Goal: Task Accomplishment & Management: Manage account settings

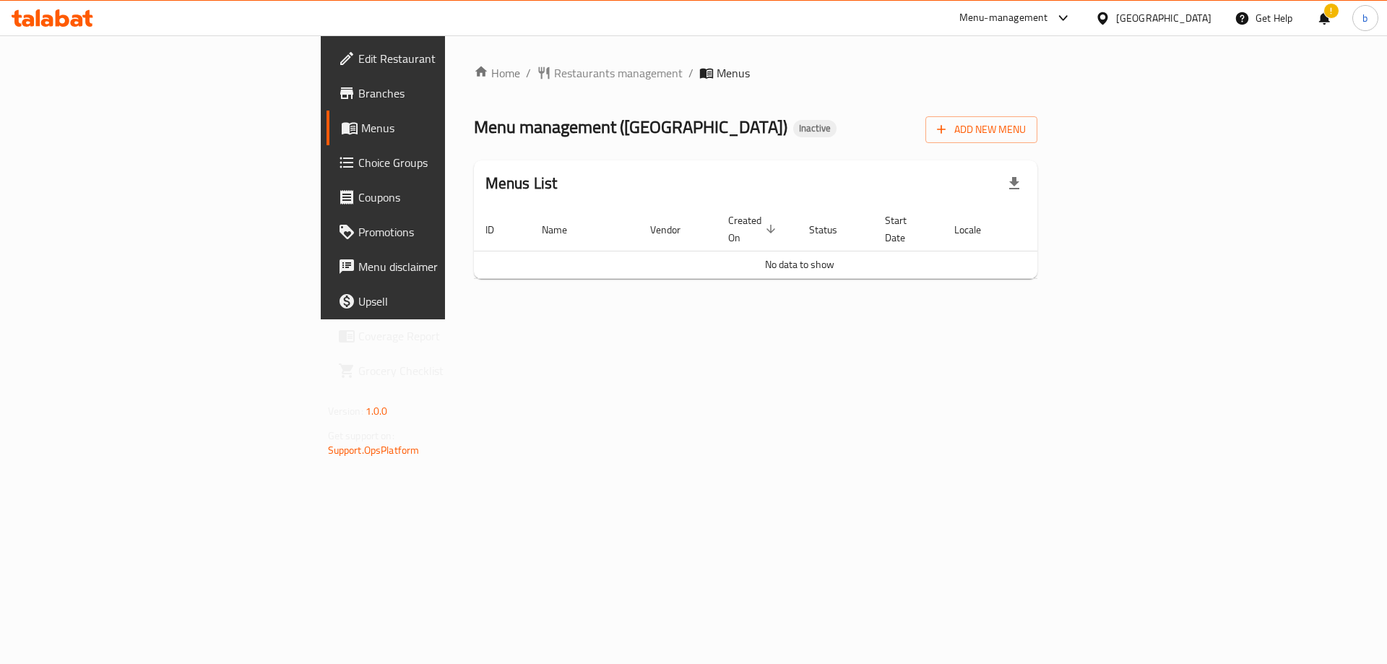
click at [326, 67] on link "Edit Restaurant" at bounding box center [439, 58] width 226 height 35
click at [1037, 139] on button "Add New Menu" at bounding box center [981, 129] width 112 height 27
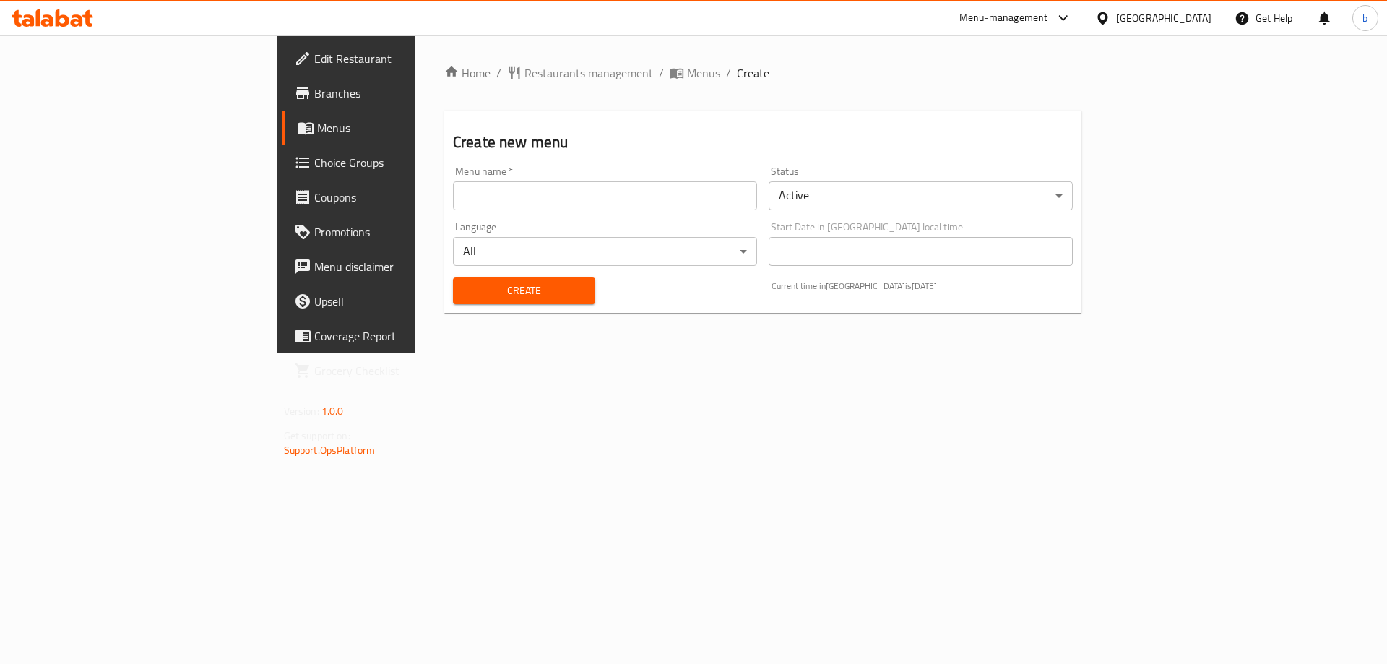
click at [498, 203] on input "text" at bounding box center [605, 195] width 304 height 29
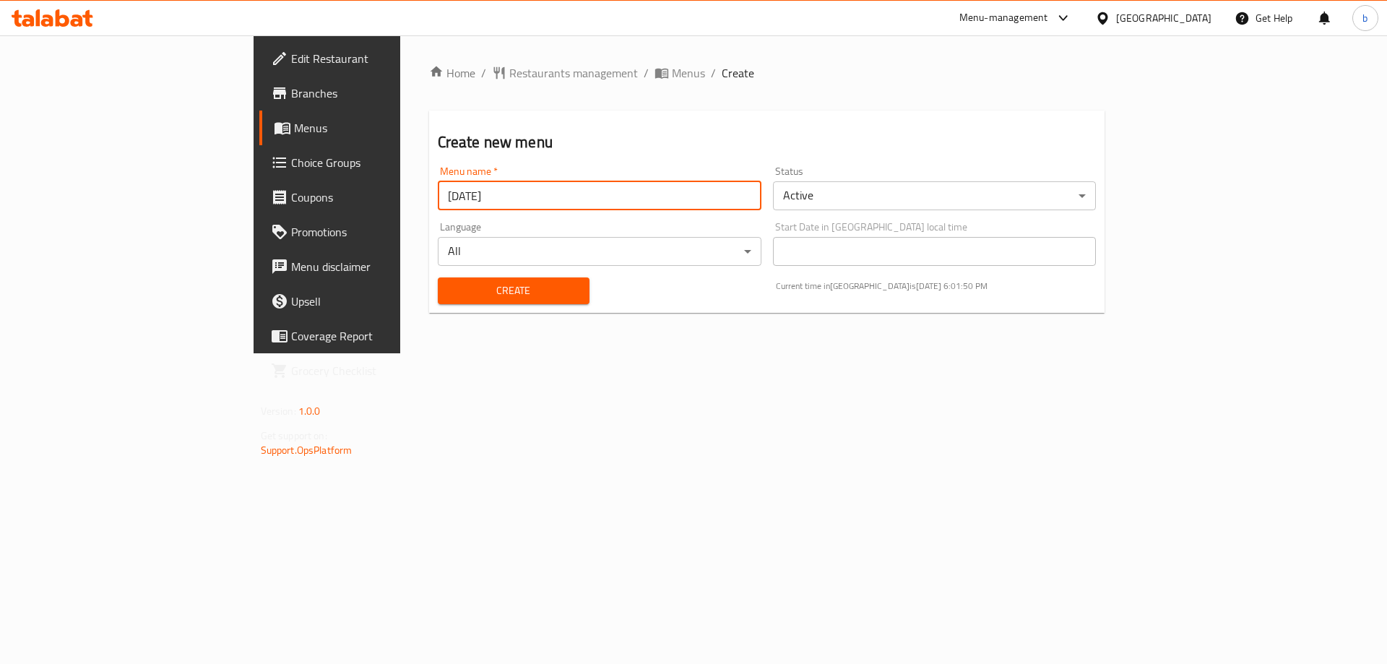
type input "[DATE]"
click at [438, 277] on button "Create" at bounding box center [514, 290] width 152 height 27
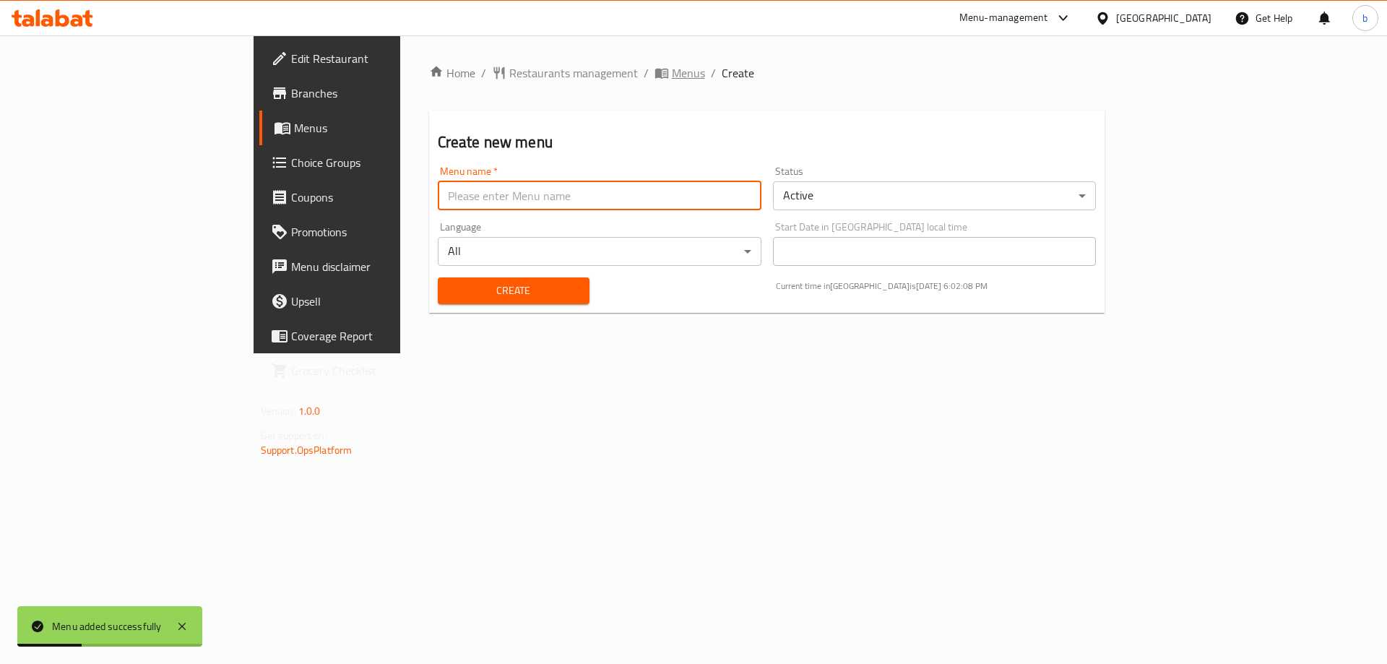
click at [672, 70] on span "Menus" at bounding box center [688, 72] width 33 height 17
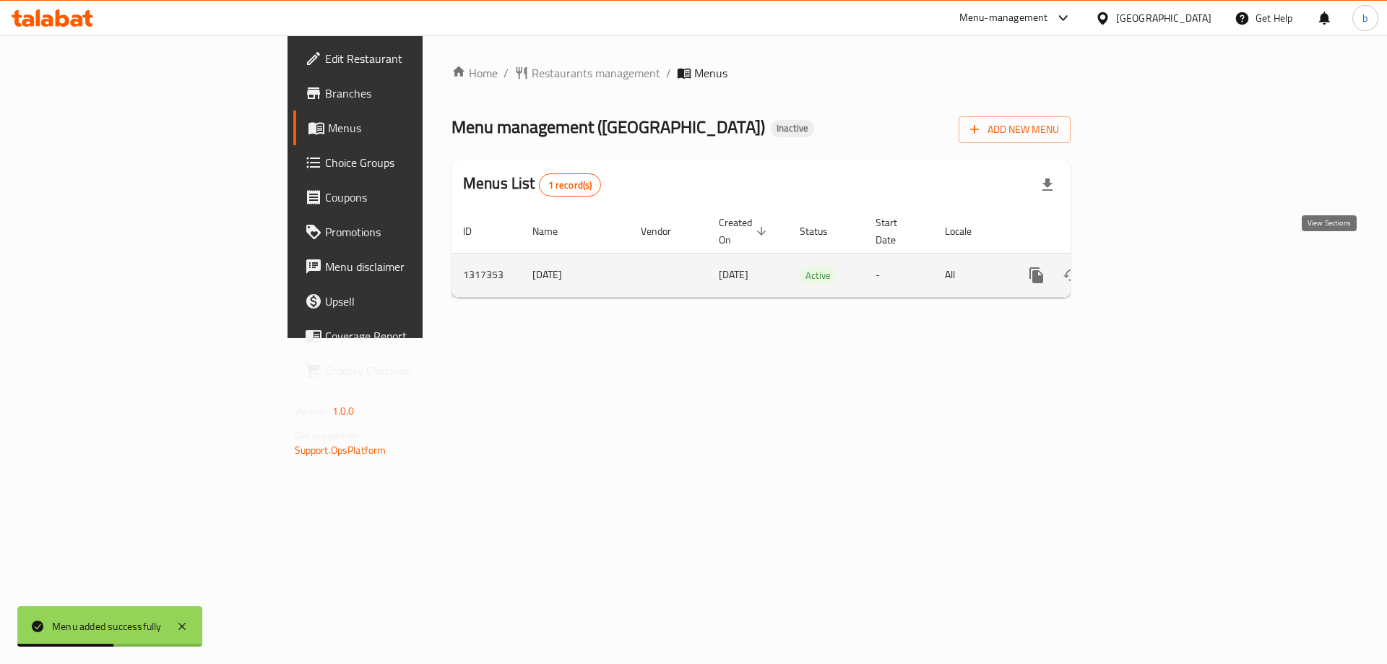
click at [1158, 269] on link "enhanced table" at bounding box center [1140, 275] width 35 height 35
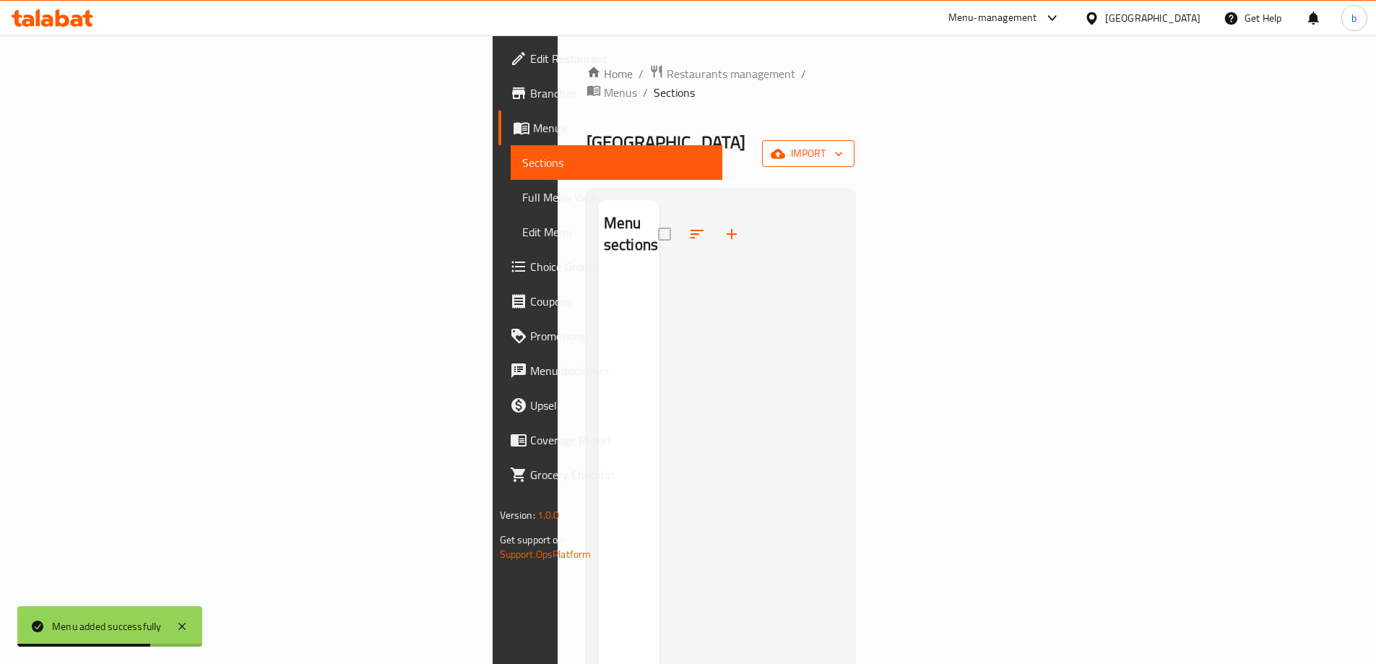
click at [854, 140] on button "import" at bounding box center [808, 153] width 92 height 27
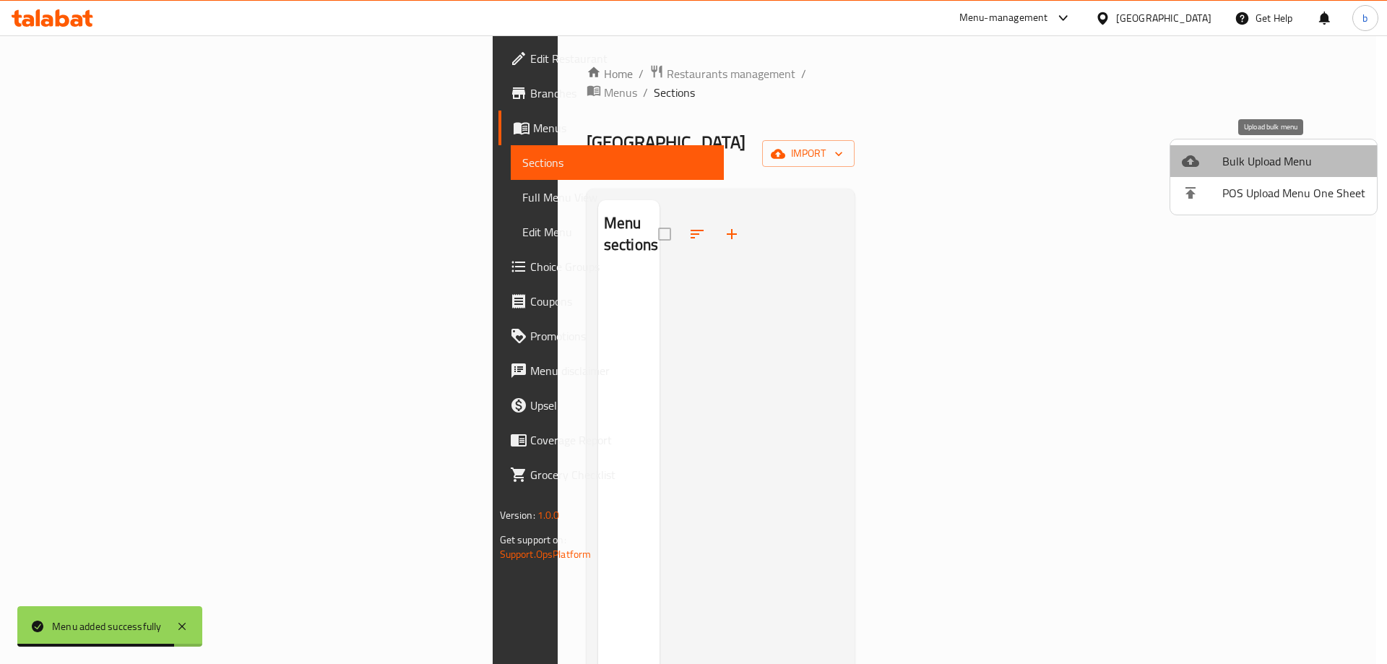
click at [1282, 164] on span "Bulk Upload Menu" at bounding box center [1293, 160] width 143 height 17
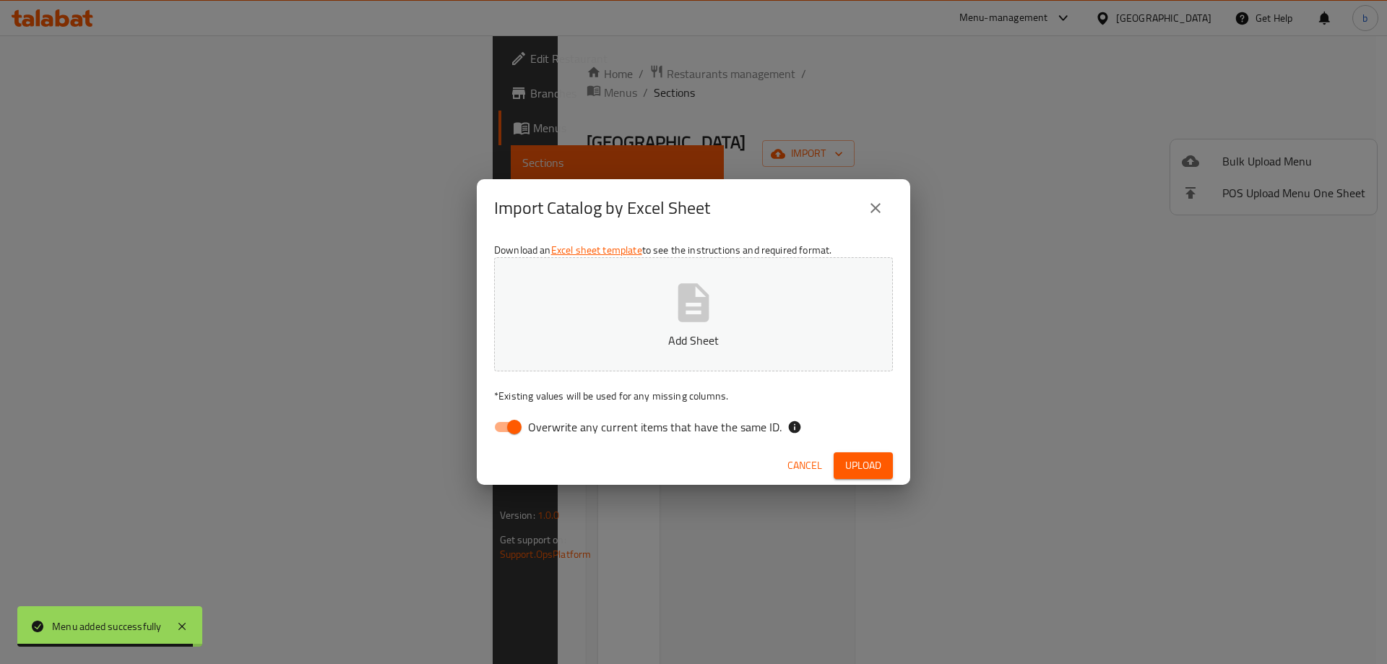
click at [509, 424] on input "Overwrite any current items that have the same ID." at bounding box center [514, 426] width 82 height 27
checkbox input "false"
click at [661, 287] on button "Add Sheet" at bounding box center [693, 314] width 399 height 114
click at [869, 461] on span "Upload" at bounding box center [863, 466] width 36 height 18
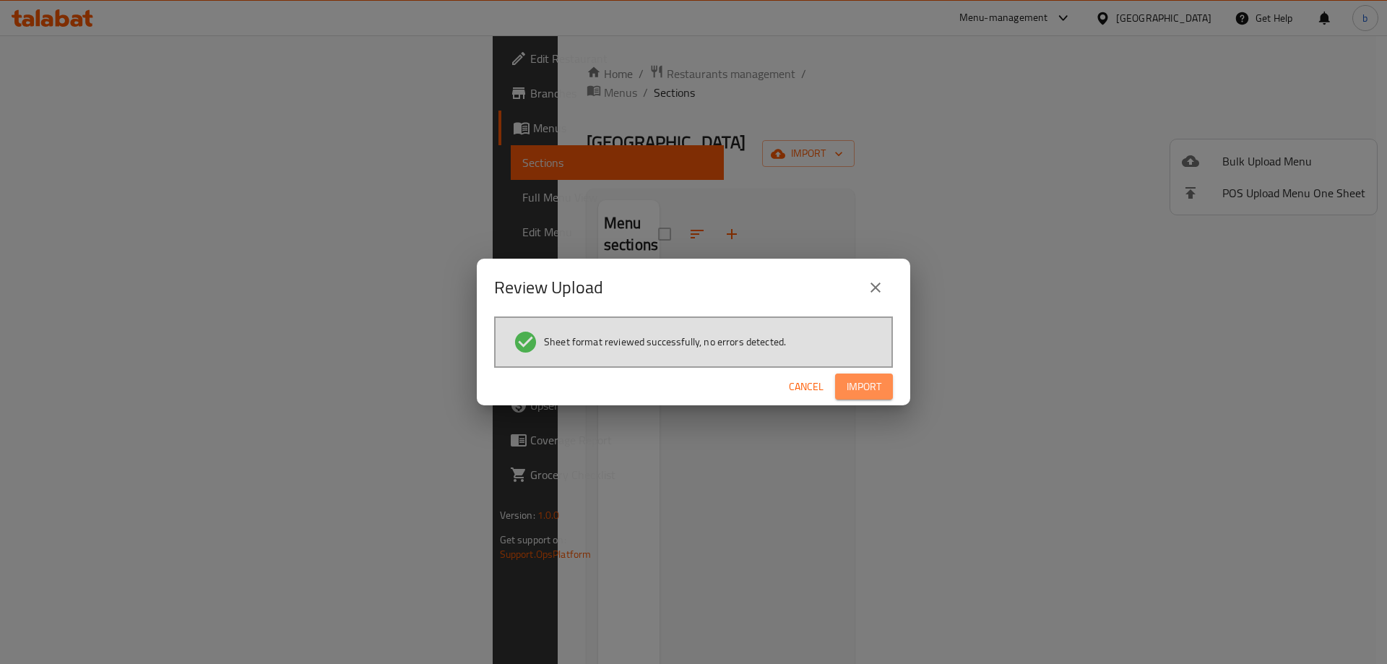
click at [863, 395] on span "Import" at bounding box center [864, 387] width 35 height 18
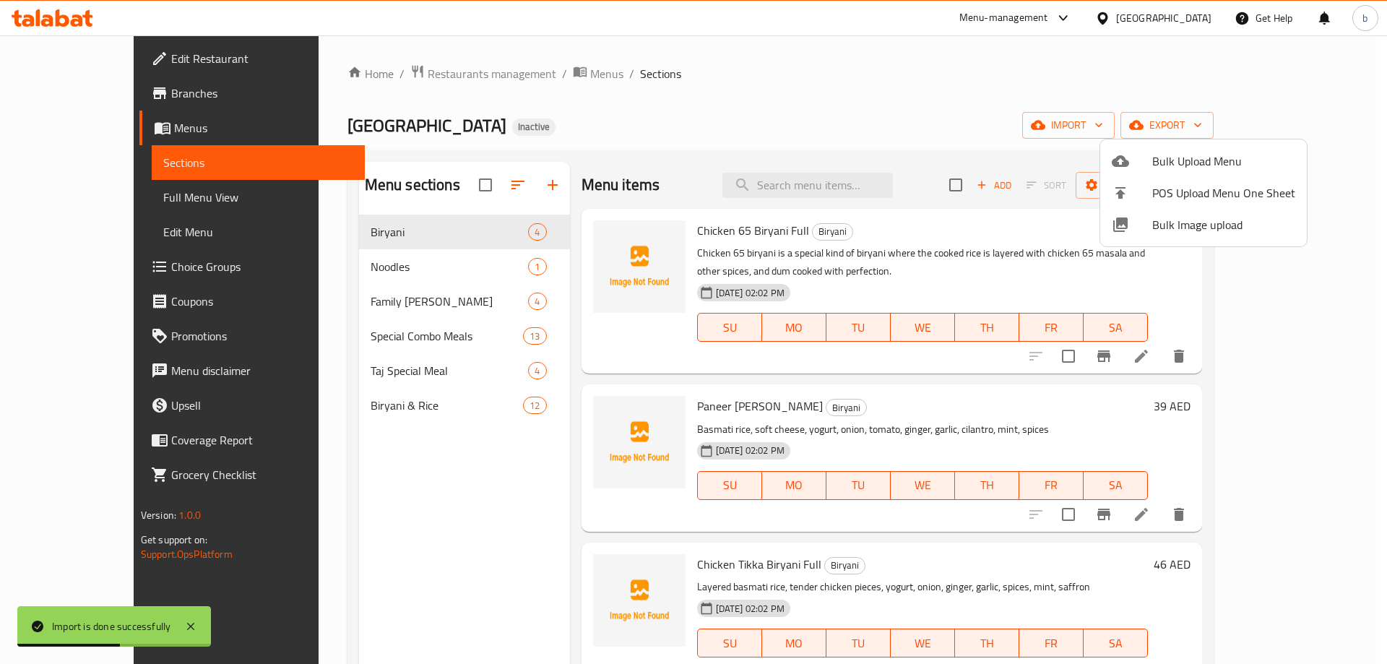
click at [378, 519] on div at bounding box center [693, 332] width 1387 height 664
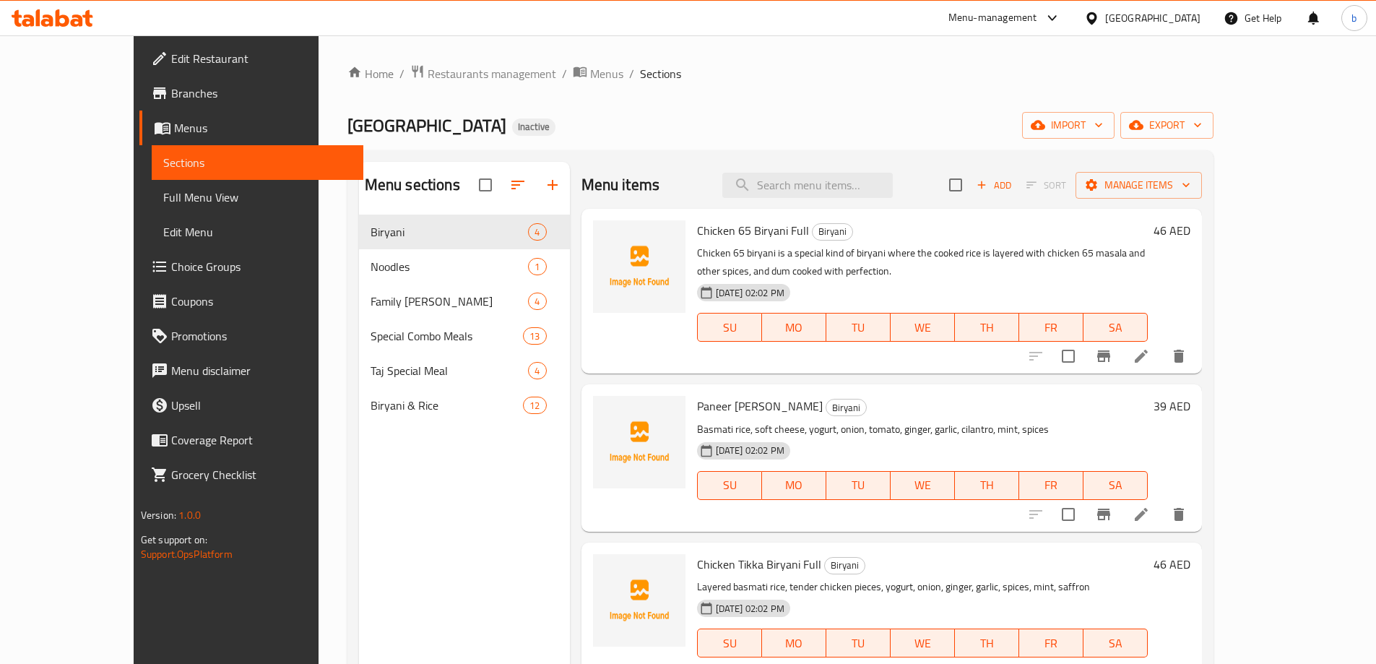
click at [1150, 358] on icon at bounding box center [1141, 355] width 17 height 17
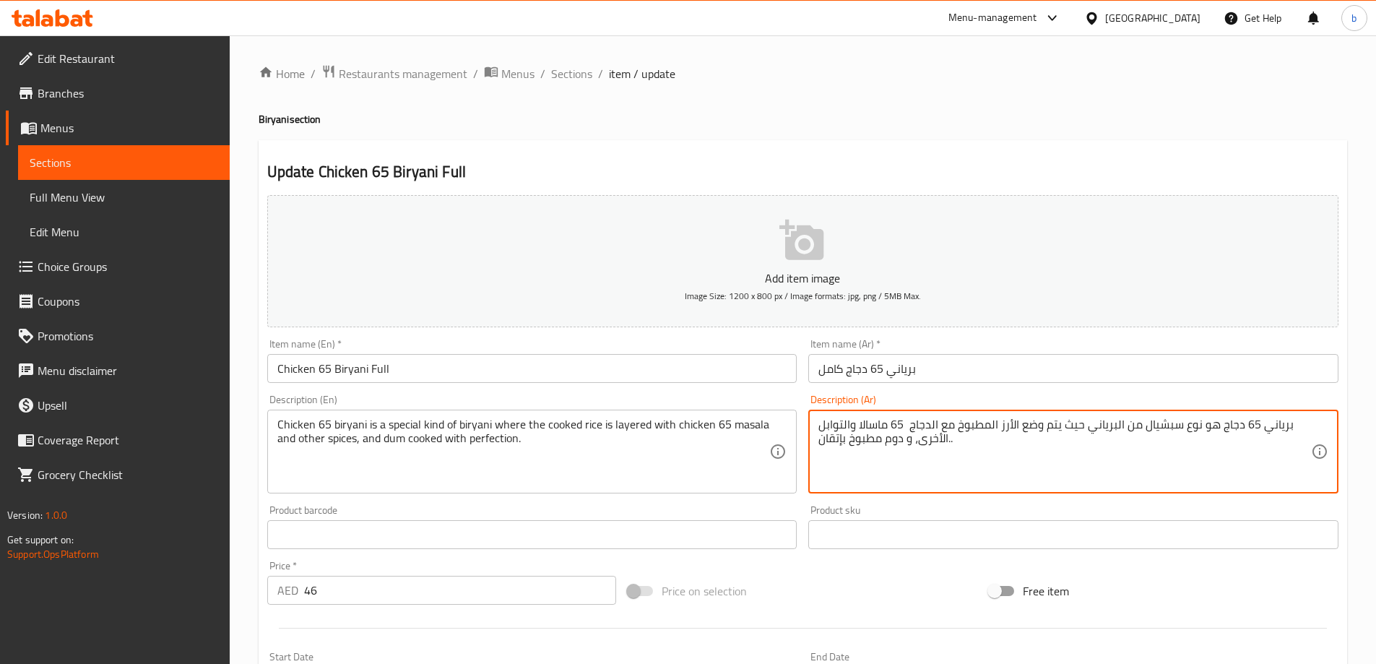
drag, startPoint x: 1020, startPoint y: 428, endPoint x: 1059, endPoint y: 427, distance: 39.0
click at [1059, 427] on textarea "برياني 65 دجاج هو نوع سبشيال من البرياني حيث يتم وضع الأرز المطبوخ مع الدجاج 65…" at bounding box center [1064, 451] width 493 height 69
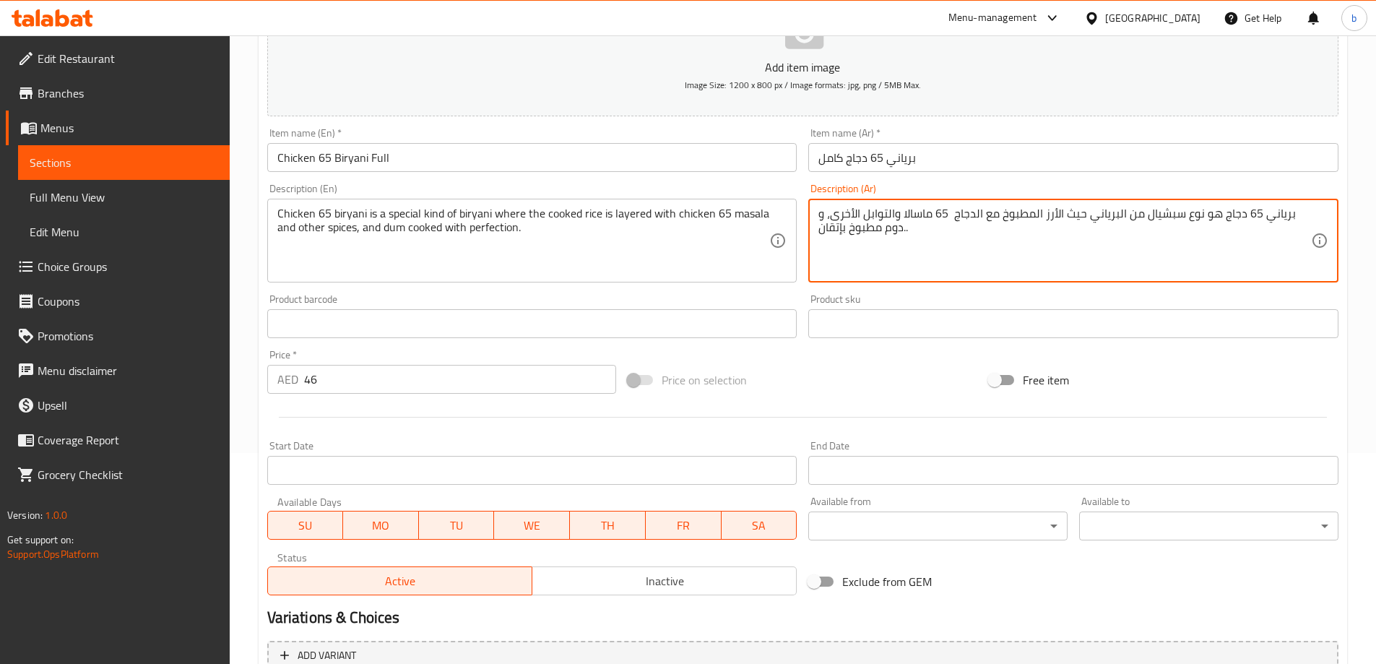
scroll to position [357, 0]
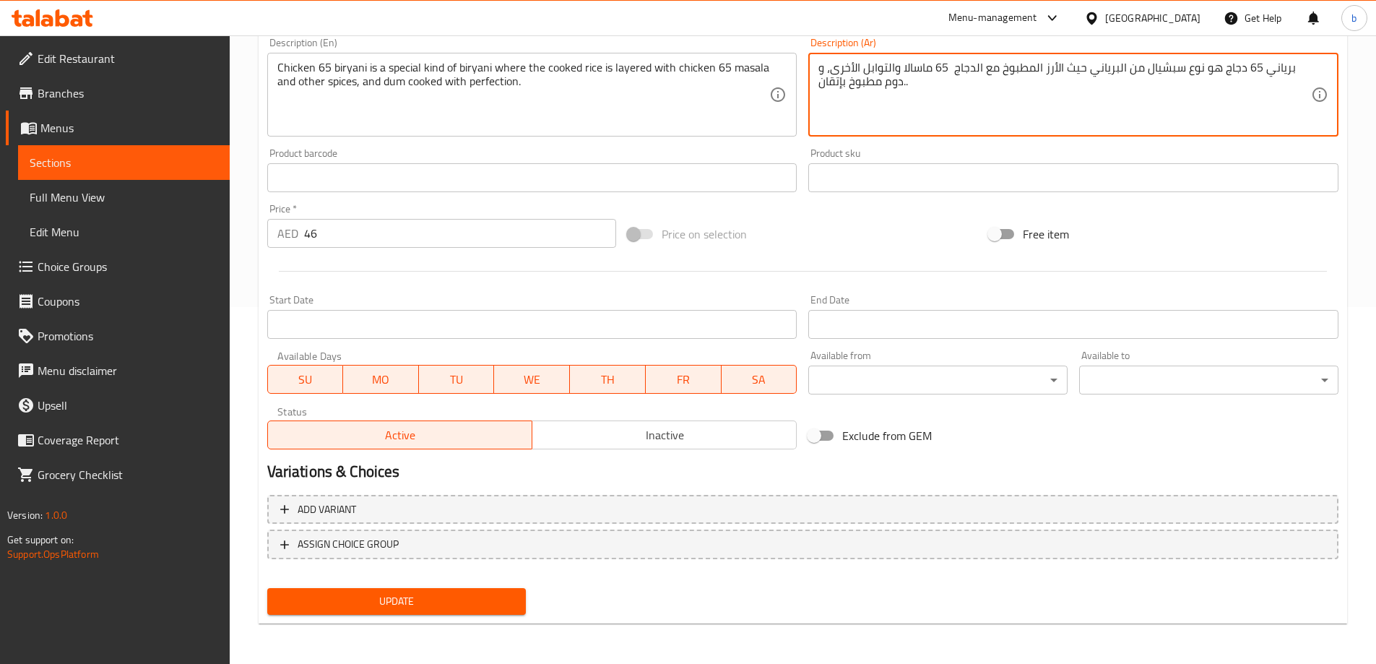
type textarea "برياني 65 دجاج هو نوع سبشيال من البرياني حيث الأرز المطبوخ مع الدجاج 65 ماسالا …"
click at [490, 607] on span "Update" at bounding box center [397, 601] width 236 height 18
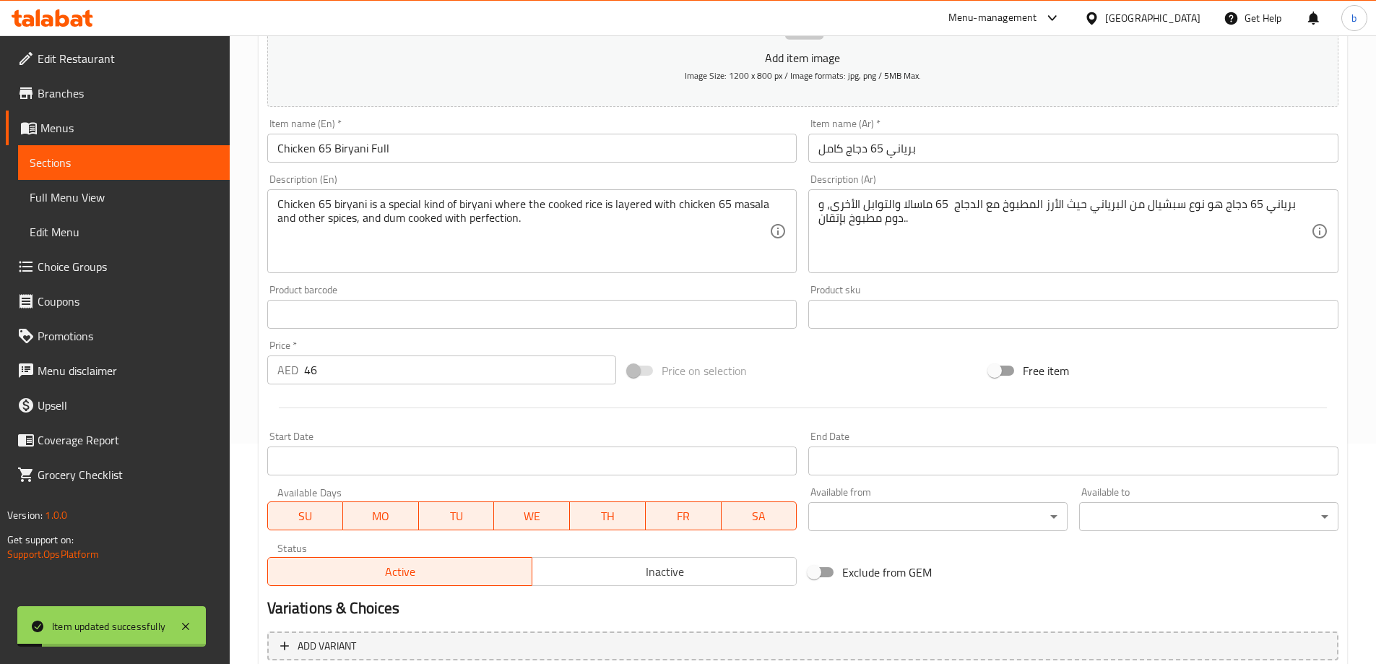
scroll to position [0, 0]
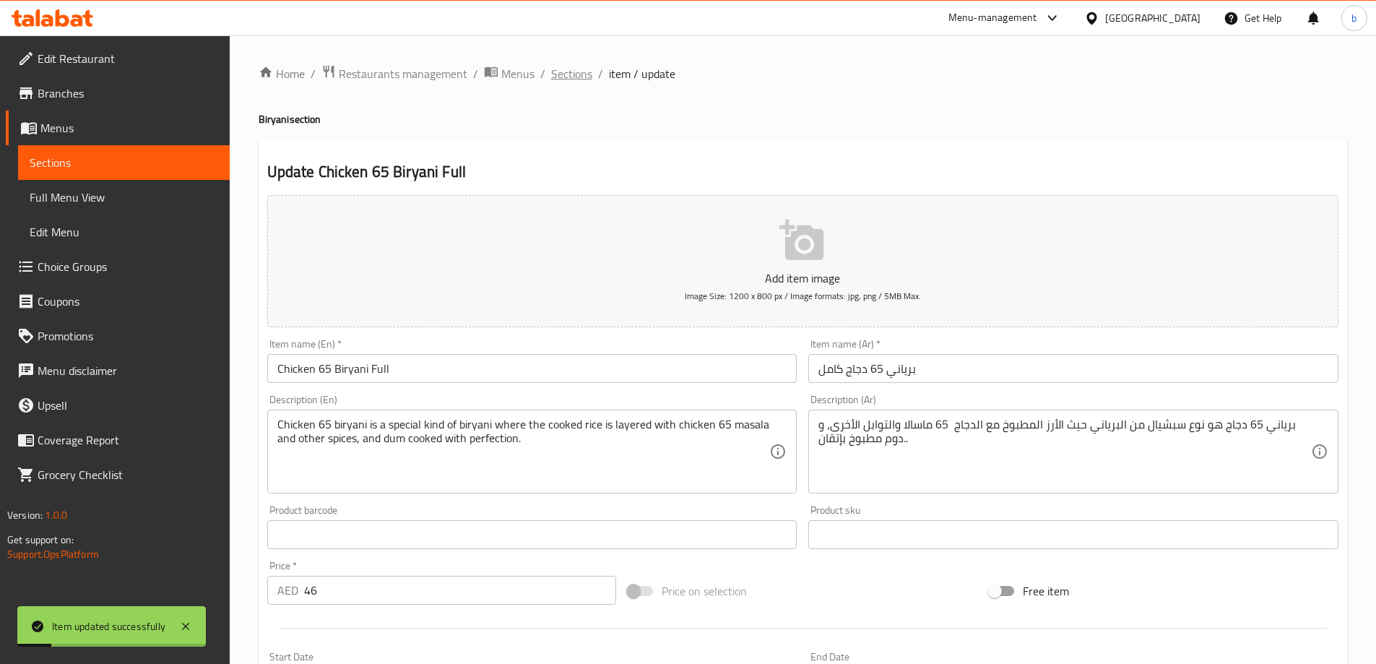
click at [555, 76] on span "Sections" at bounding box center [571, 73] width 41 height 17
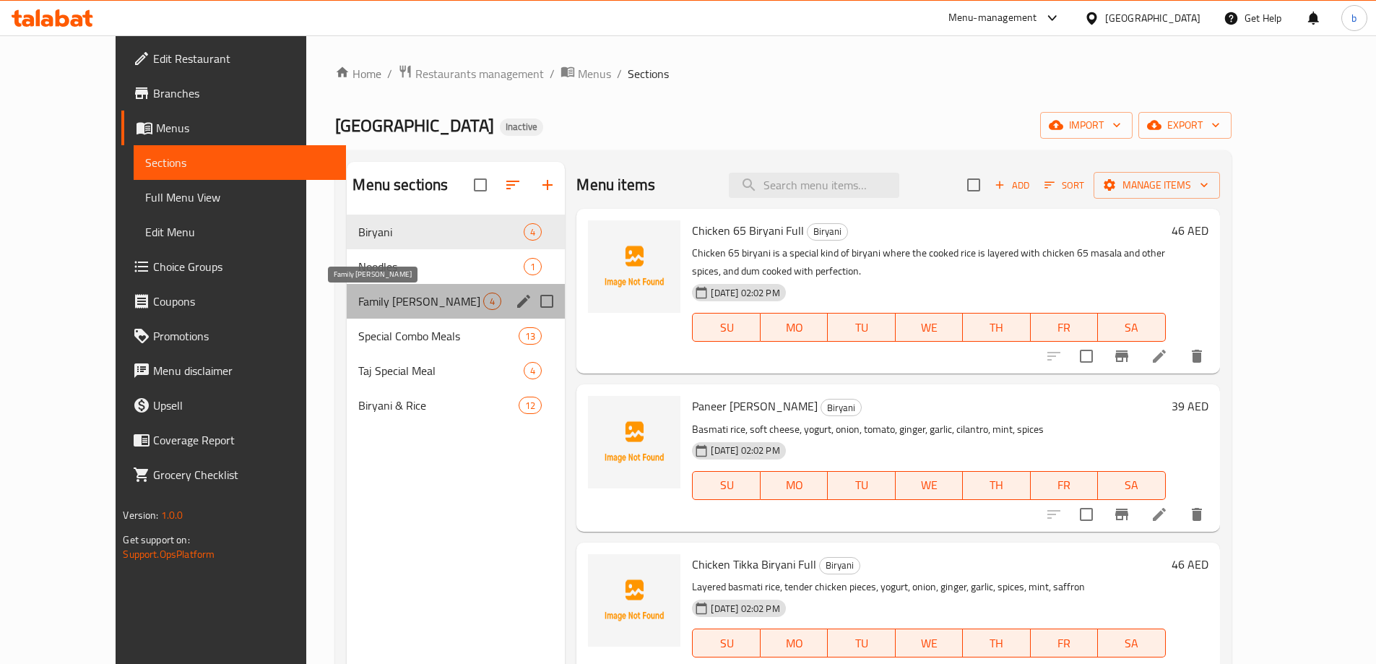
click at [376, 295] on span "Family [PERSON_NAME]" at bounding box center [420, 301] width 125 height 17
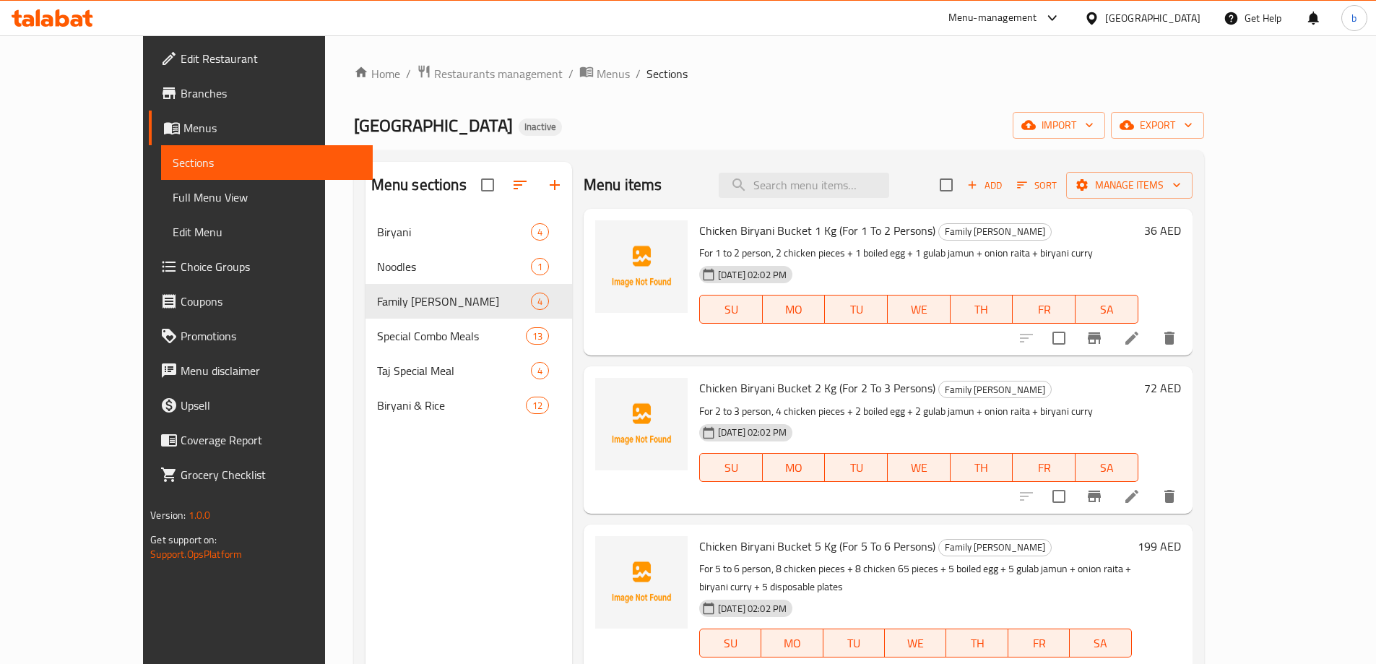
click at [1141, 342] on icon at bounding box center [1131, 337] width 17 height 17
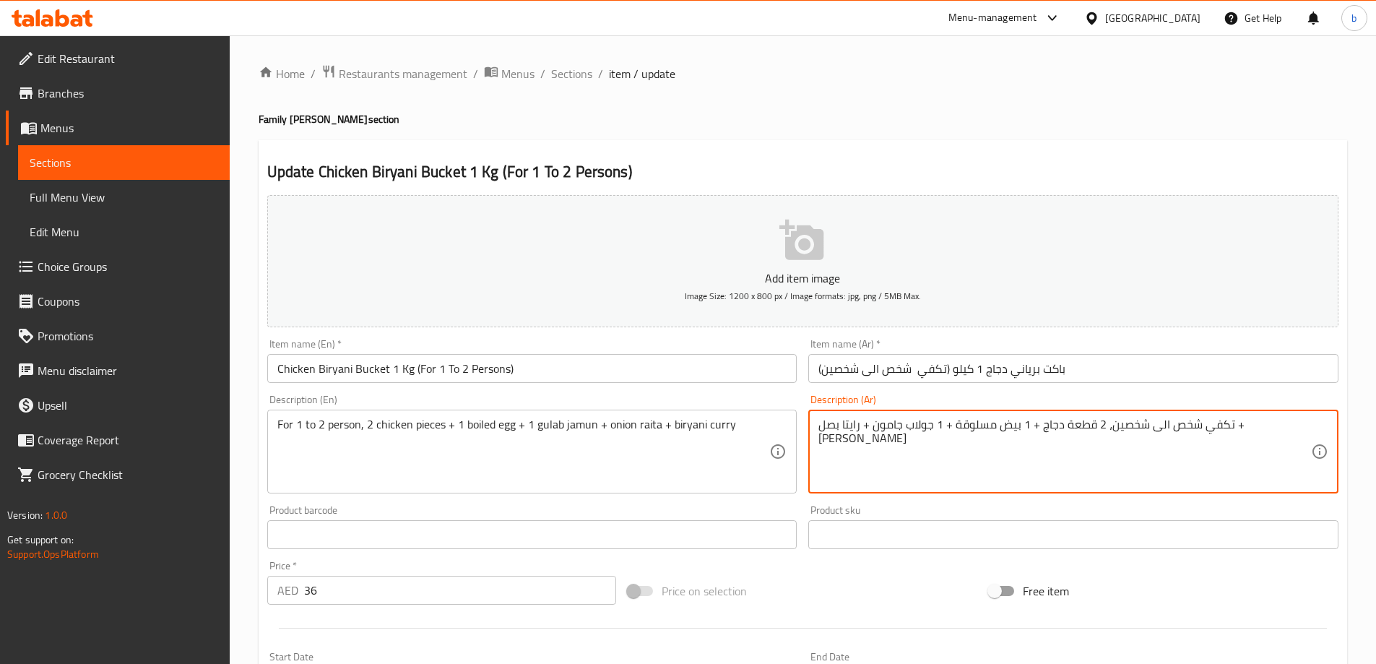
click at [1023, 427] on textarea "تكفي شخص الى شخصين، 2 قطعة دجاج + 1 بيض مسلوقة + 1 جولاب جامون + رايتا بصل + كا…" at bounding box center [1064, 451] width 493 height 69
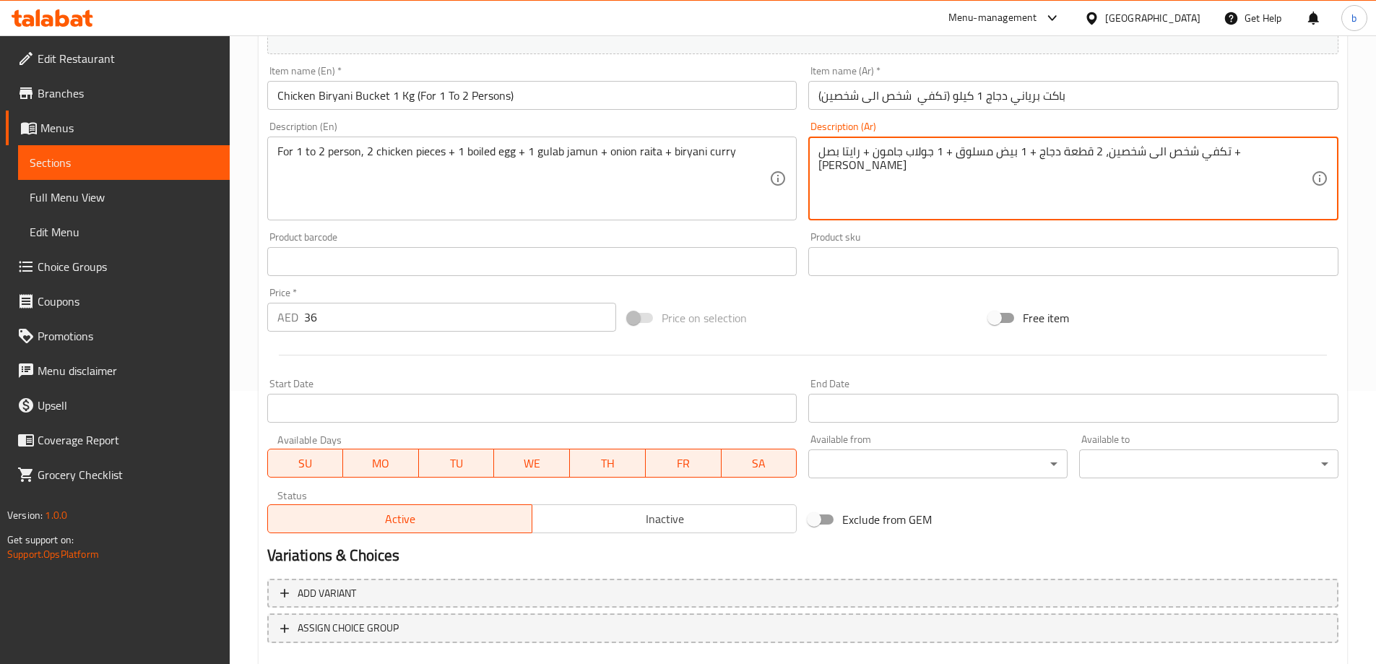
scroll to position [357, 0]
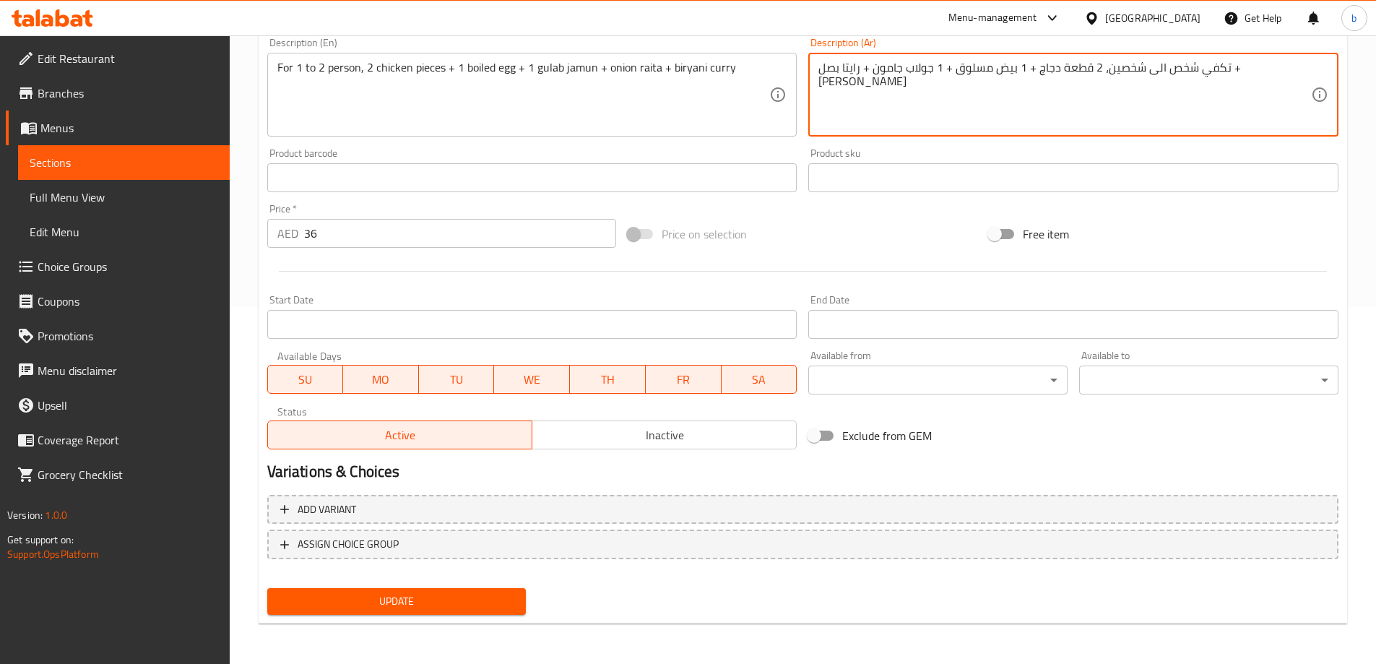
type textarea "تكفي شخص الى شخصين، 2 قطعة دجاج + 1 بيض مسلوق + 1 جولاب جامون + رايتا بصل + [PE…"
click at [478, 602] on span "Update" at bounding box center [397, 601] width 236 height 18
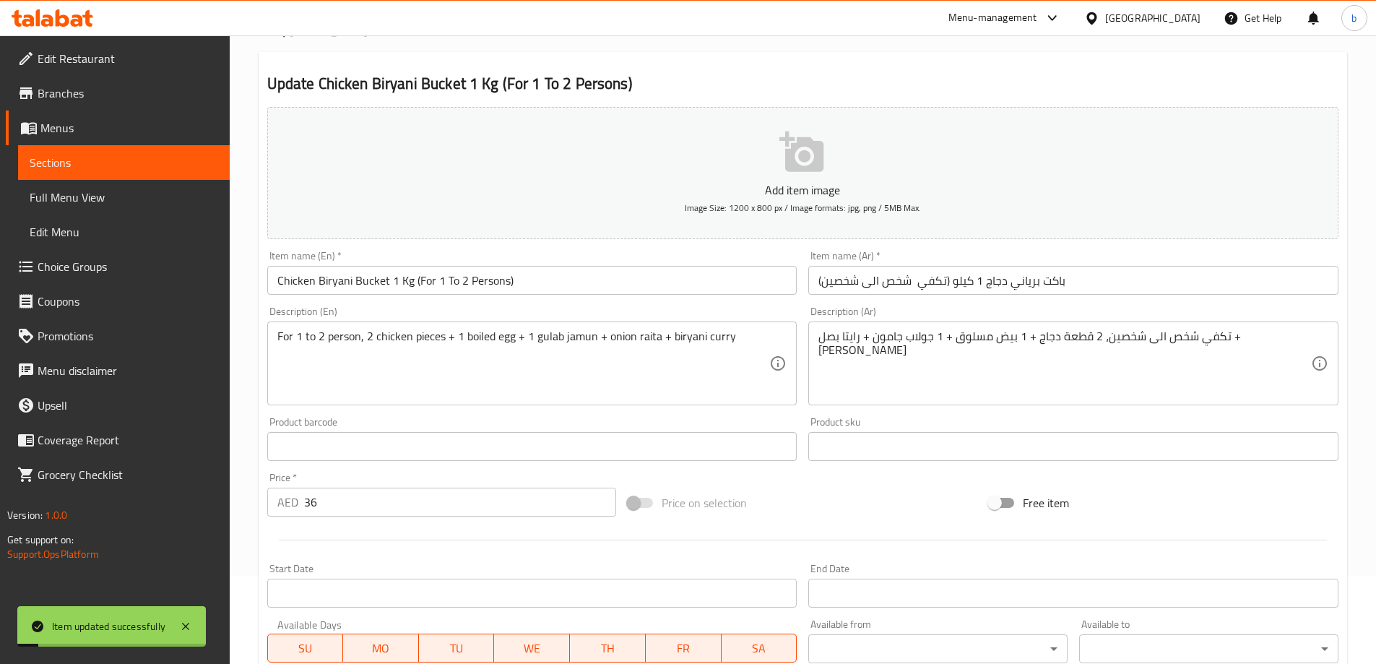
scroll to position [0, 0]
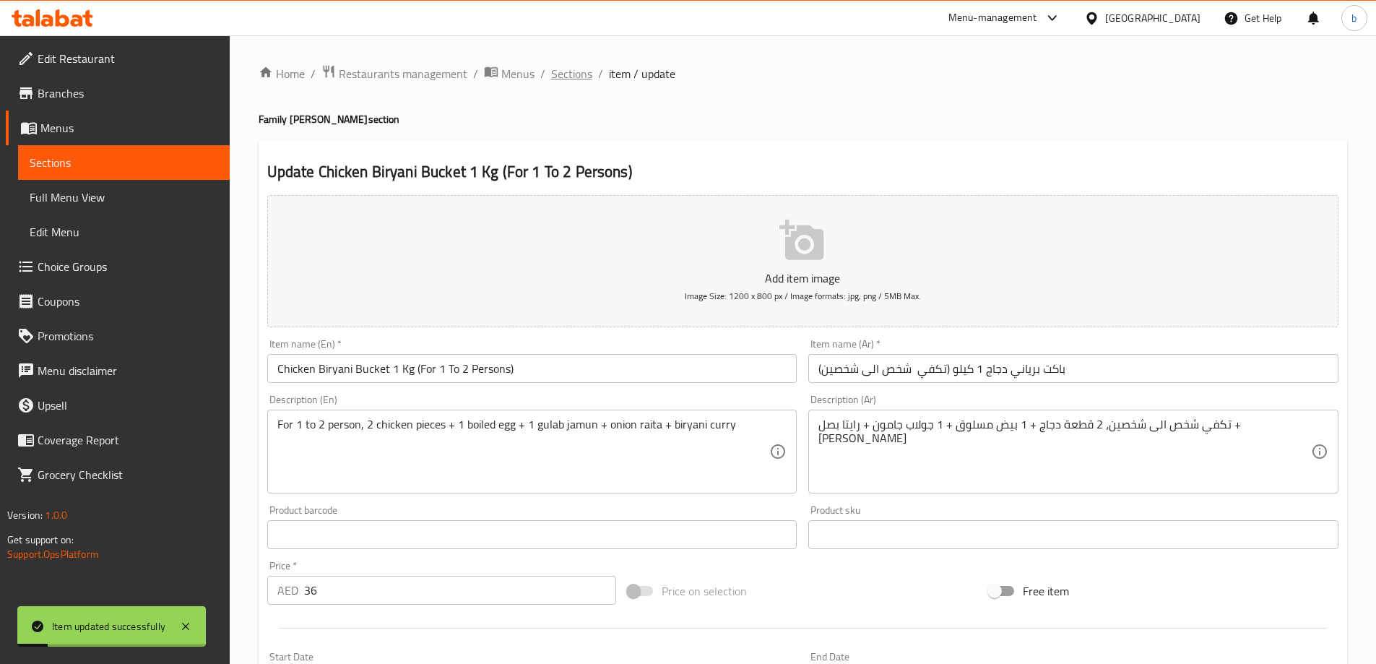
click at [563, 78] on span "Sections" at bounding box center [571, 73] width 41 height 17
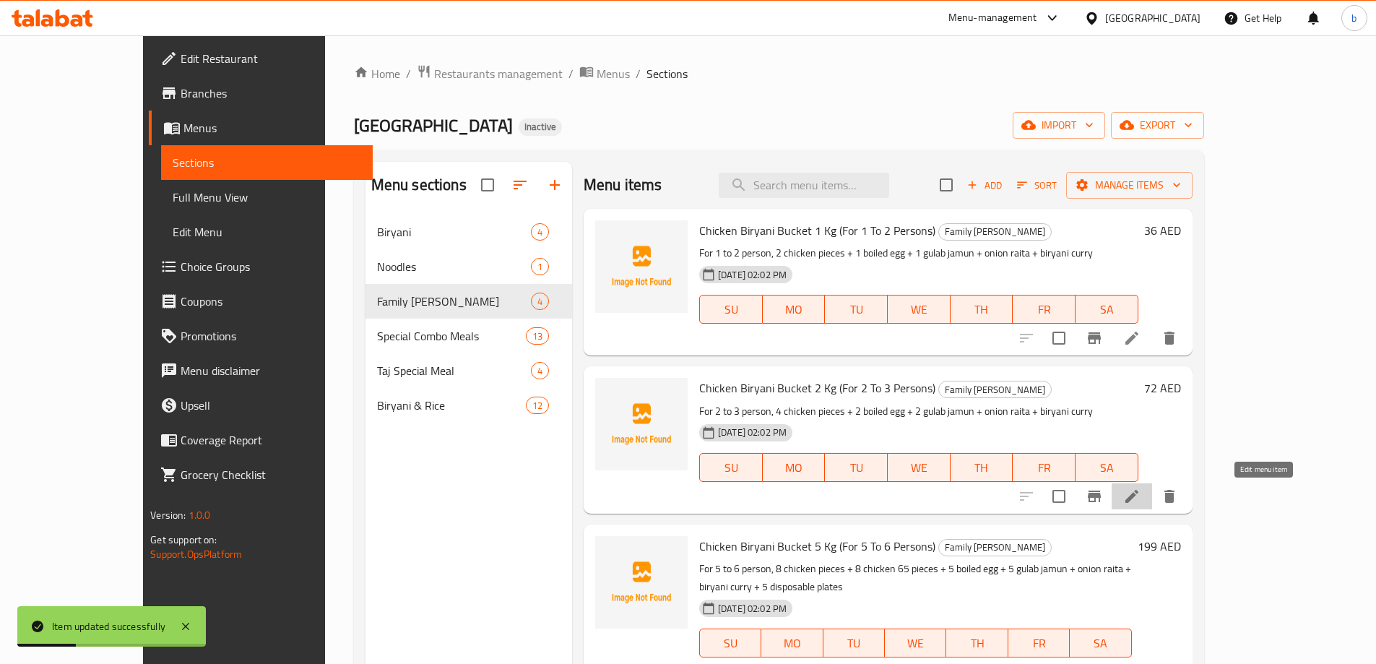
click at [1141, 489] on icon at bounding box center [1131, 496] width 17 height 17
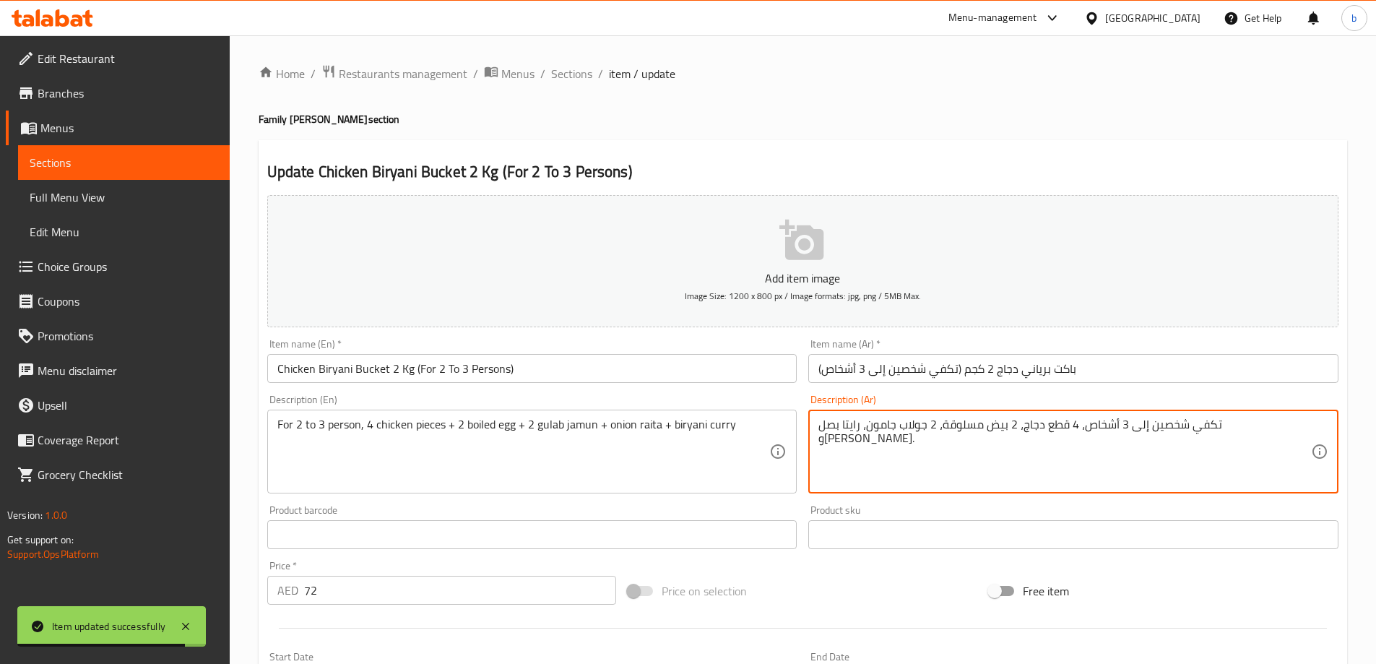
click at [1004, 427] on textarea "تكفي شخصين إلى 3 أشخاص، 4 قطع دجاج، 2 بيض مسلوقة، 2 جولاب جامون، رايتا بصل وكار…" at bounding box center [1064, 451] width 493 height 69
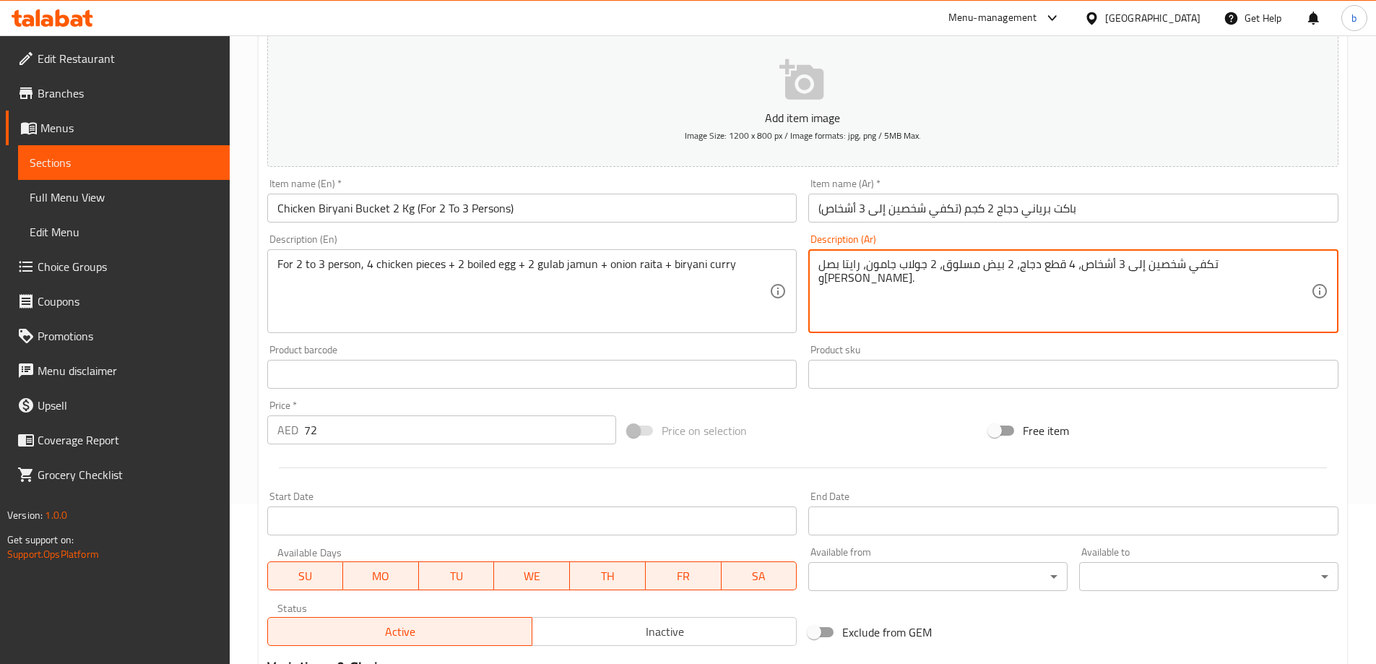
scroll to position [357, 0]
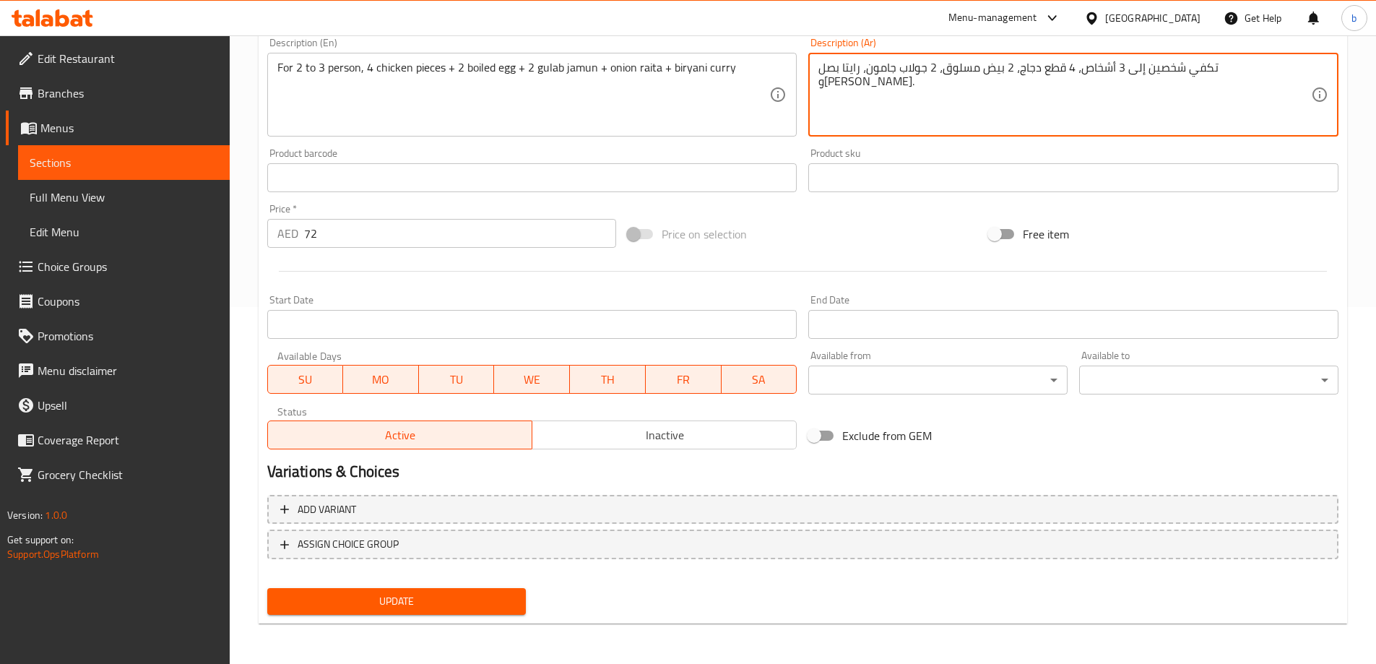
type textarea "تكفي شخصين إلى 3 أشخاص، 4 قطع دجاج، 2 بيض مسلوق، 2 جولاب جامون، رايتا بصل و[PER…"
click at [499, 596] on span "Update" at bounding box center [397, 601] width 236 height 18
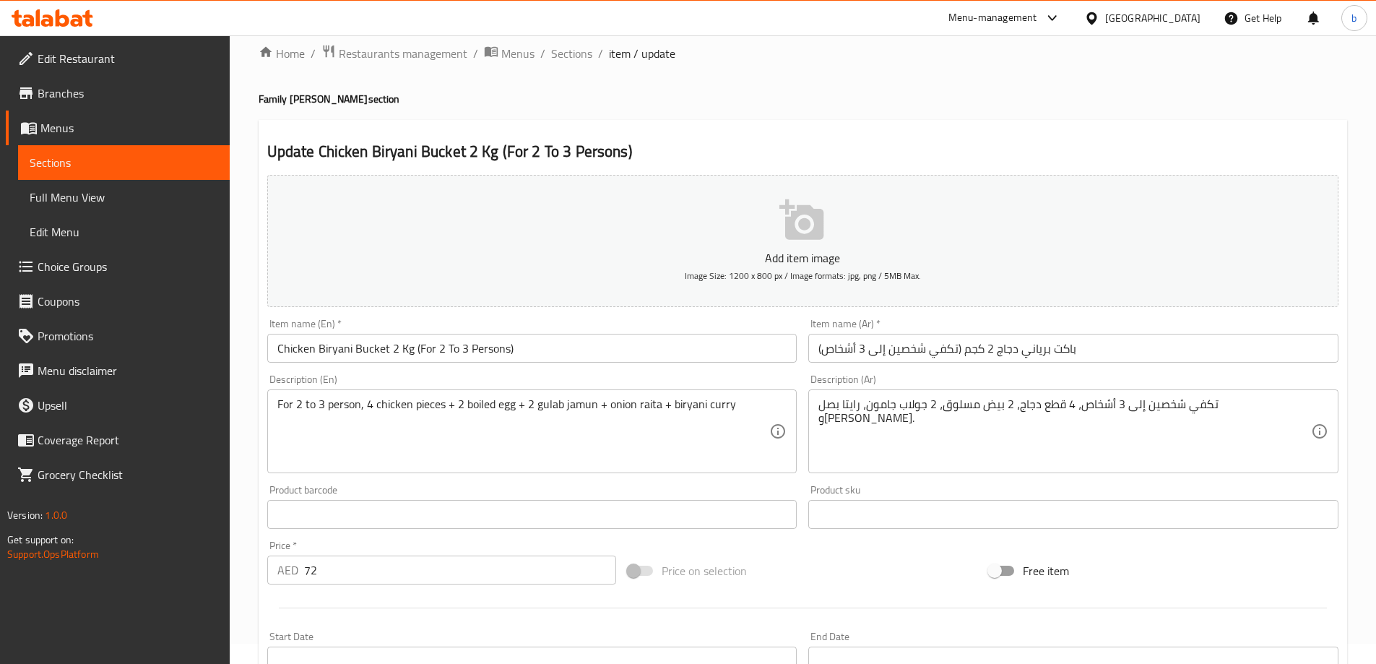
scroll to position [0, 0]
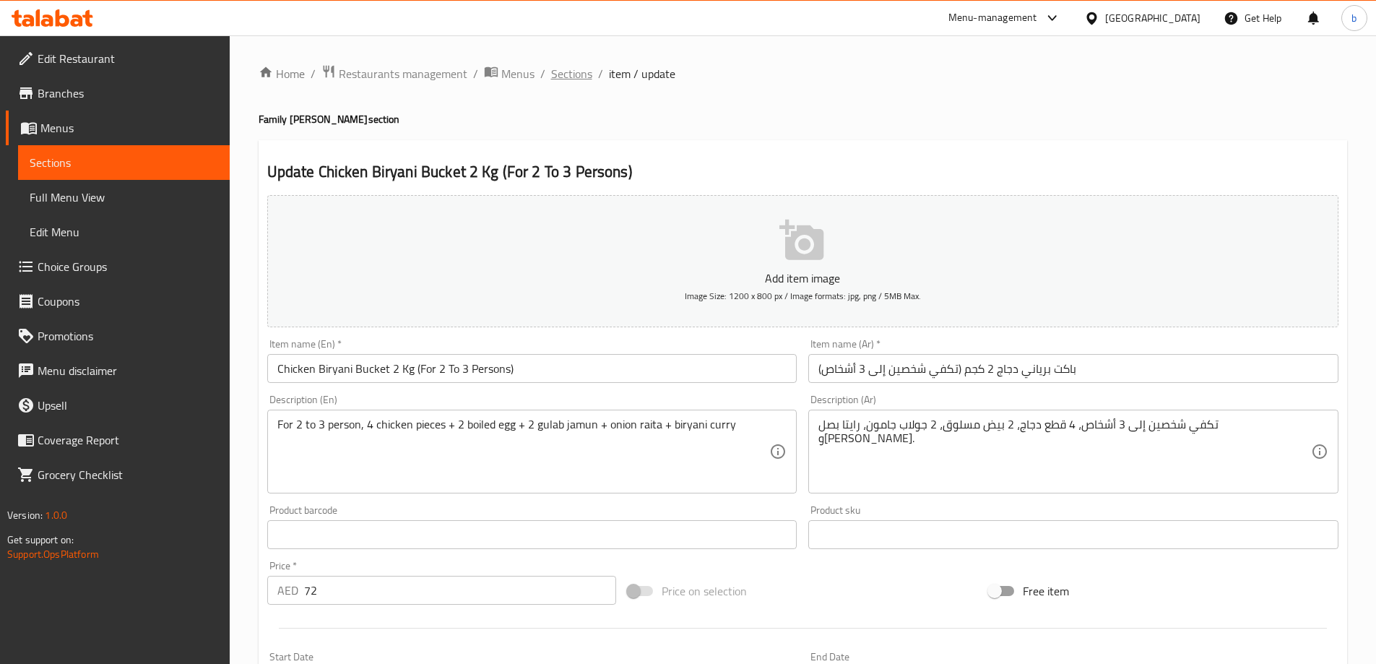
click at [573, 67] on span "Sections" at bounding box center [571, 73] width 41 height 17
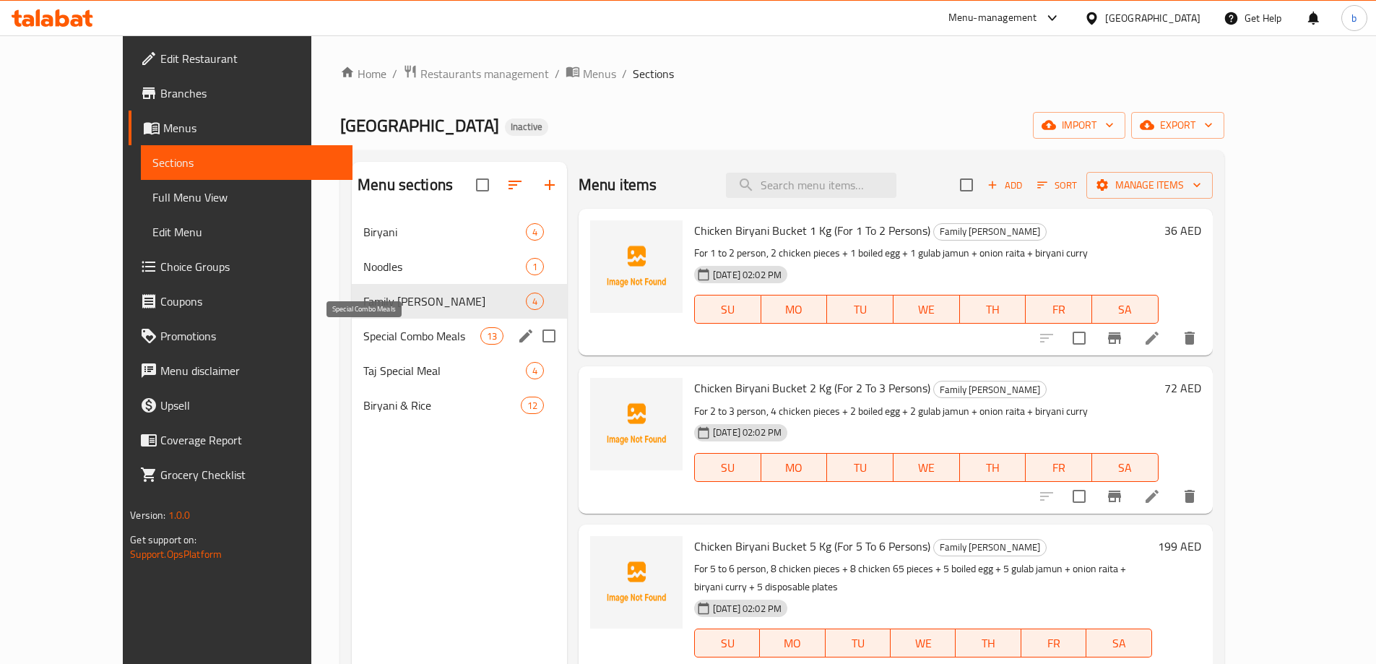
click at [363, 333] on span "Special Combo Meals" at bounding box center [421, 335] width 117 height 17
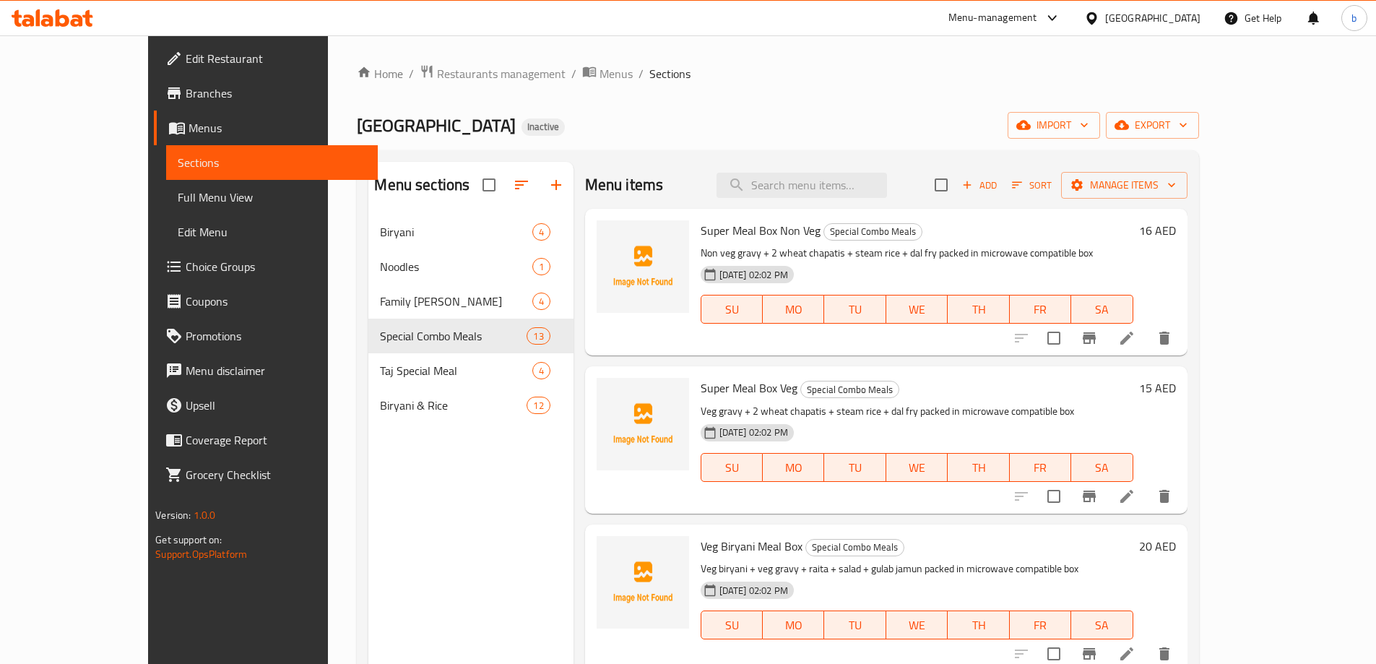
scroll to position [368, 0]
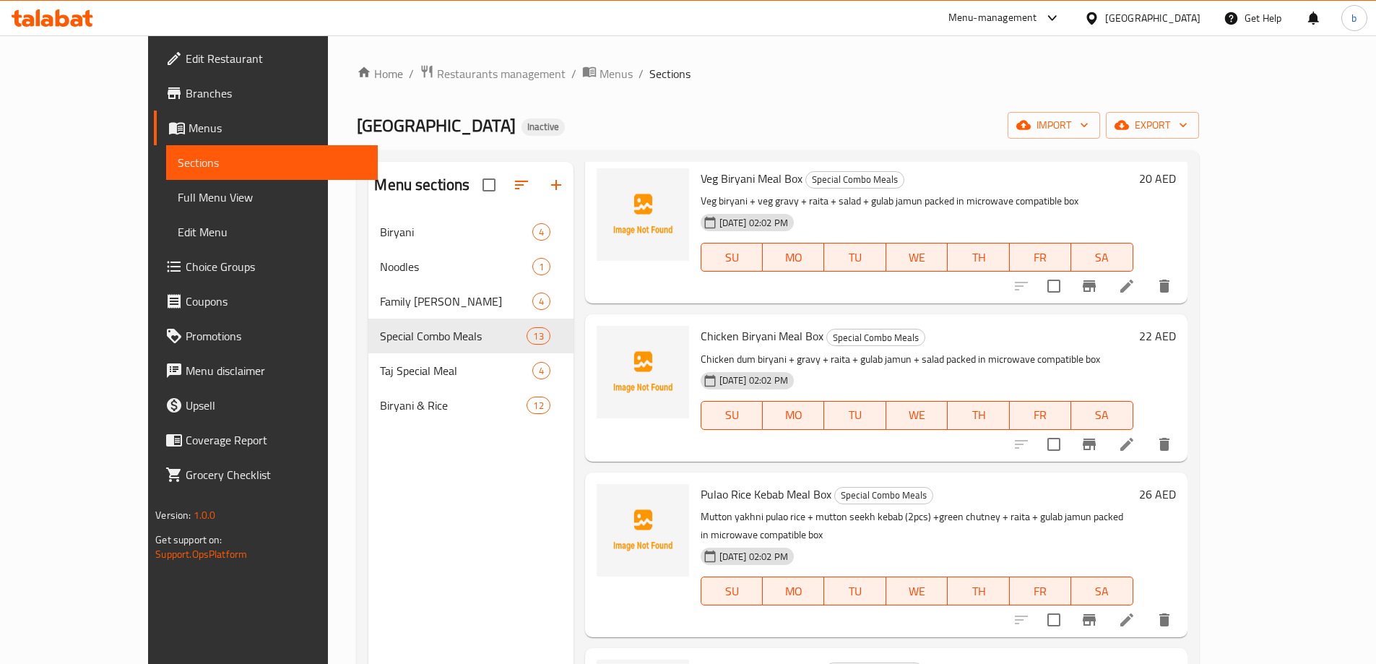
click at [1133, 613] on icon at bounding box center [1126, 619] width 13 height 13
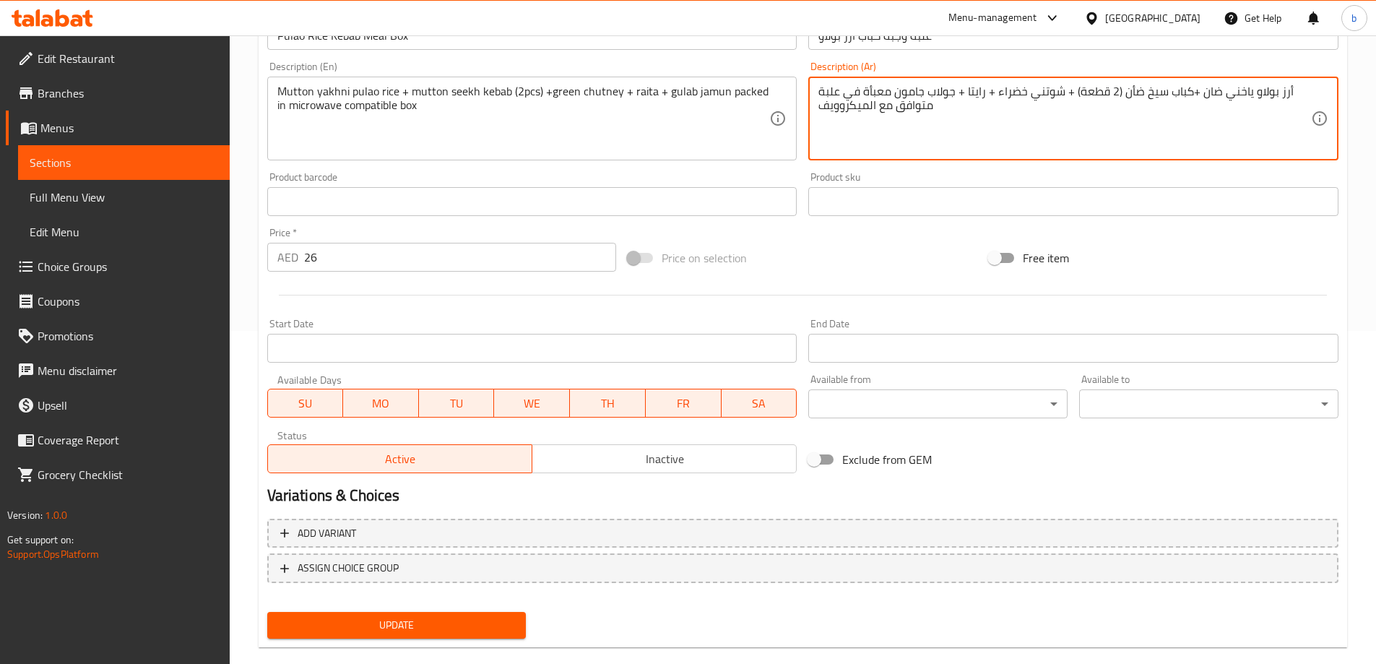
scroll to position [357, 0]
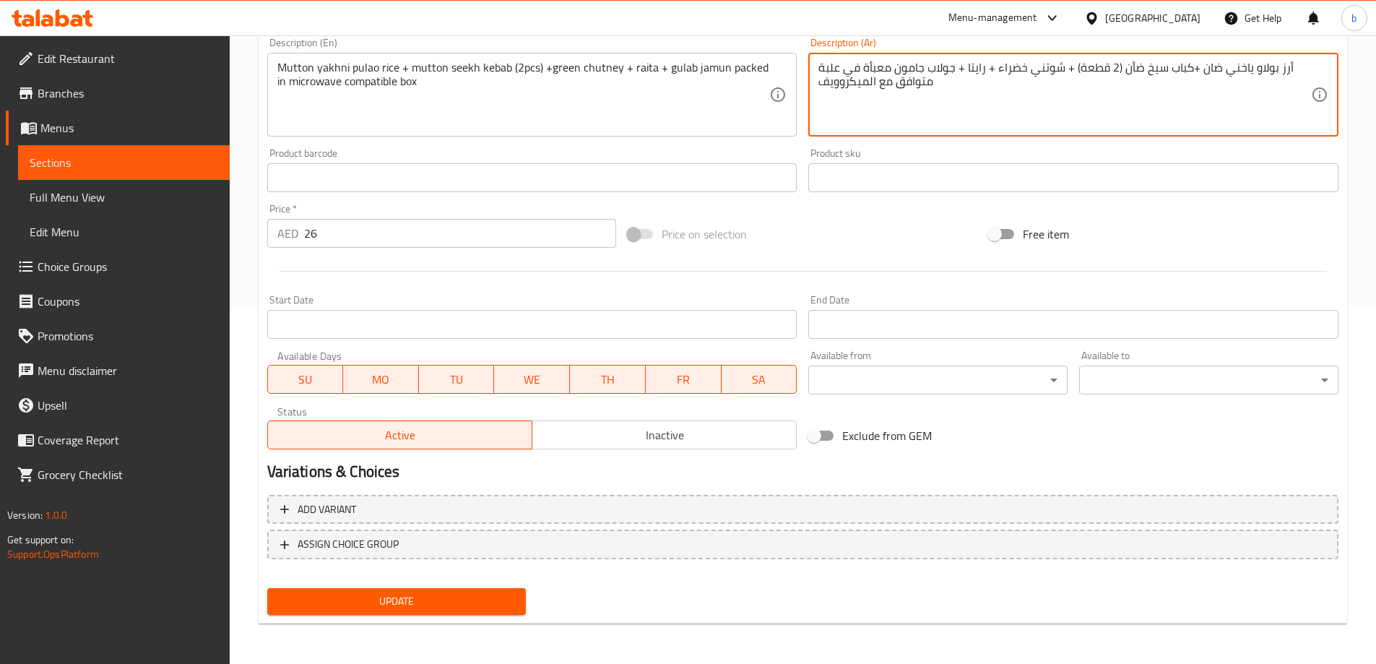
type textarea "أرز بولاو ياخني ضان +كباب سيخ ضأن (2 قطعة) + شوتني خضراء + رايتا + جولاب جامون …"
click at [491, 597] on span "Update" at bounding box center [397, 601] width 236 height 18
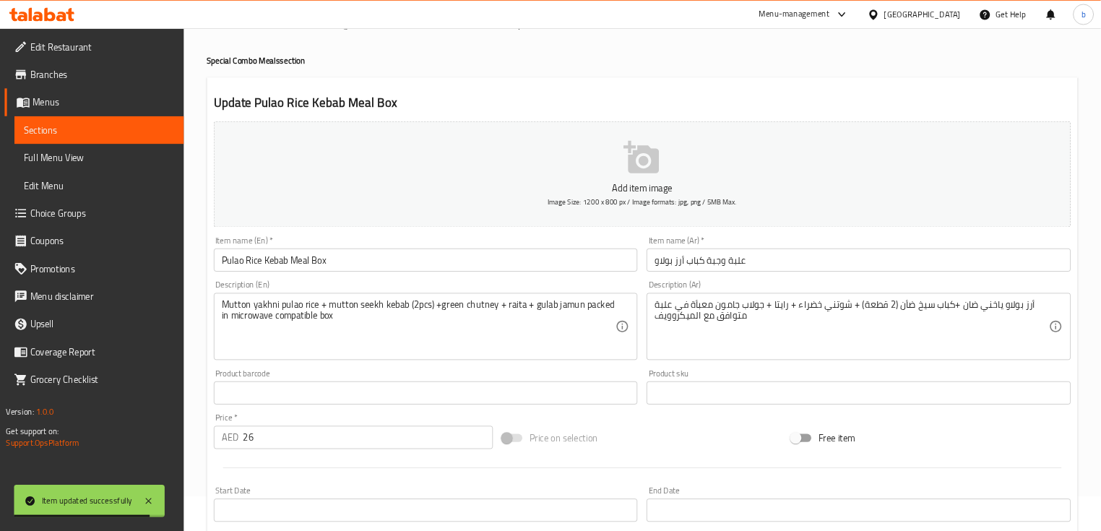
scroll to position [0, 0]
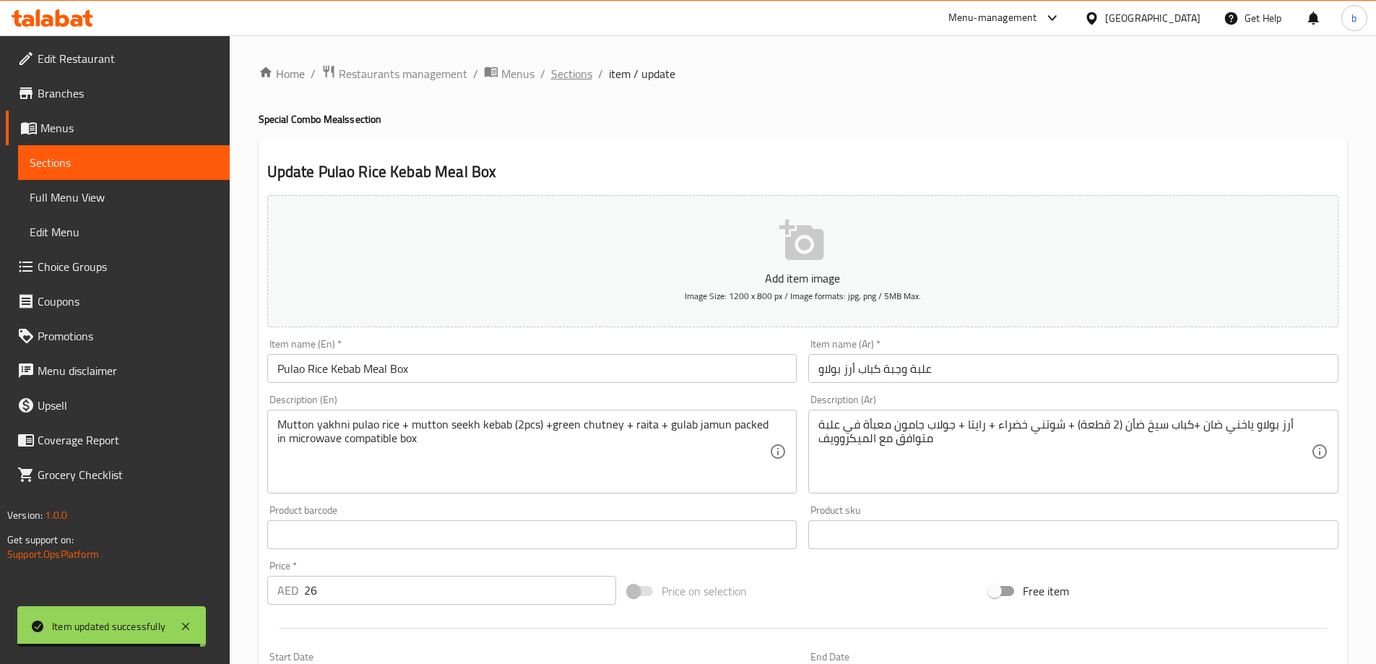
click at [572, 74] on span "Sections" at bounding box center [571, 73] width 41 height 17
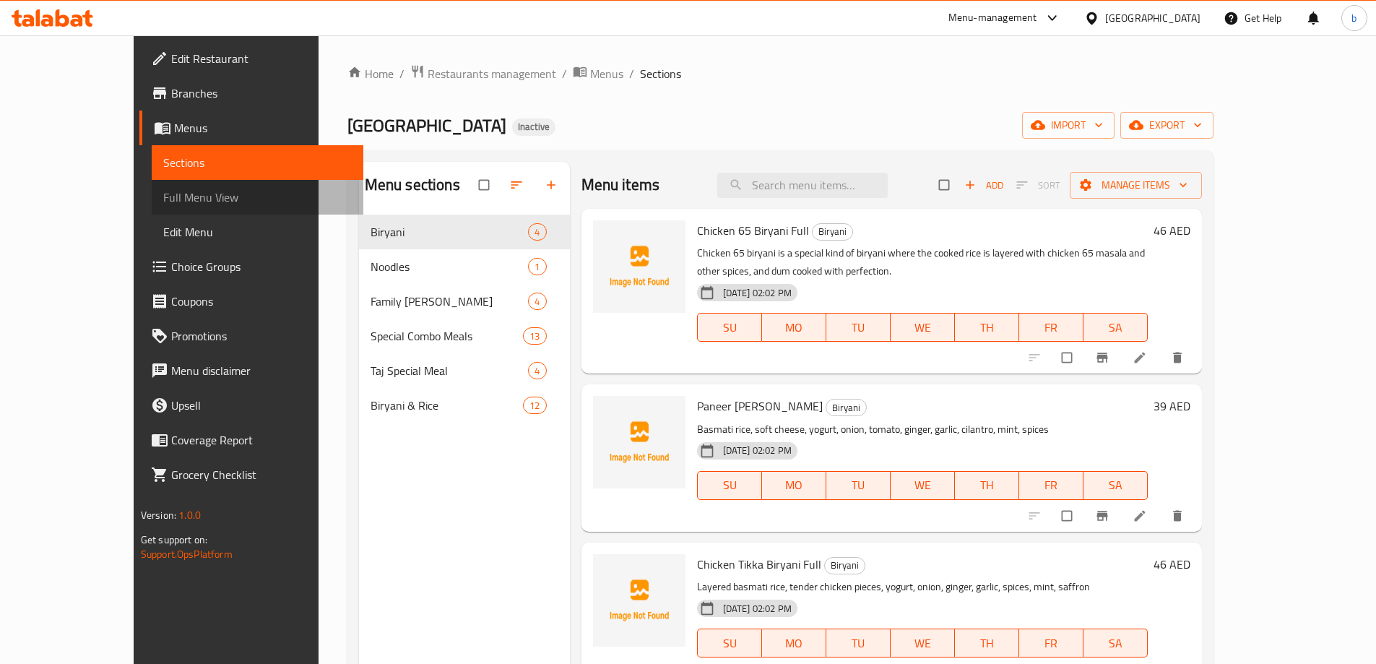
click at [163, 191] on span "Full Menu View" at bounding box center [257, 197] width 189 height 17
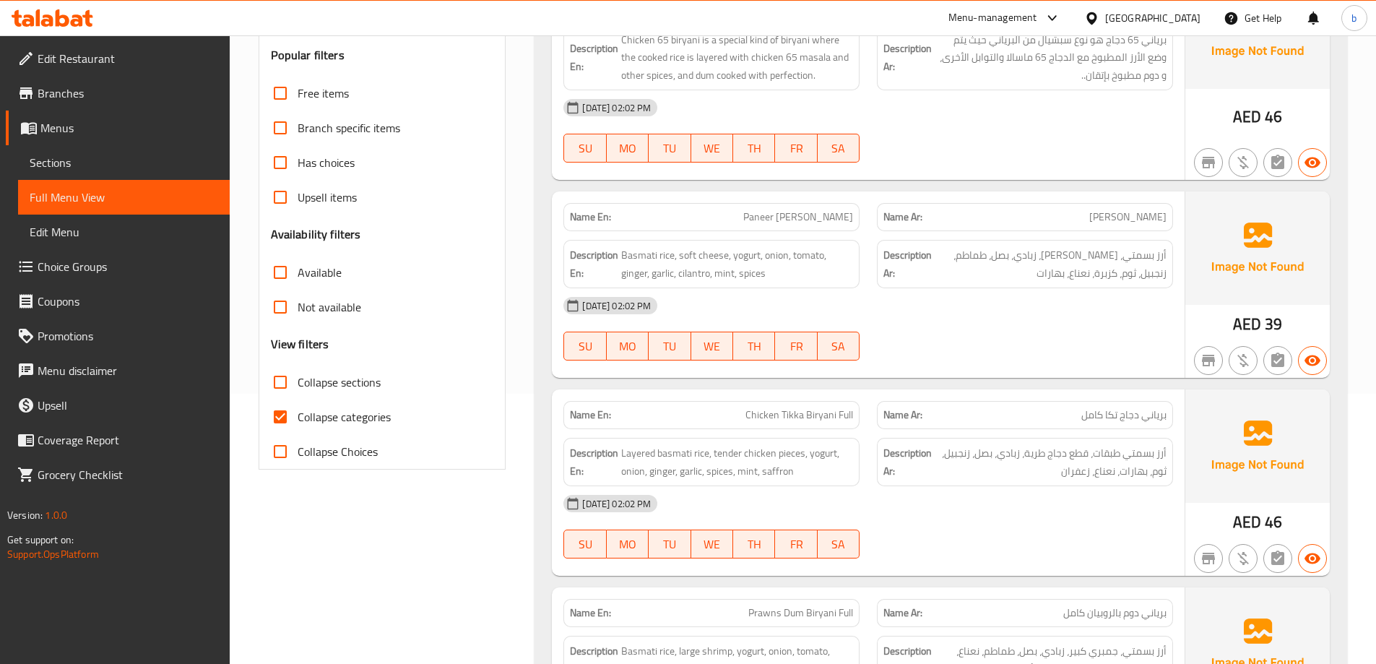
scroll to position [361, 0]
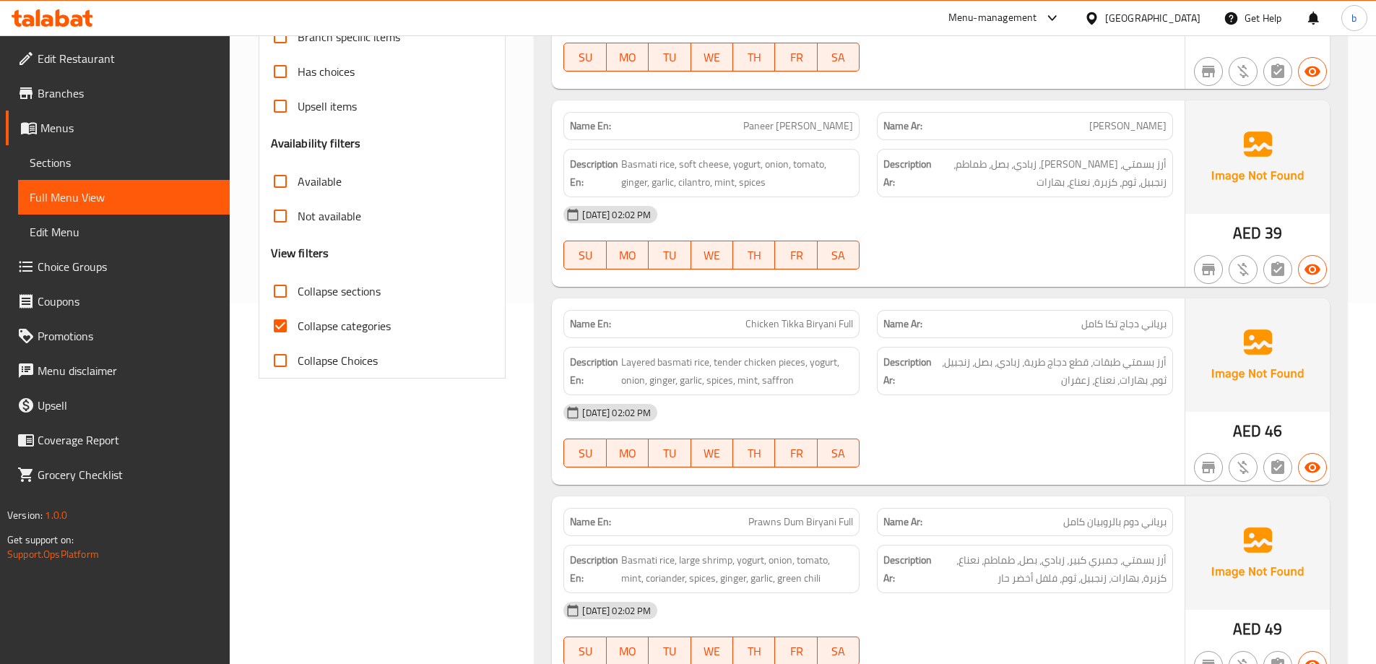
click at [287, 329] on input "Collapse categories" at bounding box center [280, 325] width 35 height 35
checkbox input "false"
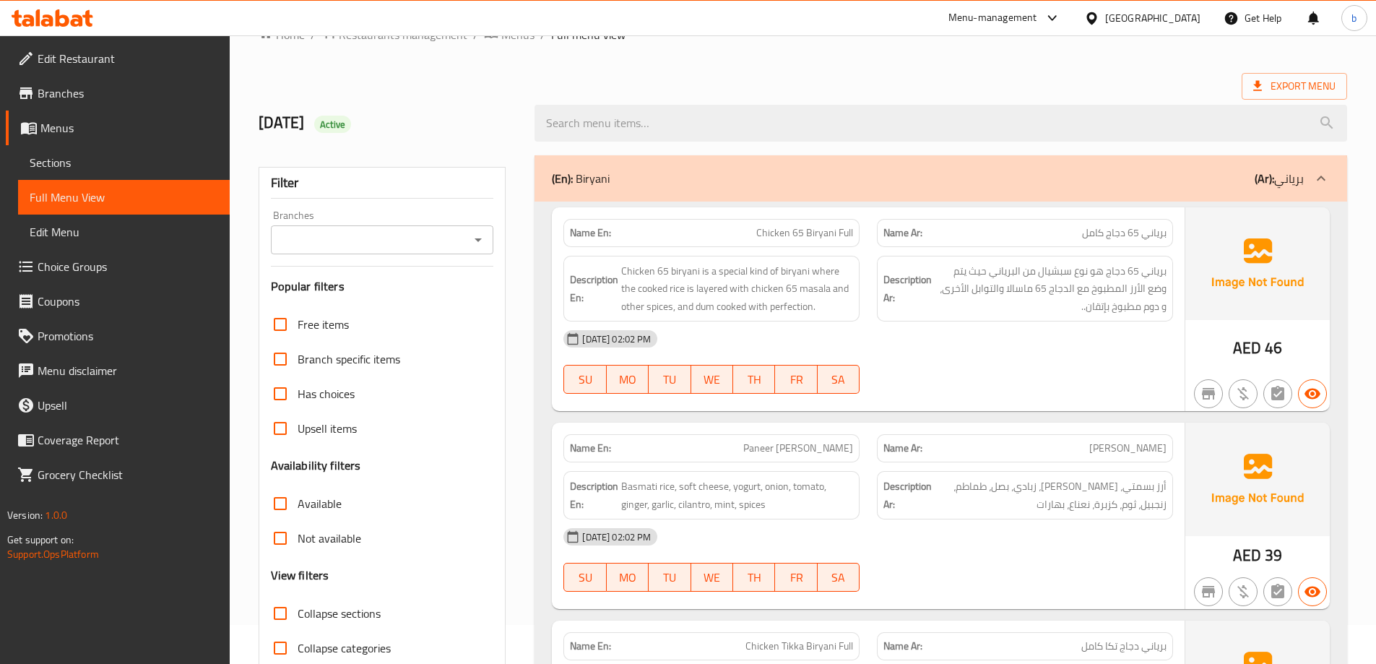
scroll to position [0, 0]
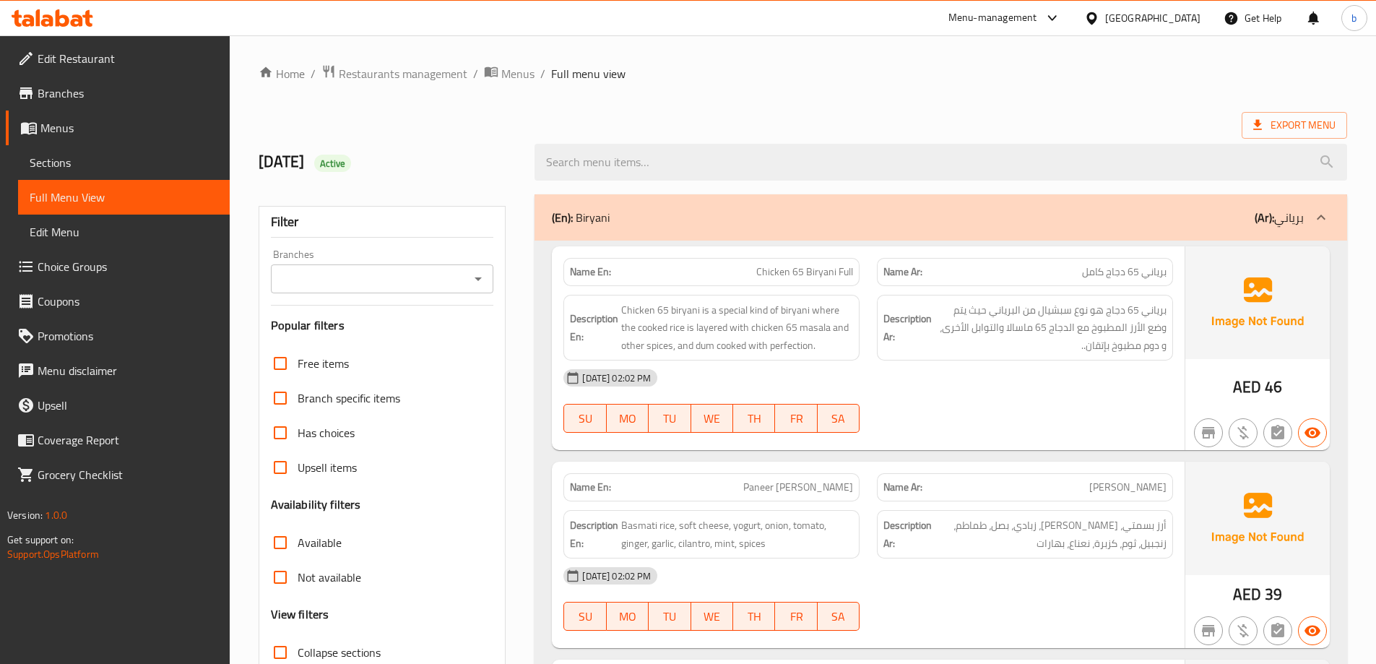
drag, startPoint x: 729, startPoint y: 267, endPoint x: 816, endPoint y: 268, distance: 87.4
click at [814, 268] on p "Name En: Chicken 65 Biryani Full" at bounding box center [711, 271] width 283 height 15
click at [808, 274] on span "Chicken 65 Biryani Full" at bounding box center [804, 271] width 97 height 15
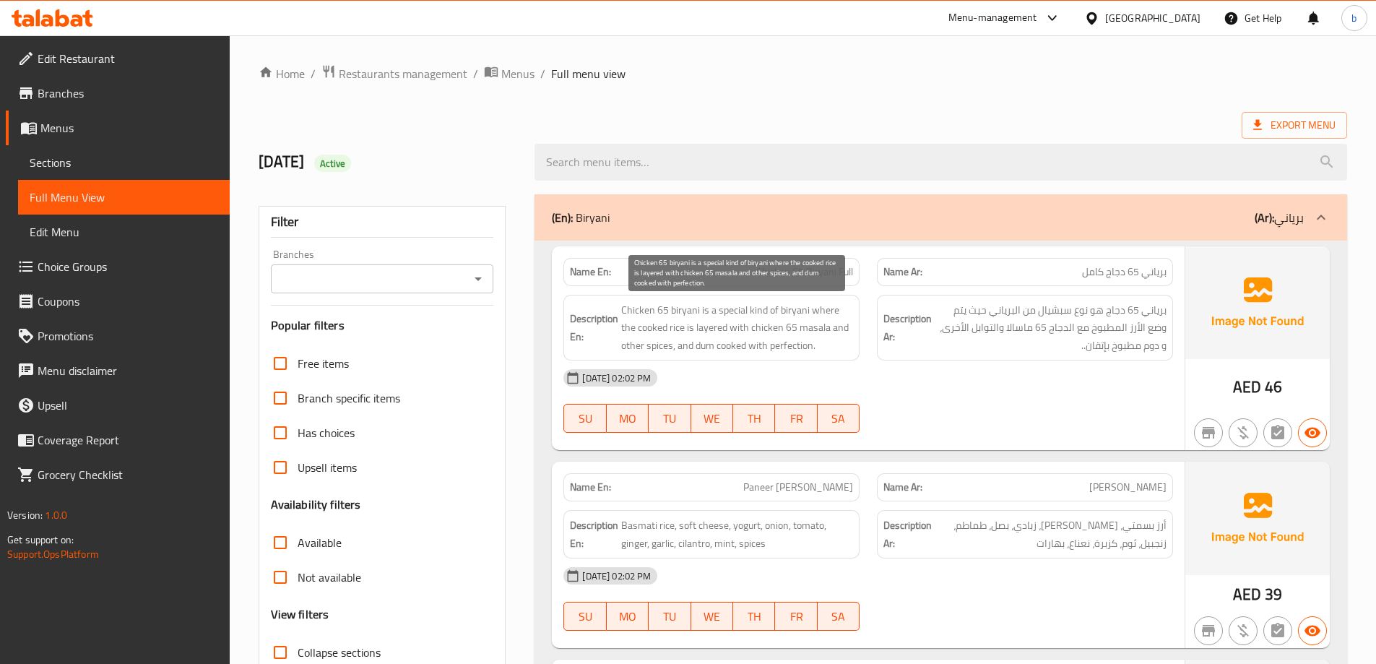
click at [723, 320] on span "Chicken 65 biryani is a special kind of biryani where the cooked rice is layere…" at bounding box center [737, 327] width 232 height 53
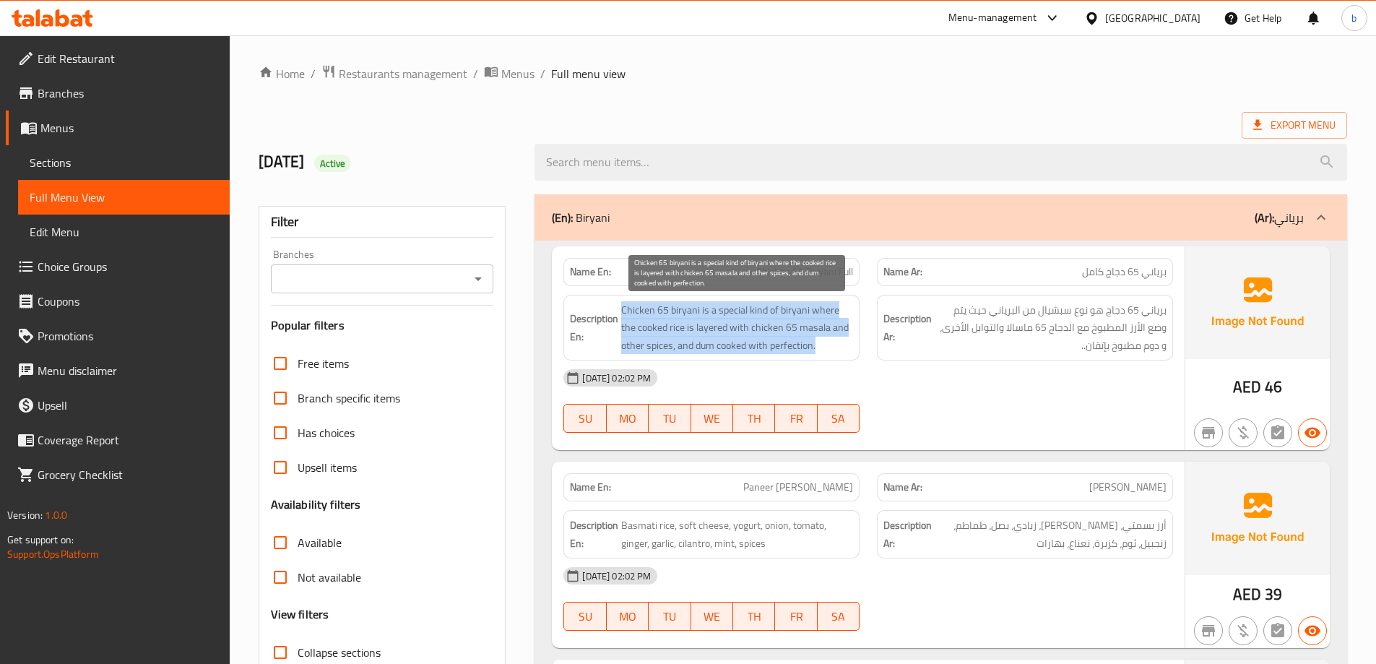
click at [723, 320] on span "Chicken 65 biryani is a special kind of biryani where the cooked rice is layere…" at bounding box center [737, 327] width 232 height 53
copy span "Chicken 65 biryani is a special kind of biryani where the cooked rice is layere…"
click at [832, 272] on span "Chicken 65 Biryani Full" at bounding box center [804, 271] width 97 height 15
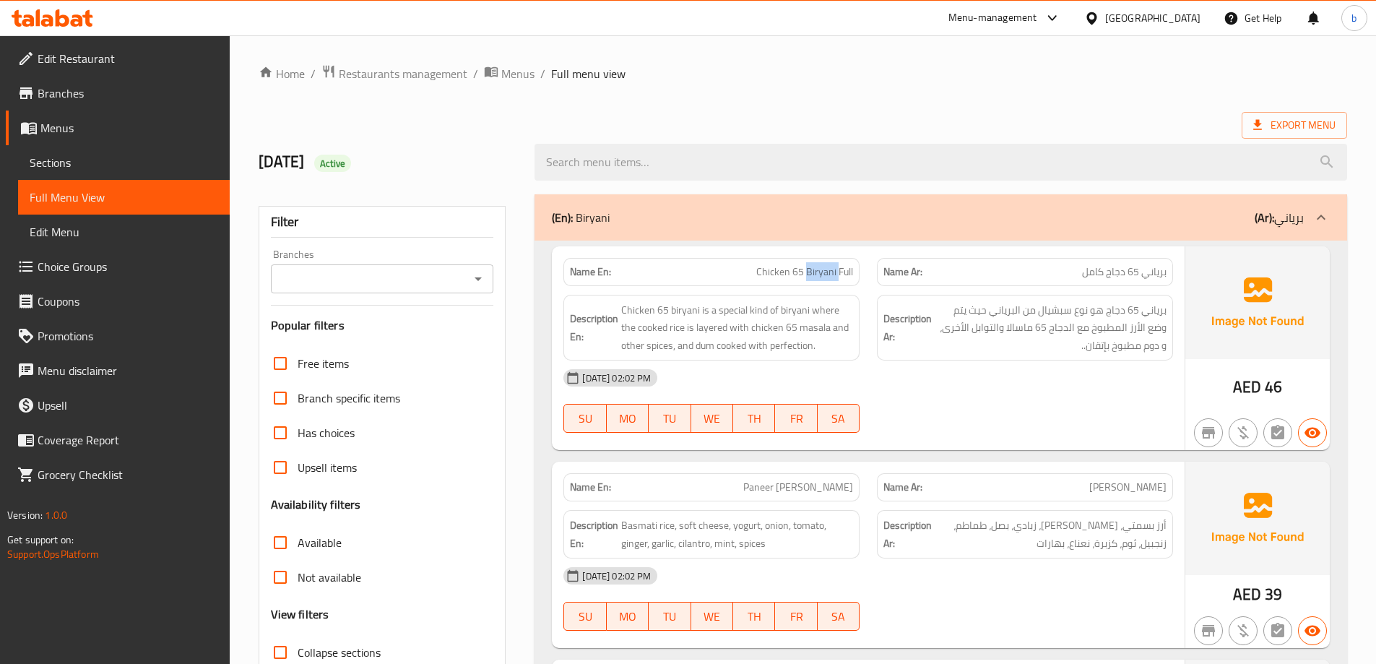
click at [832, 272] on span "Chicken 65 Biryani Full" at bounding box center [804, 271] width 97 height 15
copy span "Chicken 65 Biryani Full"
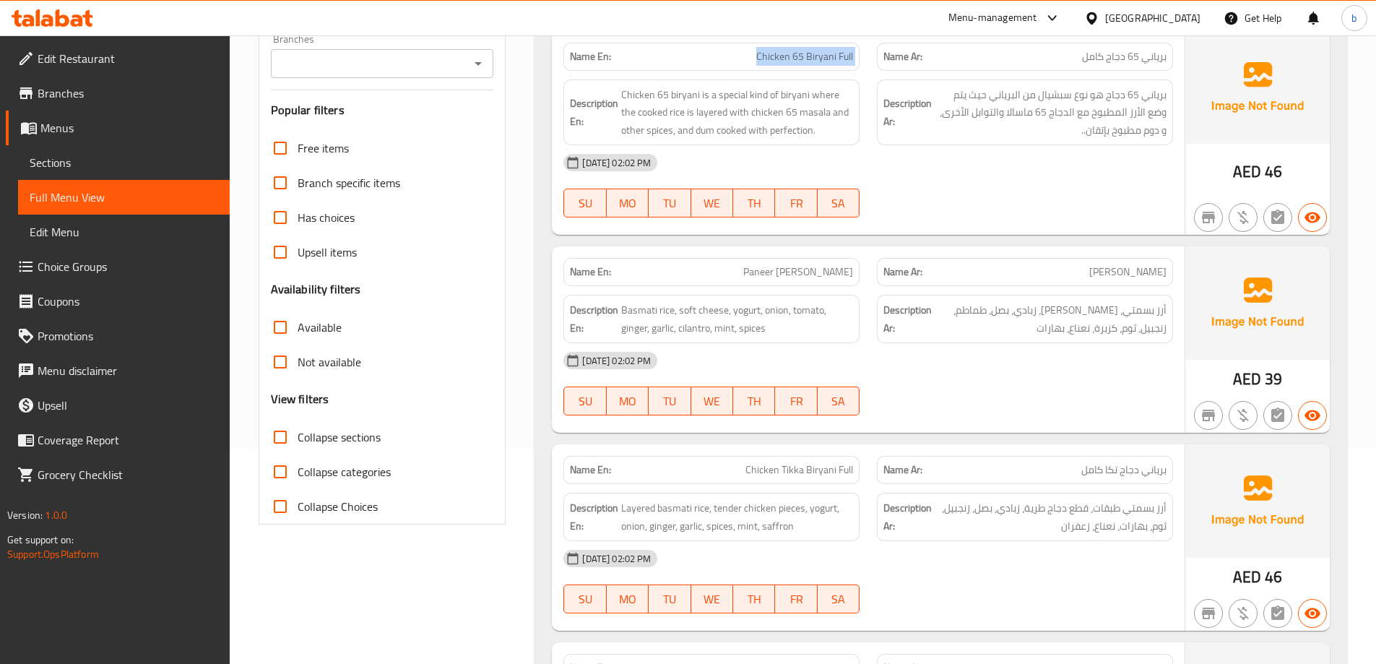
scroll to position [217, 0]
click at [784, 267] on span "Paneer [PERSON_NAME]" at bounding box center [798, 270] width 110 height 15
copy span "Paneer [PERSON_NAME]"
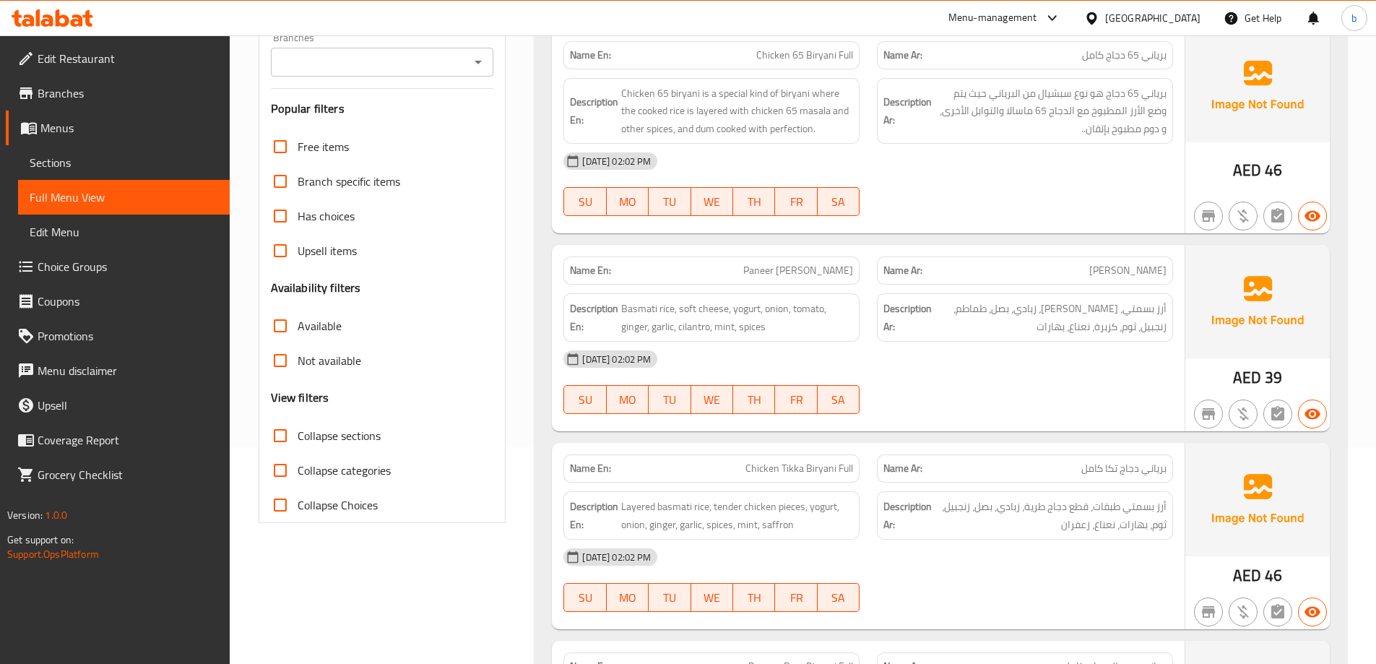
click at [795, 346] on div "[DATE] 02:02 PM" at bounding box center [868, 359] width 627 height 35
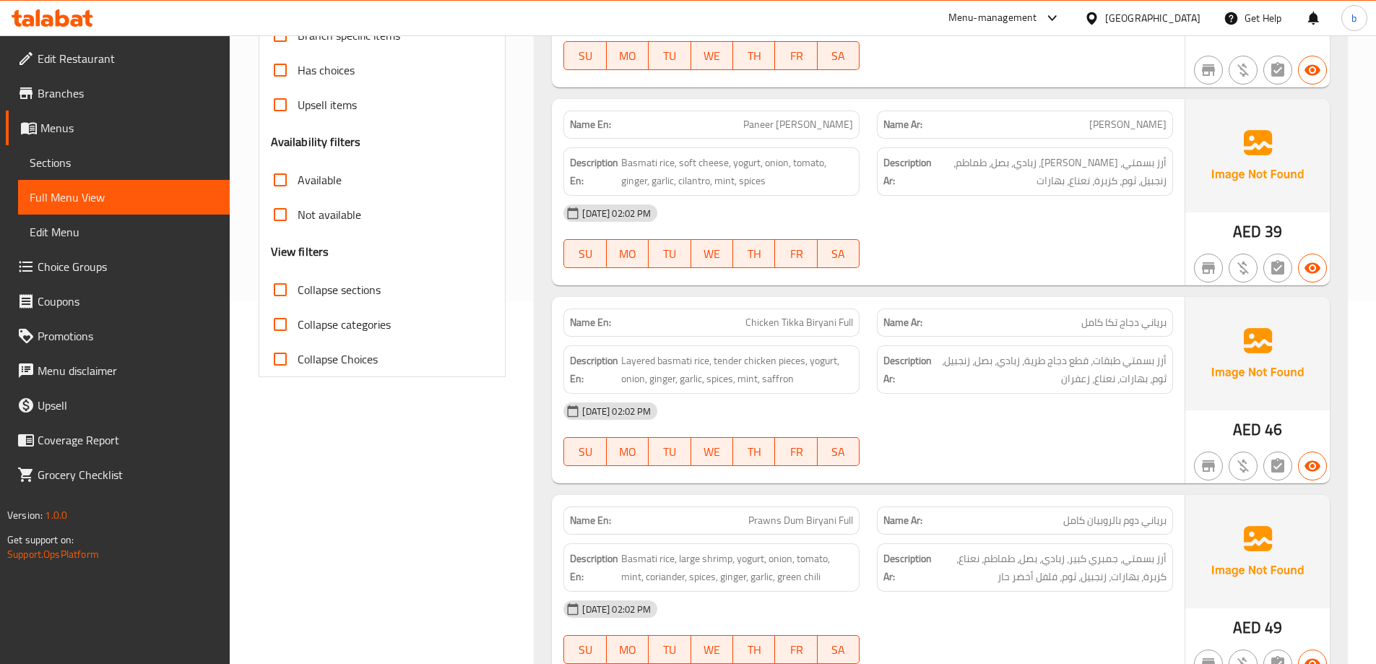
scroll to position [433, 0]
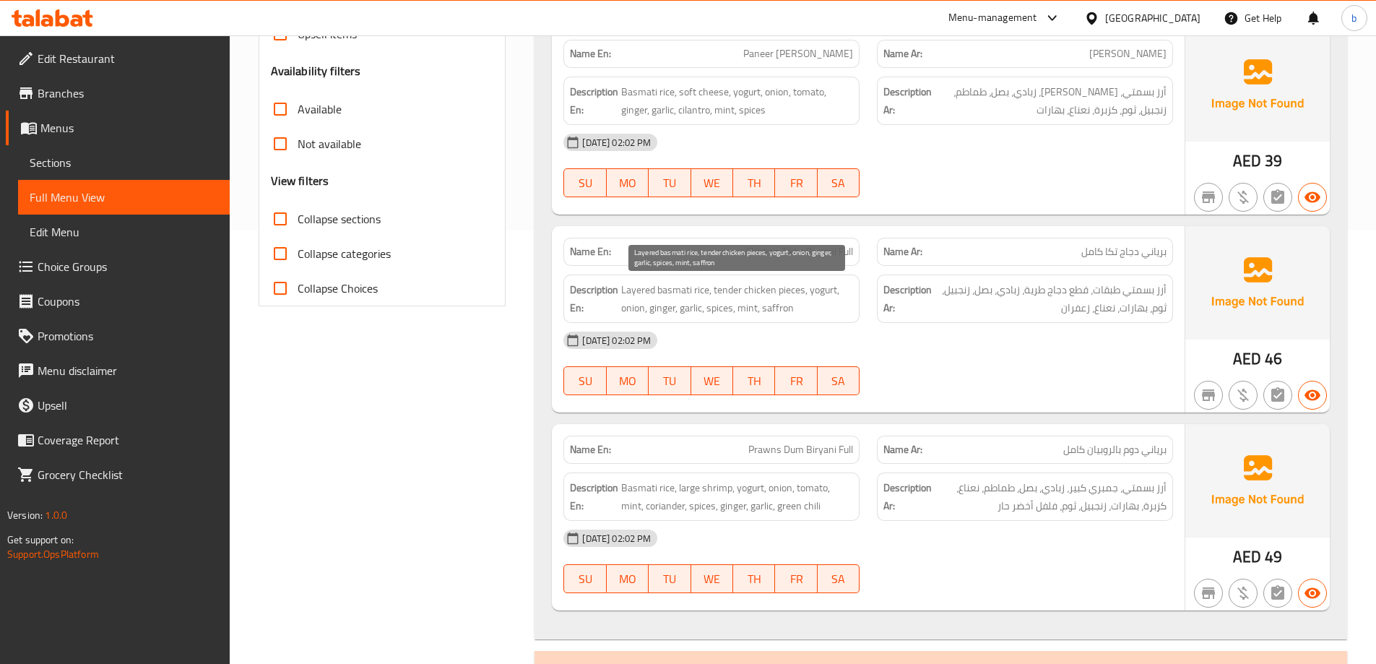
click at [745, 290] on span "Layered basmati rice, tender chicken pieces, yogurt, onion, ginger, garlic, spi…" at bounding box center [737, 298] width 232 height 35
copy span "Layered basmati rice, tender chicken pieces, yogurt, onion, ginger, garlic, spi…"
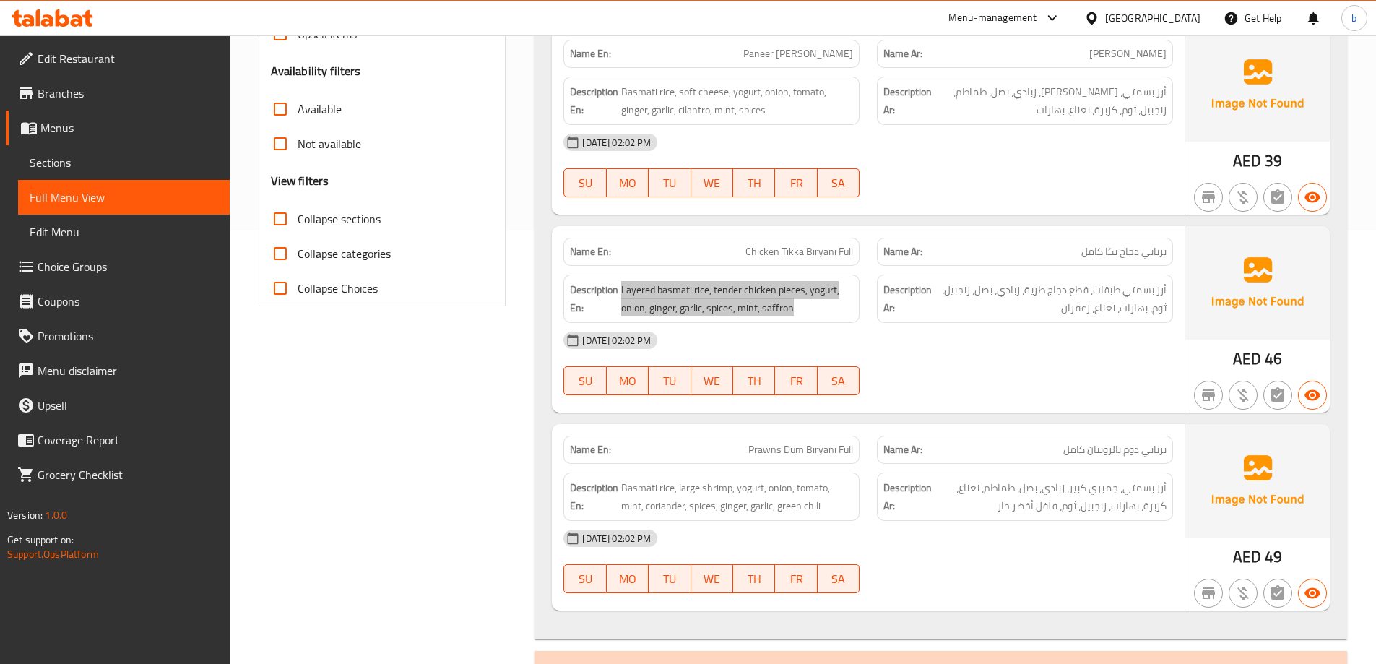
scroll to position [506, 0]
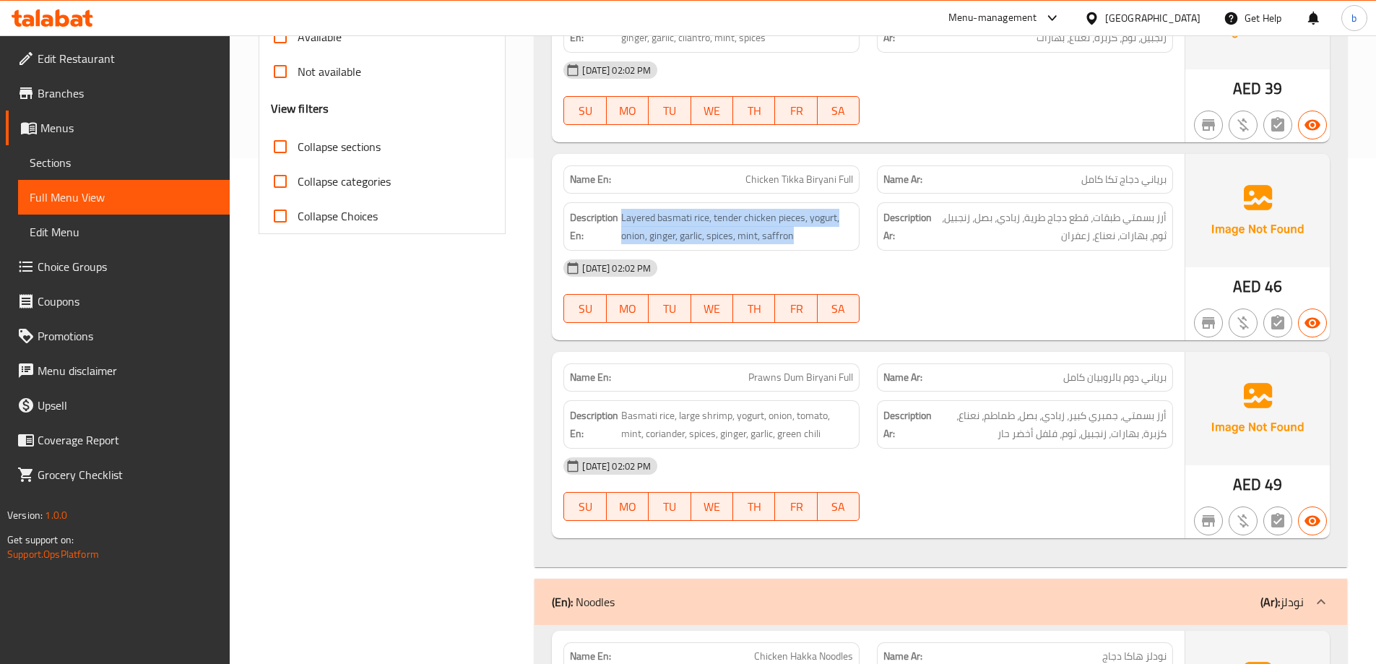
click at [770, 412] on span "Basmati rice, large shrimp, yogurt, onion, tomato, mint, coriander, spices, gin…" at bounding box center [737, 424] width 232 height 35
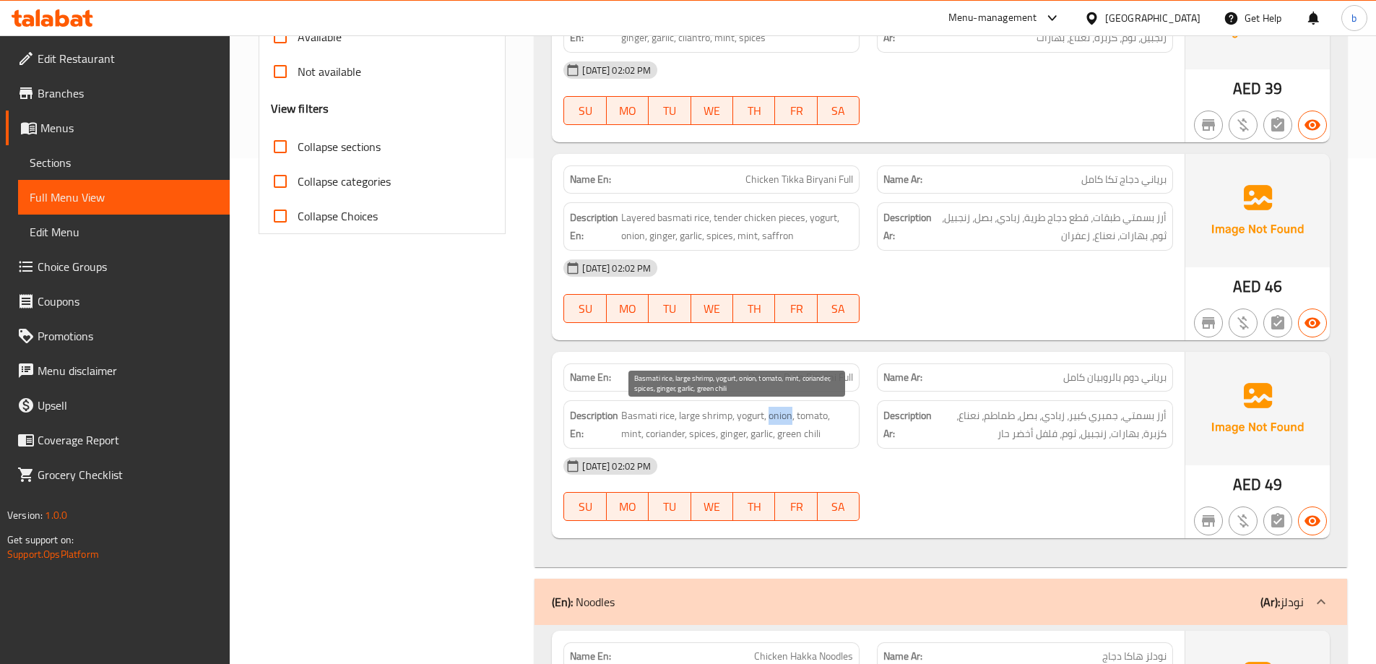
click at [770, 412] on span "Basmati rice, large shrimp, yogurt, onion, tomato, mint, coriander, spices, gin…" at bounding box center [737, 424] width 232 height 35
copy span "Basmati rice, large shrimp, yogurt, onion, tomato, mint, coriander, spices, gin…"
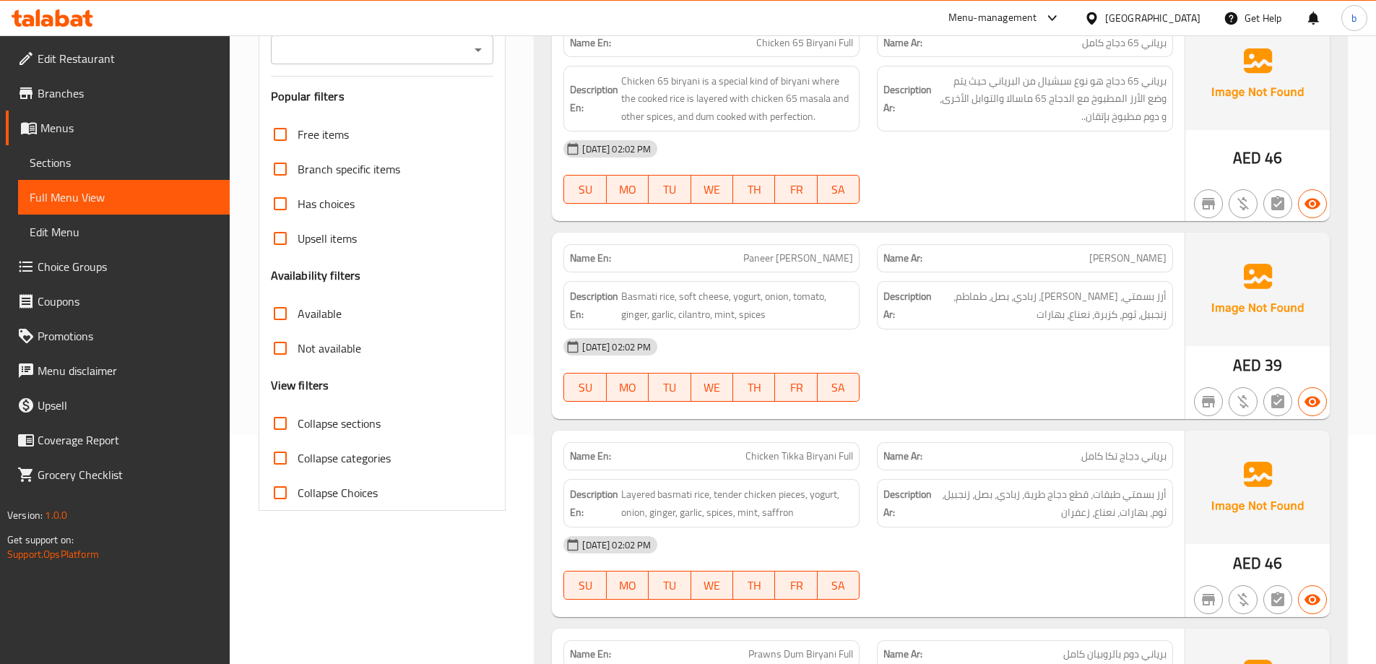
scroll to position [144, 0]
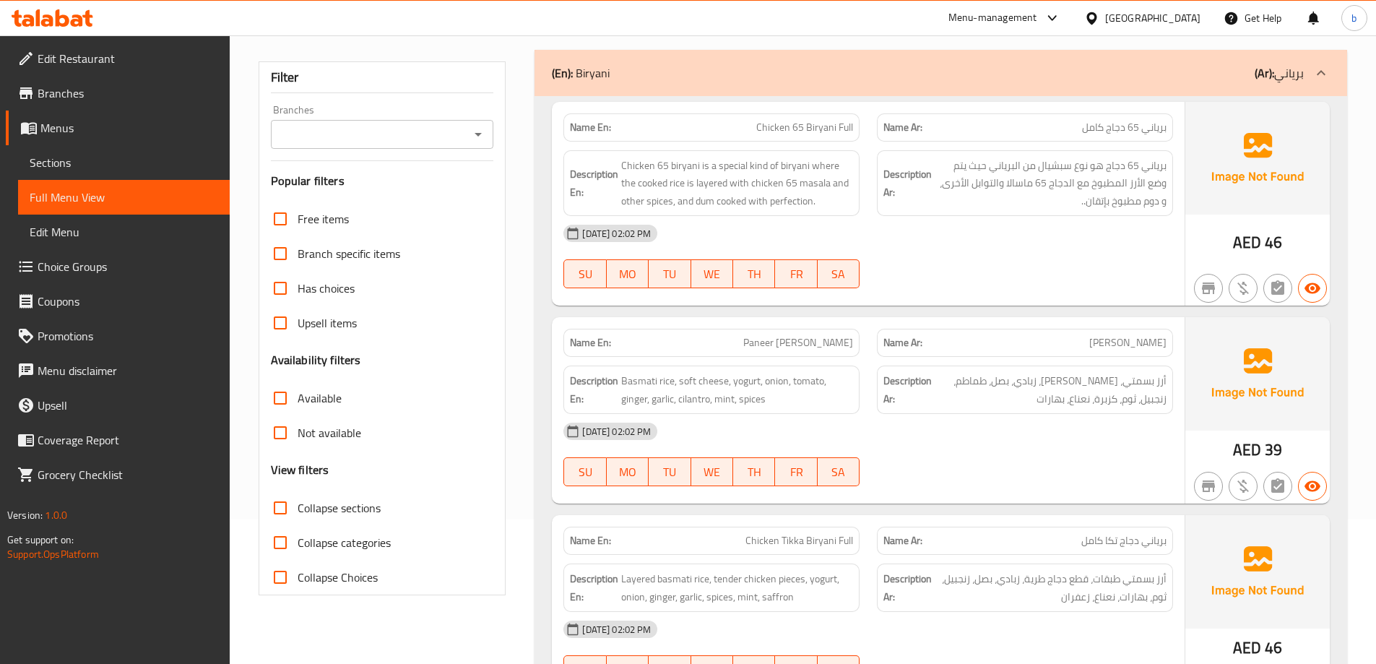
click at [1318, 79] on icon at bounding box center [1320, 72] width 17 height 17
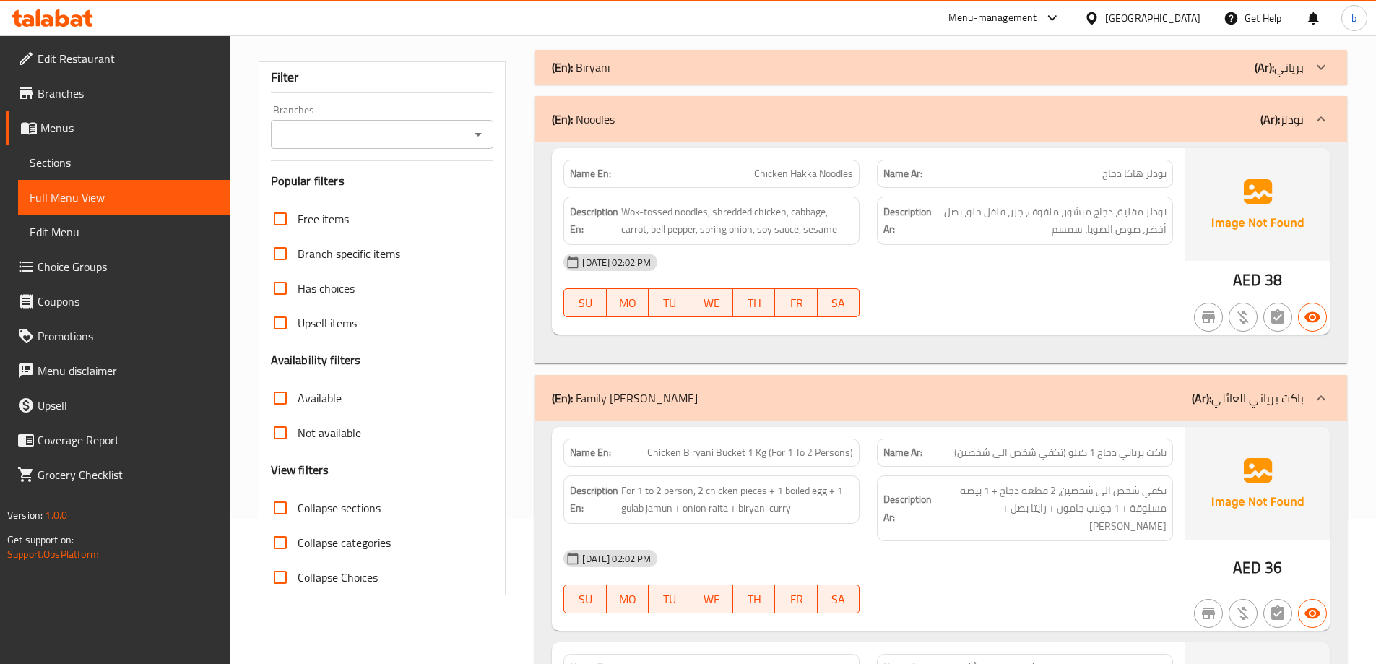
click at [801, 180] on span "Chicken Hakka Noodles" at bounding box center [803, 173] width 99 height 15
copy span "Chicken Hakka Noodles"
click at [776, 235] on span "Wok-tossed noodles, shredded chicken, cabbage, carrot, bell pepper, spring onio…" at bounding box center [737, 220] width 232 height 35
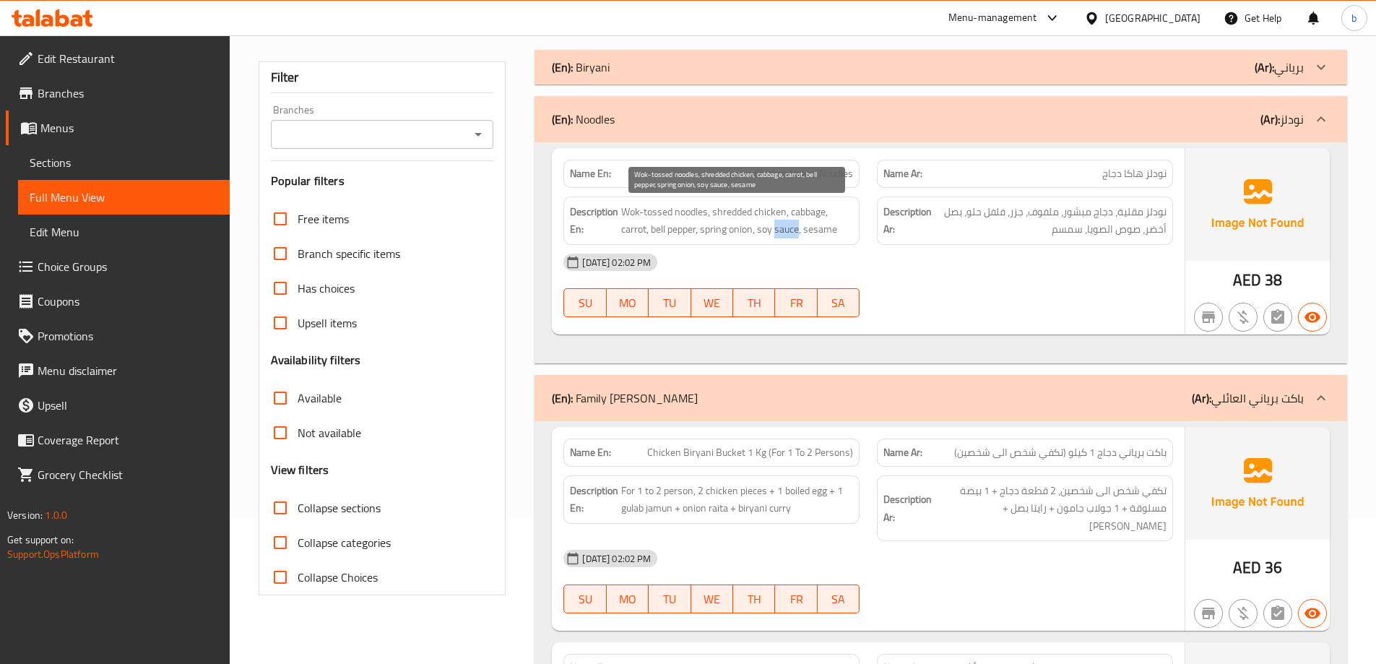
click at [776, 235] on span "Wok-tossed noodles, shredded chicken, cabbage, carrot, bell pepper, spring onio…" at bounding box center [737, 220] width 232 height 35
copy span "Wok-tossed noodles, shredded chicken, cabbage, carrot, bell pepper, spring onio…"
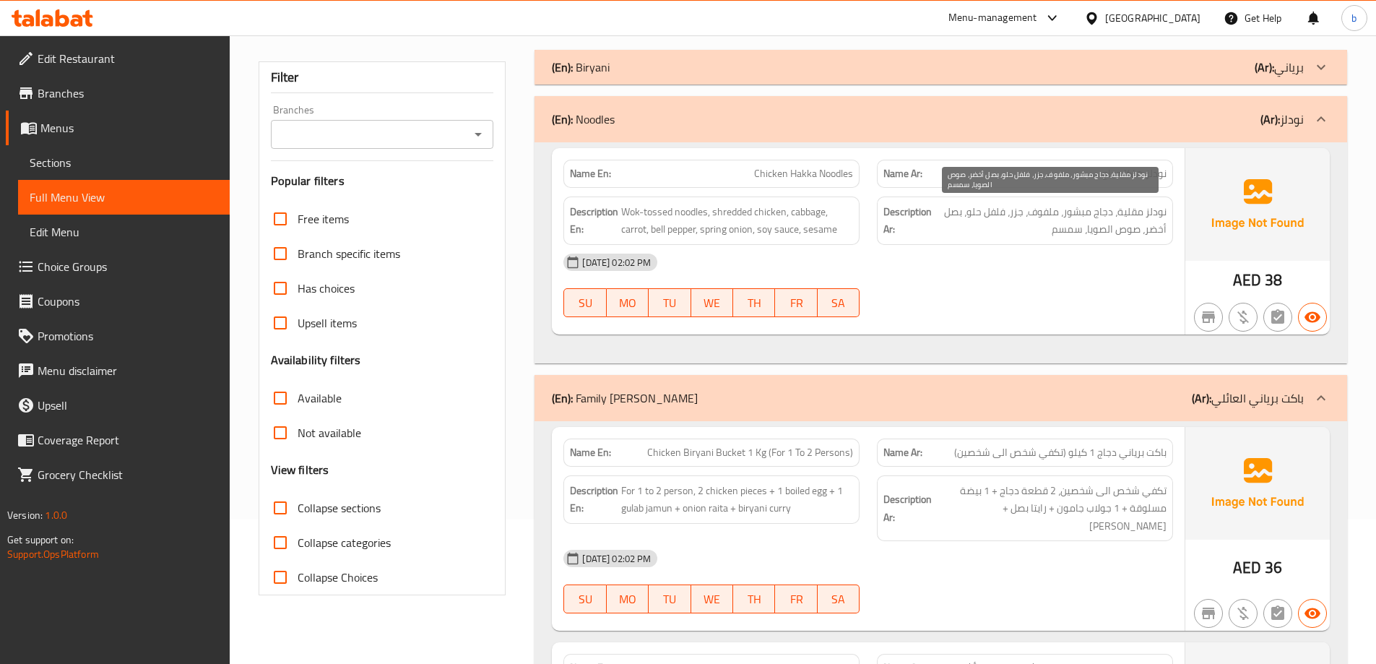
click at [1052, 226] on span "نودلز مقلية، دجاج مبشور، ملفوف، جزر، فلفل حلو، بصل أخضر، صوص الصويا، سمسم" at bounding box center [1051, 220] width 232 height 35
click at [726, 238] on div "Description En: Wok-tossed noodles, shredded chicken, cabbage, carrot, bell pep…" at bounding box center [711, 220] width 296 height 48
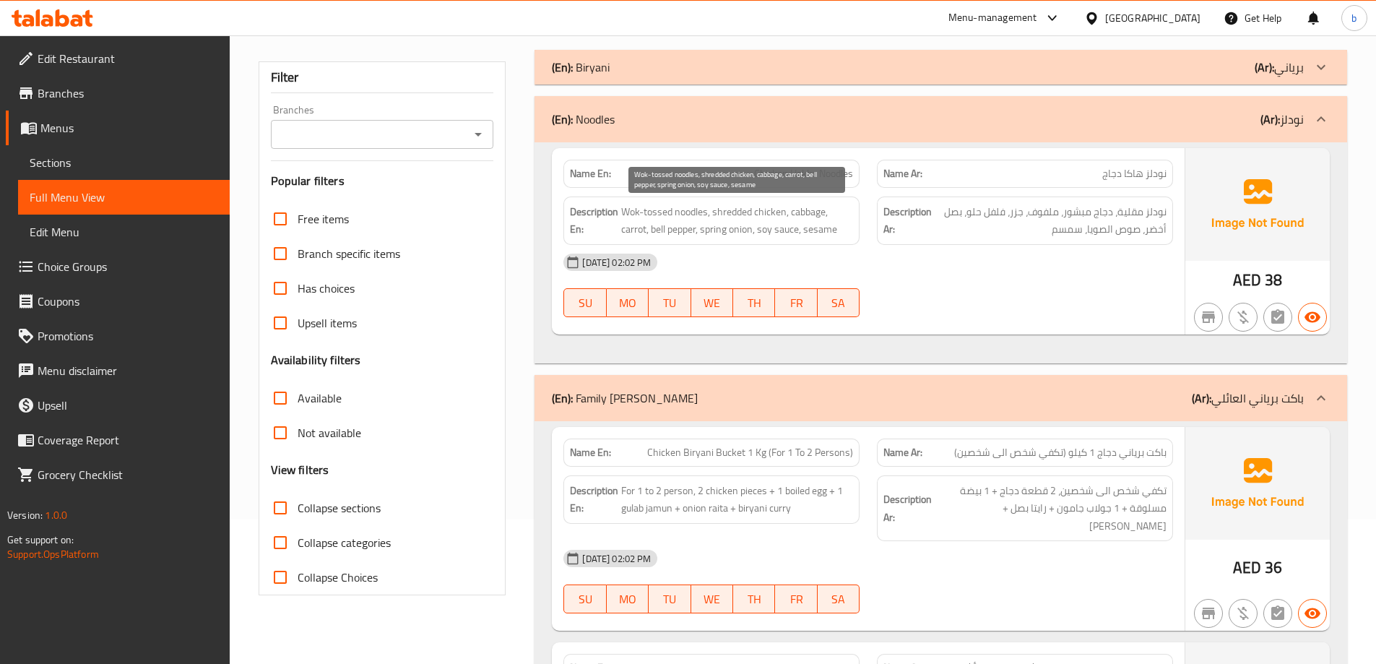
click at [720, 235] on span "Wok-tossed noodles, shredded chicken, cabbage, carrot, bell pepper, spring onio…" at bounding box center [737, 220] width 232 height 35
click at [732, 232] on span "Wok-tossed noodles, shredded chicken, cabbage, carrot, bell pepper, spring onio…" at bounding box center [737, 220] width 232 height 35
drag, startPoint x: 756, startPoint y: 233, endPoint x: 702, endPoint y: 231, distance: 53.5
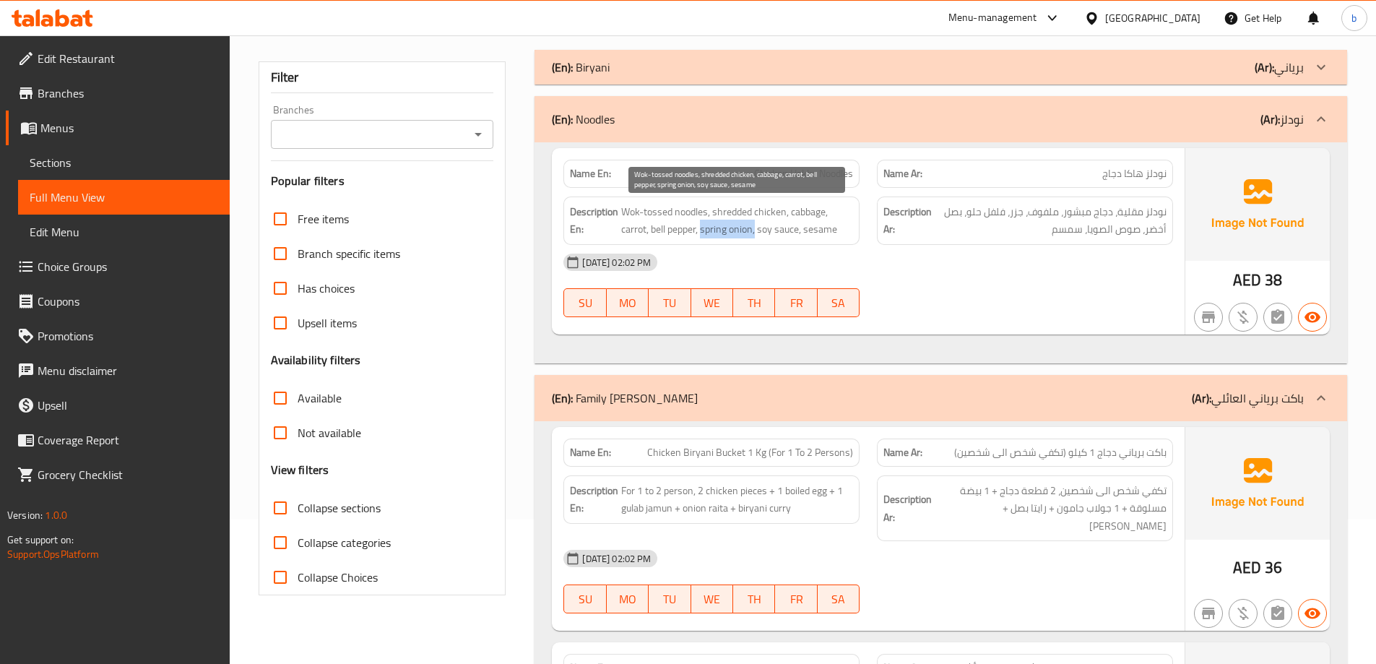
click at [702, 231] on span "Wok-tossed noodles, shredded chicken, cabbage, carrot, bell pepper, spring onio…" at bounding box center [737, 220] width 232 height 35
copy span "spring onion,"
click at [1318, 106] on div at bounding box center [1321, 119] width 35 height 35
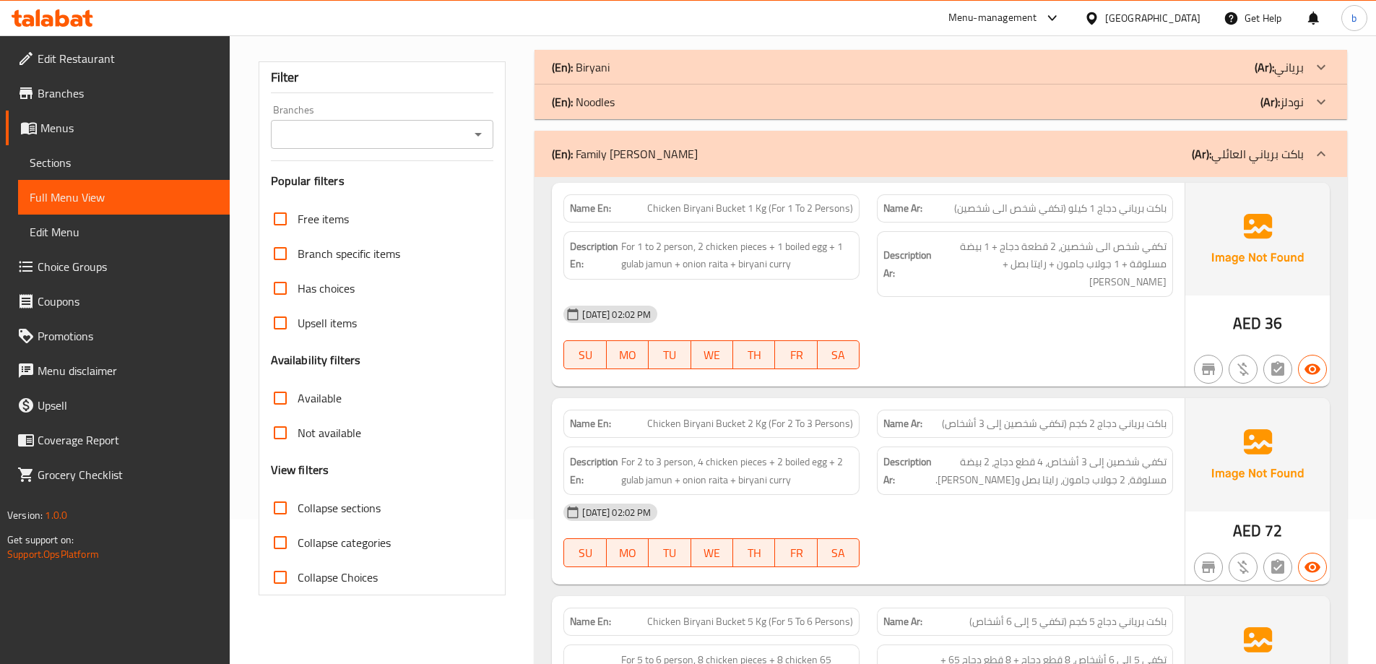
click at [760, 215] on span "Chicken Biryani Bucket 1 Kg (For 1 To 2 Persons)" at bounding box center [750, 208] width 206 height 15
copy span "Chicken Biryani Bucket 1 Kg (For 1 To 2 Persons)"
click at [766, 259] on span "For 1 to 2 person, 2 chicken pieces + 1 boiled egg + 1 gulab jamun + onion rait…" at bounding box center [737, 255] width 232 height 35
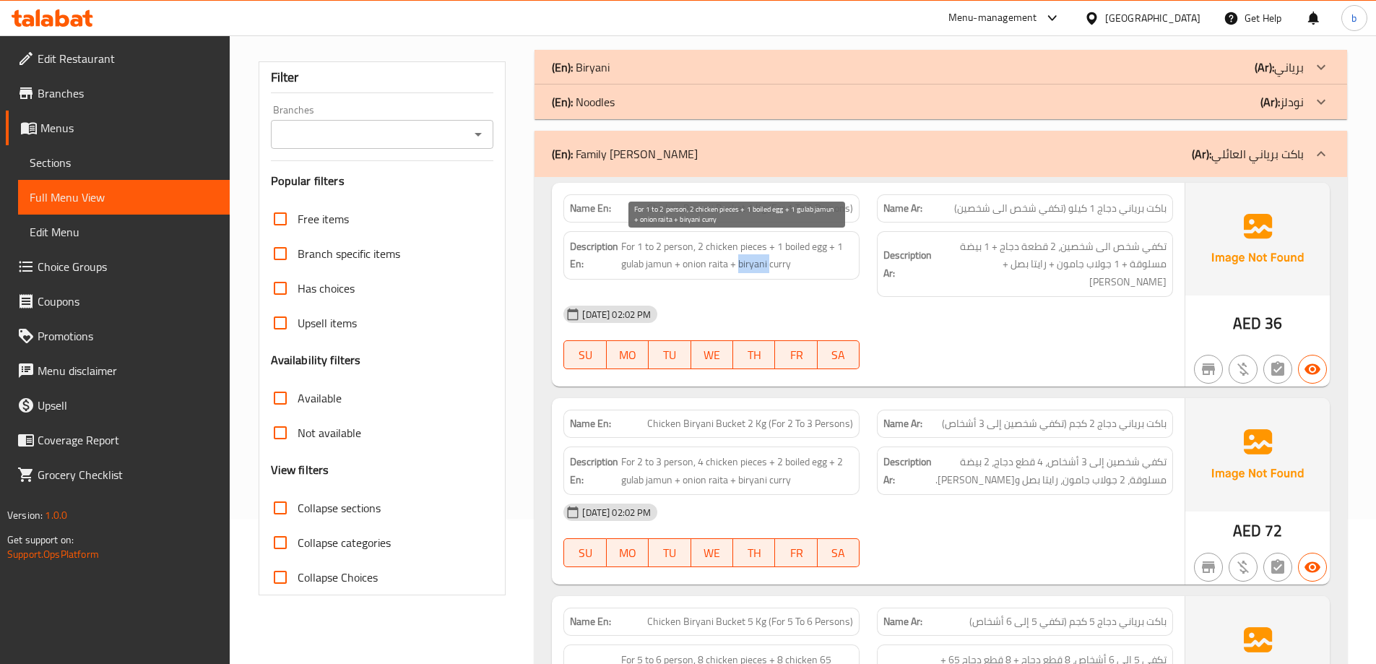
click at [766, 259] on span "For 1 to 2 person, 2 chicken pieces + 1 boiled egg + 1 gulab jamun + onion rait…" at bounding box center [737, 255] width 232 height 35
copy span "For 1 to 2 person, 2 chicken pieces + 1 boiled egg + 1 gulab jamun + onion rait…"
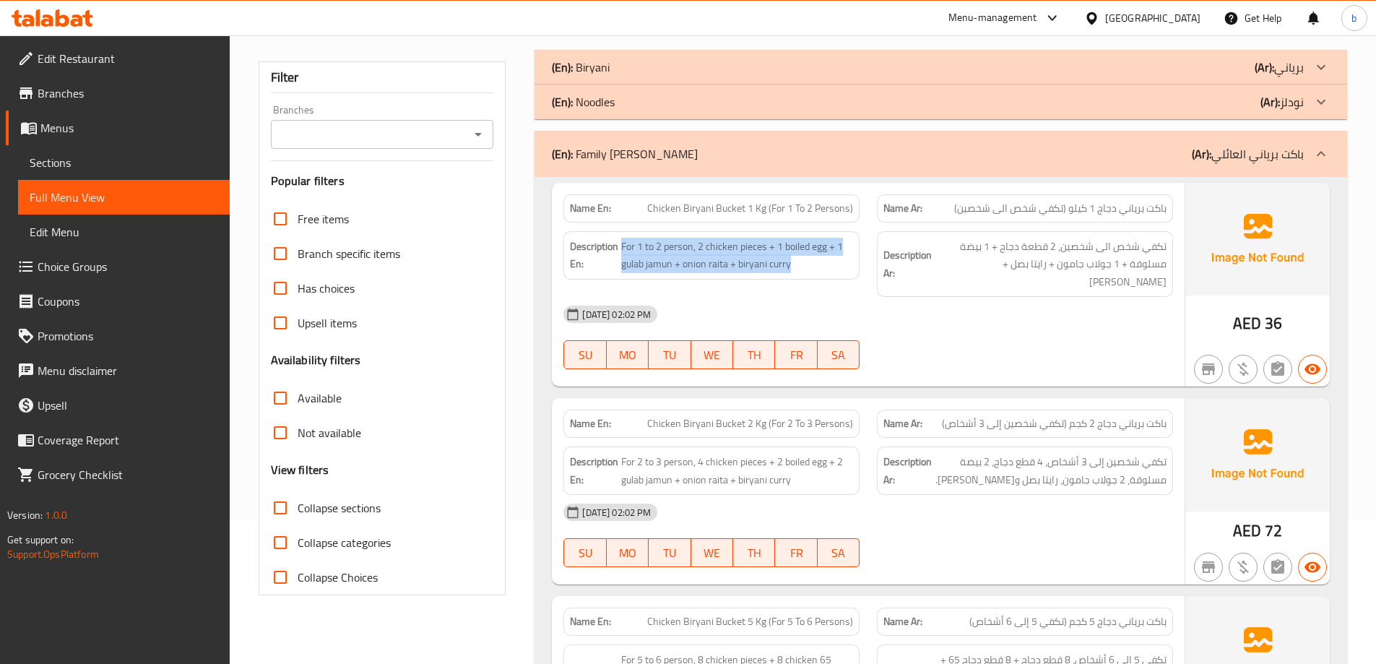
click at [972, 209] on span "باكت برياني دجاج 1 كيلو (تكفي شخص الى شخصين)" at bounding box center [1060, 208] width 212 height 15
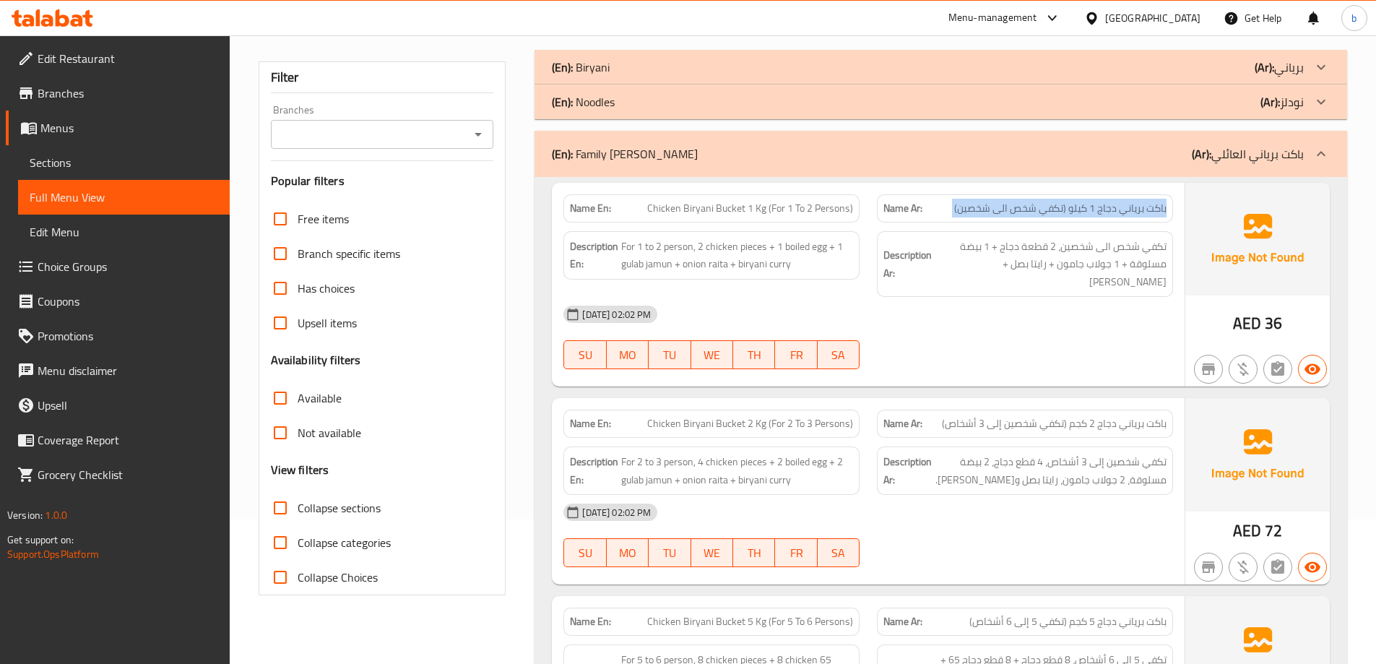
click at [972, 209] on span "باكت برياني دجاج 1 كيلو (تكفي شخص الى شخصين)" at bounding box center [1060, 208] width 212 height 15
click at [779, 206] on span "Chicken Biryani Bucket 1 Kg (For 1 To 2 Persons)" at bounding box center [750, 208] width 206 height 15
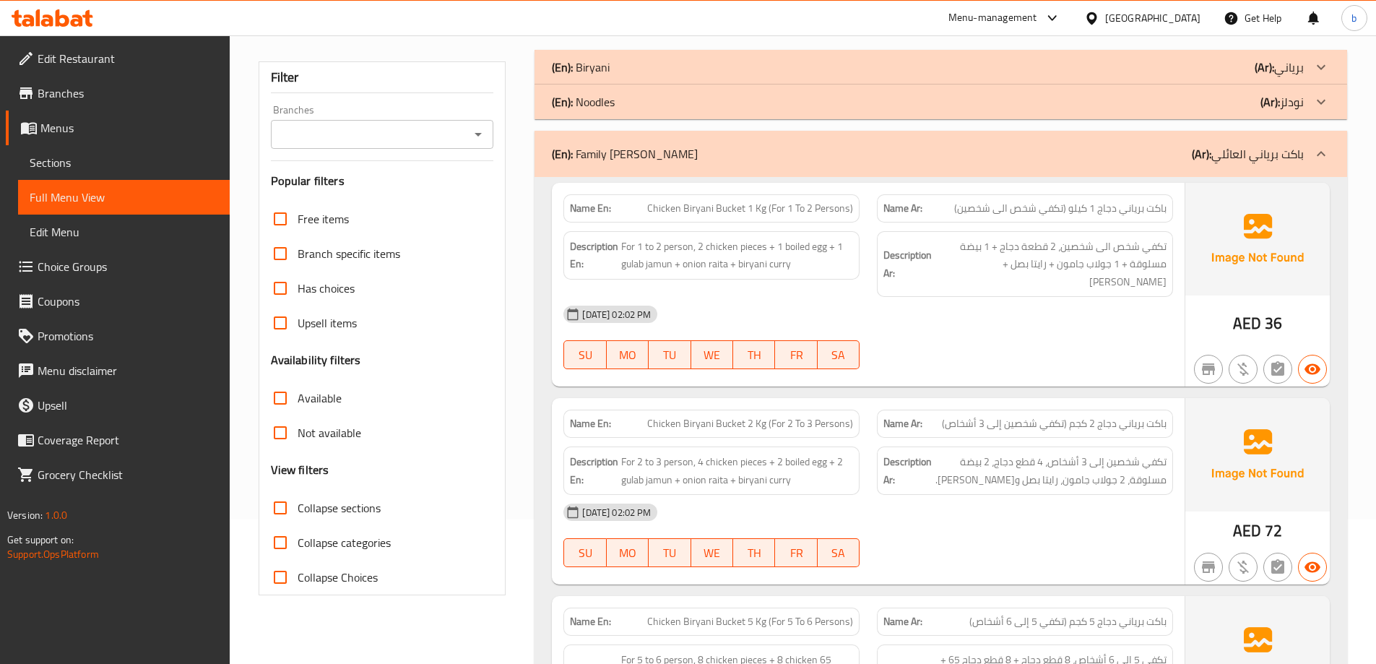
click at [682, 209] on span "Chicken Biryani Bucket 1 Kg (For 1 To 2 Persons)" at bounding box center [750, 208] width 206 height 15
click at [787, 416] on span "Chicken Biryani Bucket 2 Kg (For 2 To 3 Persons)" at bounding box center [750, 423] width 206 height 15
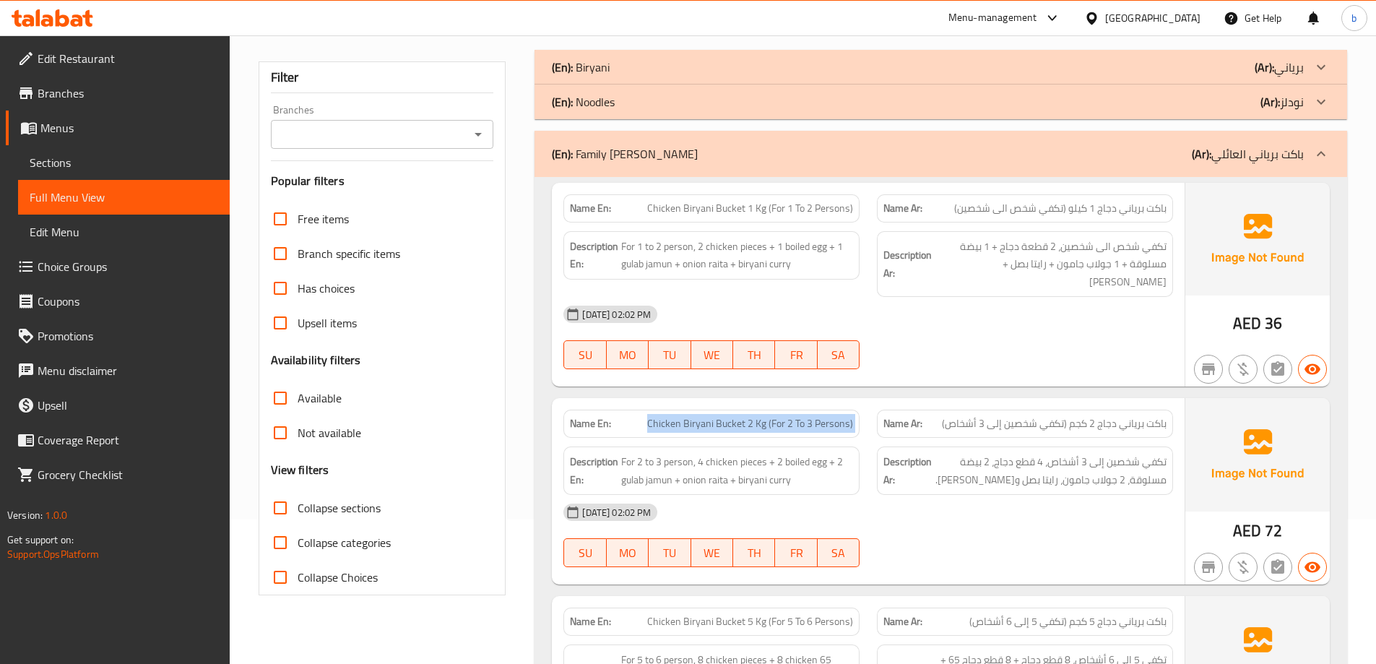
click at [787, 416] on span "Chicken Biryani Bucket 2 Kg (For 2 To 3 Persons)" at bounding box center [750, 423] width 206 height 15
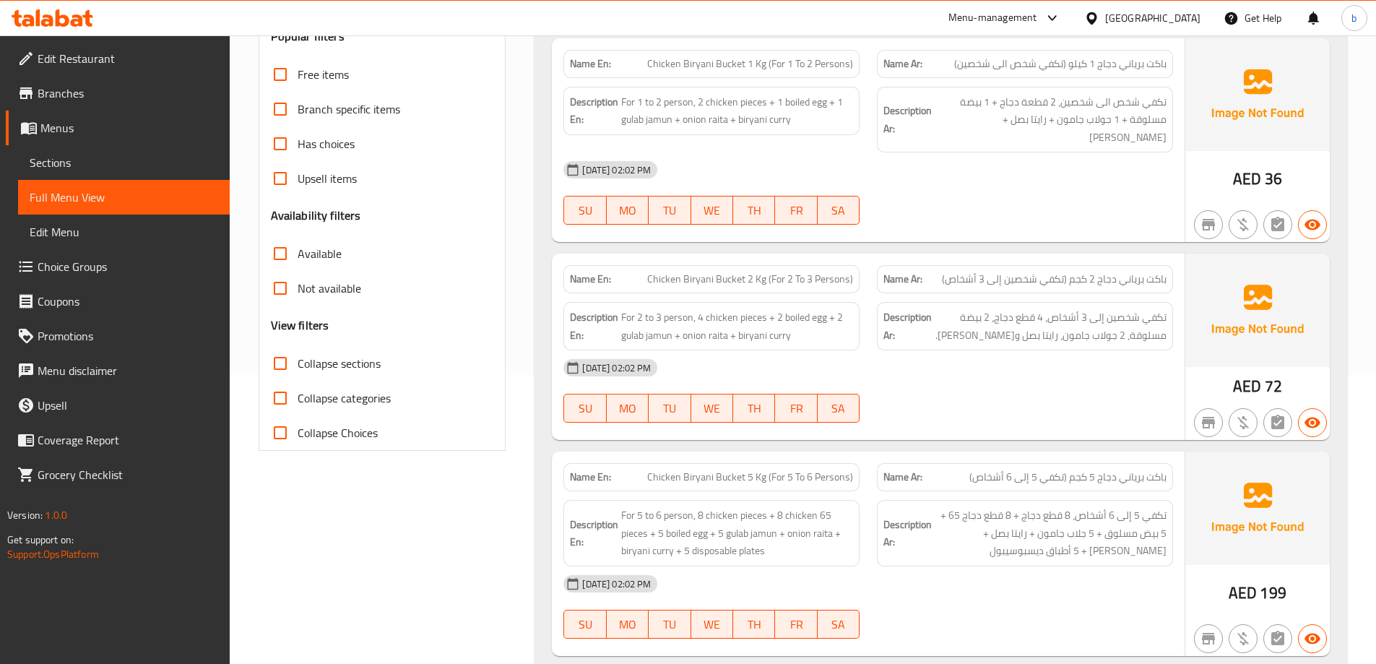
click at [779, 470] on span "Chicken Biryani Bucket 5 Kg (For 5 To 6 Persons)" at bounding box center [750, 477] width 206 height 15
click at [775, 470] on span "Chicken Biryani Bucket 5 Kg (For 5 To 6 Persons)" at bounding box center [750, 477] width 206 height 15
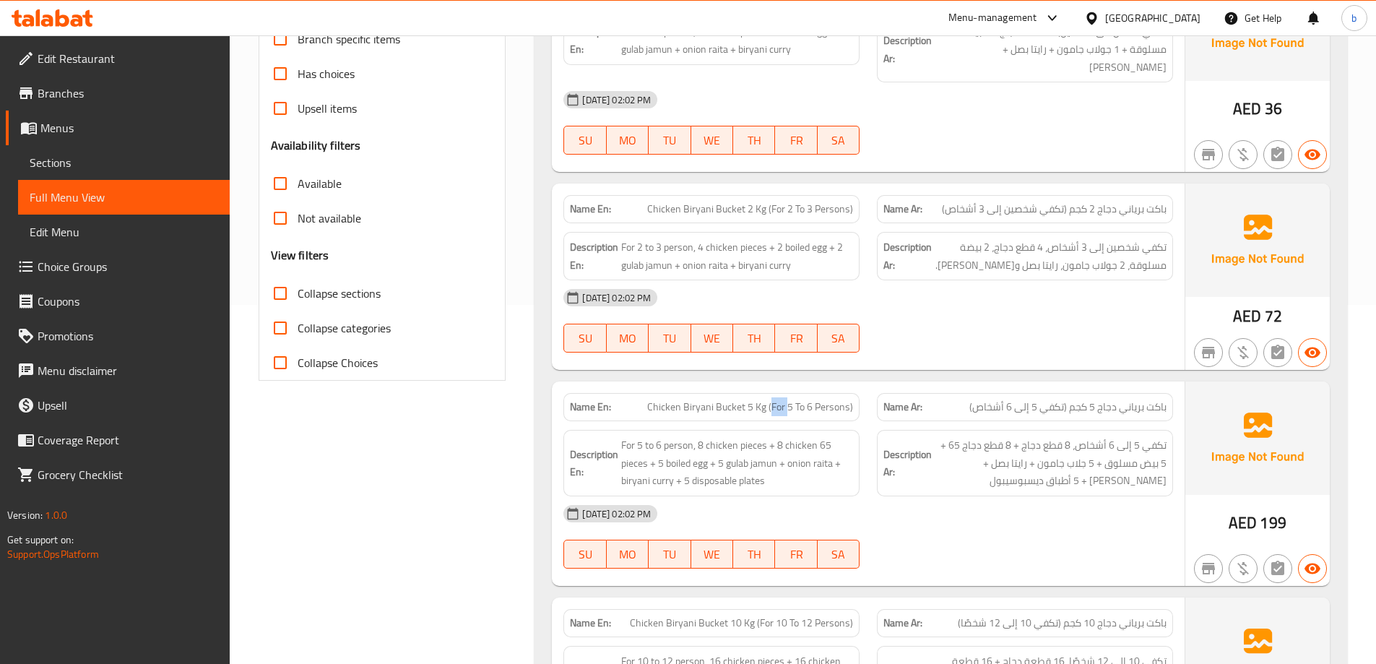
scroll to position [144, 0]
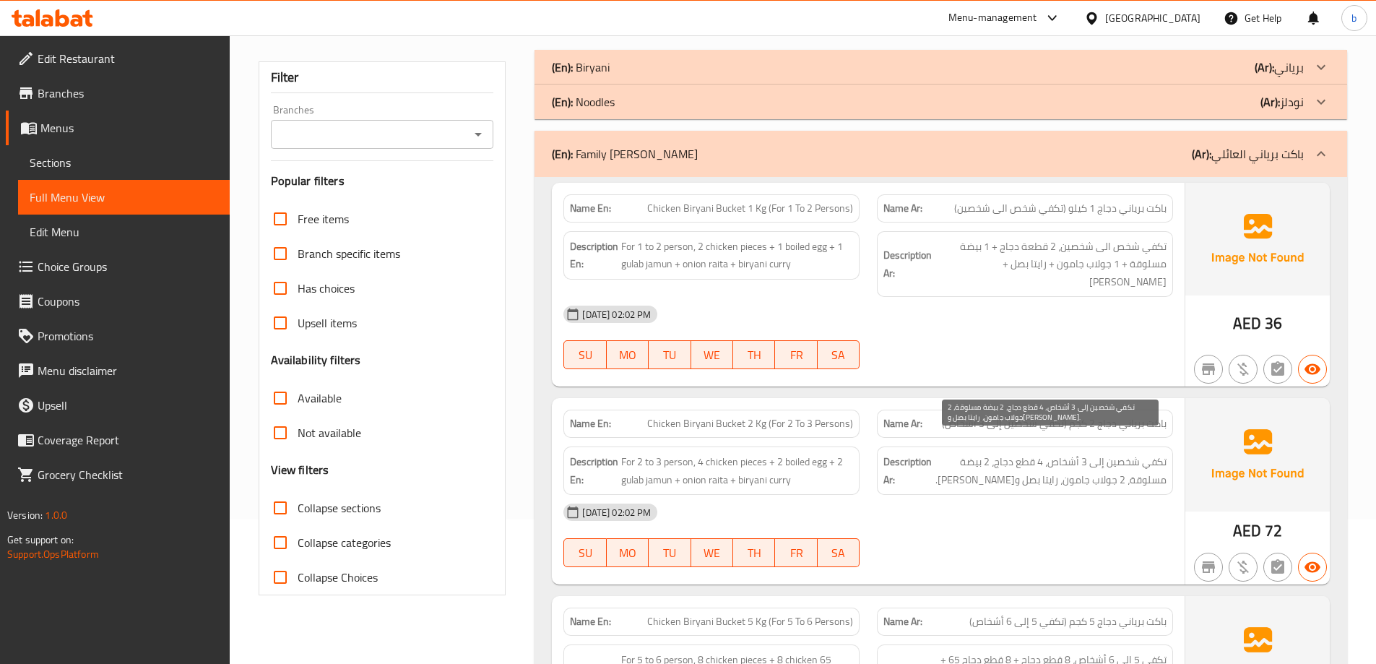
click at [1114, 453] on span "تكفي شخصين إلى 3 أشخاص، 4 قطع دجاج، 2 بيضة مسلوقة، 2 جولاب جامون، رايتا بصل وكا…" at bounding box center [1051, 470] width 232 height 35
click at [1125, 508] on div "[DATE] 02:02 PM" at bounding box center [868, 512] width 627 height 35
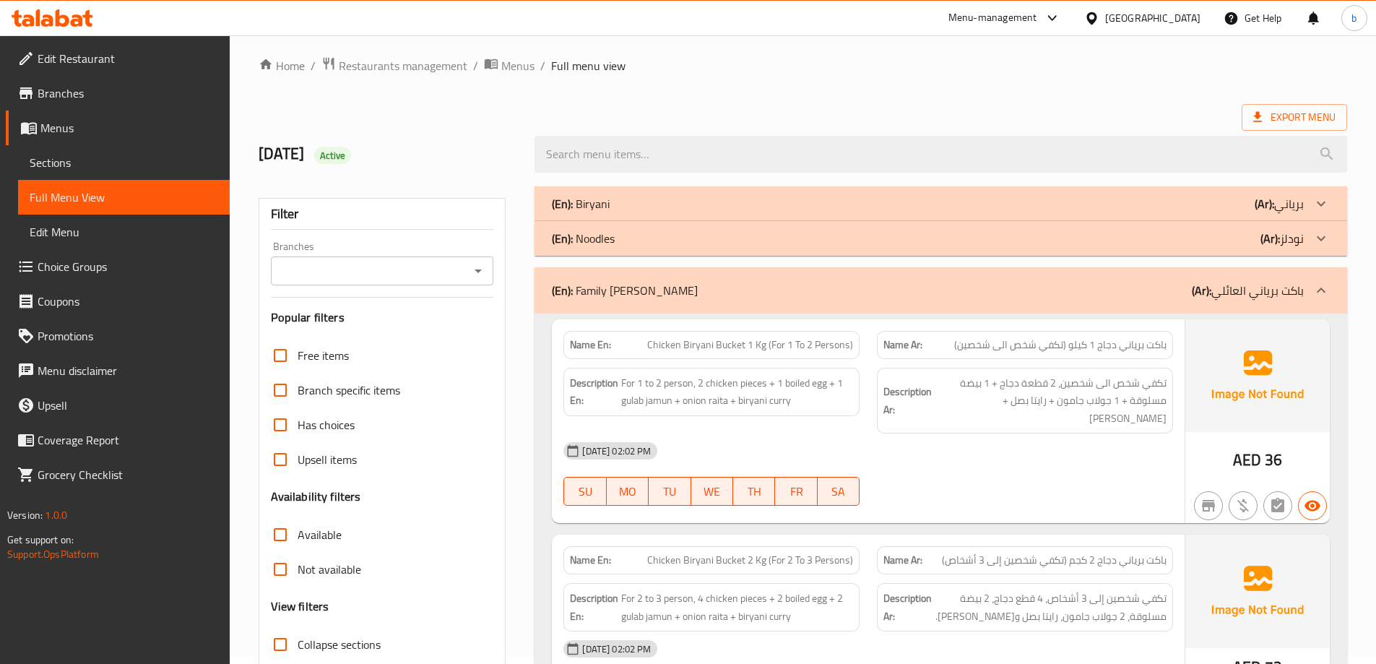
scroll to position [0, 0]
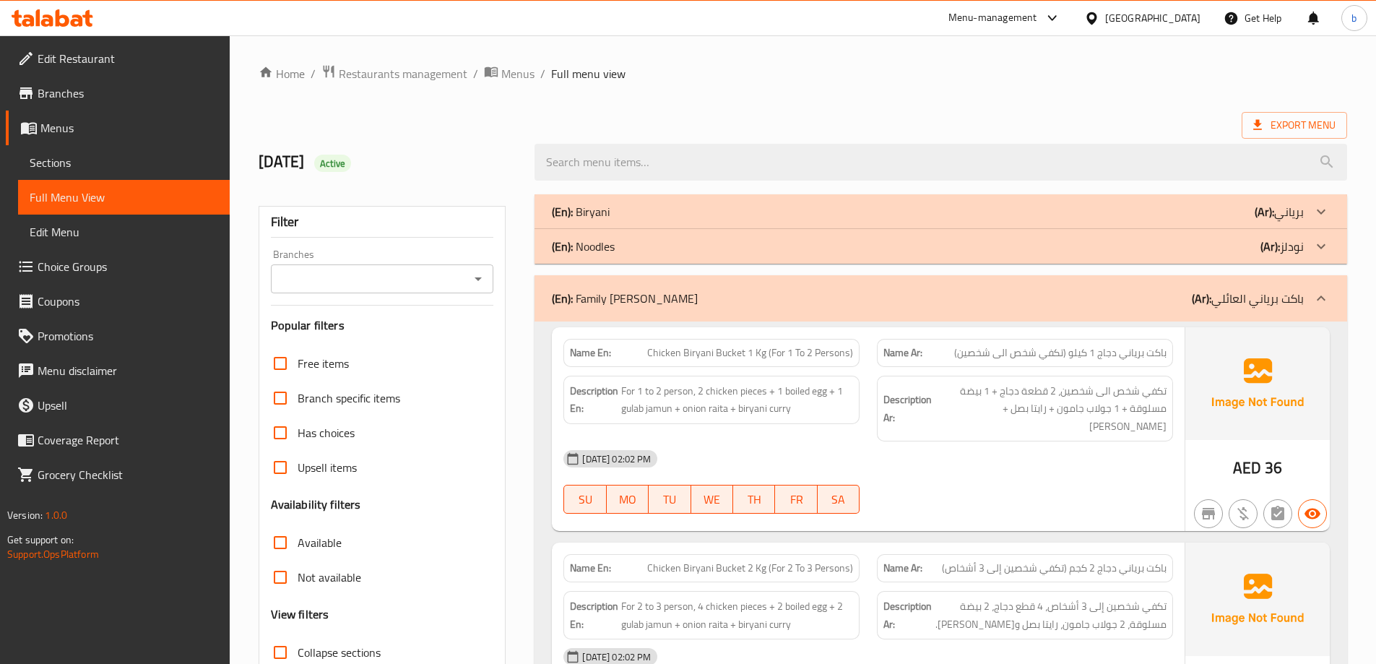
click at [1295, 300] on p "(Ar): باكت برياني العائلي" at bounding box center [1248, 298] width 112 height 17
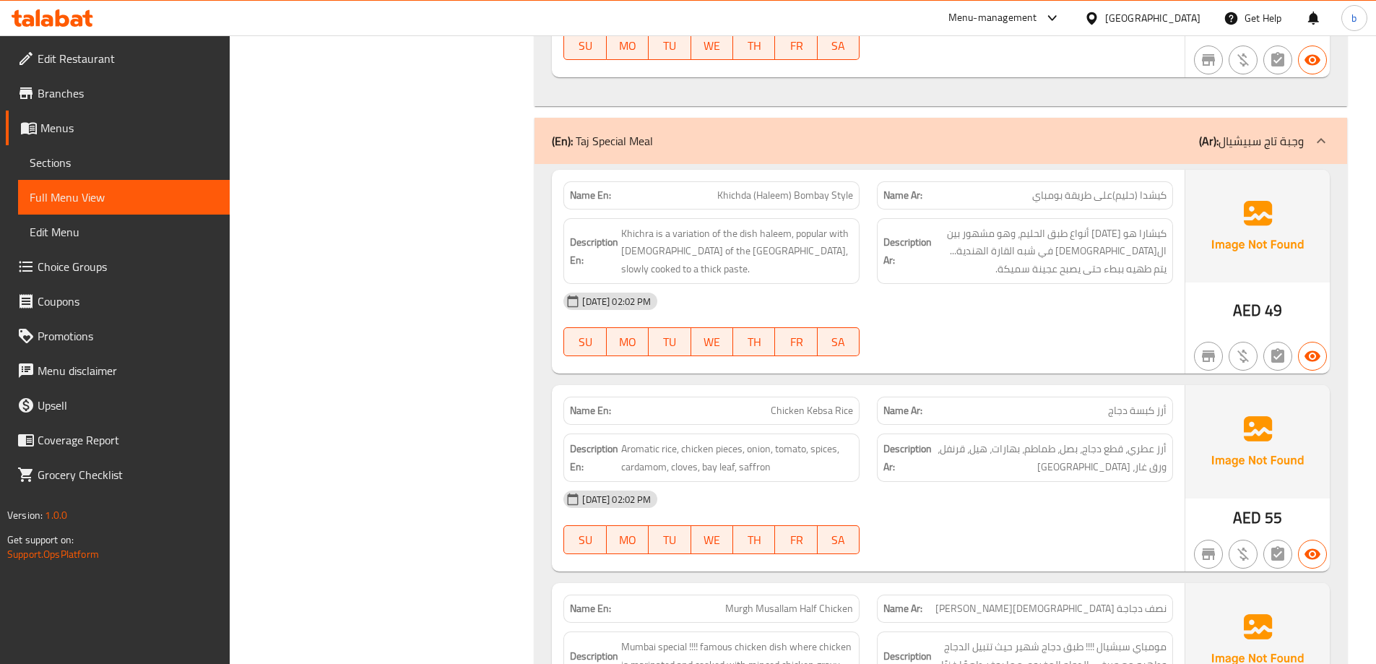
scroll to position [2961, 0]
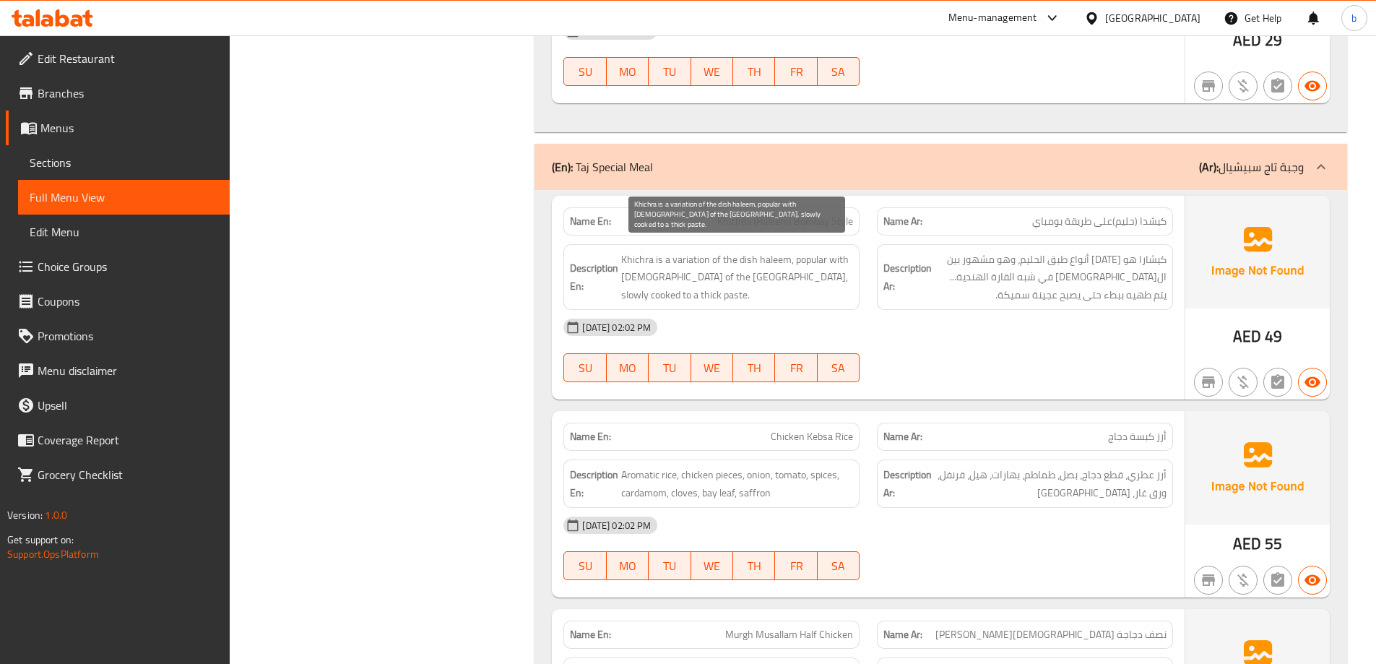
click at [789, 261] on span "Khichra is a variation of the dish haleem, popular with [DEMOGRAPHIC_DATA] of t…" at bounding box center [737, 277] width 232 height 53
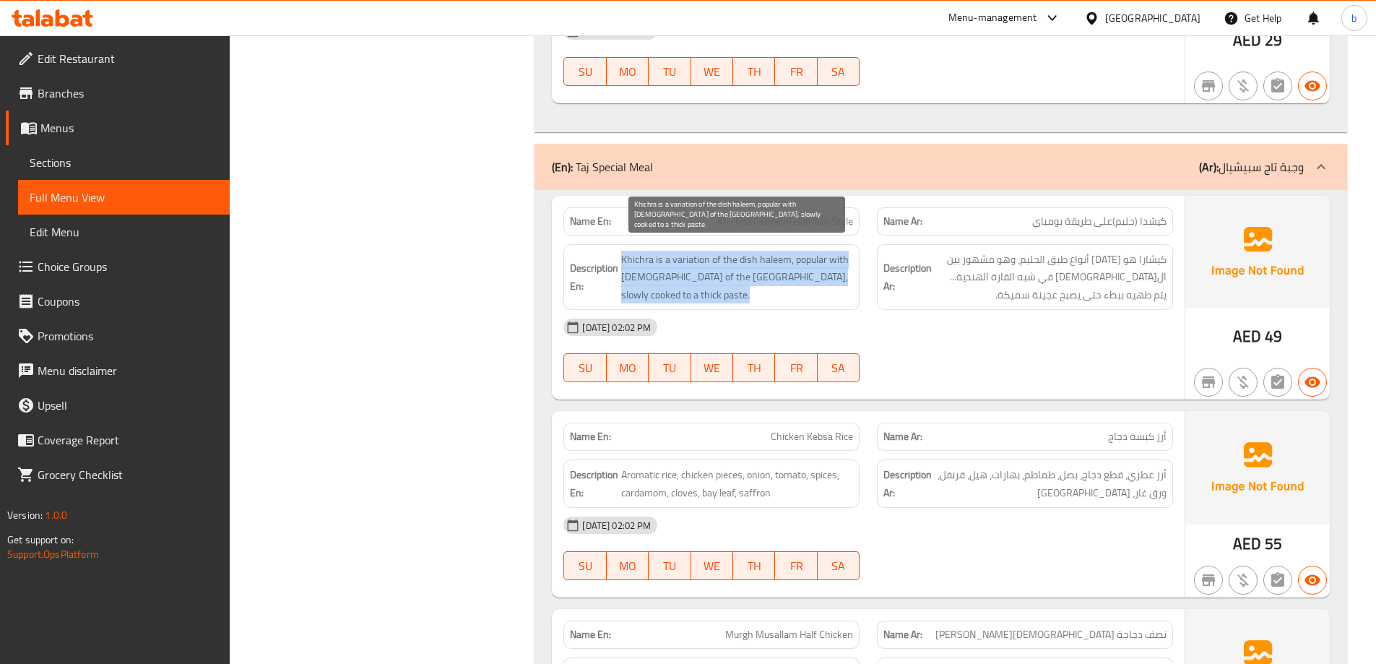
click at [789, 261] on span "Khichra is a variation of the dish haleem, popular with [DEMOGRAPHIC_DATA] of t…" at bounding box center [737, 277] width 232 height 53
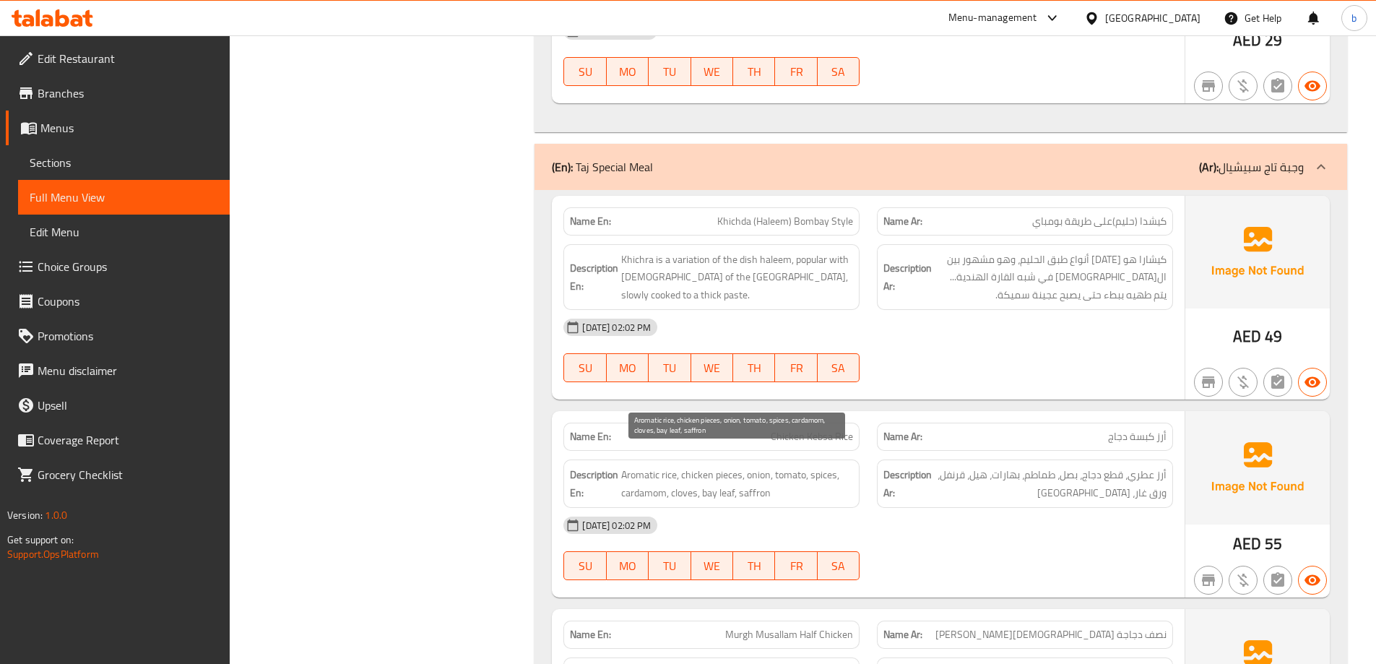
click at [641, 467] on span "Aromatic rice, chicken pieces, onion, tomato, spices, cardamom, cloves, bay lea…" at bounding box center [737, 483] width 232 height 35
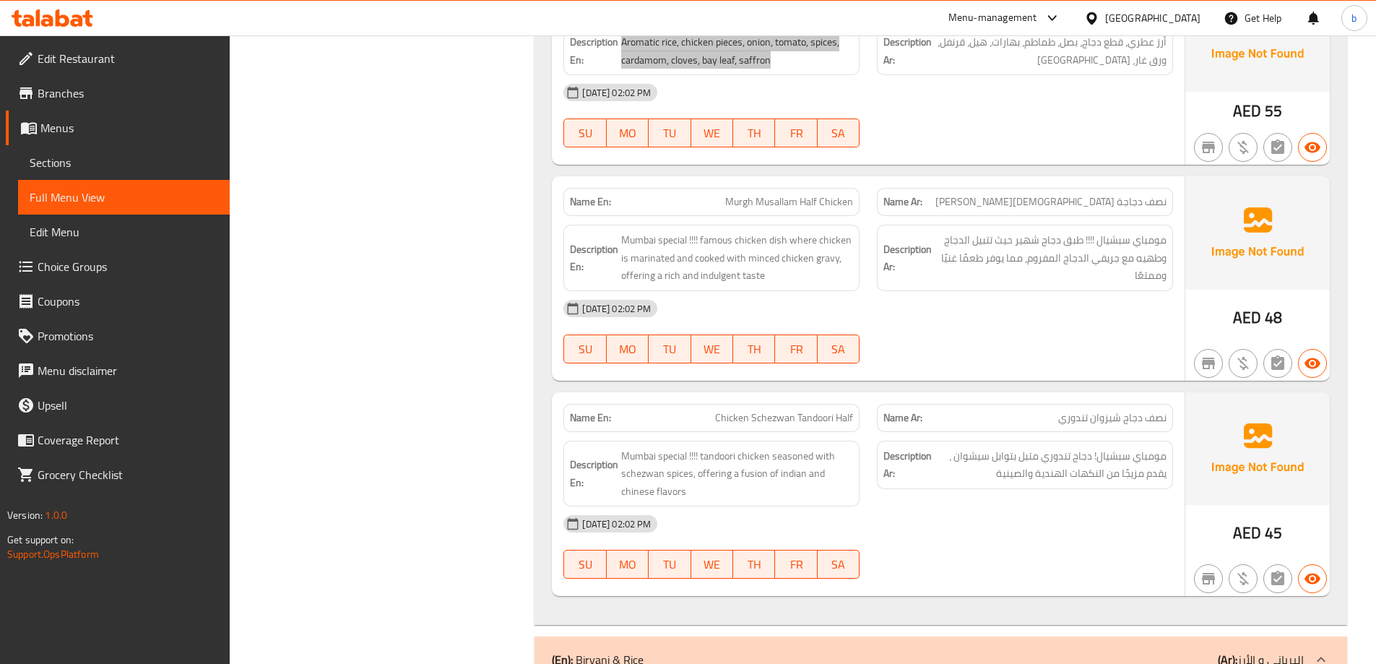
scroll to position [3395, 0]
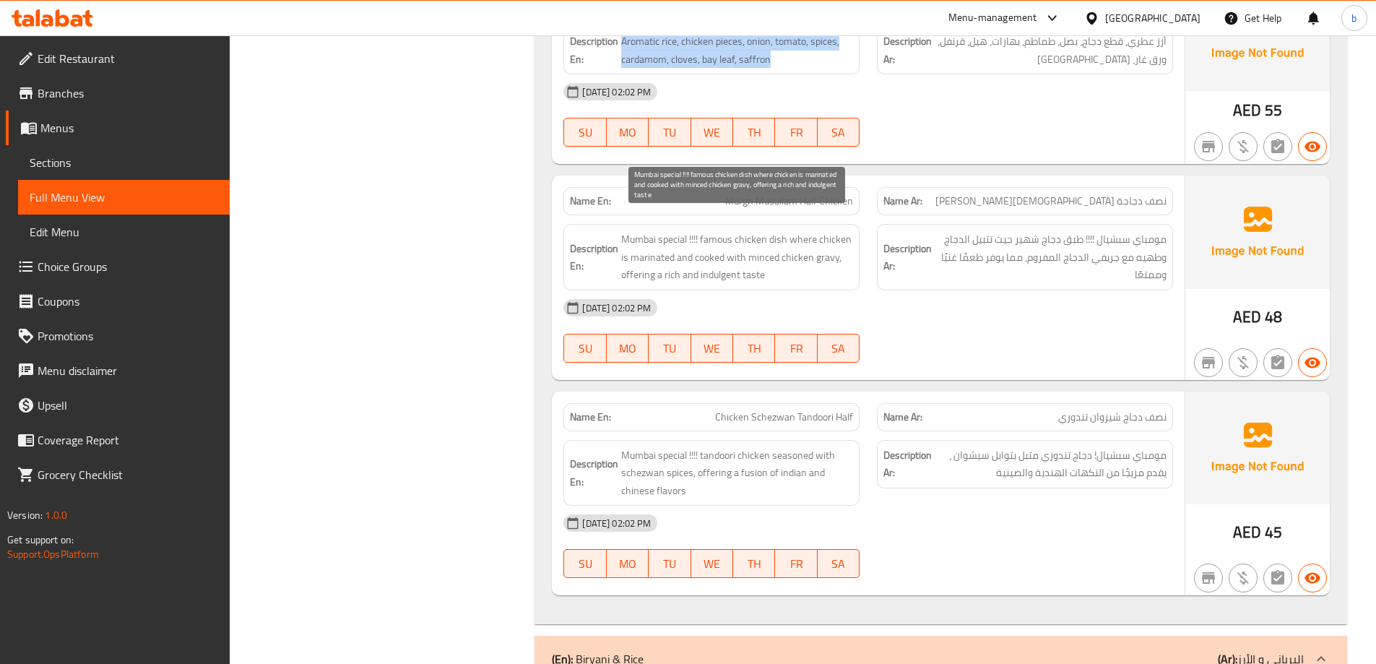
click at [745, 230] on span "Mumbai special !!!! famous chicken dish where chicken is marinated and cooked w…" at bounding box center [737, 256] width 232 height 53
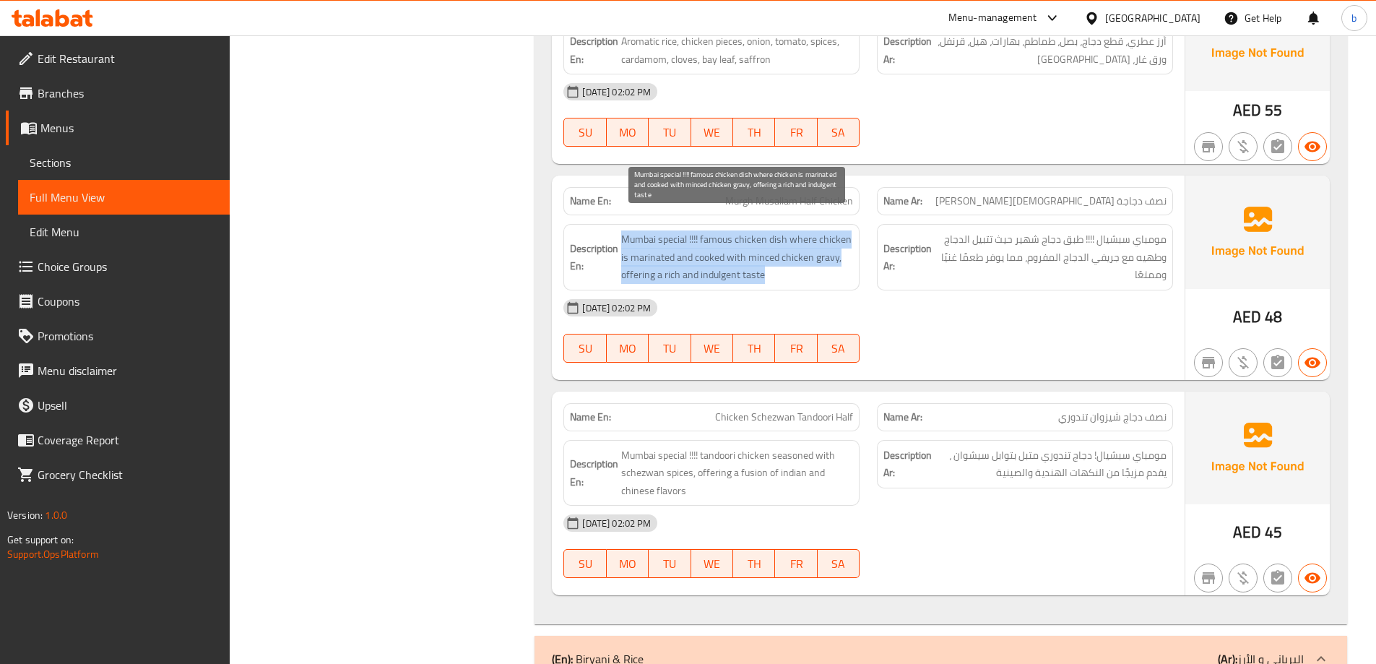
click at [745, 230] on span "Mumbai special !!!! famous chicken dish where chicken is marinated and cooked w…" at bounding box center [737, 256] width 232 height 53
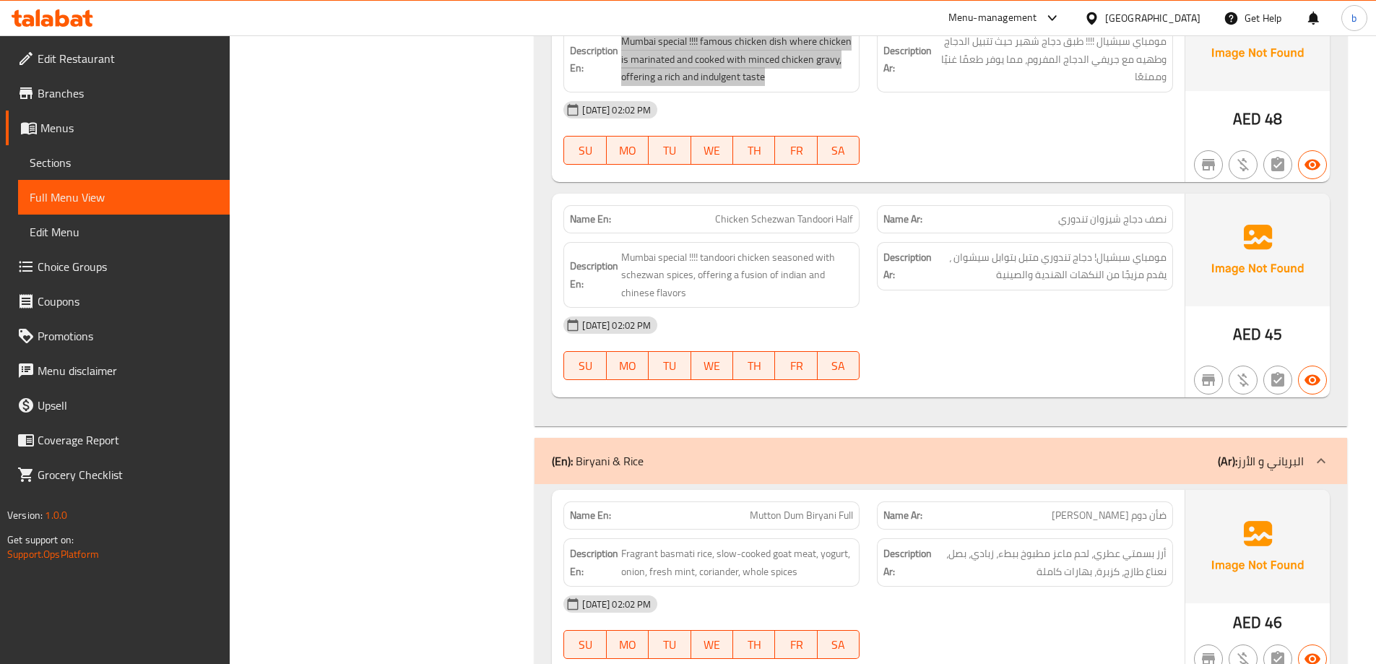
scroll to position [3612, 0]
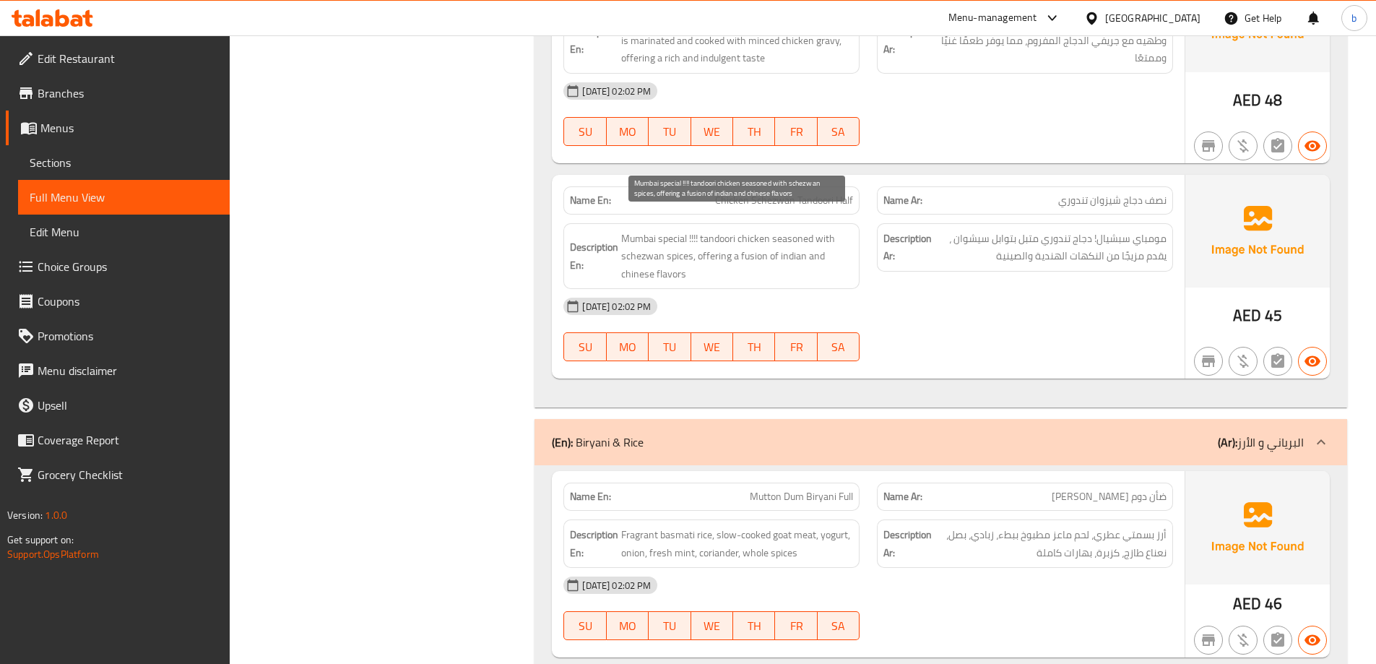
click at [799, 230] on span "Mumbai special !!!! tandoori chicken seasoned with schezwan spices, offering a …" at bounding box center [737, 256] width 232 height 53
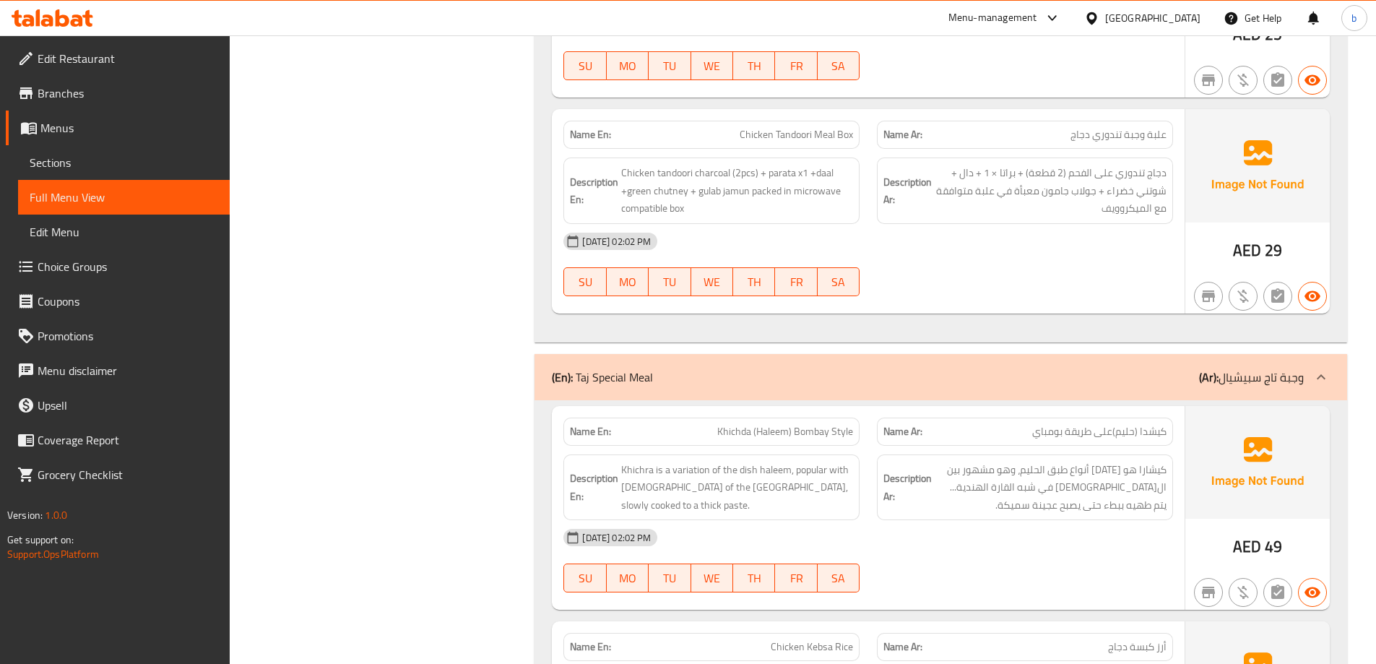
scroll to position [2673, 0]
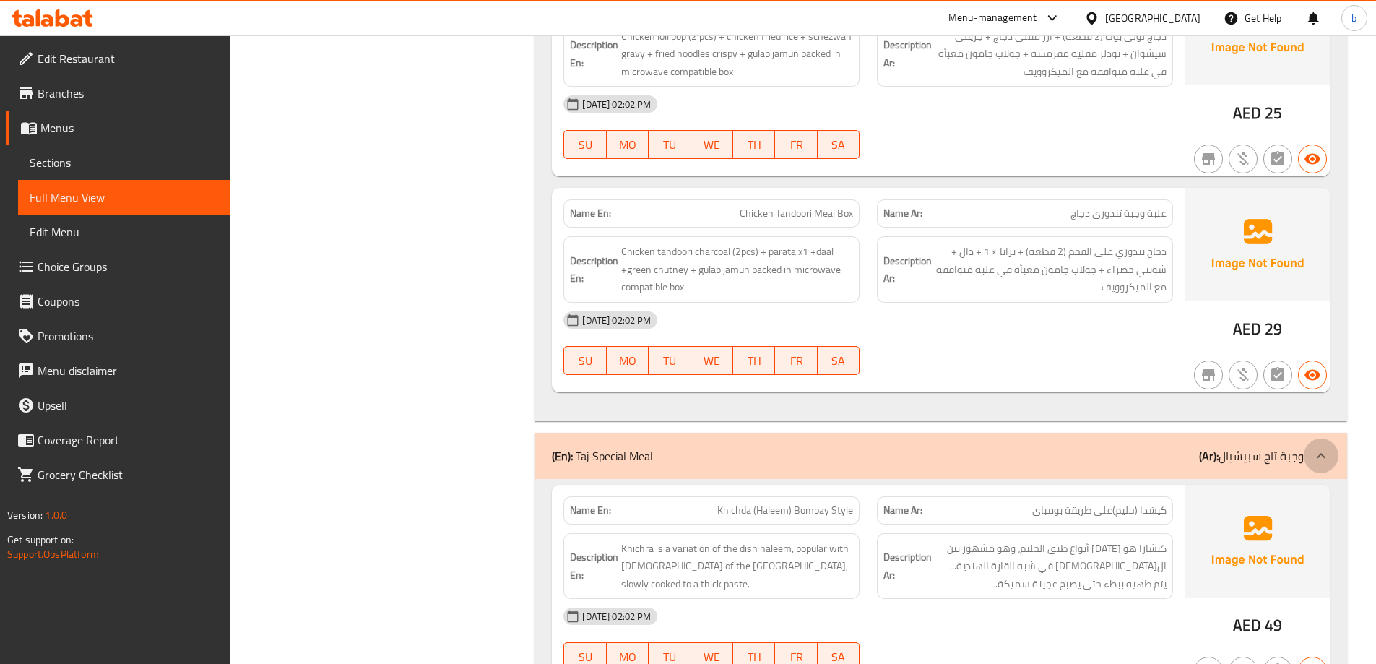
click at [1308, 448] on div at bounding box center [1321, 455] width 35 height 35
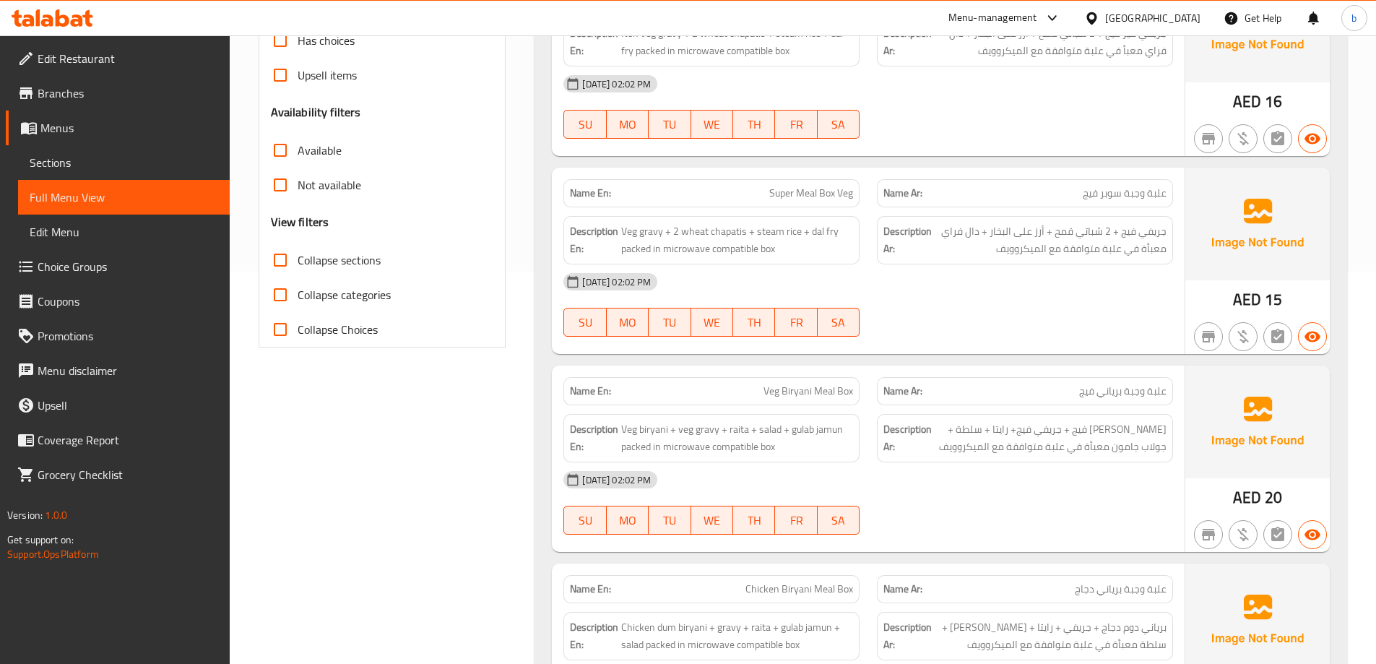
scroll to position [0, 0]
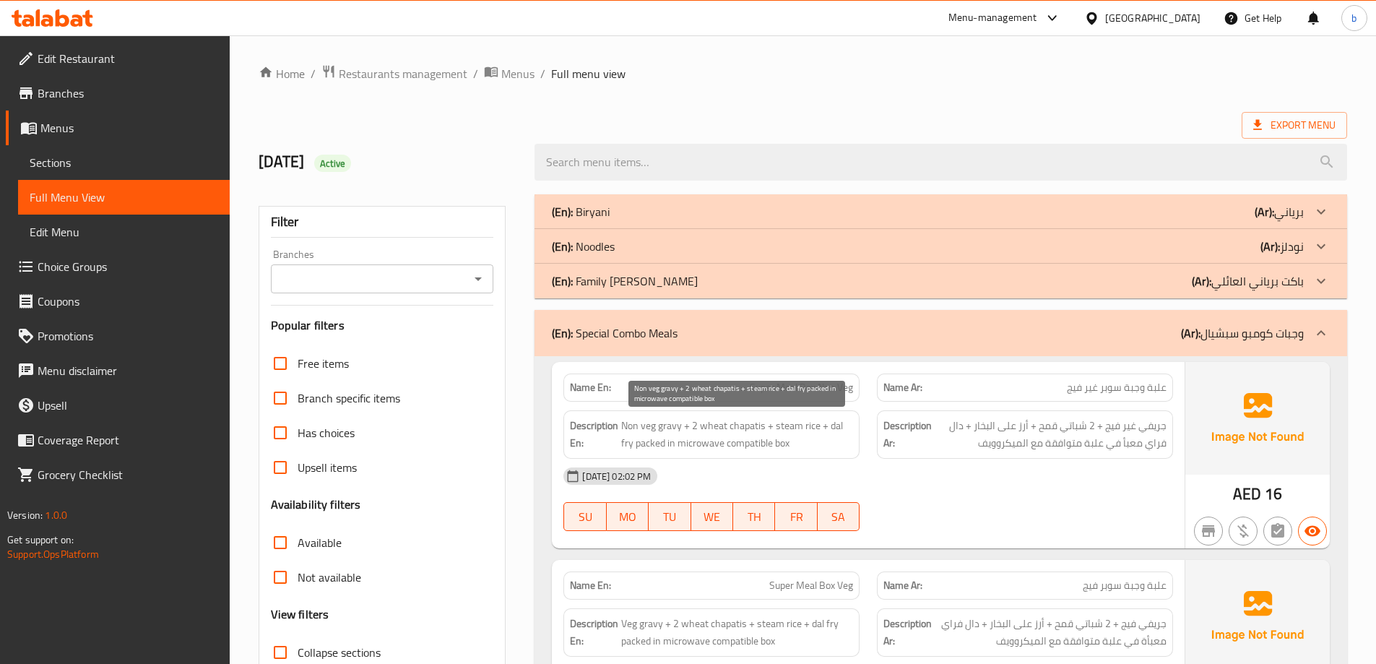
click at [680, 430] on span "Non veg gravy + 2 wheat chapatis + steam rice + dal fry packed in microwave com…" at bounding box center [737, 434] width 232 height 35
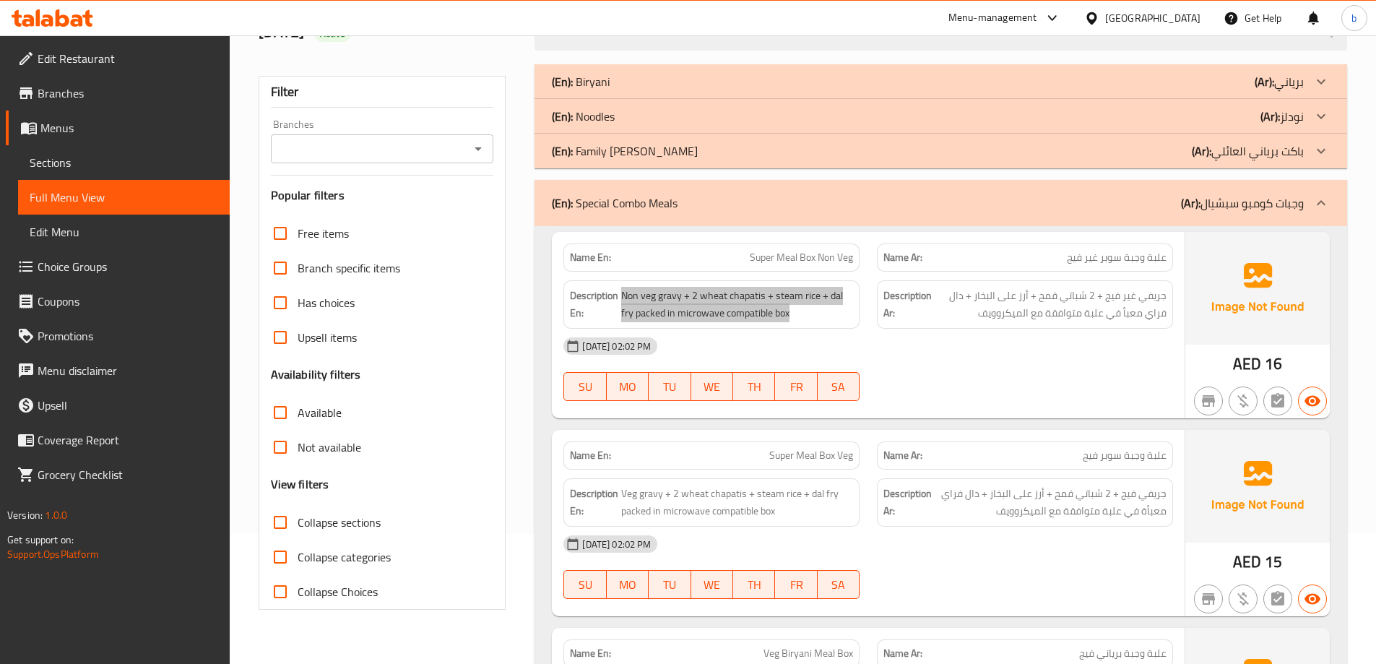
scroll to position [144, 0]
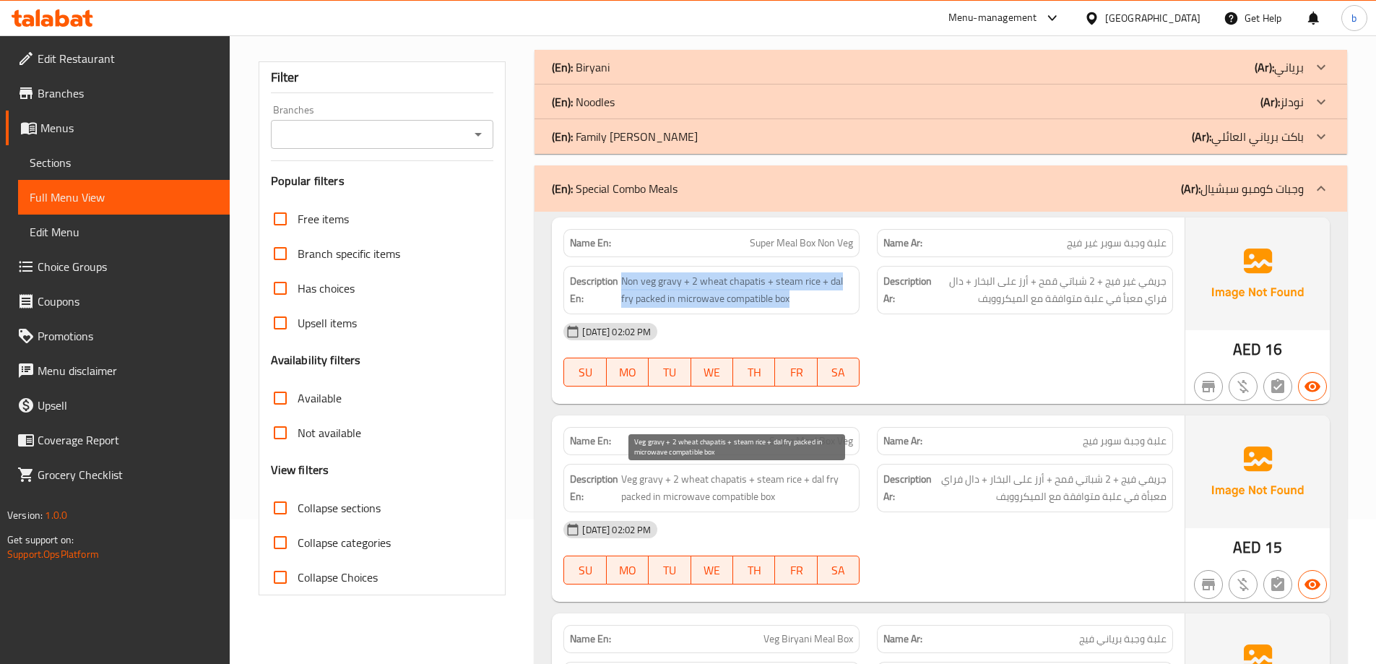
click at [727, 486] on span "Veg gravy + 2 wheat chapatis + steam rice + dal fry packed in microwave compati…" at bounding box center [737, 487] width 232 height 35
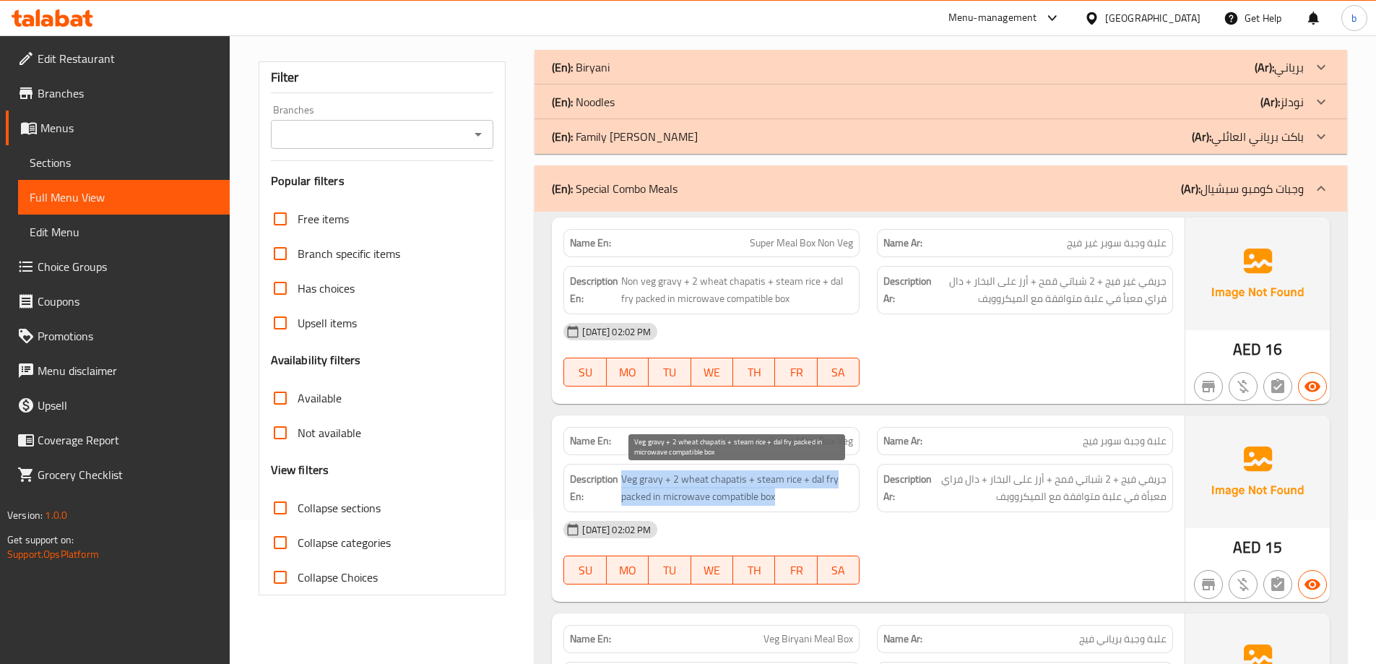
click at [727, 486] on span "Veg gravy + 2 wheat chapatis + steam rice + dal fry packed in microwave compati…" at bounding box center [737, 487] width 232 height 35
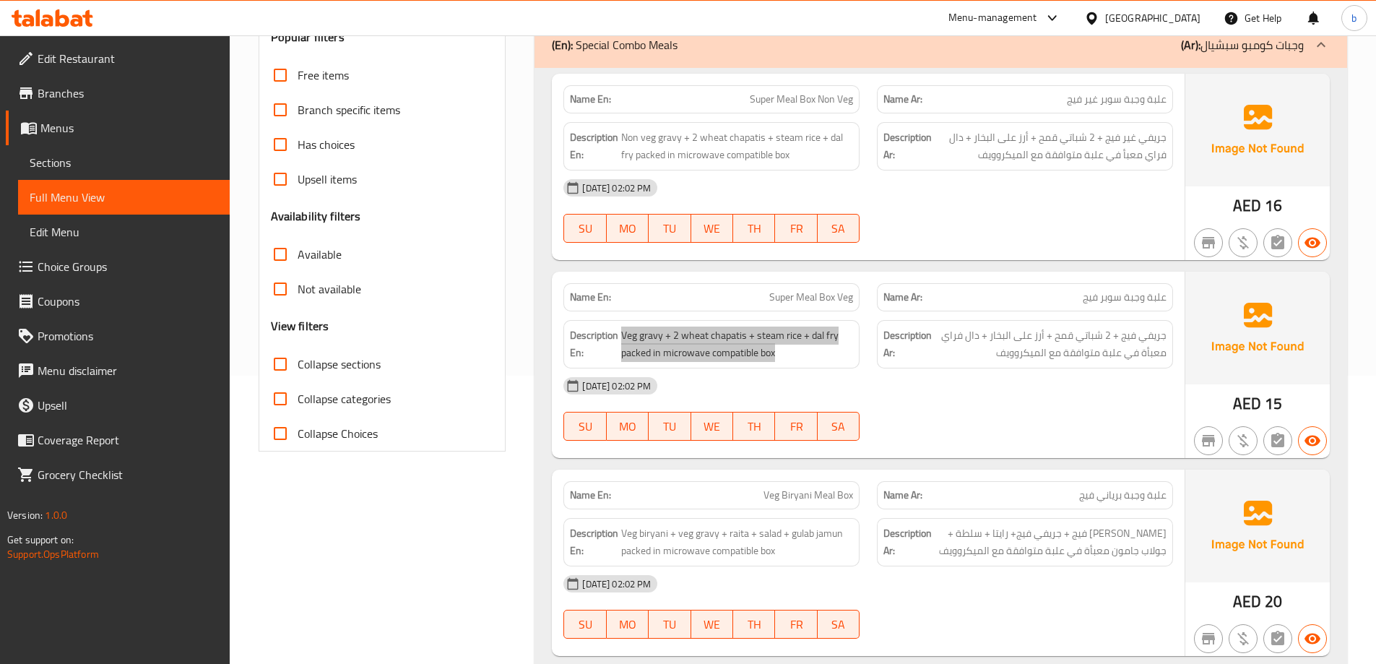
scroll to position [289, 0]
click at [833, 501] on span "Veg Biryani Meal Box" at bounding box center [808, 494] width 90 height 15
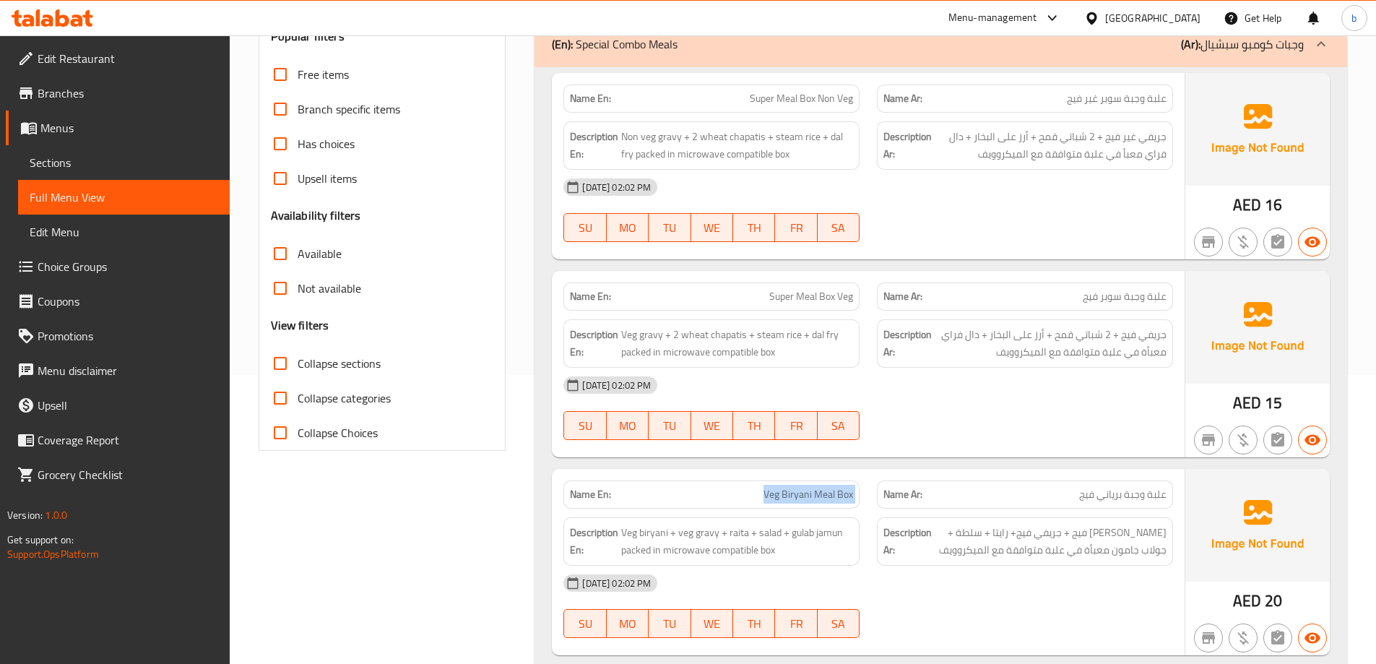
click at [833, 501] on span "Veg Biryani Meal Box" at bounding box center [808, 494] width 90 height 15
click at [742, 529] on span "Veg biryani + veg gravy + raita + salad + gulab jamun packed in microwave compa…" at bounding box center [737, 541] width 232 height 35
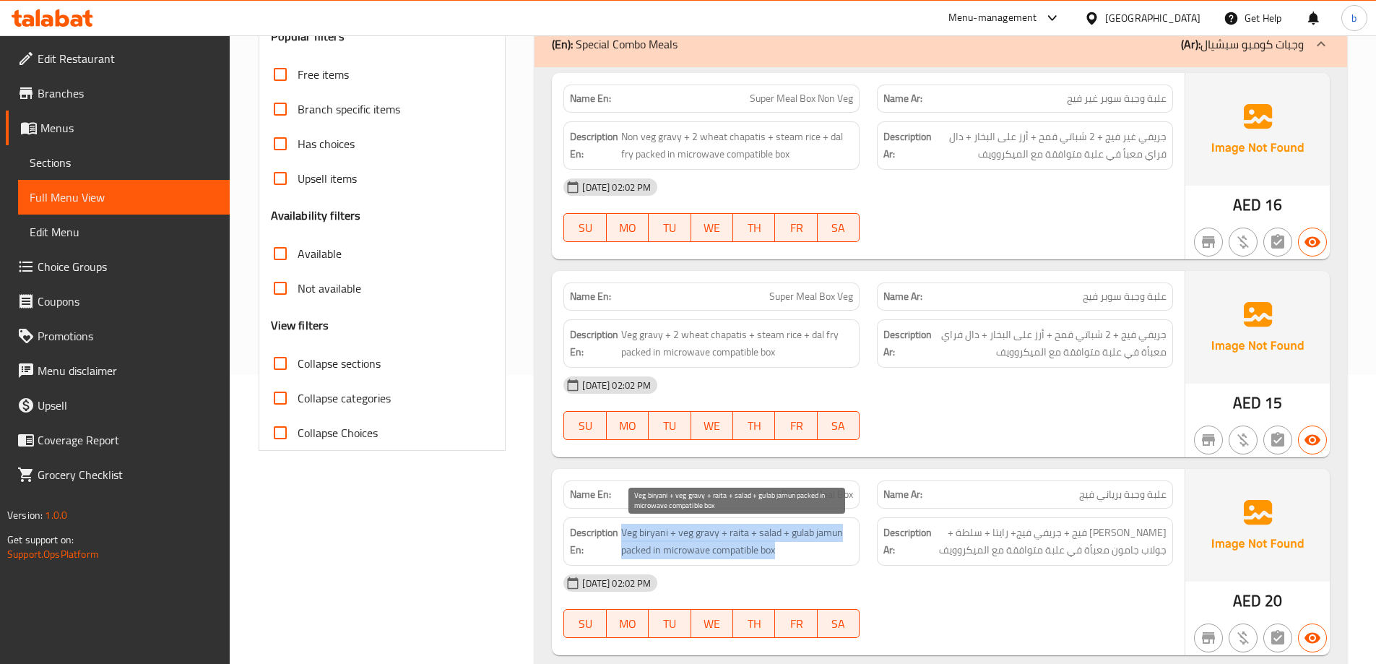
click at [742, 529] on span "Veg biryani + veg gravy + raita + salad + gulab jamun packed in microwave compa…" at bounding box center [737, 541] width 232 height 35
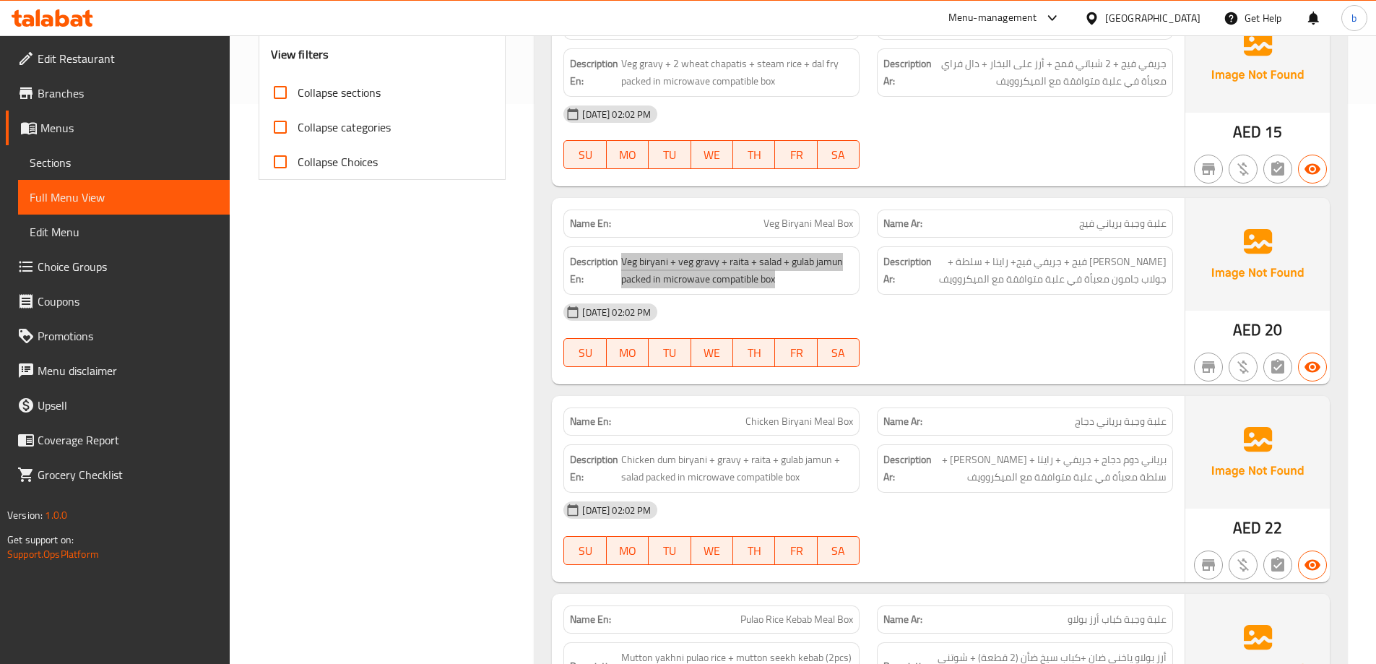
scroll to position [578, 0]
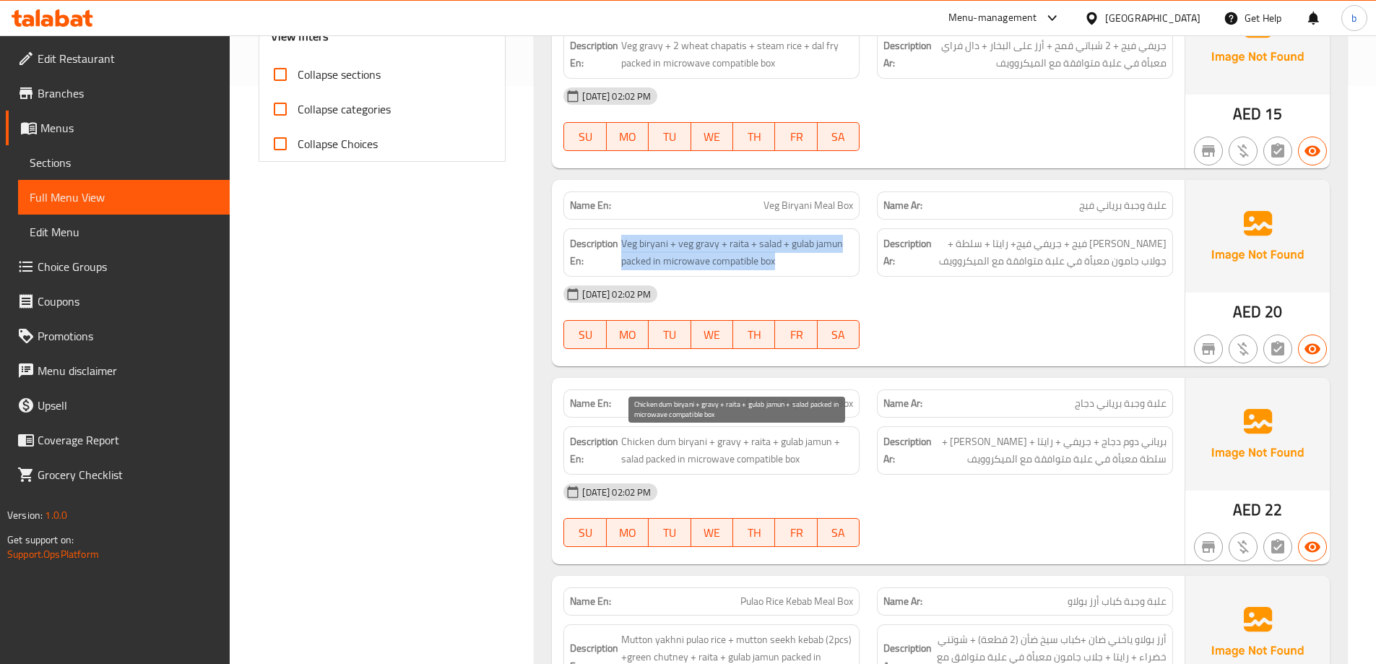
click at [766, 440] on span "Chicken dum biryani + gravy + raita + gulab jamun + salad packed in microwave c…" at bounding box center [737, 450] width 232 height 35
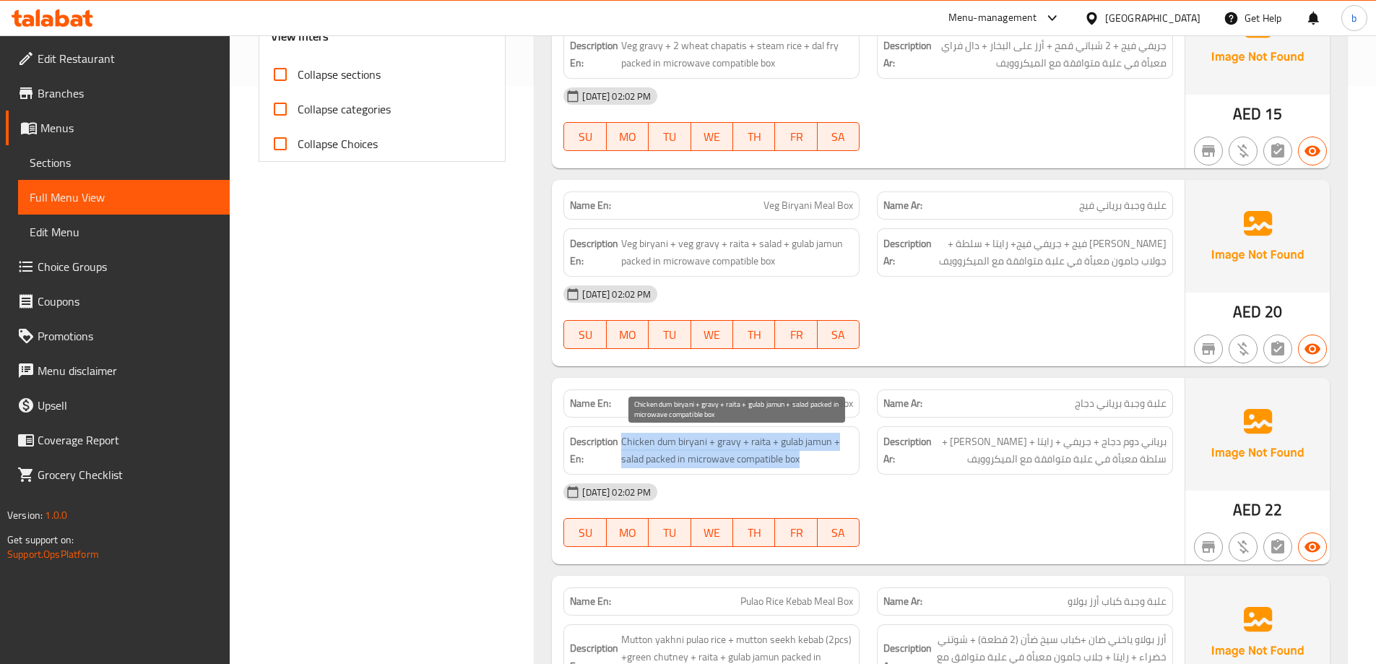
click at [766, 440] on span "Chicken dum biryani + gravy + raita + gulab jamun + salad packed in microwave c…" at bounding box center [737, 450] width 232 height 35
click at [730, 455] on span "Chicken dum biryani + gravy + raita + gulab jamun + salad packed in microwave c…" at bounding box center [737, 450] width 232 height 35
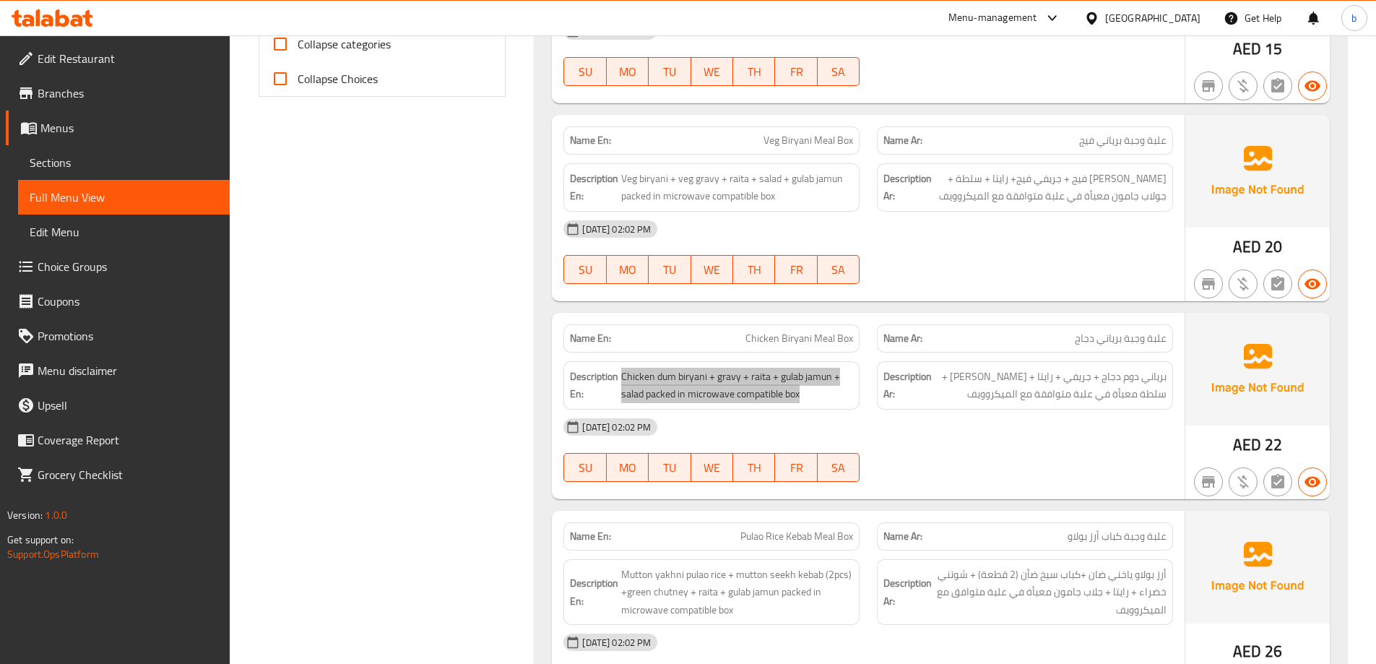
scroll to position [722, 0]
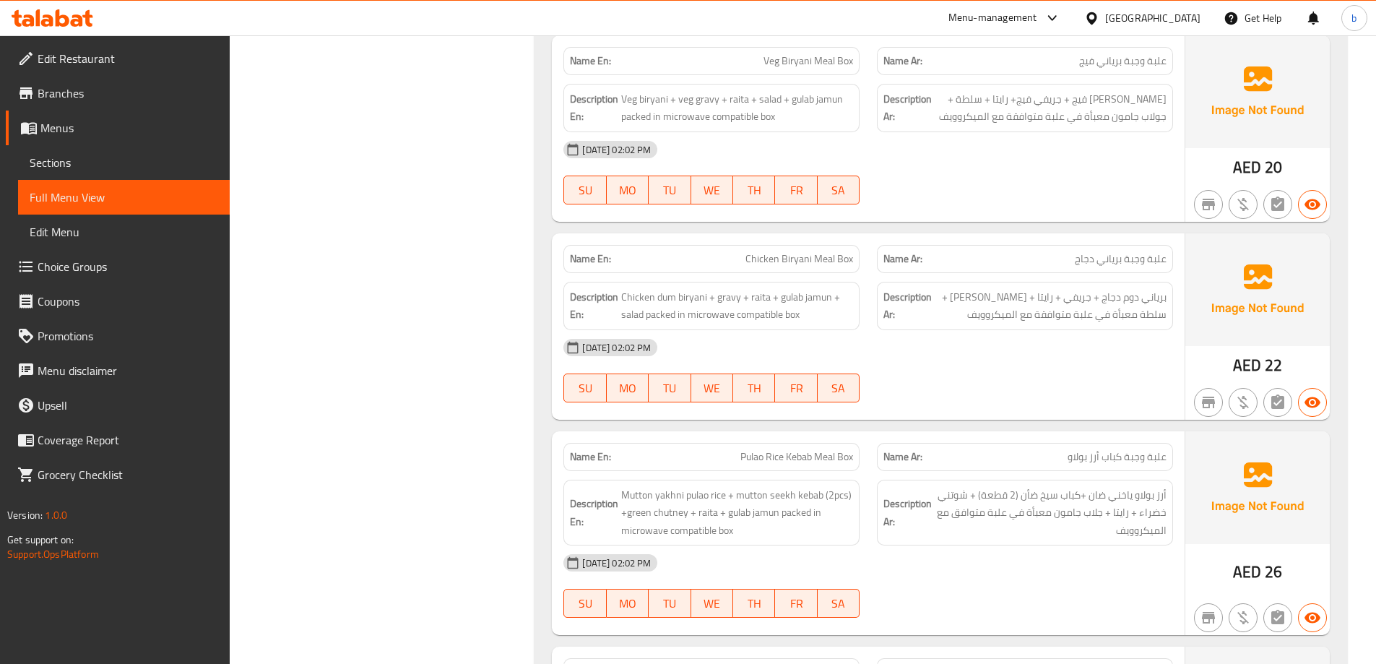
click at [812, 486] on span "Mutton yakhni pulao rice + mutton seekh kebab (2pcs) +green chutney + raita + g…" at bounding box center [737, 512] width 232 height 53
click at [802, 498] on span "Mutton yakhni pulao rice + mutton seekh kebab (2pcs) +green chutney + raita + g…" at bounding box center [737, 512] width 232 height 53
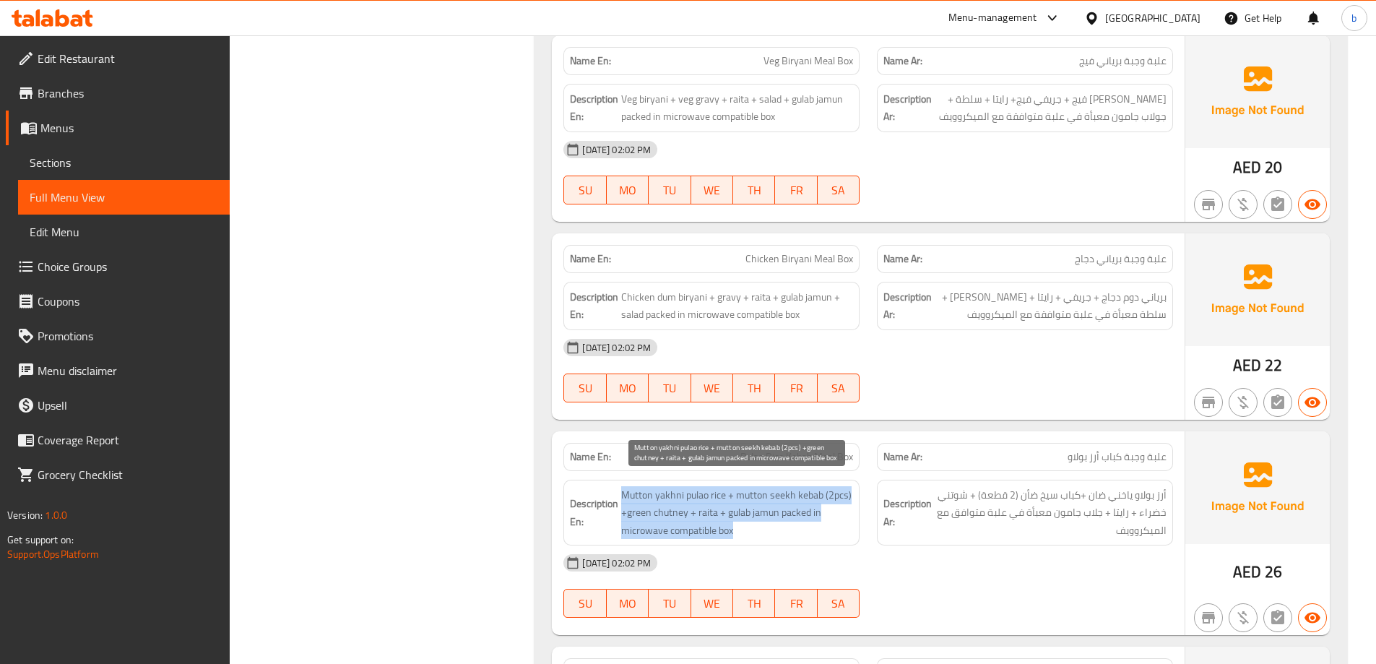
click at [802, 498] on span "Mutton yakhni pulao rice + mutton seekh kebab (2pcs) +green chutney + raita + g…" at bounding box center [737, 512] width 232 height 53
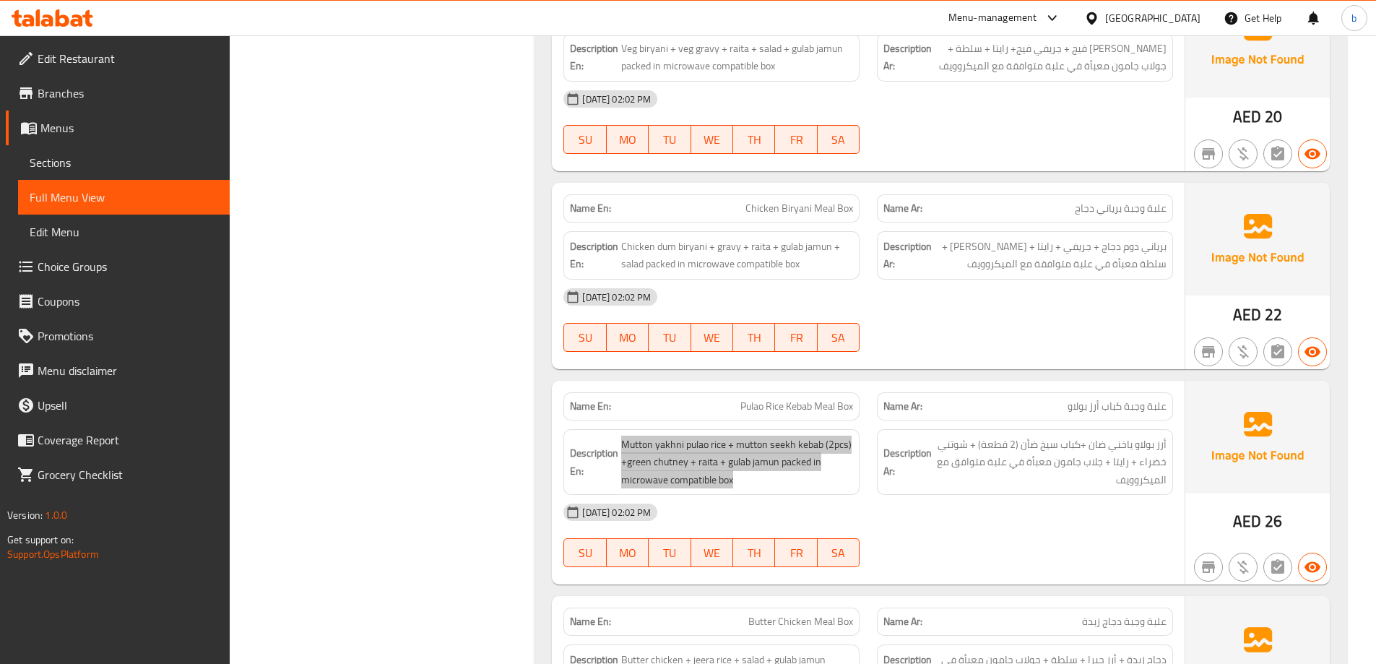
scroll to position [795, 0]
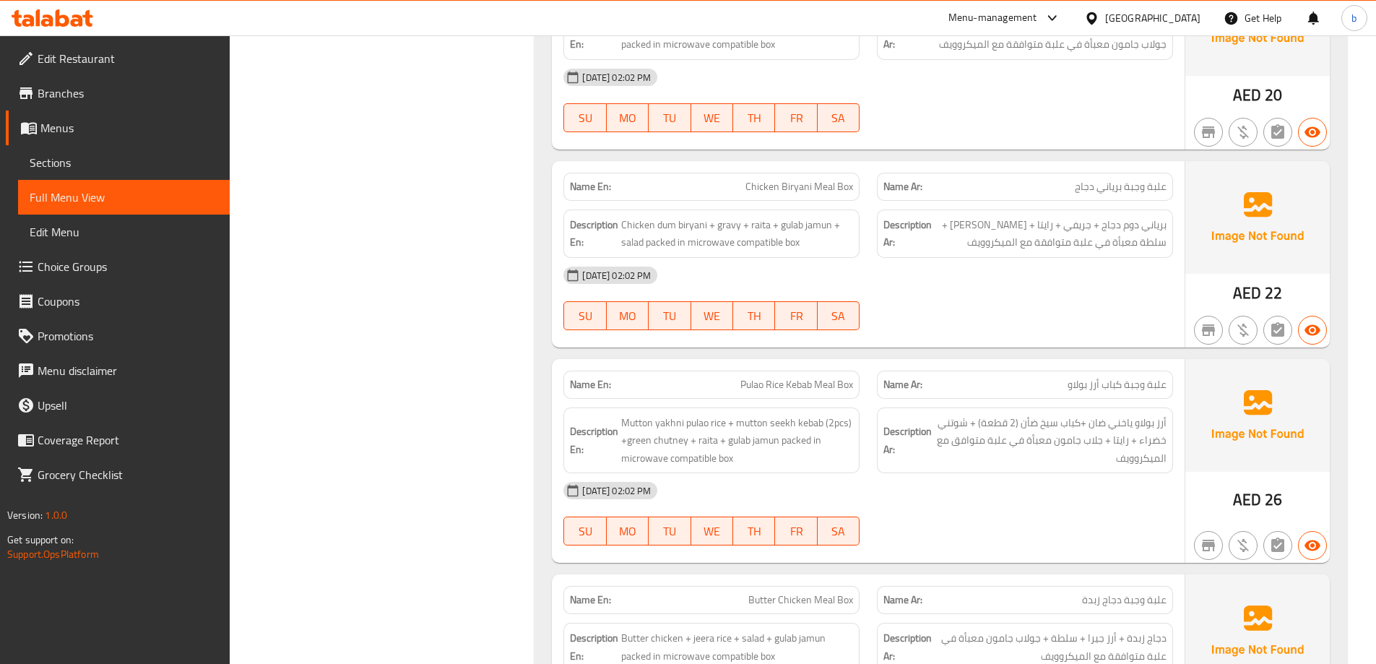
click at [1035, 524] on div "14-10-2025 02:02 PM SU MO TU WE TH FR SA" at bounding box center [868, 513] width 627 height 81
click at [1058, 441] on span "أرز بولاو ياخني ضان +كباب سيخ ضأن (2 قطعة) + شوتني خضراء + رايتا + جلاب جامون م…" at bounding box center [1051, 440] width 232 height 53
click at [754, 440] on span "Mutton yakhni pulao rice + mutton seekh kebab (2pcs) +green chutney + raita + g…" at bounding box center [737, 440] width 232 height 53
click at [782, 382] on span "Pulao Rice Kebab Meal Box" at bounding box center [796, 384] width 113 height 15
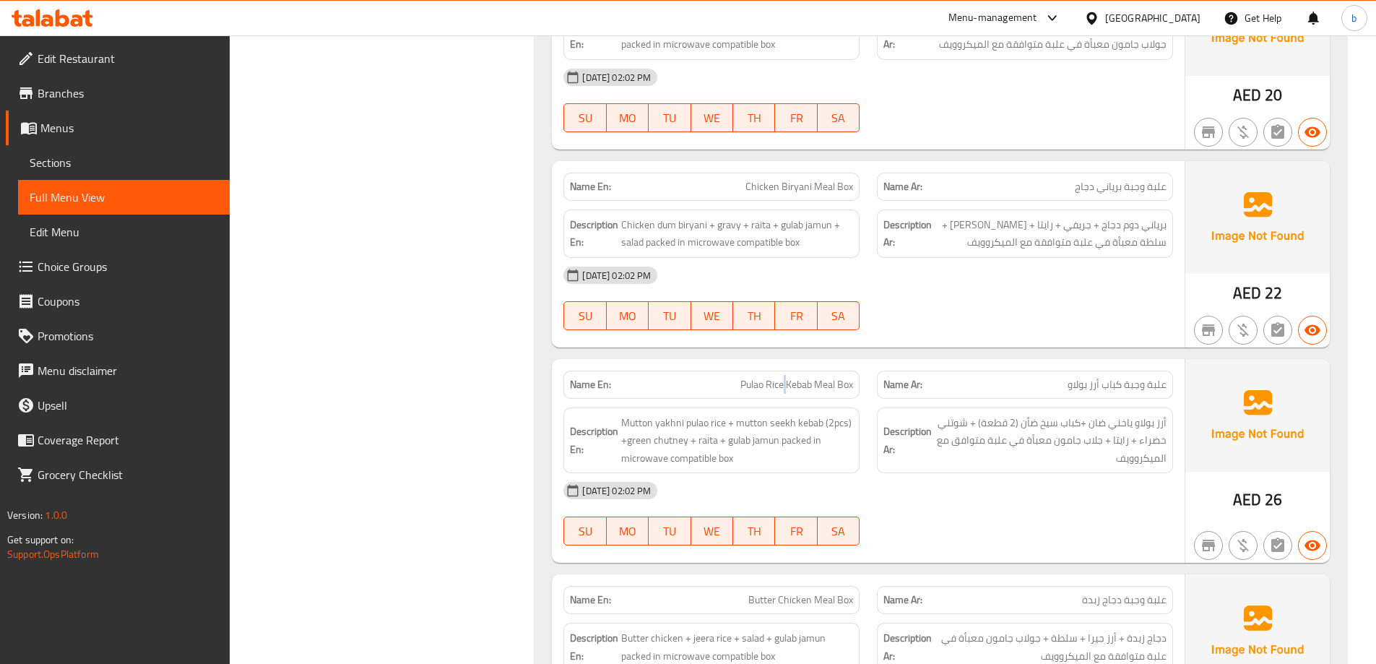
click at [782, 382] on span "Pulao Rice Kebab Meal Box" at bounding box center [796, 384] width 113 height 15
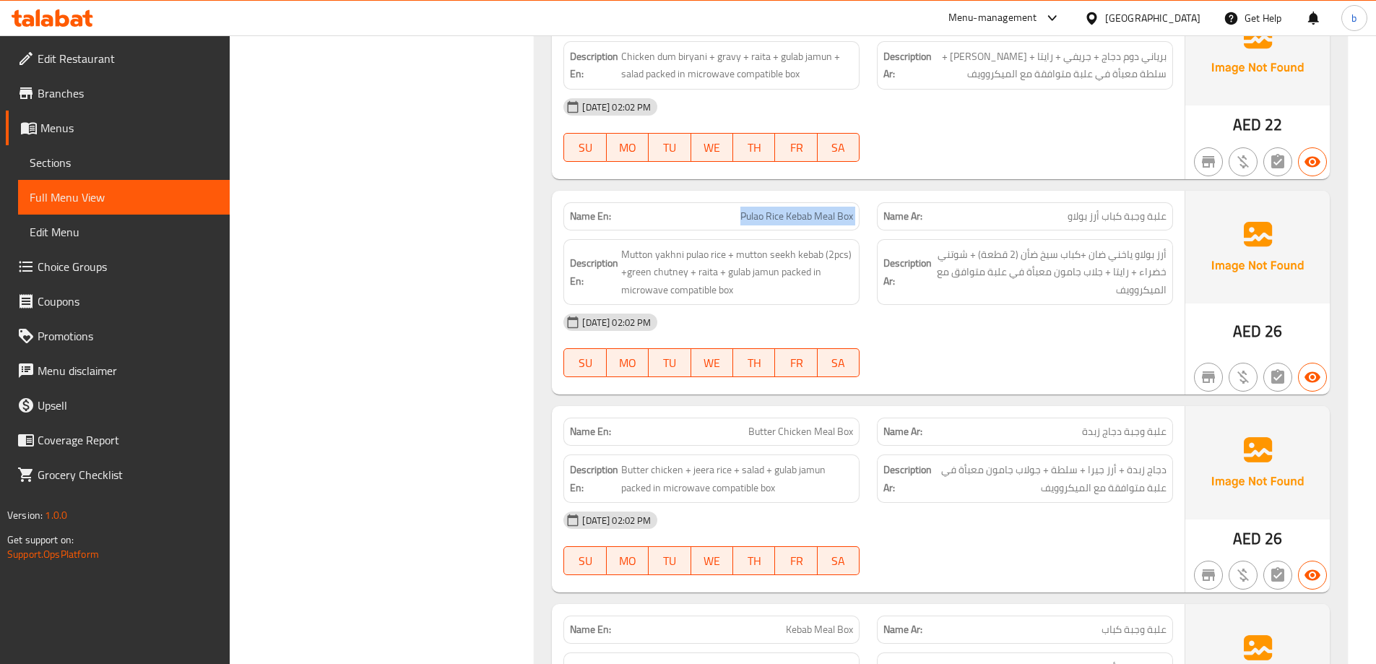
scroll to position [1011, 0]
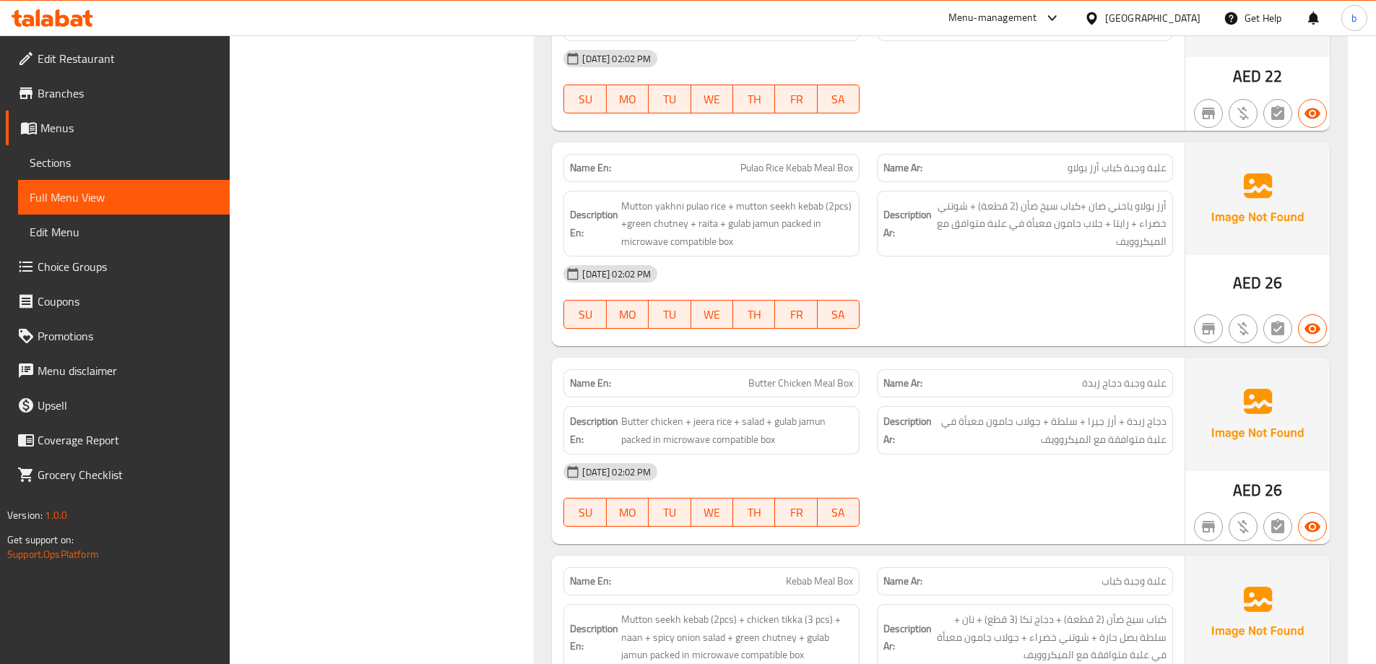
click at [783, 381] on span "Butter Chicken Meal Box" at bounding box center [800, 383] width 105 height 15
click at [753, 419] on span "Butter chicken + jeera rice + salad + gulab jamun packed in microwave compatibl…" at bounding box center [737, 429] width 232 height 35
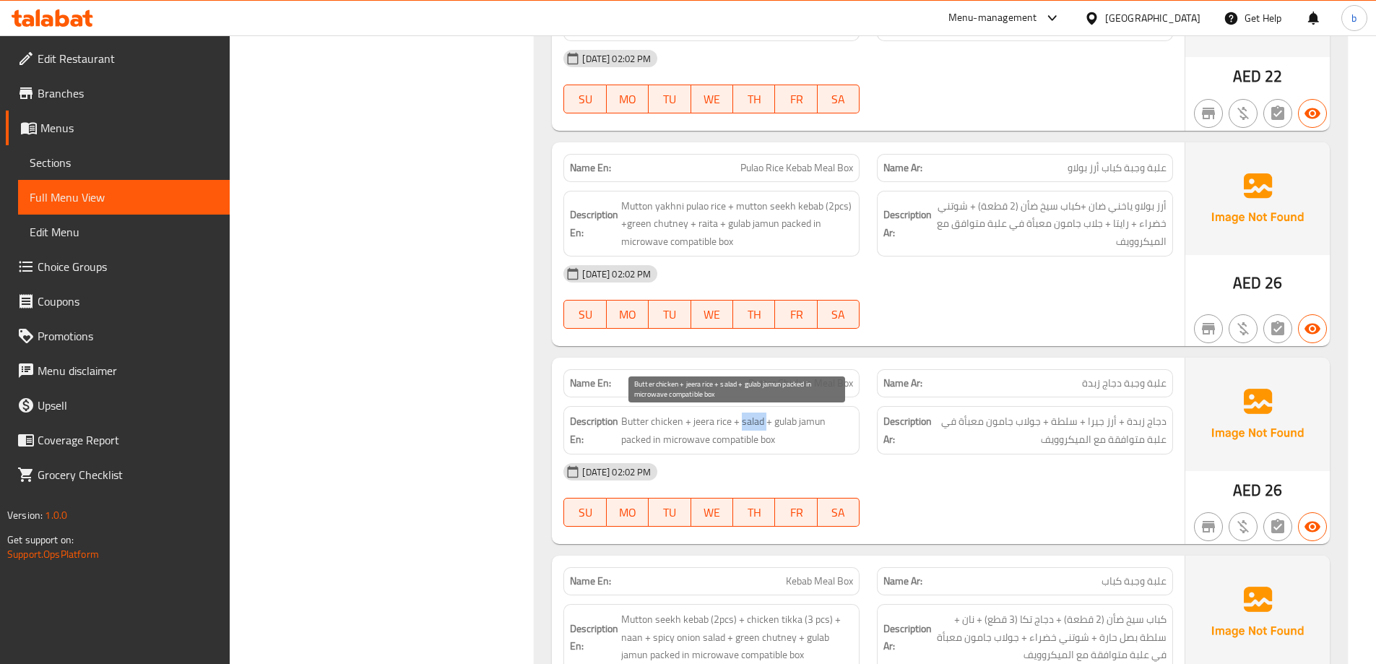
click at [753, 419] on span "Butter chicken + jeera rice + salad + gulab jamun packed in microwave compatibl…" at bounding box center [737, 429] width 232 height 35
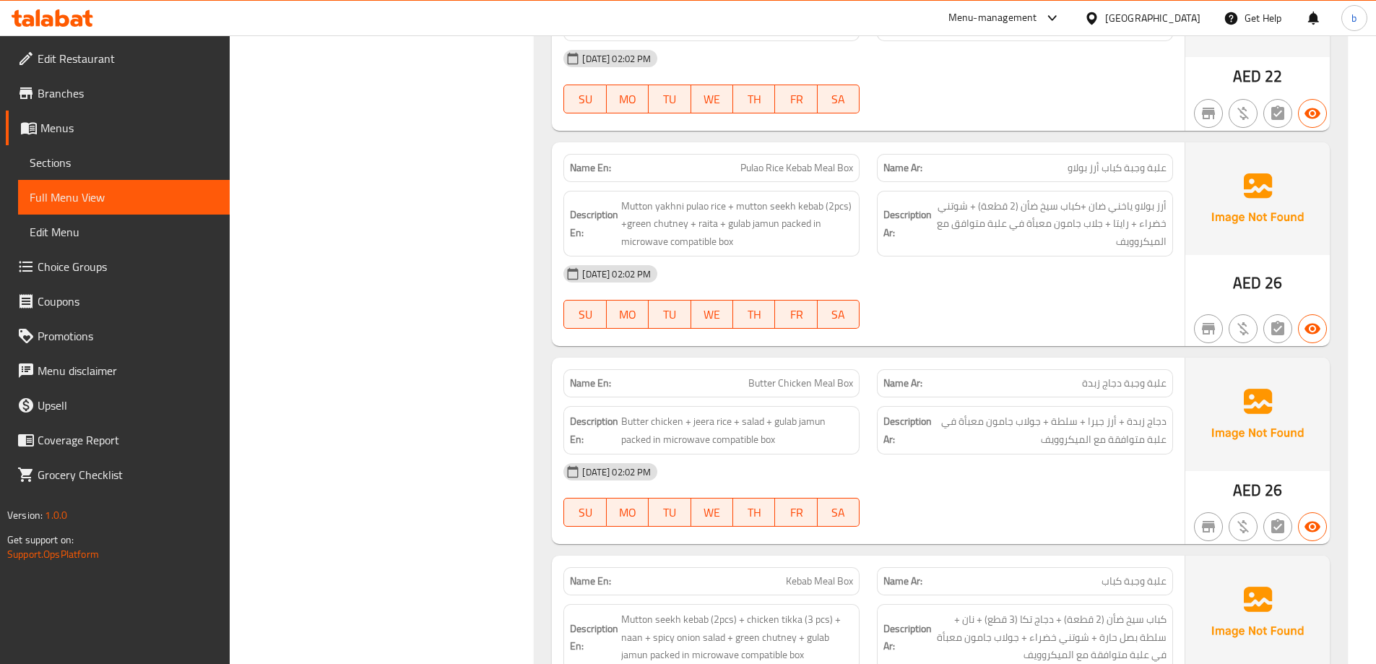
click at [1070, 490] on div "14-10-2025 02:02 PM SU MO TU WE TH FR SA" at bounding box center [868, 494] width 627 height 81
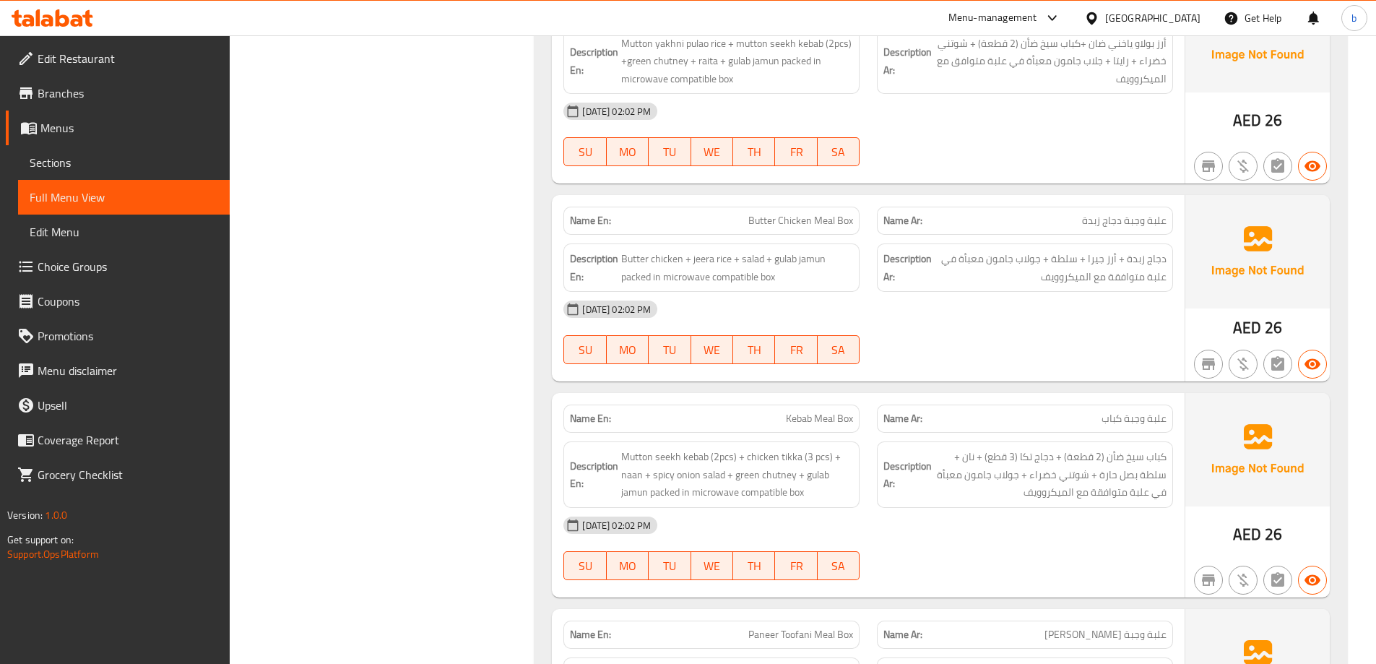
scroll to position [1228, 0]
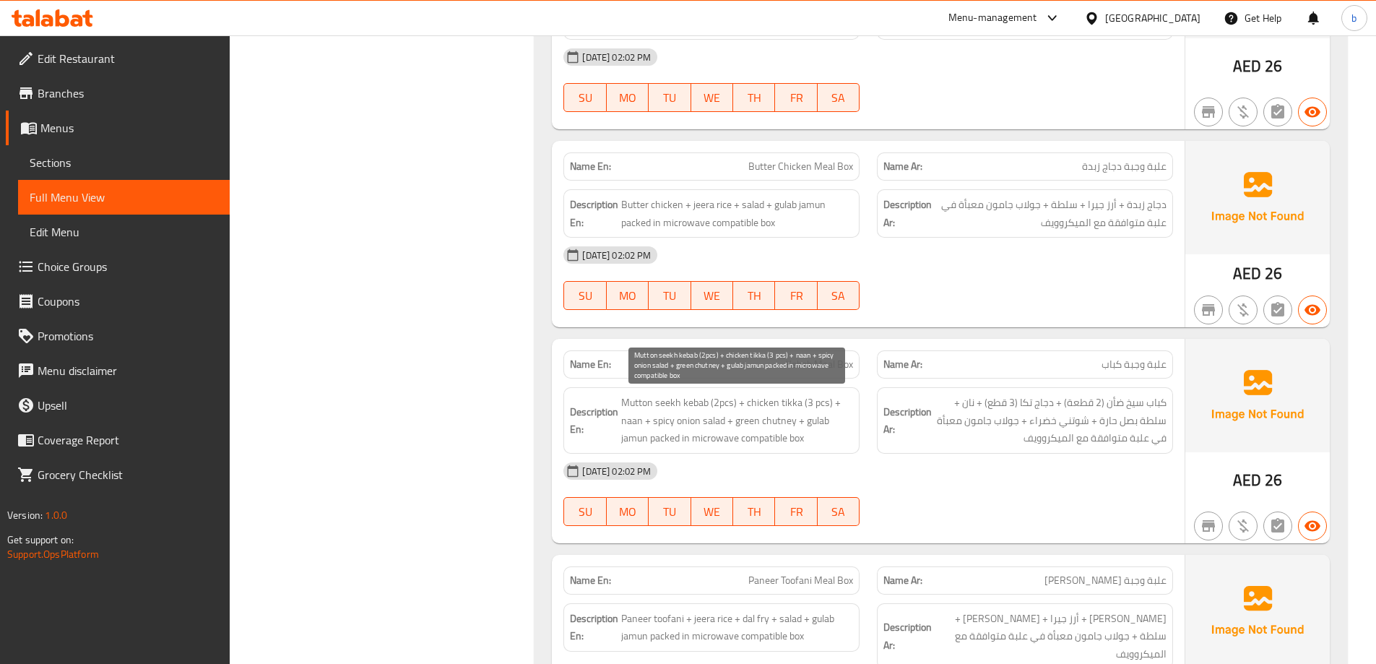
click at [761, 416] on span "Mutton seekh kebab (2pcs) + chicken tikka (3 pcs) + naan + spicy onion salad + …" at bounding box center [737, 420] width 232 height 53
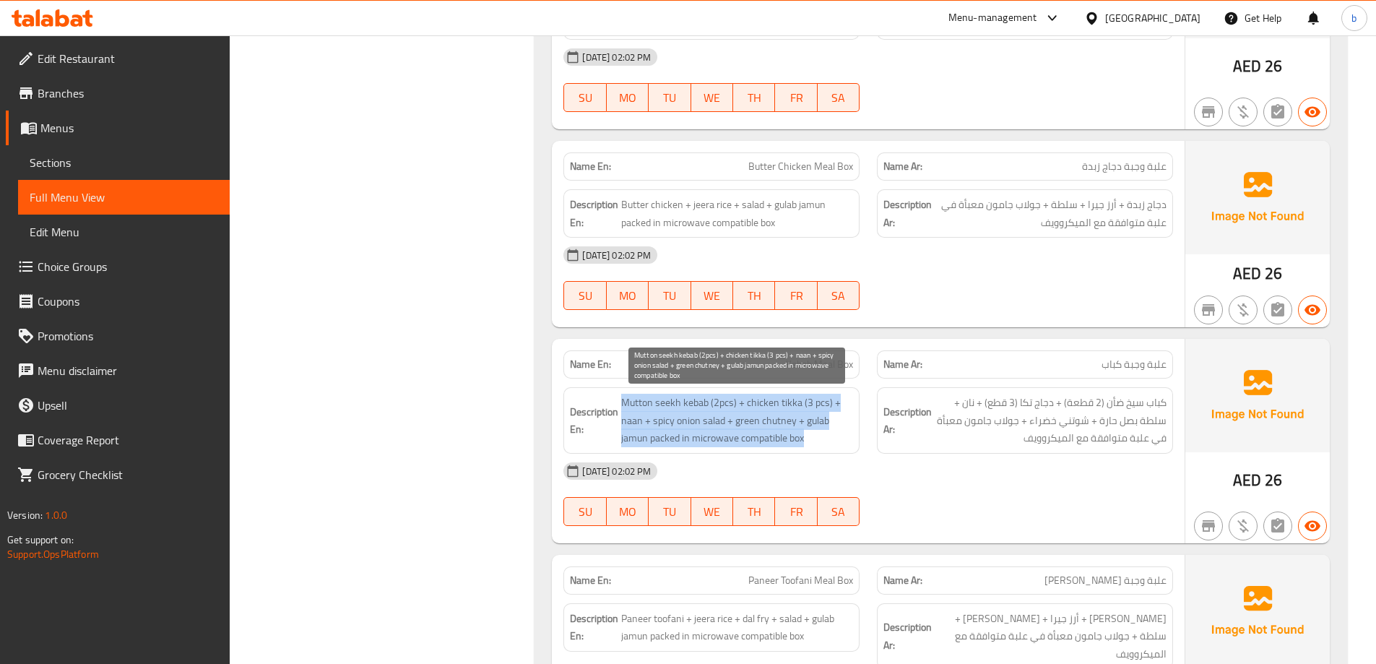
click at [761, 416] on span "Mutton seekh kebab (2pcs) + chicken tikka (3 pcs) + naan + spicy onion salad + …" at bounding box center [737, 420] width 232 height 53
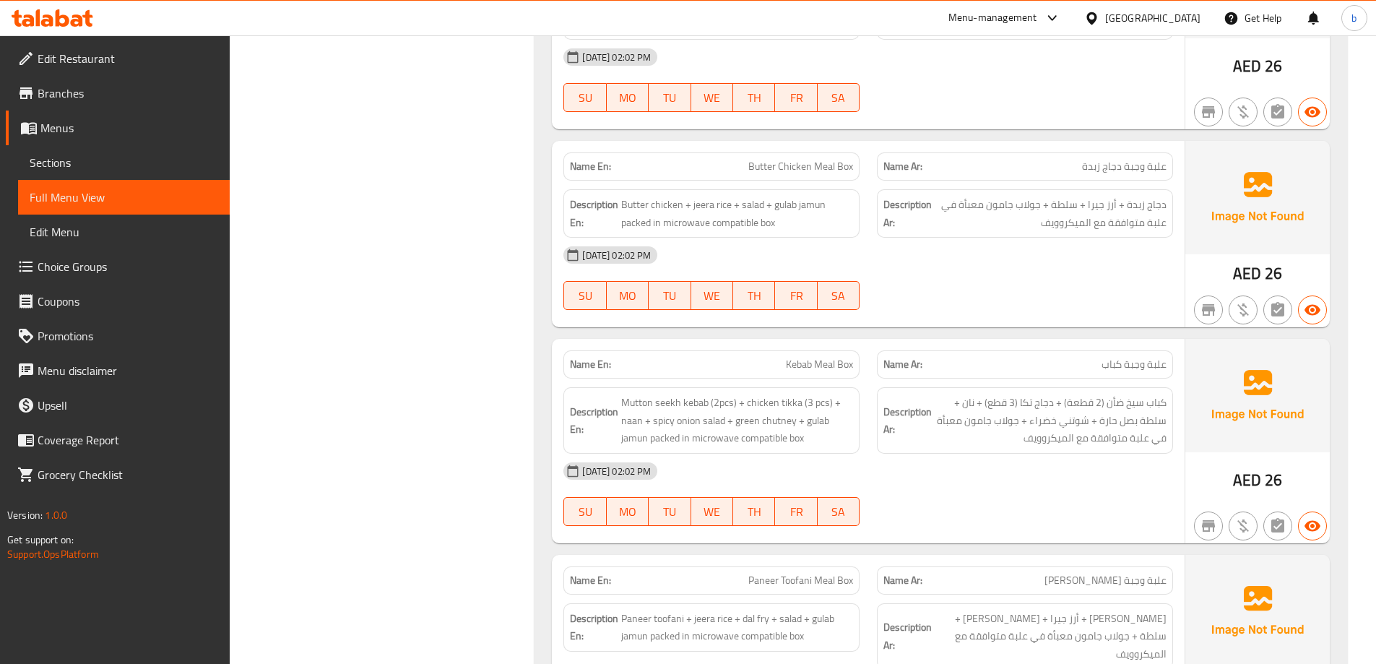
click at [817, 360] on span "Kebab Meal Box" at bounding box center [819, 364] width 67 height 15
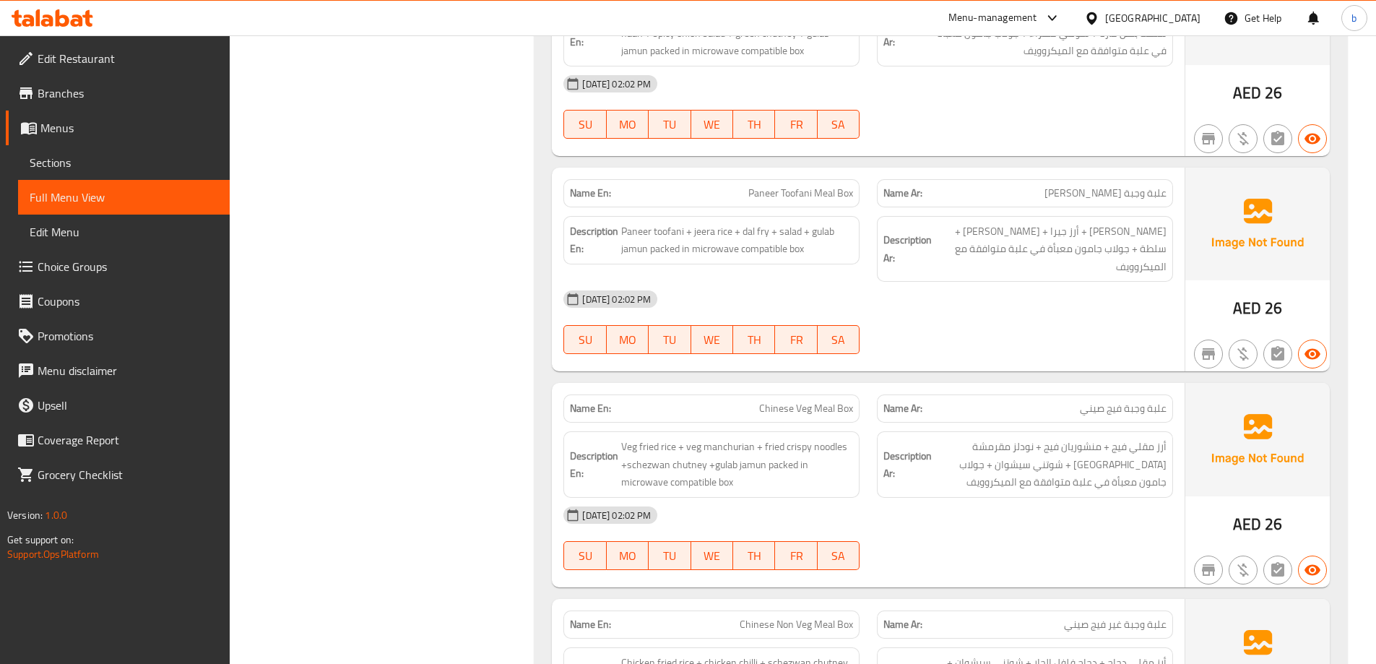
scroll to position [1589, 0]
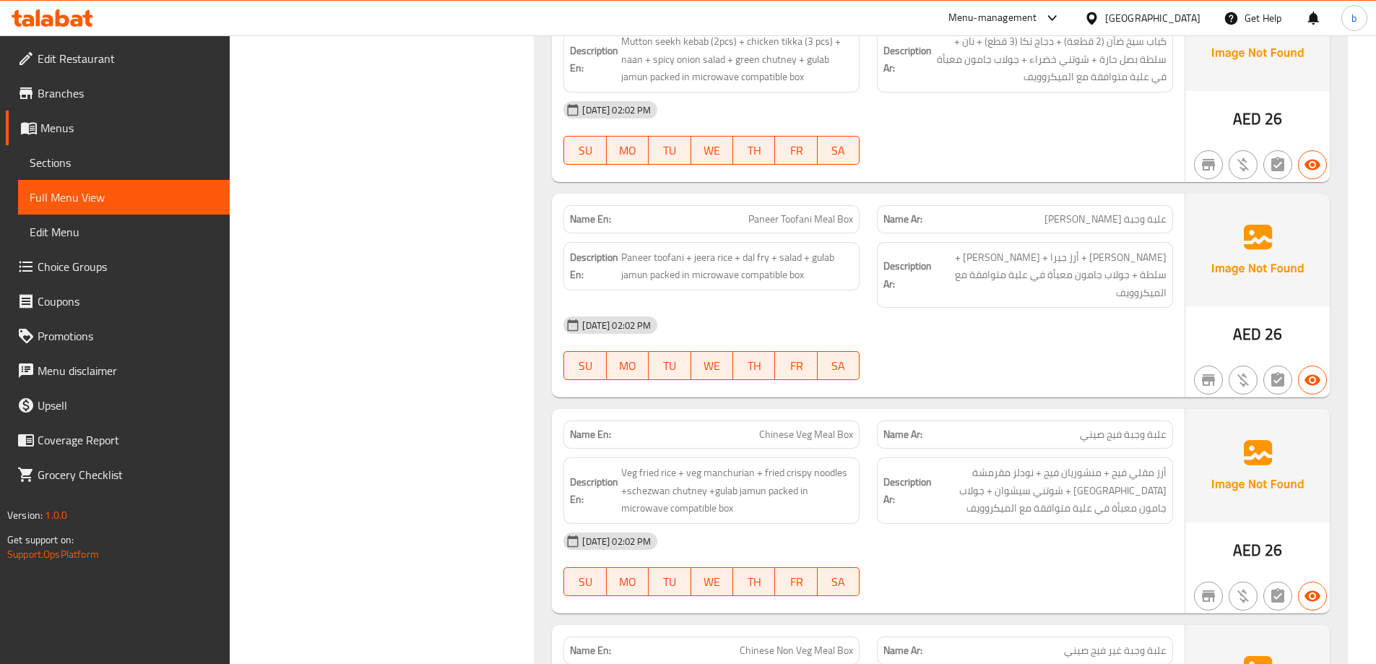
click at [769, 219] on span "Paneer Toofani Meal Box" at bounding box center [800, 219] width 105 height 15
click at [695, 276] on span "Paneer toofani + jeera rice + dal fry + salad + gulab jamun packed in microwave…" at bounding box center [737, 265] width 232 height 35
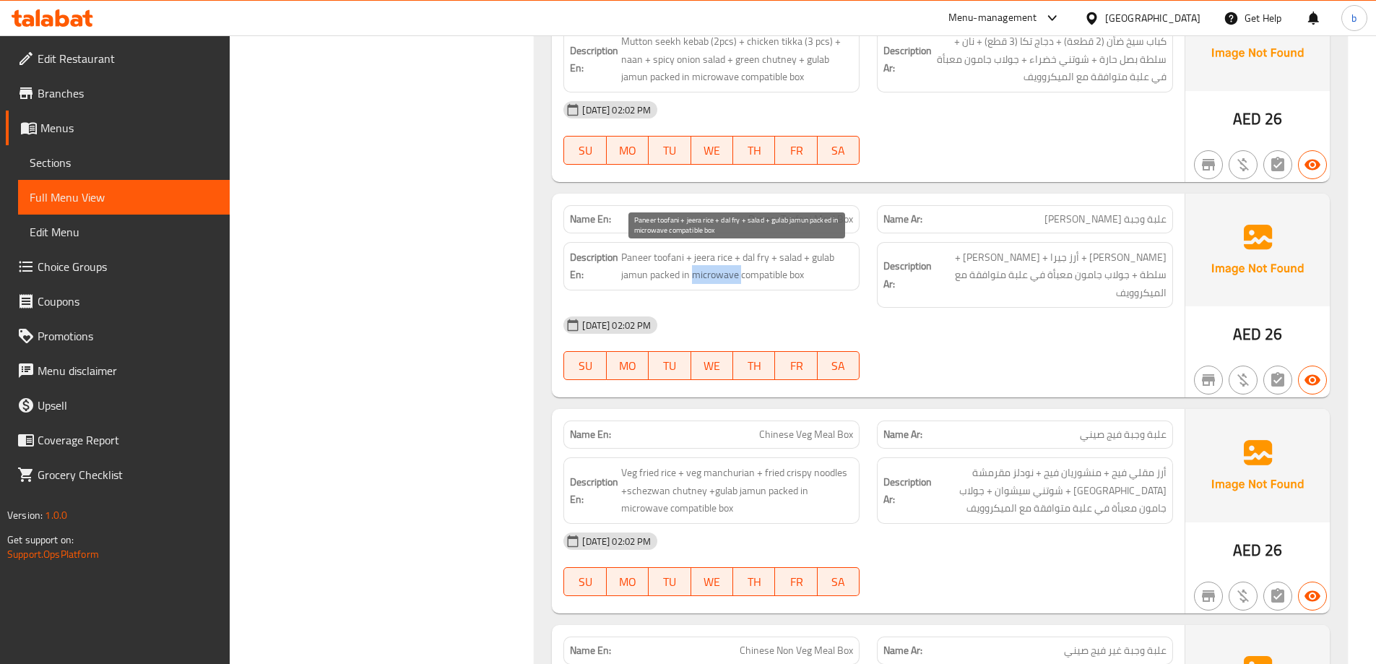
click at [738, 269] on span "Paneer toofani + jeera rice + dal fry + salad + gulab jamun packed in microwave…" at bounding box center [737, 265] width 232 height 35
click at [1033, 345] on div "14-10-2025 02:02 PM SU MO TU WE TH FR SA" at bounding box center [868, 348] width 627 height 81
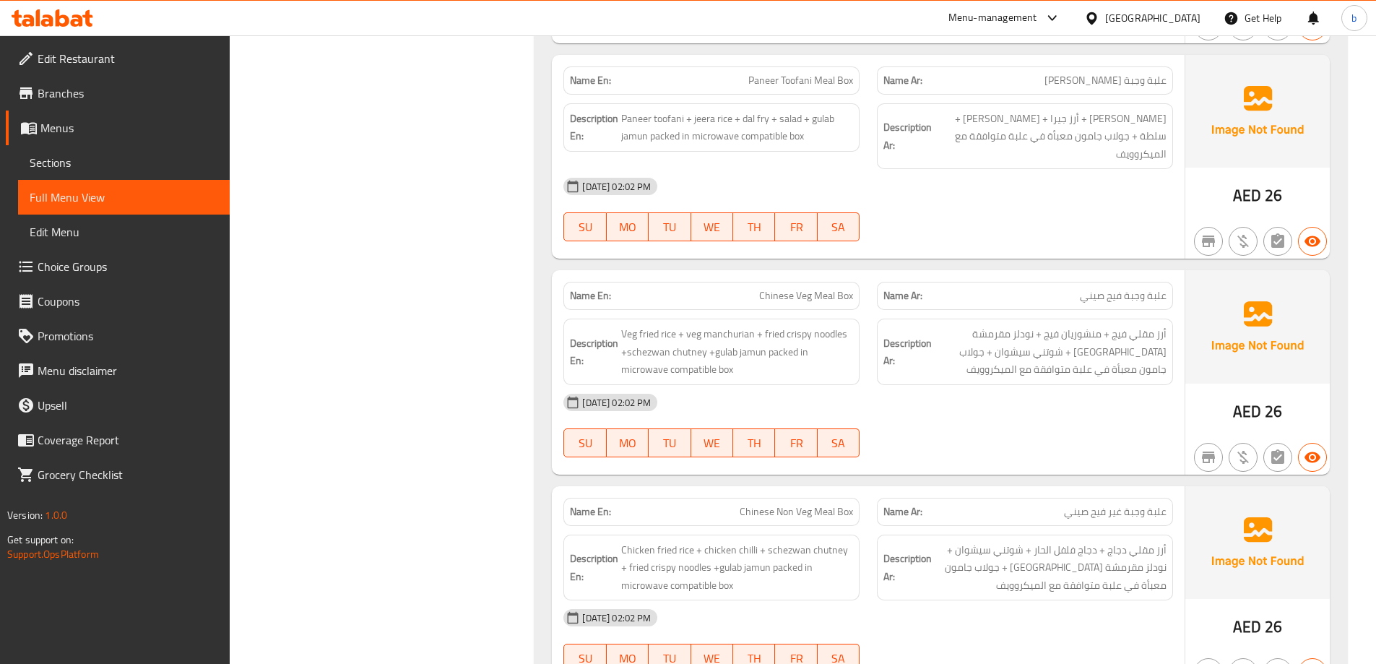
scroll to position [1734, 0]
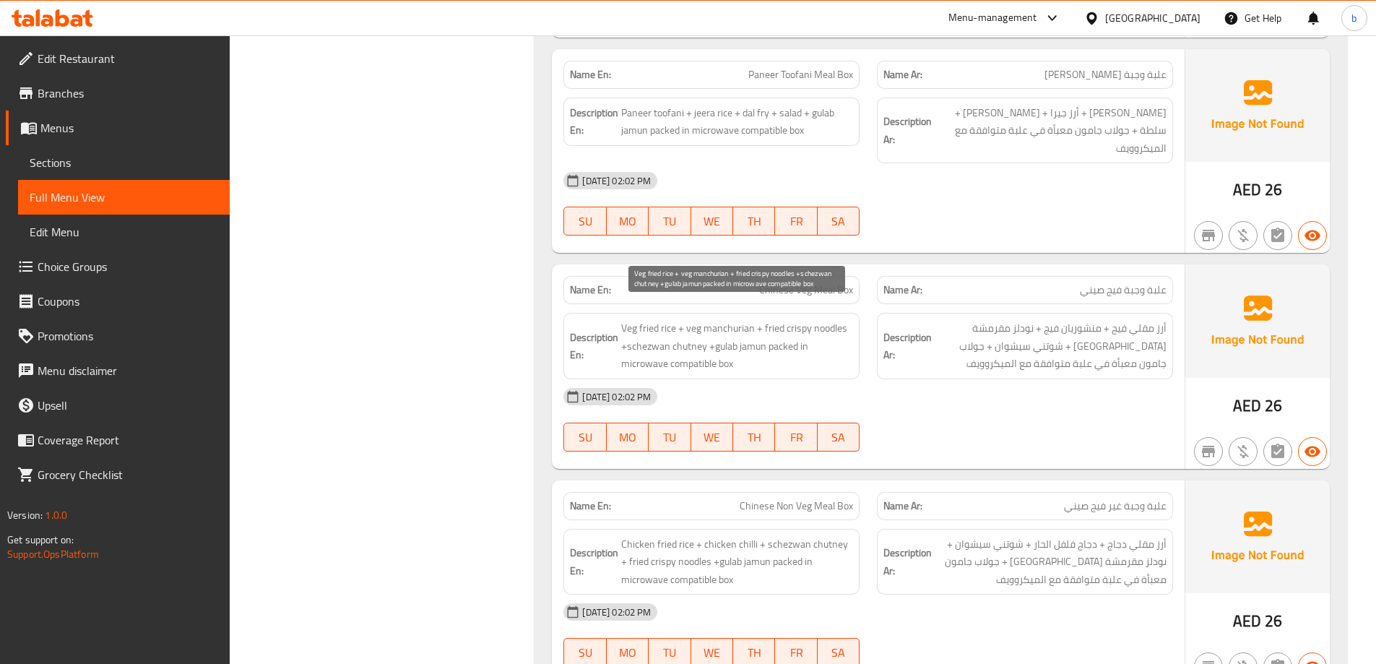
click at [755, 319] on span "Veg fried rice + veg manchurian + fried crispy noodles +schezwan chutney +gulab…" at bounding box center [737, 345] width 232 height 53
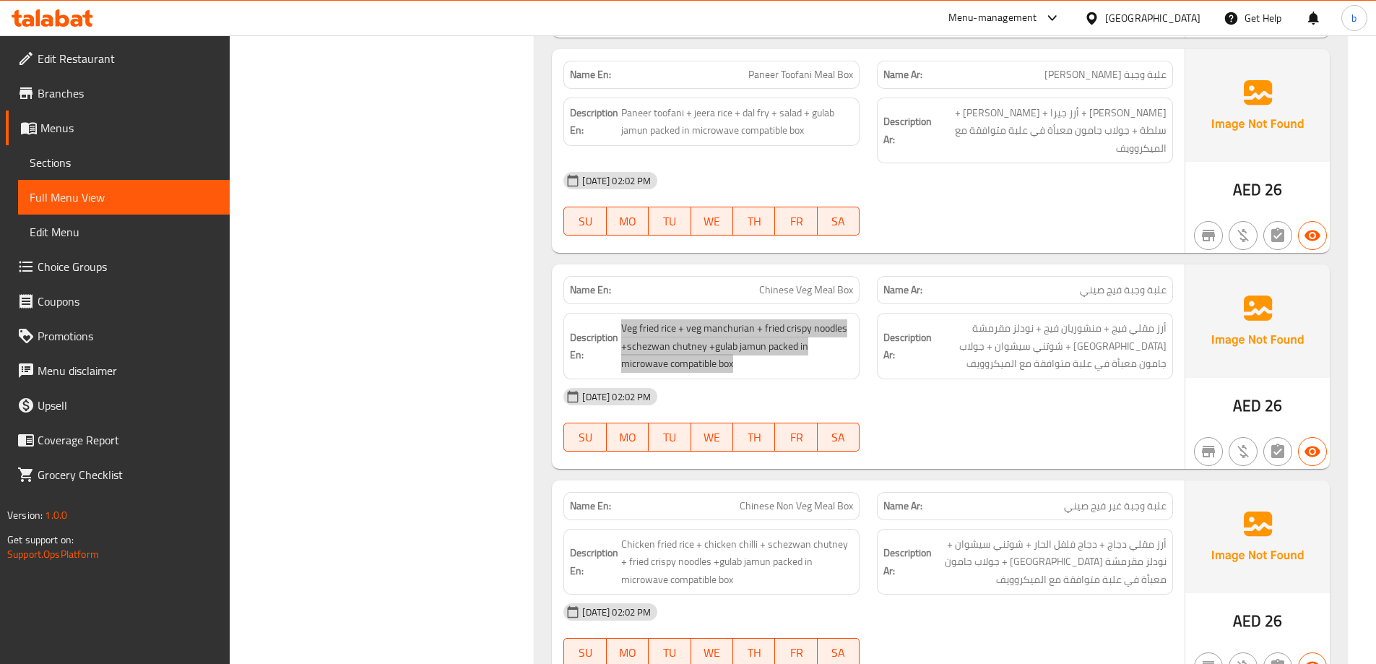
scroll to position [1878, 0]
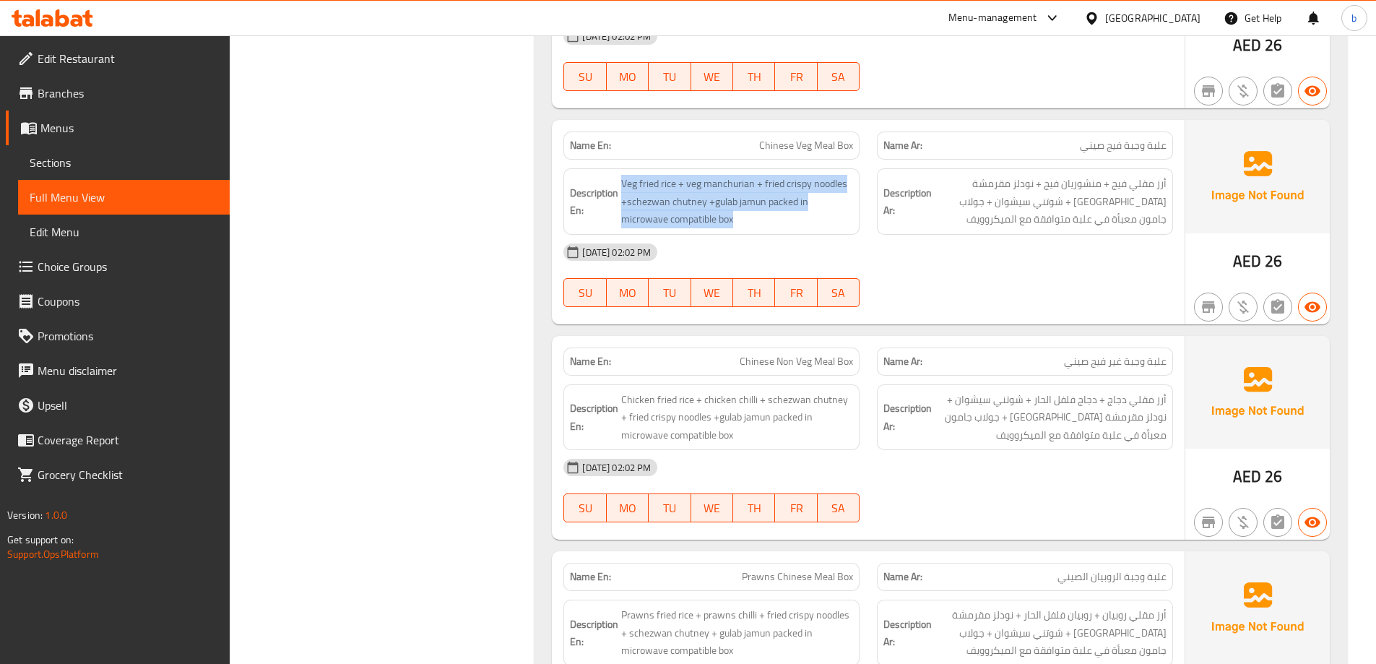
click at [678, 412] on span "Chicken fried rice + chicken chilli + schezwan chutney + fried crispy noodles +…" at bounding box center [737, 417] width 232 height 53
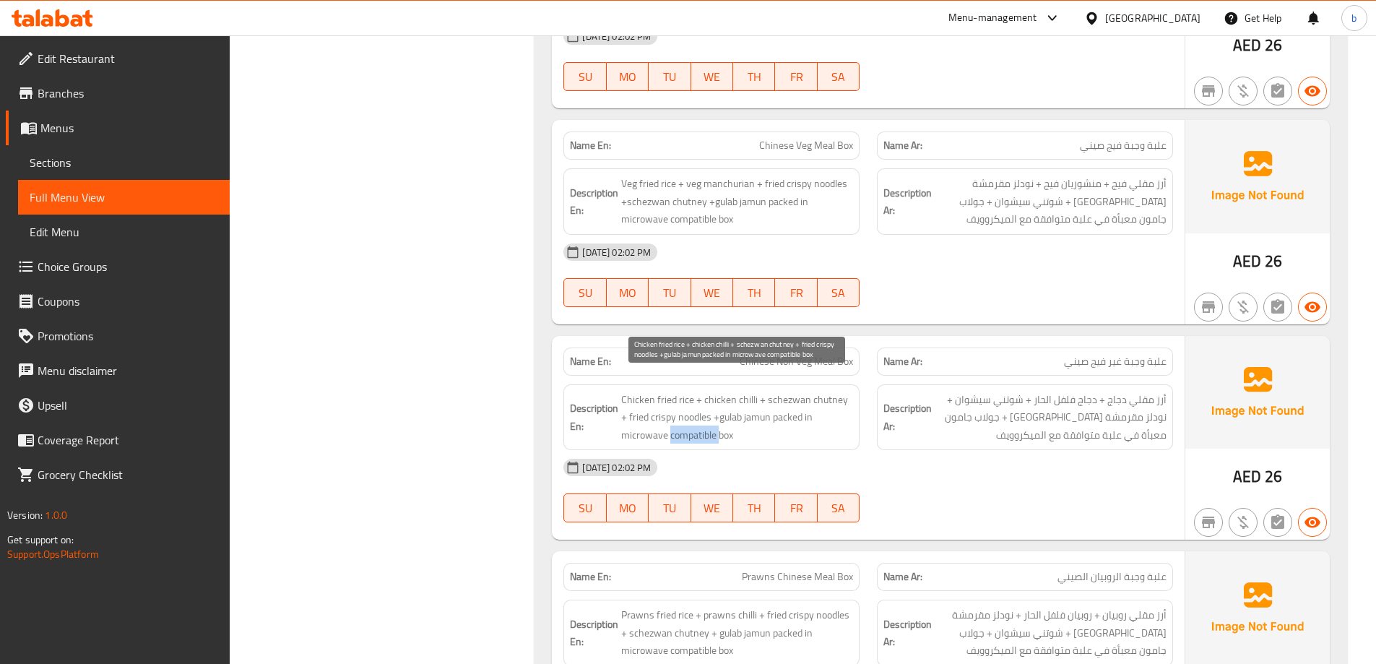
click at [678, 412] on span "Chicken fried rice + chicken chilli + schezwan chutney + fried crispy noodles +…" at bounding box center [737, 417] width 232 height 53
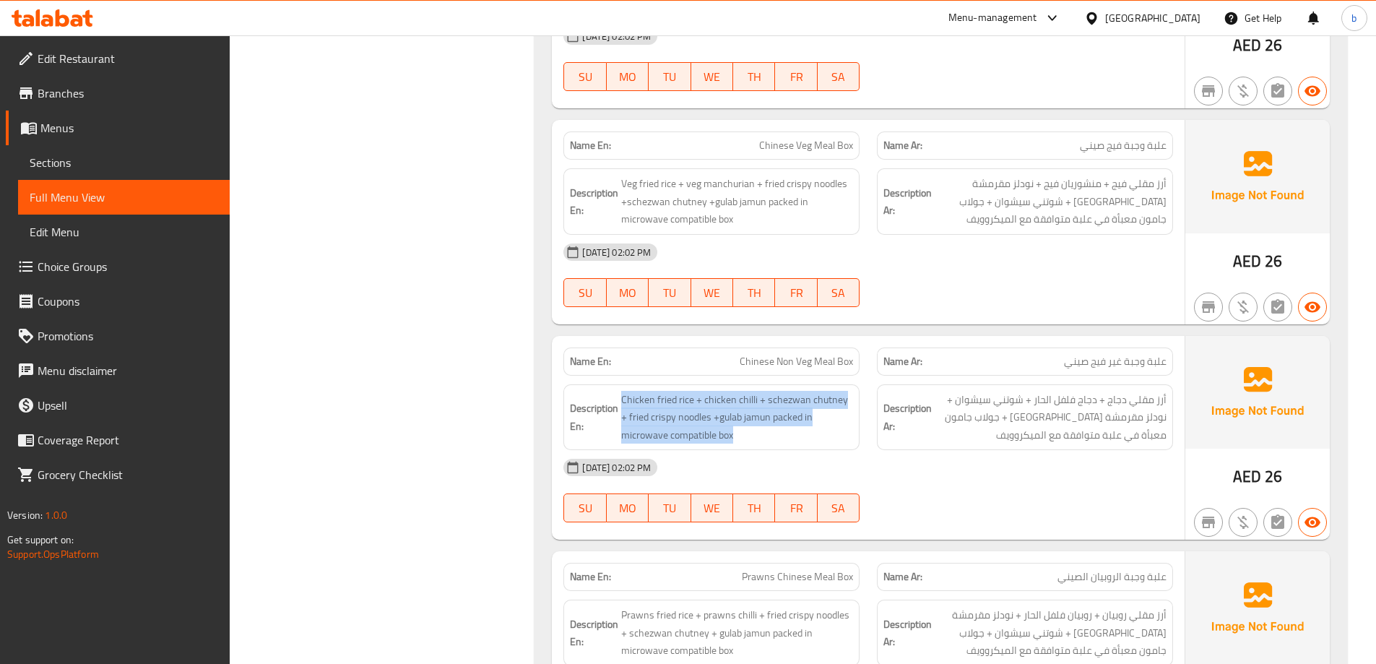
click at [1065, 459] on div "[DATE] 02:02 PM" at bounding box center [868, 467] width 627 height 35
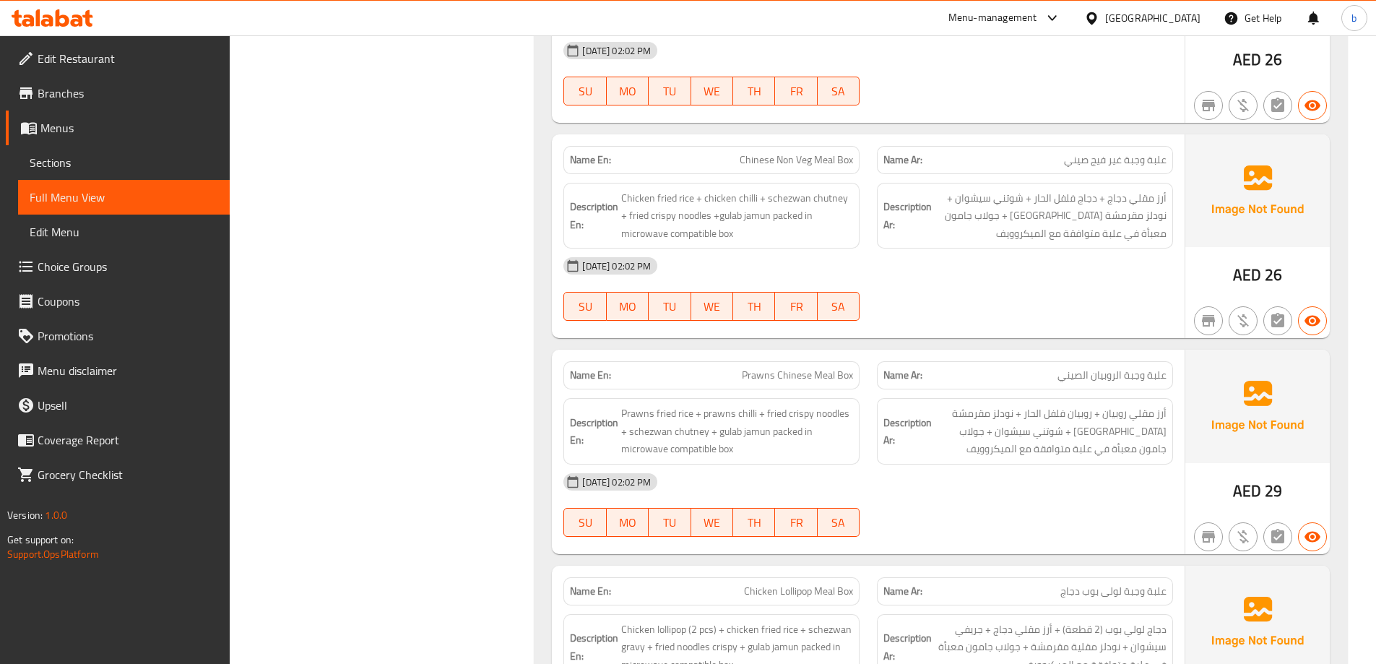
scroll to position [2095, 0]
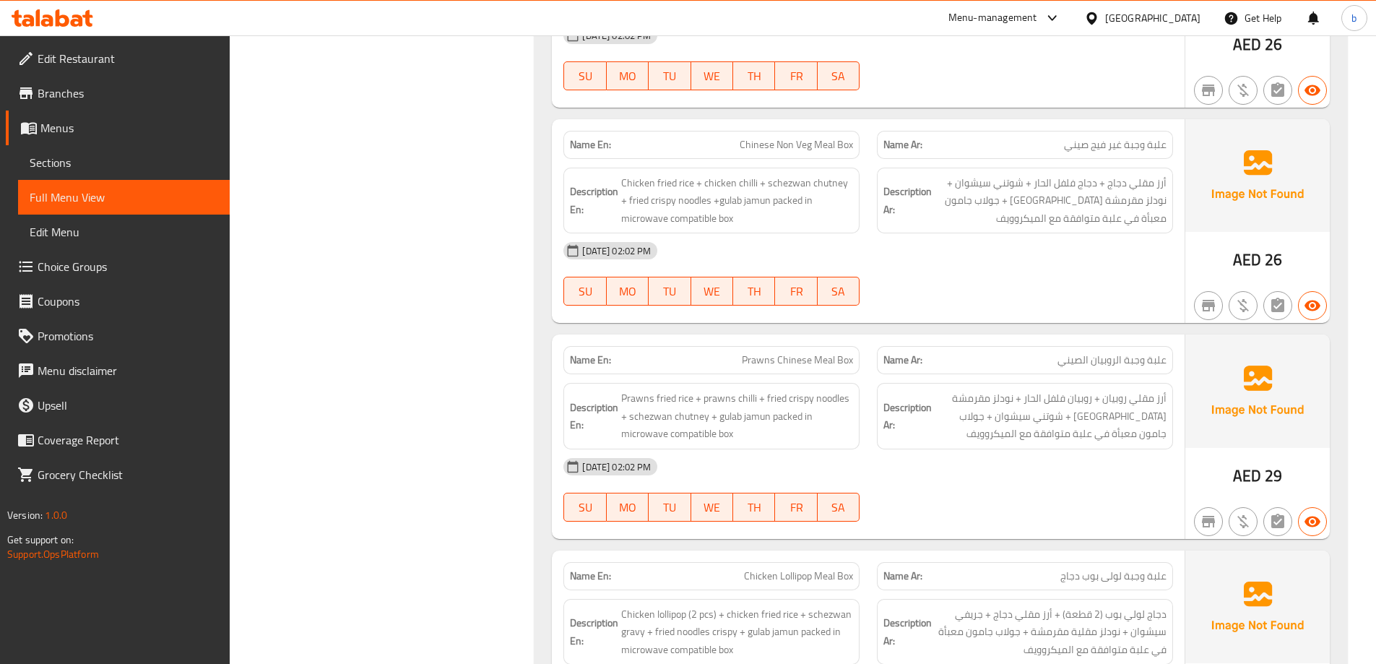
click at [748, 395] on span "Prawns fried rice + prawns chilli + fried crispy noodles + schezwan chutney + g…" at bounding box center [737, 415] width 232 height 53
click at [709, 389] on span "Prawns fried rice + prawns chilli + fried crispy noodles + schezwan chutney + g…" at bounding box center [737, 415] width 232 height 53
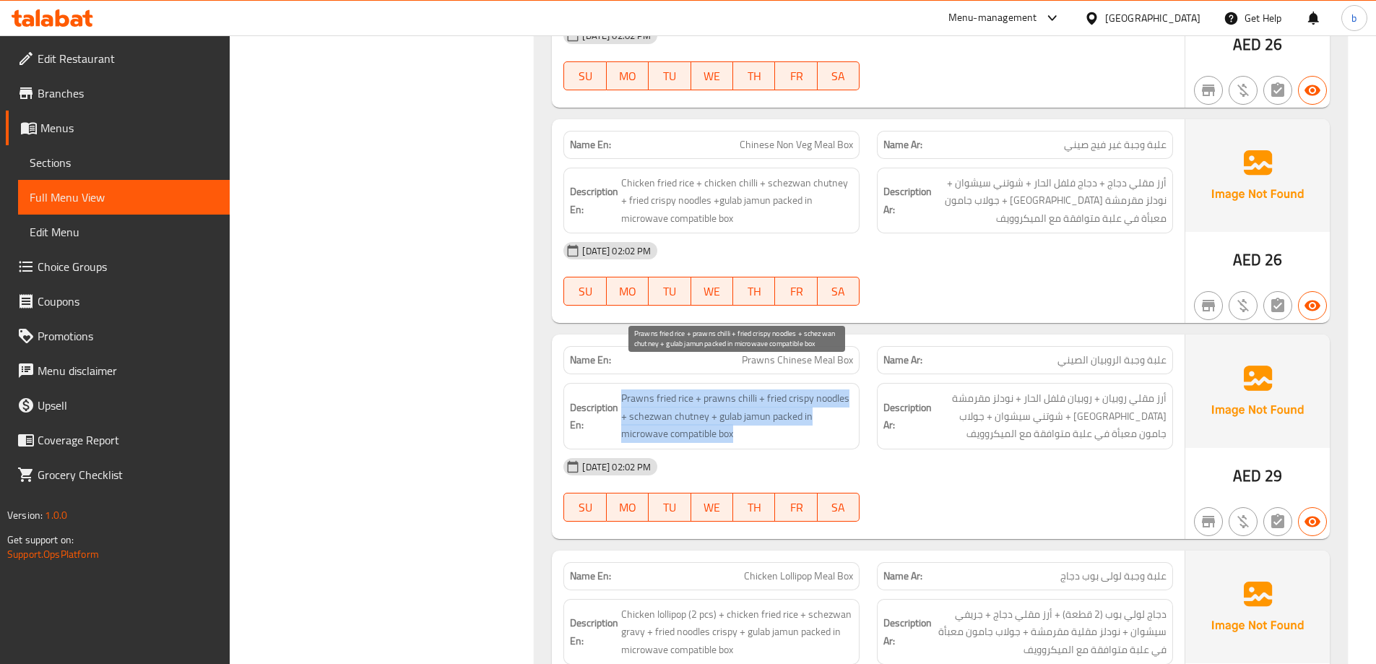
click at [709, 389] on span "Prawns fried rice + prawns chilli + fried crispy noodles + schezwan chutney + g…" at bounding box center [737, 415] width 232 height 53
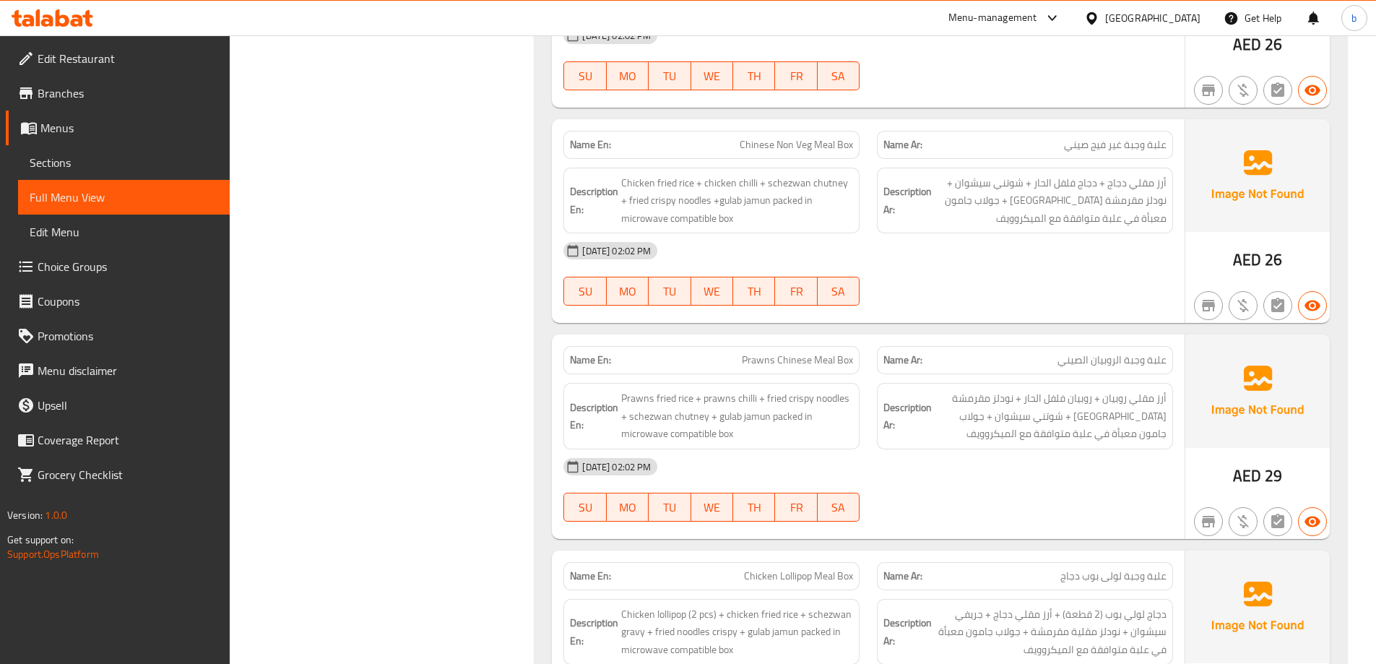
click at [1102, 480] on div "14-10-2025 02:02 PM SU MO TU WE TH FR SA" at bounding box center [868, 489] width 627 height 81
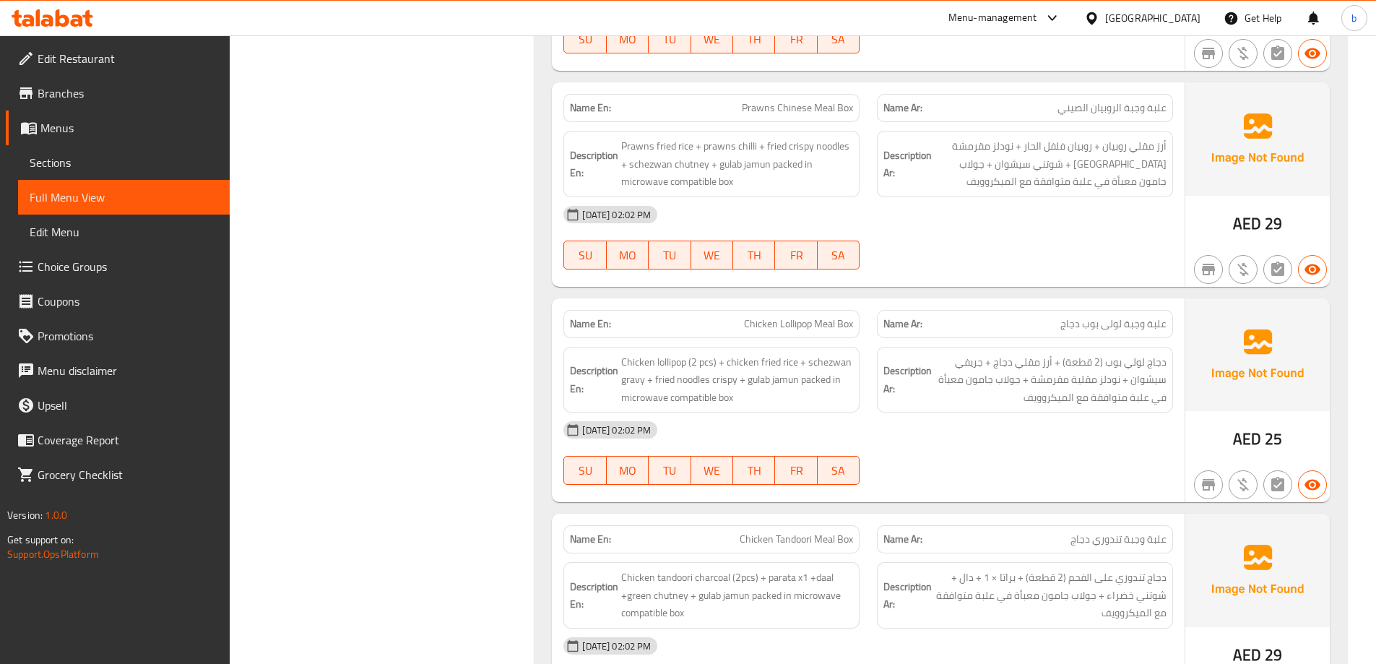
scroll to position [2384, 0]
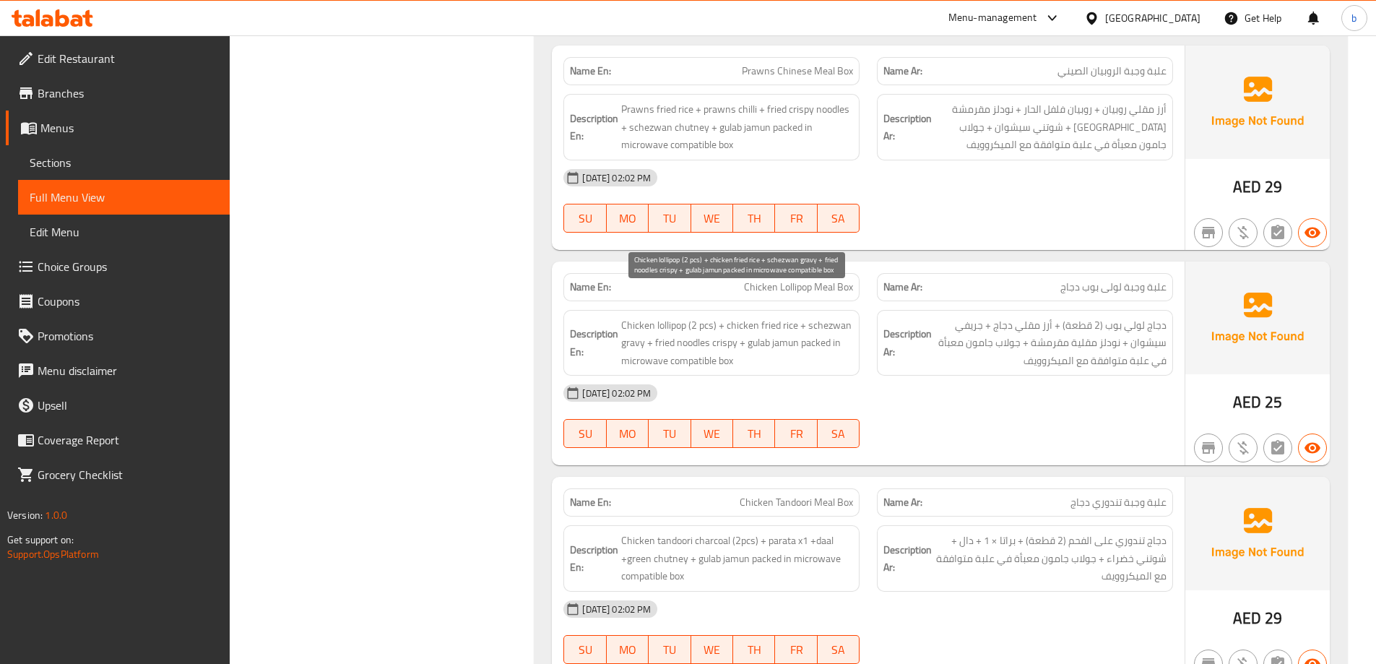
click at [805, 319] on span "Chicken lollipop (2 pcs) + chicken fried rice + schezwan gravy + fried noodles …" at bounding box center [737, 342] width 232 height 53
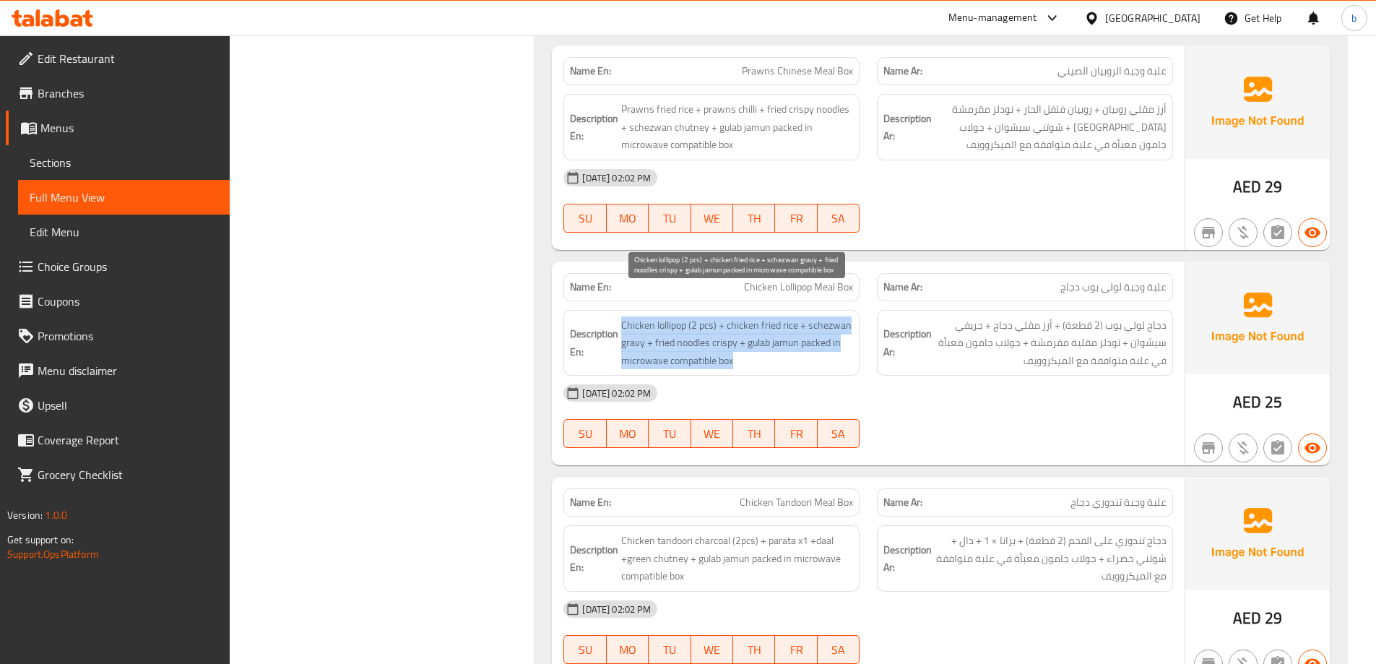
click at [805, 319] on span "Chicken lollipop (2 pcs) + chicken fried rice + schezwan gravy + fried noodles …" at bounding box center [737, 342] width 232 height 53
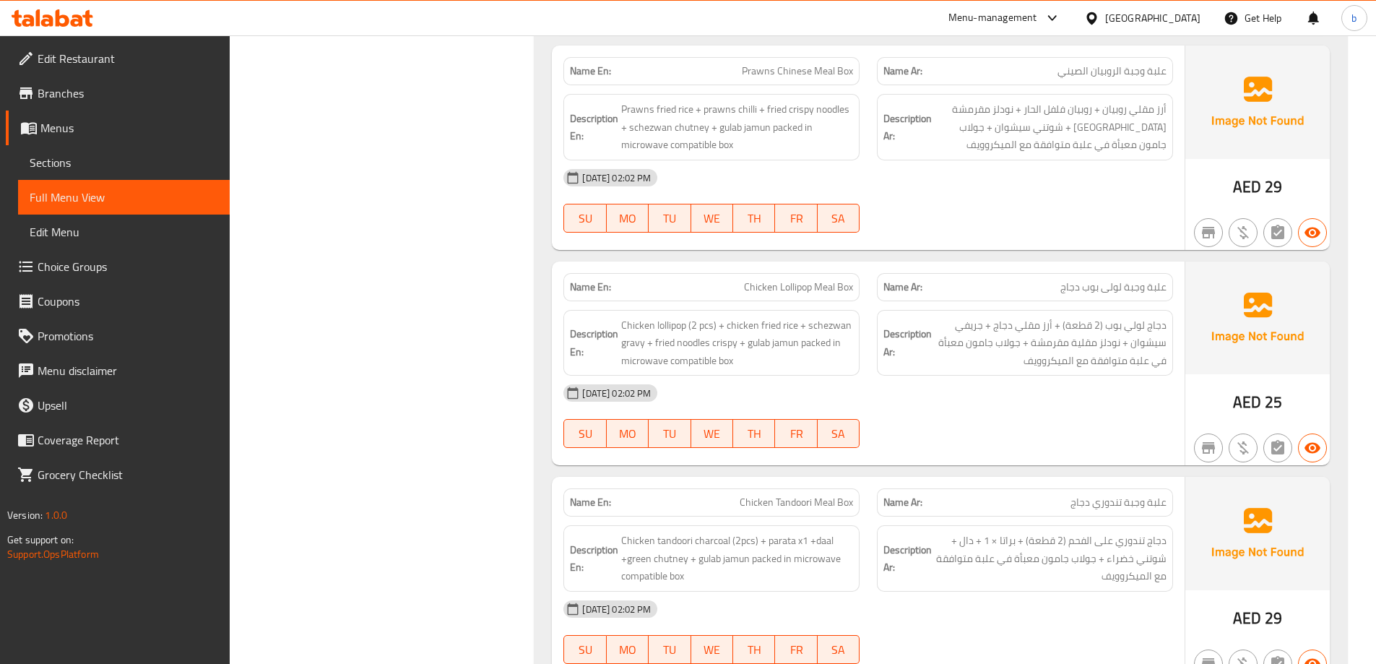
click at [1041, 404] on div "14-10-2025 02:02 PM SU MO TU WE TH FR SA" at bounding box center [868, 416] width 627 height 81
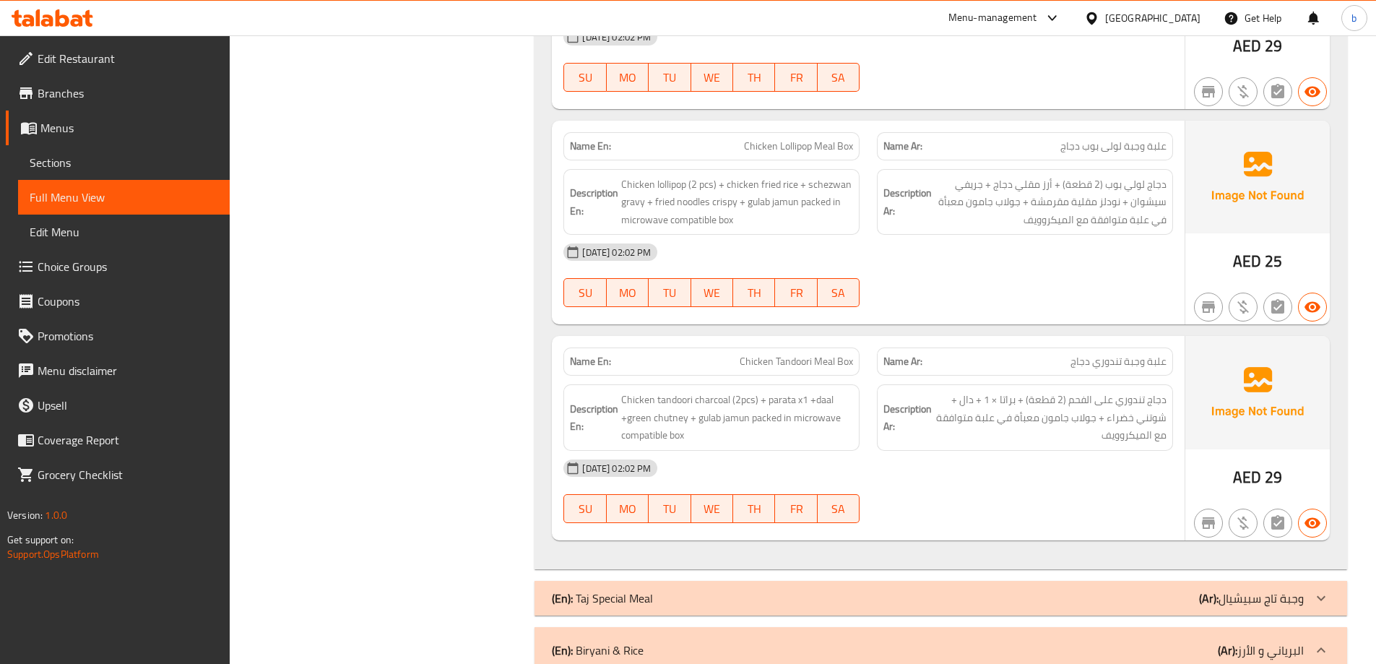
scroll to position [2528, 0]
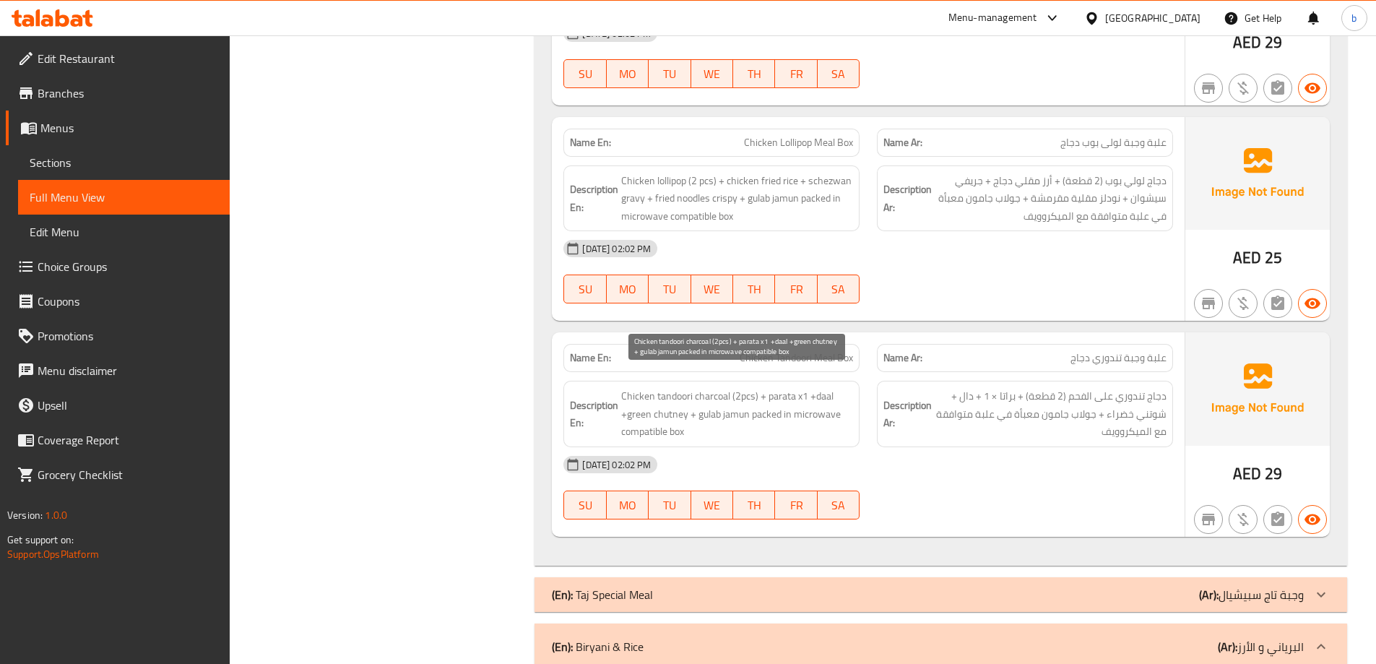
click at [740, 404] on span "Chicken tandoori charcoal (2pcs) + parata x1 +daal +green chutney + gulab jamun…" at bounding box center [737, 413] width 232 height 53
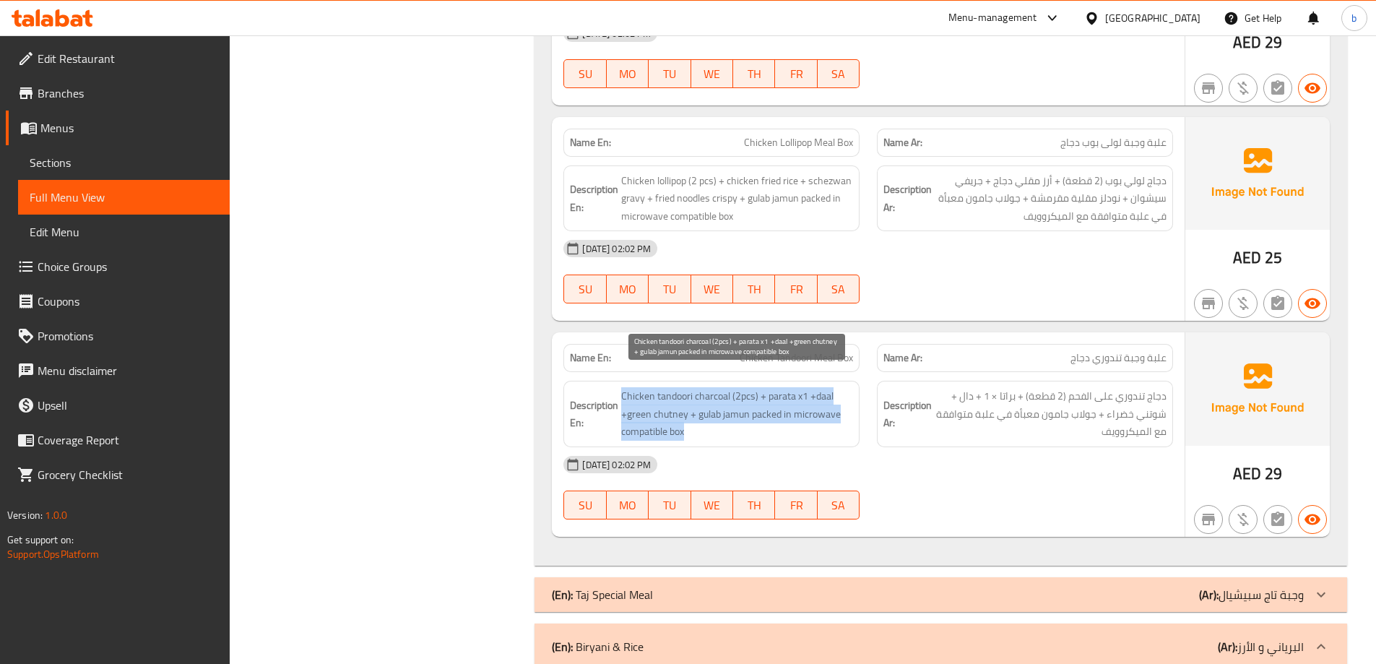
click at [740, 404] on span "Chicken tandoori charcoal (2pcs) + parata x1 +daal +green chutney + gulab jamun…" at bounding box center [737, 413] width 232 height 53
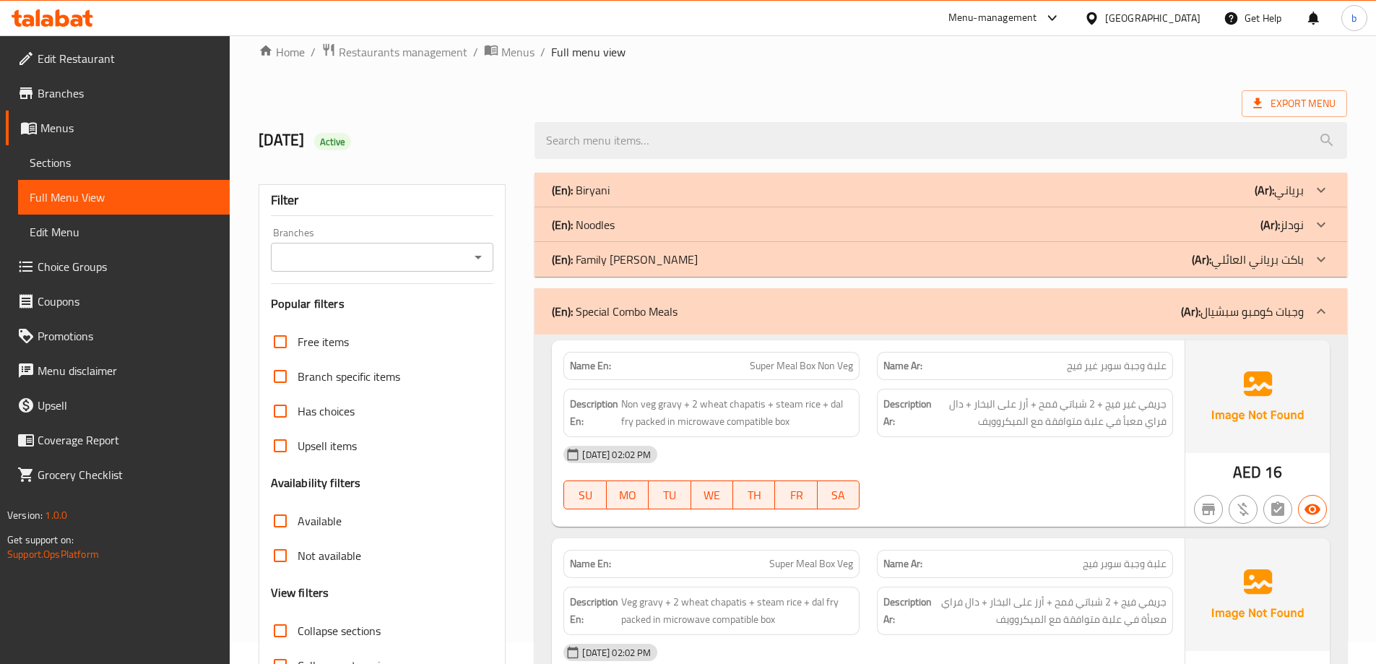
scroll to position [0, 0]
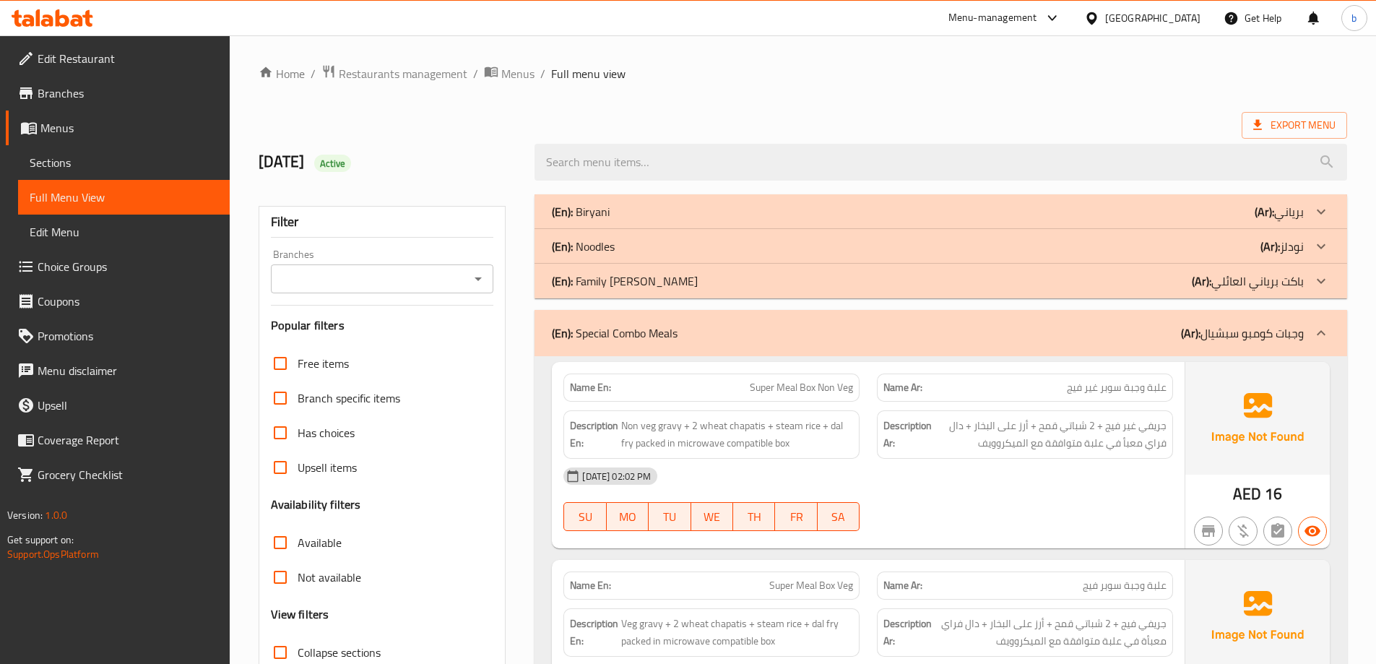
click at [1325, 339] on icon at bounding box center [1320, 332] width 17 height 17
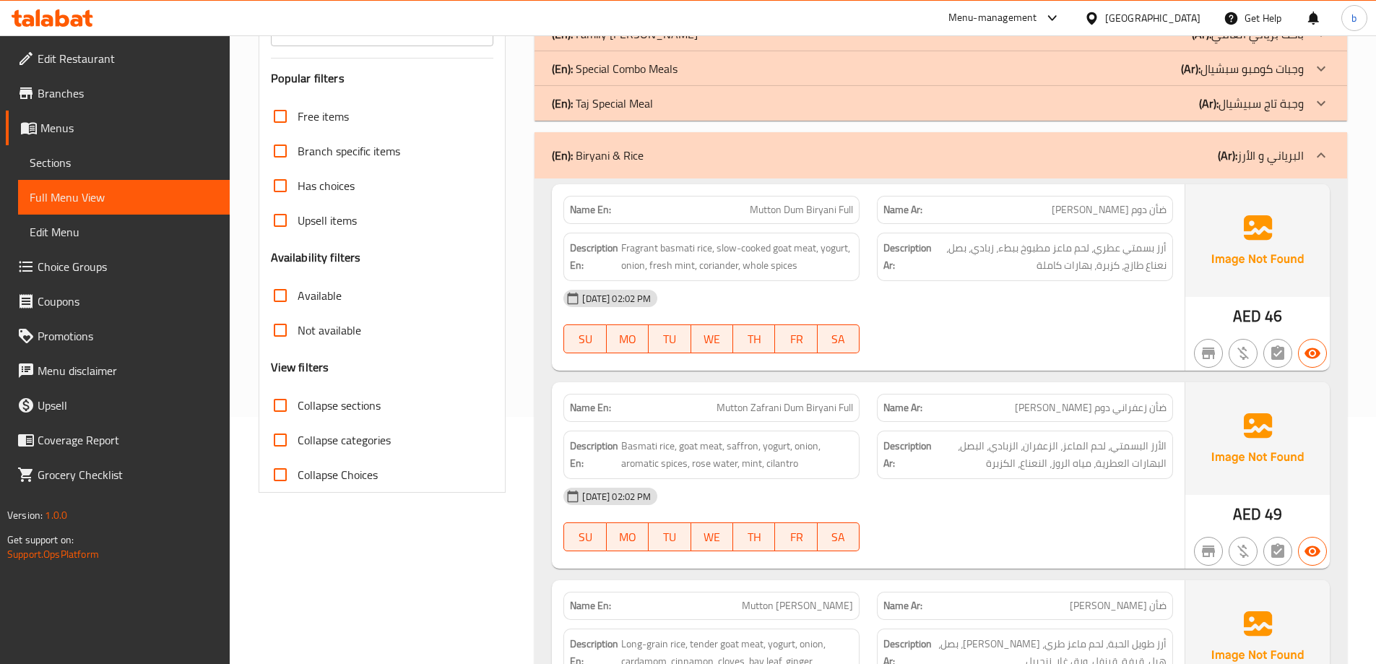
scroll to position [289, 0]
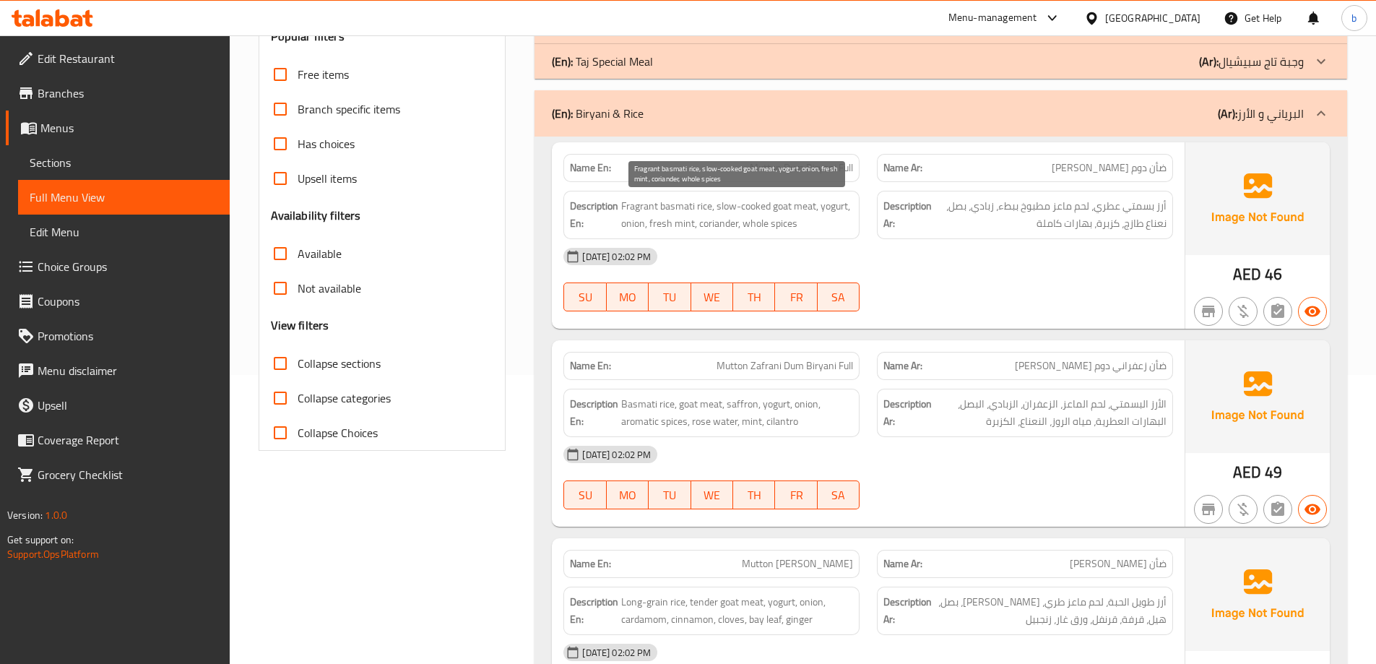
click at [650, 199] on span "Fragrant basmati rice, slow-cooked goat meat, yogurt, onion, fresh mint, corian…" at bounding box center [737, 214] width 232 height 35
click at [771, 163] on span "Mutton Dum Biryani Full" at bounding box center [801, 167] width 103 height 15
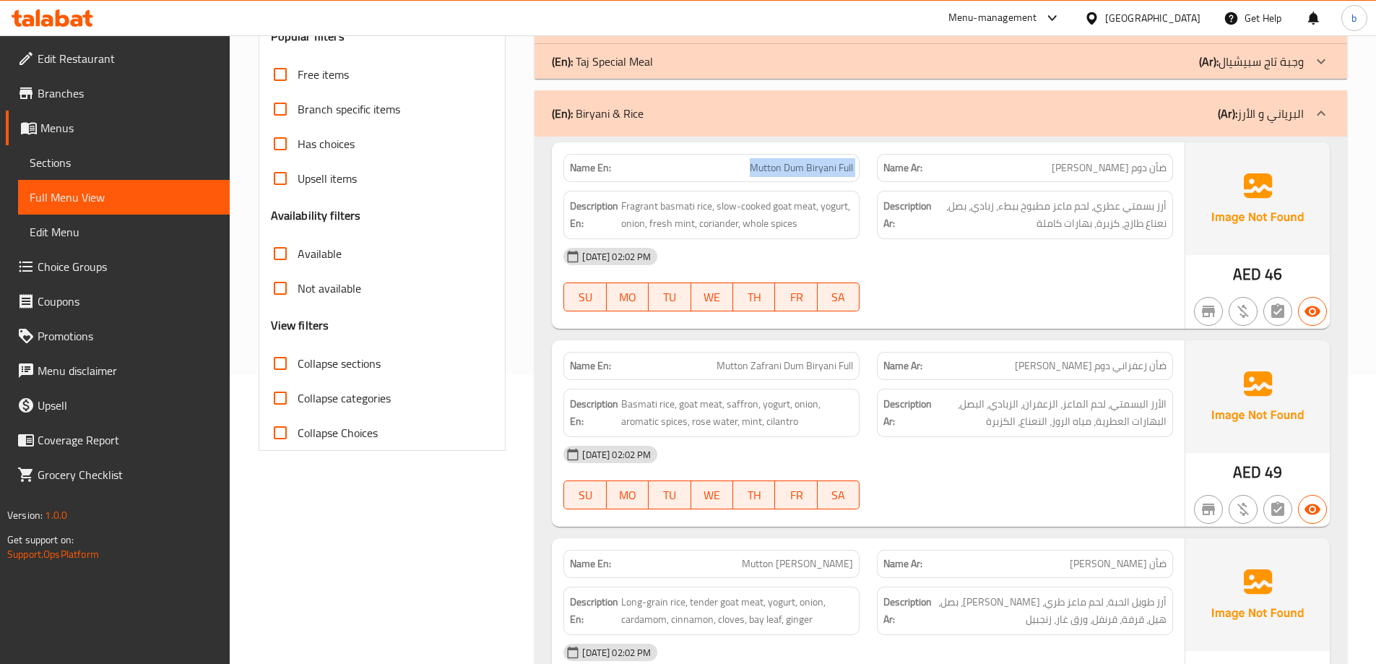
click at [771, 163] on span "Mutton Dum Biryani Full" at bounding box center [801, 167] width 103 height 15
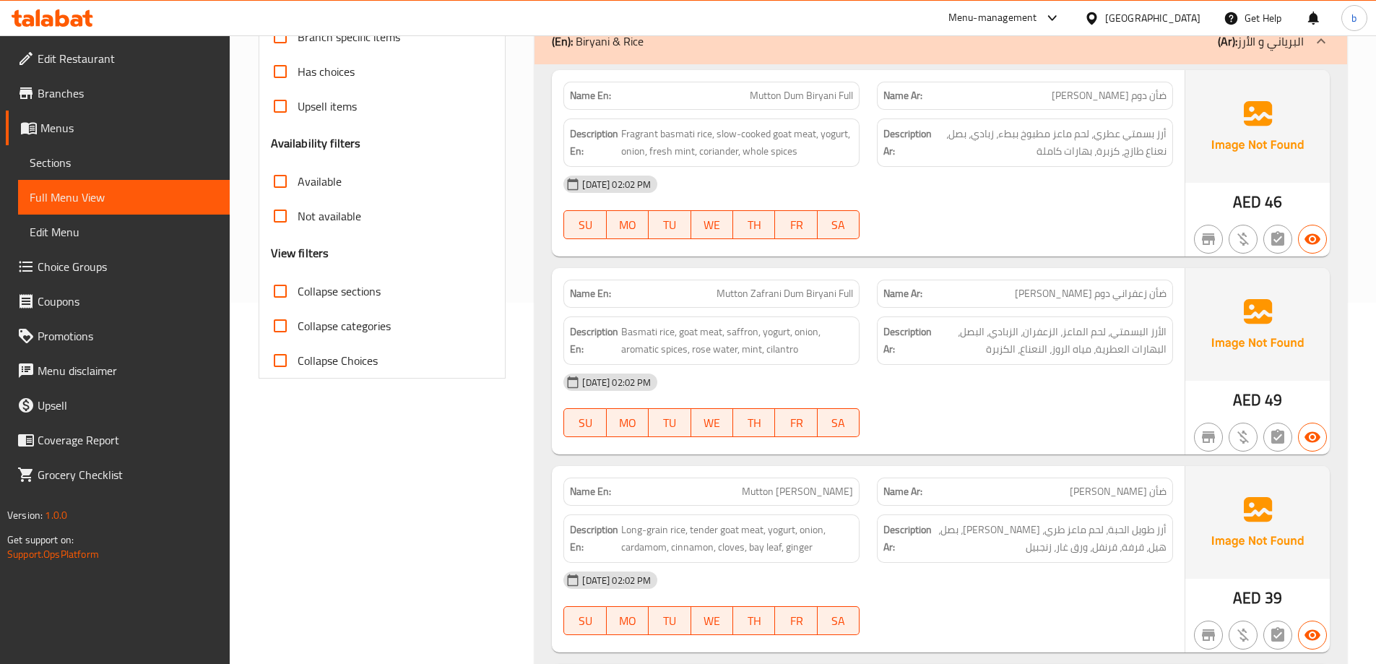
click at [799, 287] on span "Mutton Zafrani Dum Biryani Full" at bounding box center [785, 293] width 137 height 15
click at [747, 339] on span "Basmati rice, goat meat, saffron, yogurt, onion, aromatic spices, rose water, m…" at bounding box center [737, 340] width 232 height 35
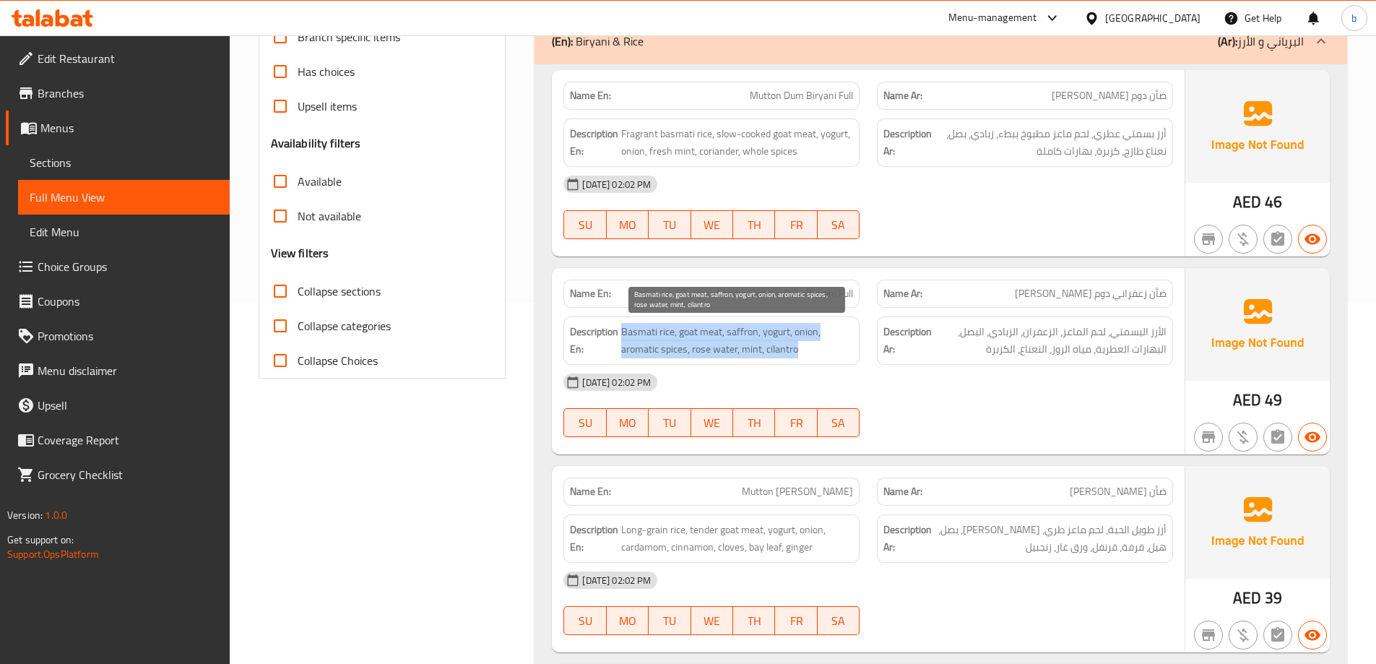
click at [747, 339] on span "Basmati rice, goat meat, saffron, yogurt, onion, aromatic spices, rose water, m…" at bounding box center [737, 340] width 232 height 35
click at [800, 303] on div "Name En: Mutton Zafrani Dum Biryani Full" at bounding box center [711, 294] width 296 height 28
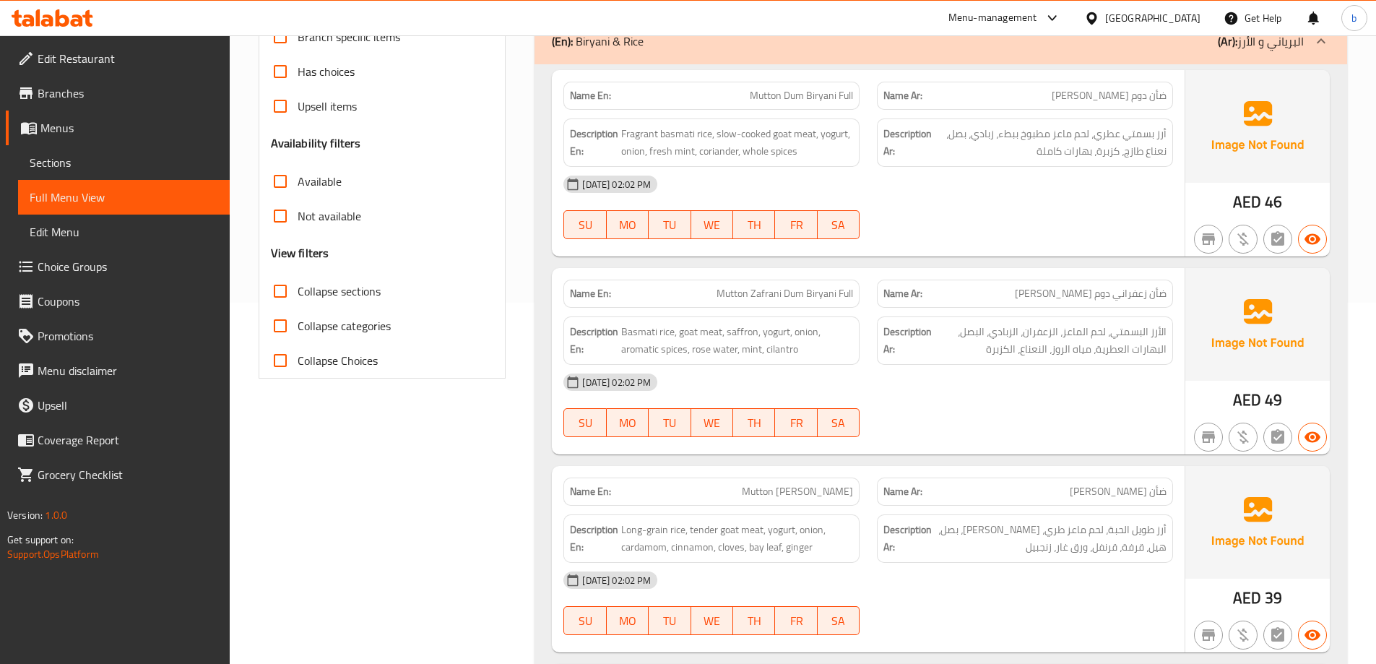
click at [800, 296] on span "Mutton Zafrani Dum Biryani Full" at bounding box center [785, 293] width 137 height 15
click at [1078, 389] on div "[DATE] 02:02 PM" at bounding box center [868, 382] width 627 height 35
click at [766, 499] on span "Mutton [PERSON_NAME]" at bounding box center [797, 491] width 111 height 15
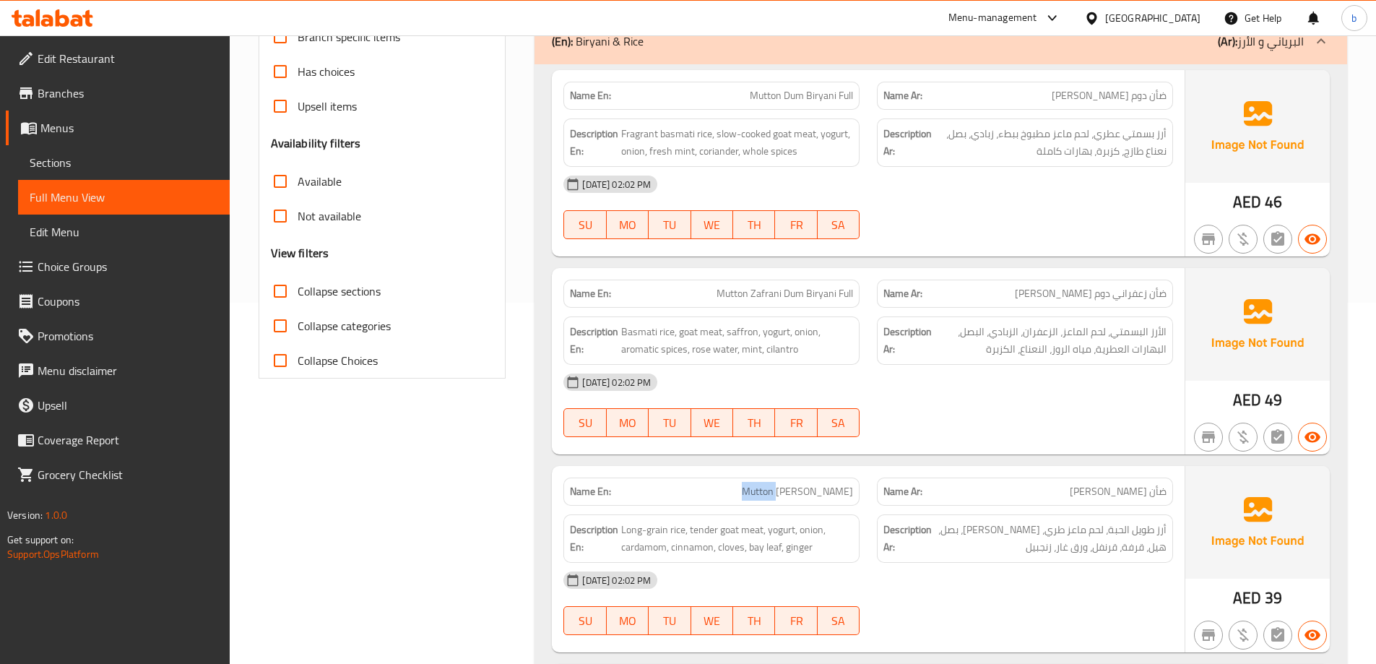
click at [766, 499] on span "Mutton [PERSON_NAME]" at bounding box center [797, 491] width 111 height 15
click at [951, 586] on div "[DATE] 02:02 PM" at bounding box center [868, 580] width 627 height 35
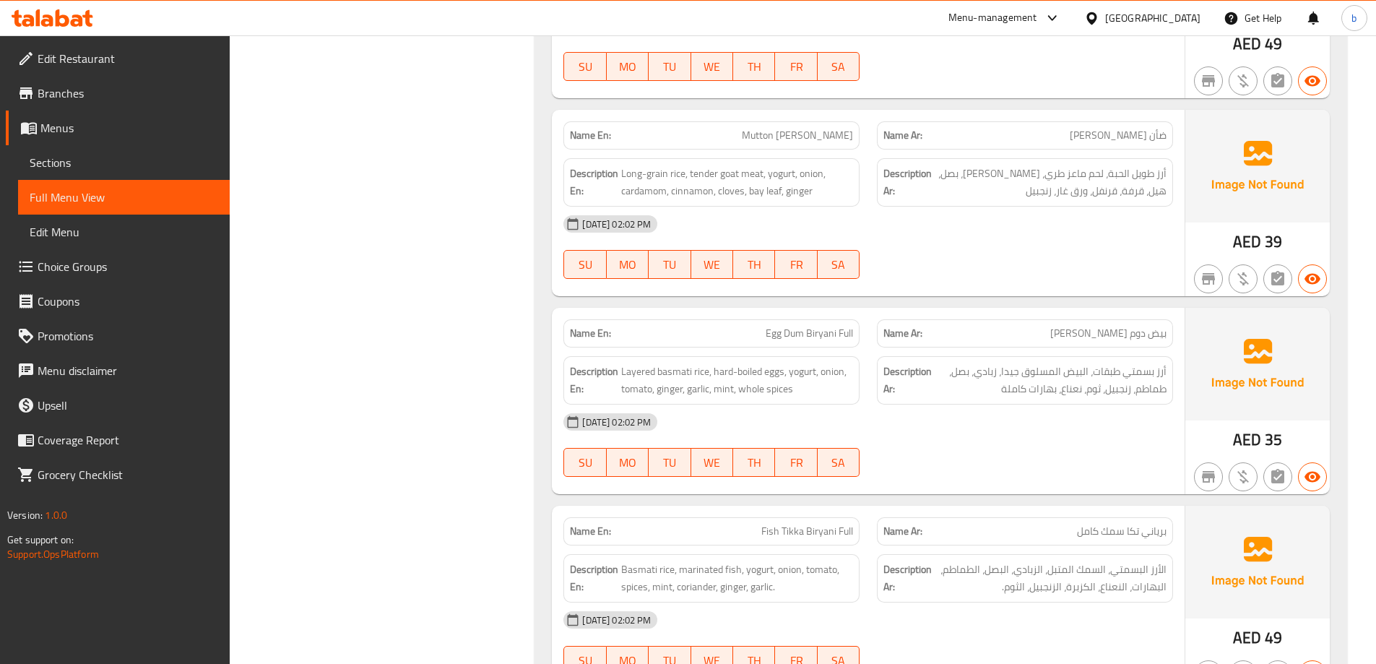
scroll to position [722, 0]
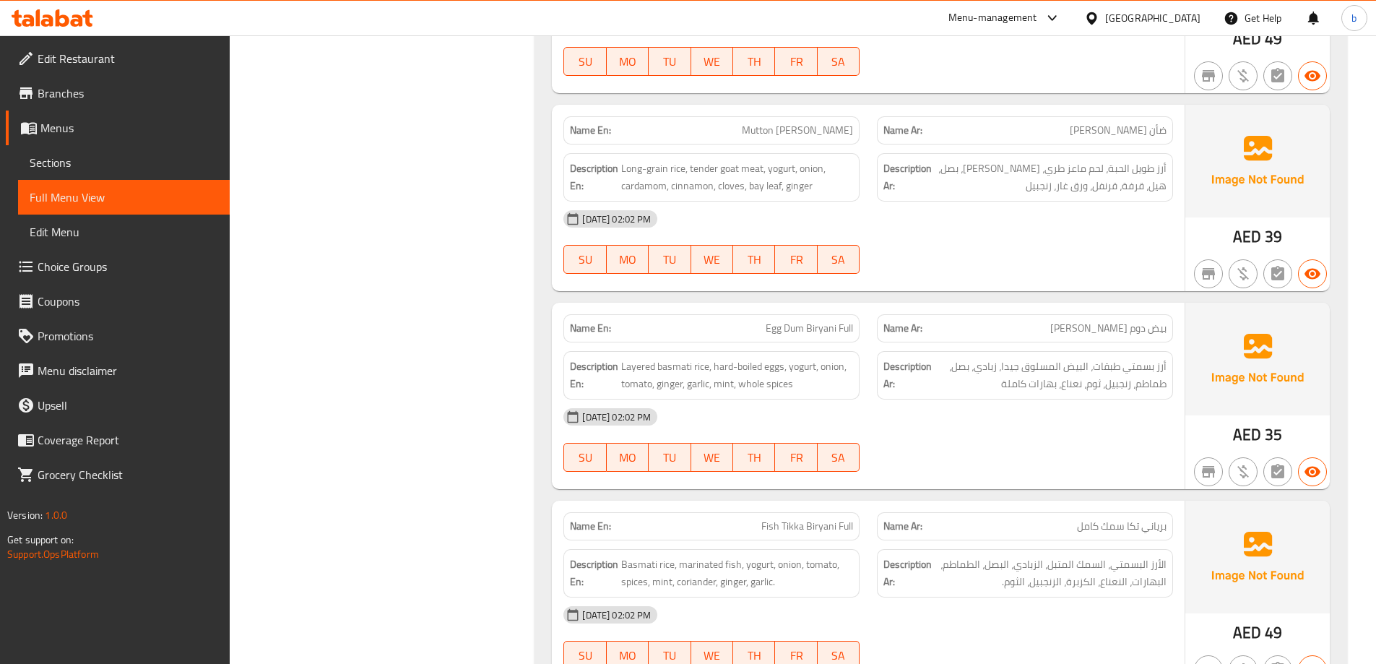
click at [808, 326] on span "Egg Dum Biryani Full" at bounding box center [809, 328] width 87 height 15
click at [781, 531] on span "Fish Tikka Biryani Full" at bounding box center [807, 526] width 92 height 15
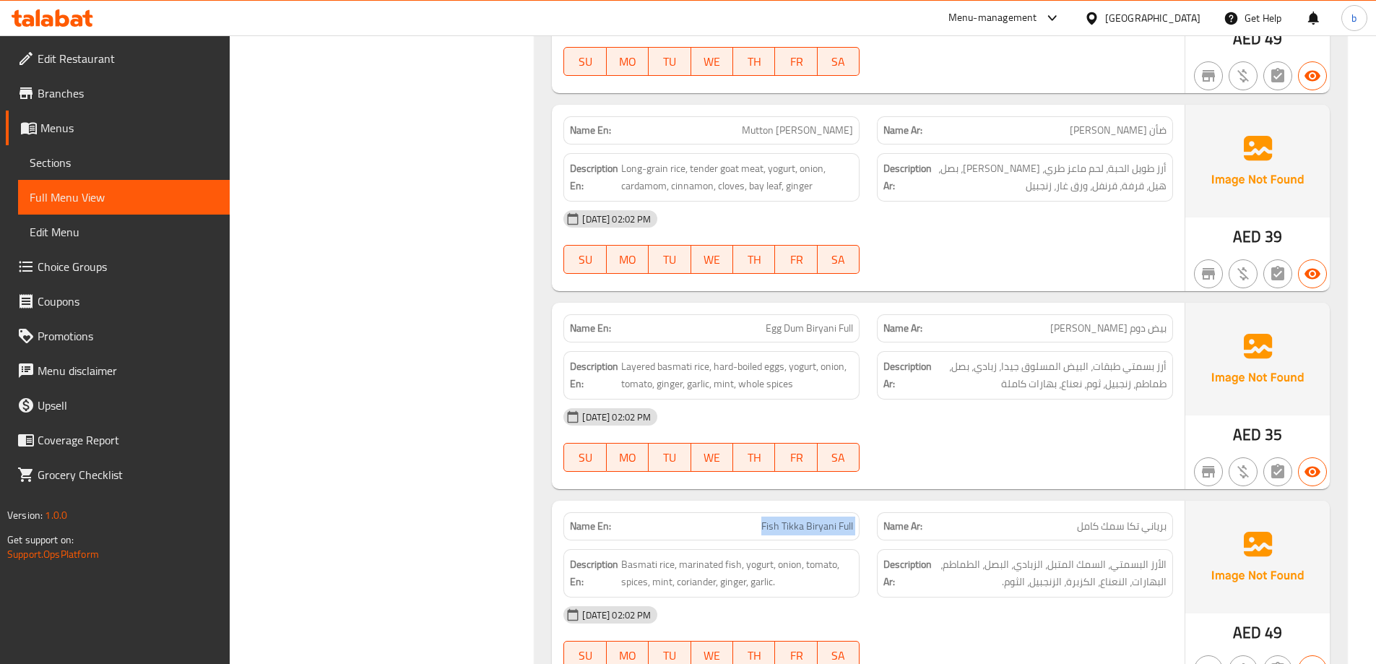
click at [781, 531] on span "Fish Tikka Biryani Full" at bounding box center [807, 526] width 92 height 15
click at [932, 483] on div "Name En: Egg Dum Biryani Full Name Ar: بيض دوم برياني كامل Description En: Laye…" at bounding box center [868, 396] width 633 height 186
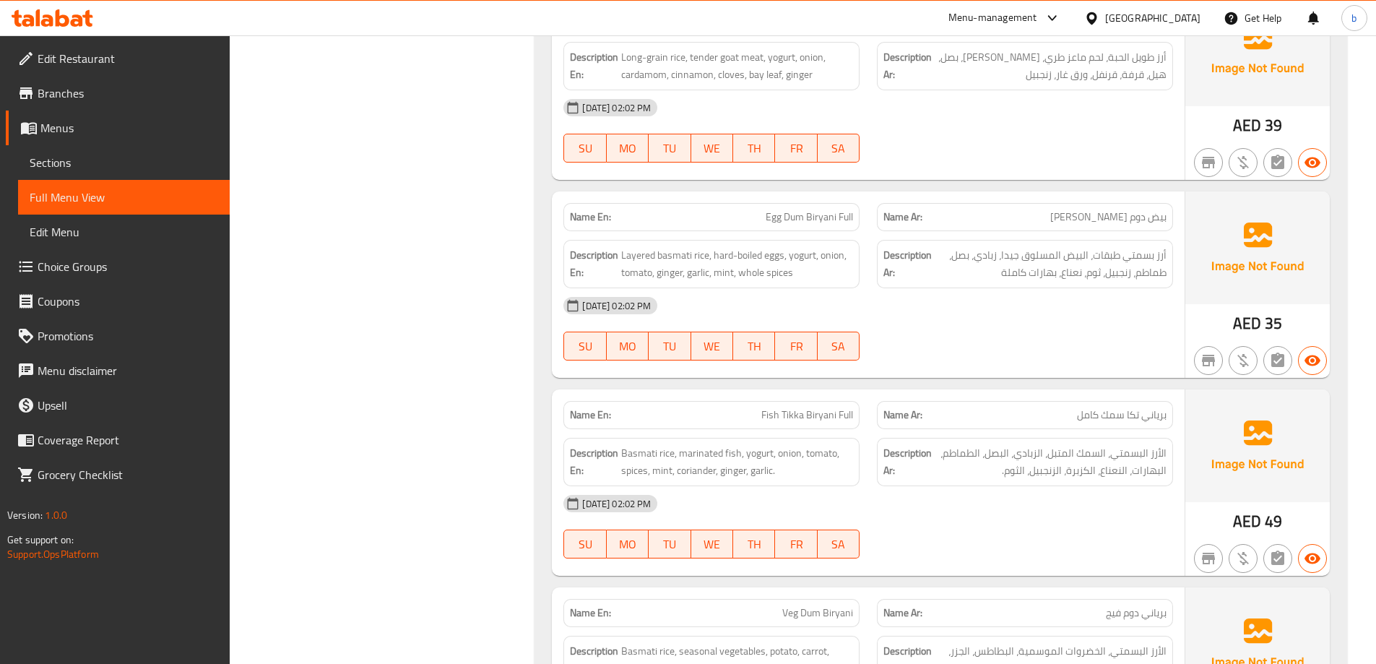
scroll to position [867, 0]
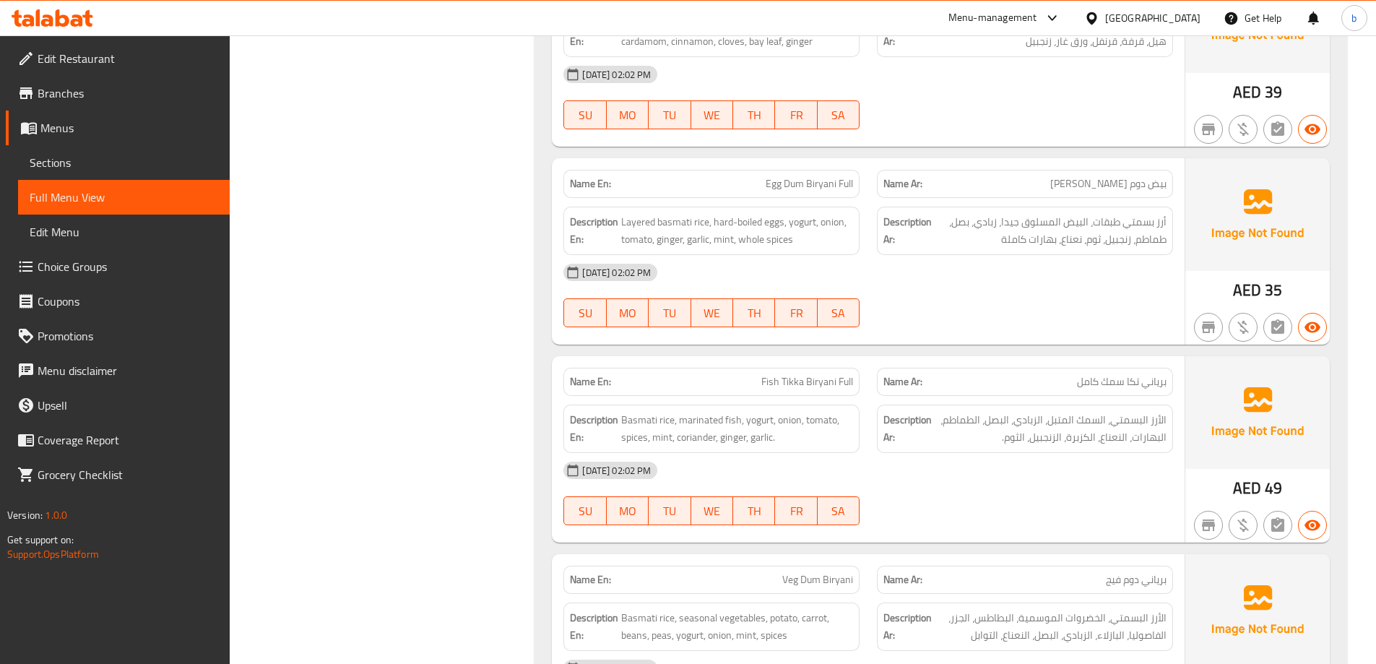
click at [815, 579] on span "Veg Dum Biryani" at bounding box center [817, 579] width 71 height 15
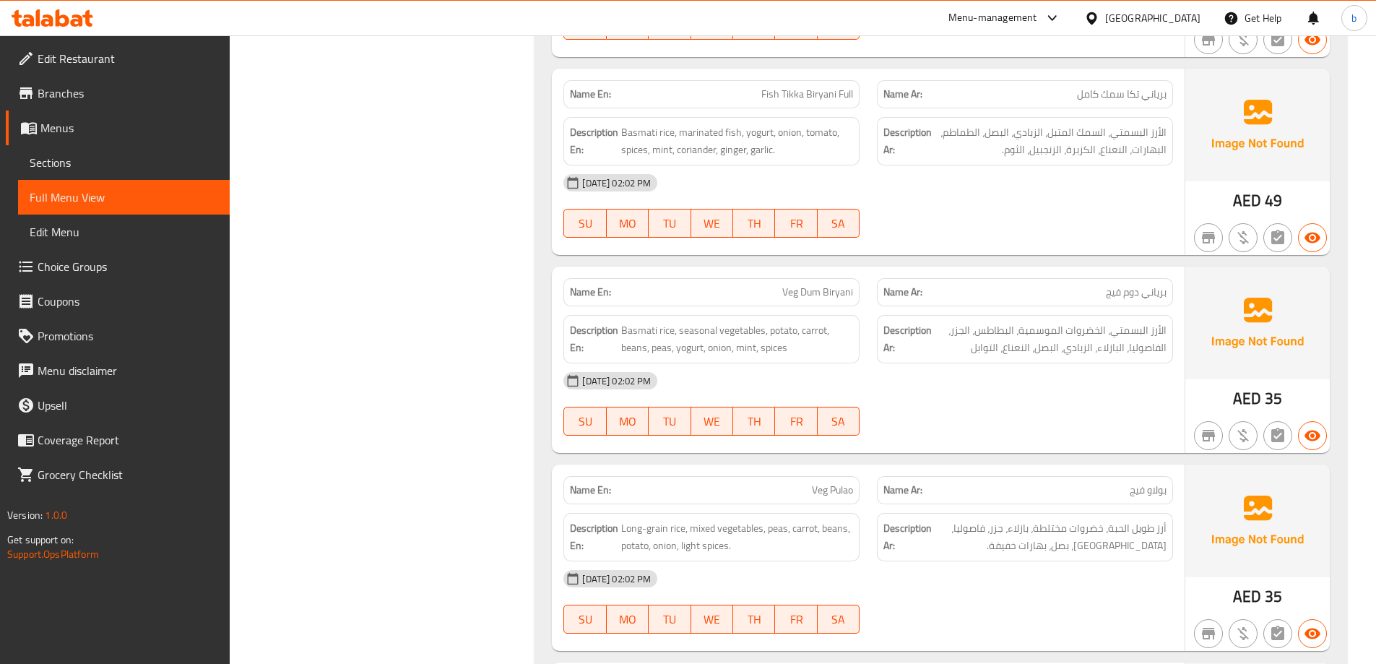
scroll to position [1156, 0]
click at [831, 529] on span "Long-grain rice, mixed vegetables, peas, carrot, beans, potato, onion, light sp…" at bounding box center [737, 535] width 232 height 35
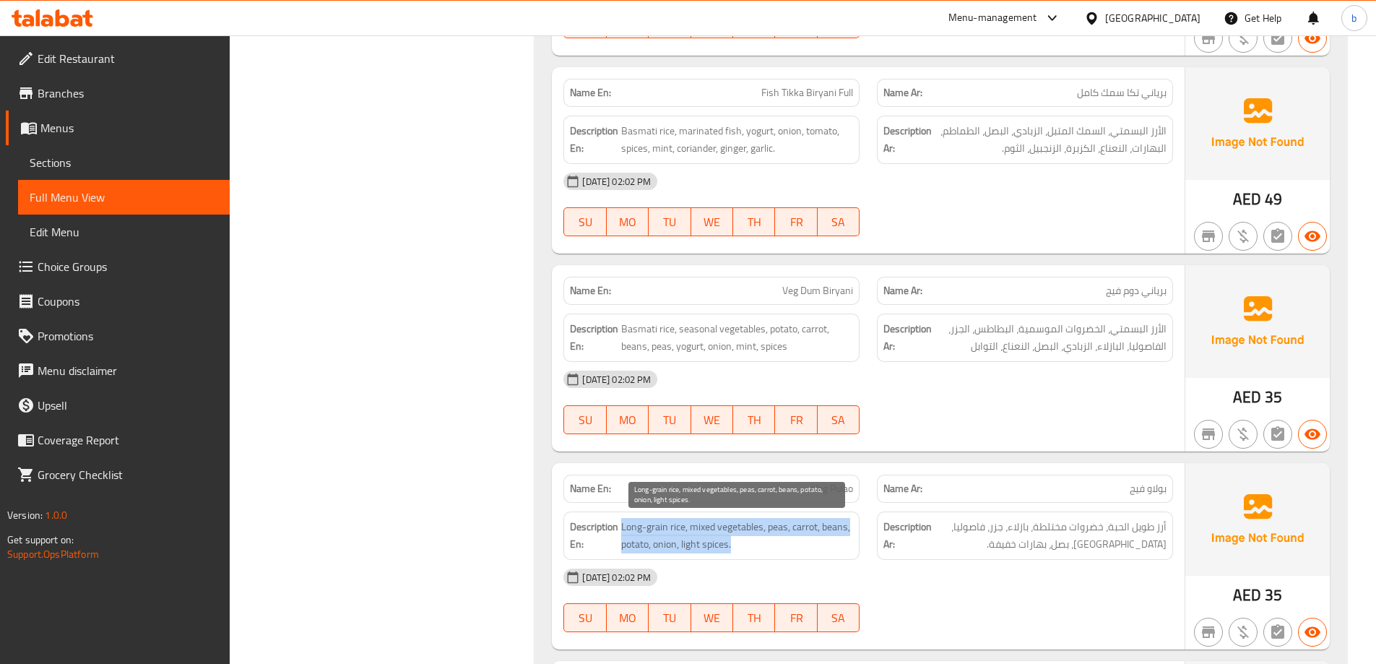
click at [831, 529] on span "Long-grain rice, mixed vegetables, peas, carrot, beans, potato, onion, light sp…" at bounding box center [737, 535] width 232 height 35
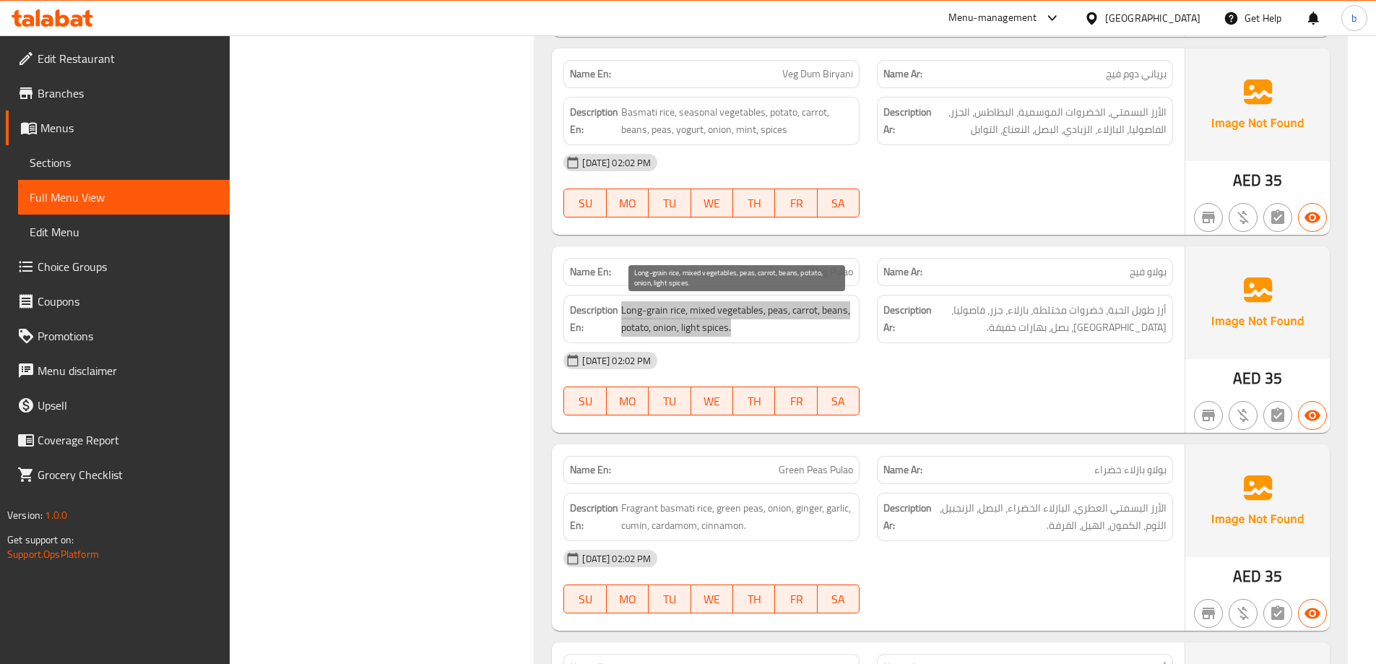
scroll to position [1445, 0]
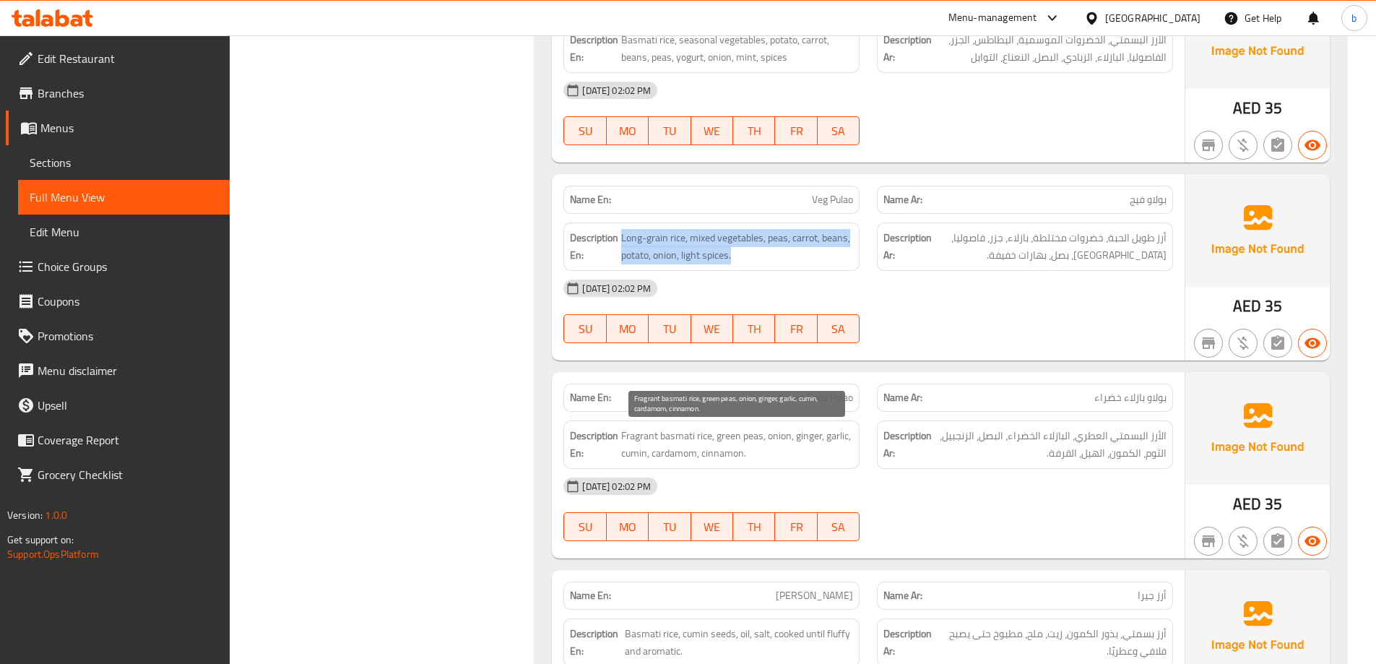
click at [717, 434] on span "Fragrant basmati rice, green peas, onion, ginger, garlic, cumin, cardamom, cinn…" at bounding box center [737, 444] width 232 height 35
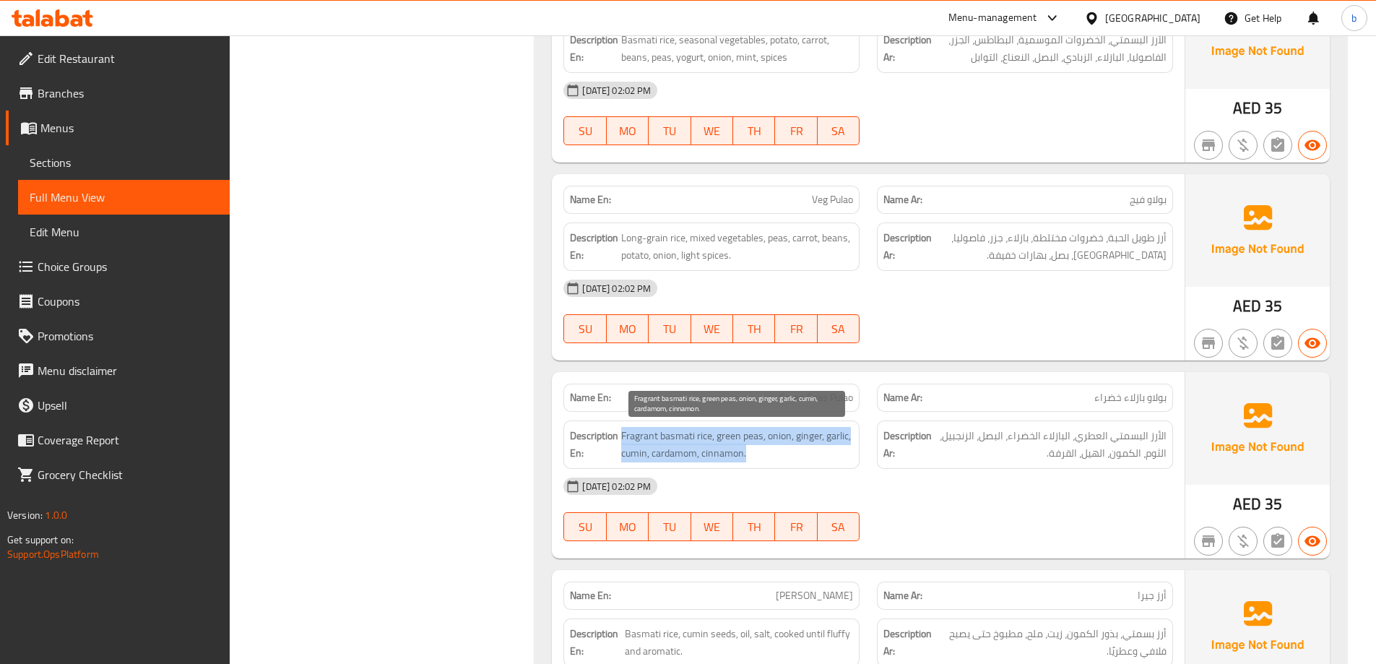
click at [717, 434] on span "Fragrant basmati rice, green peas, onion, ginger, garlic, cumin, cardamom, cinn…" at bounding box center [737, 444] width 232 height 35
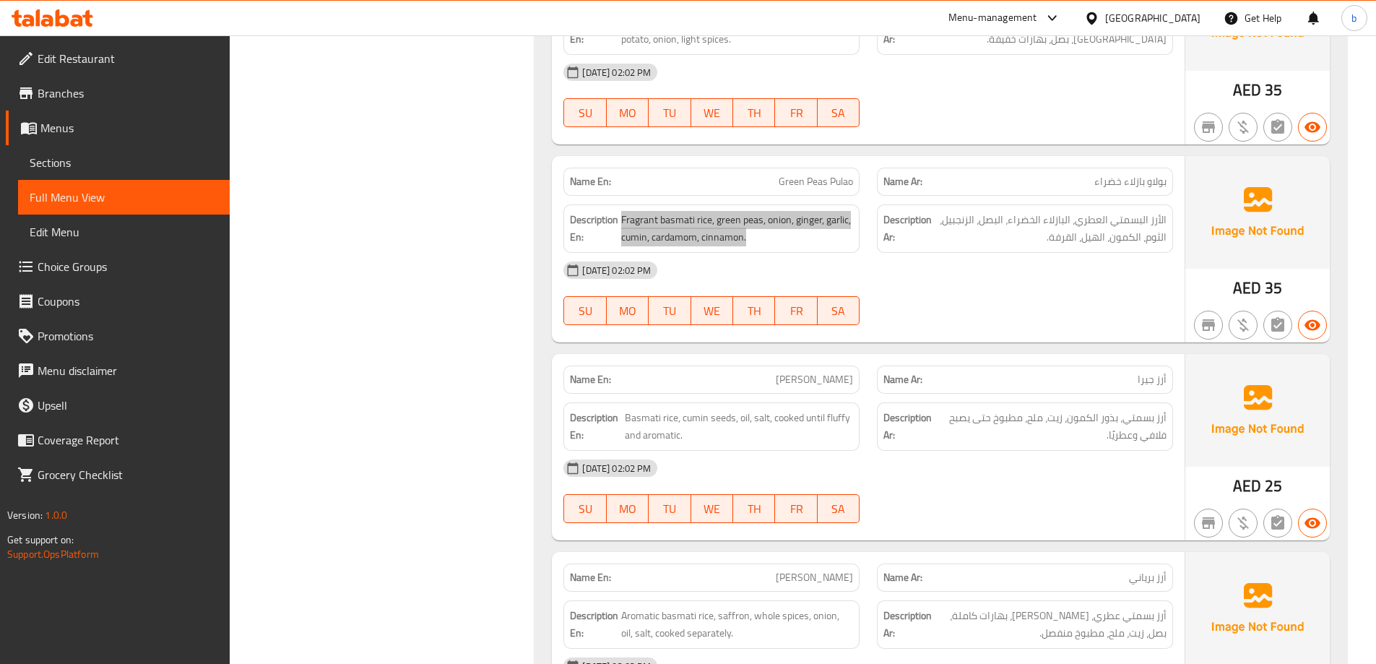
scroll to position [1661, 0]
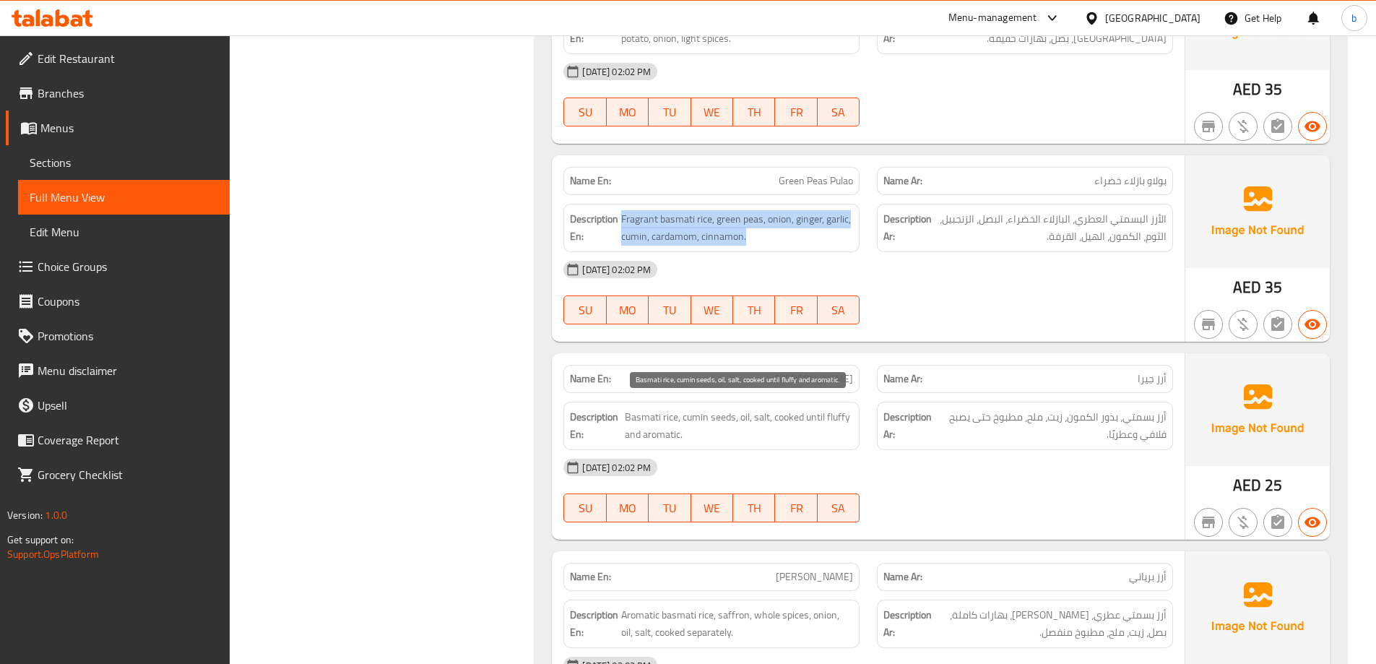
click at [712, 420] on span "Basmati rice, cumin seeds, oil, salt, cooked until fluffy and aromatic." at bounding box center [739, 425] width 228 height 35
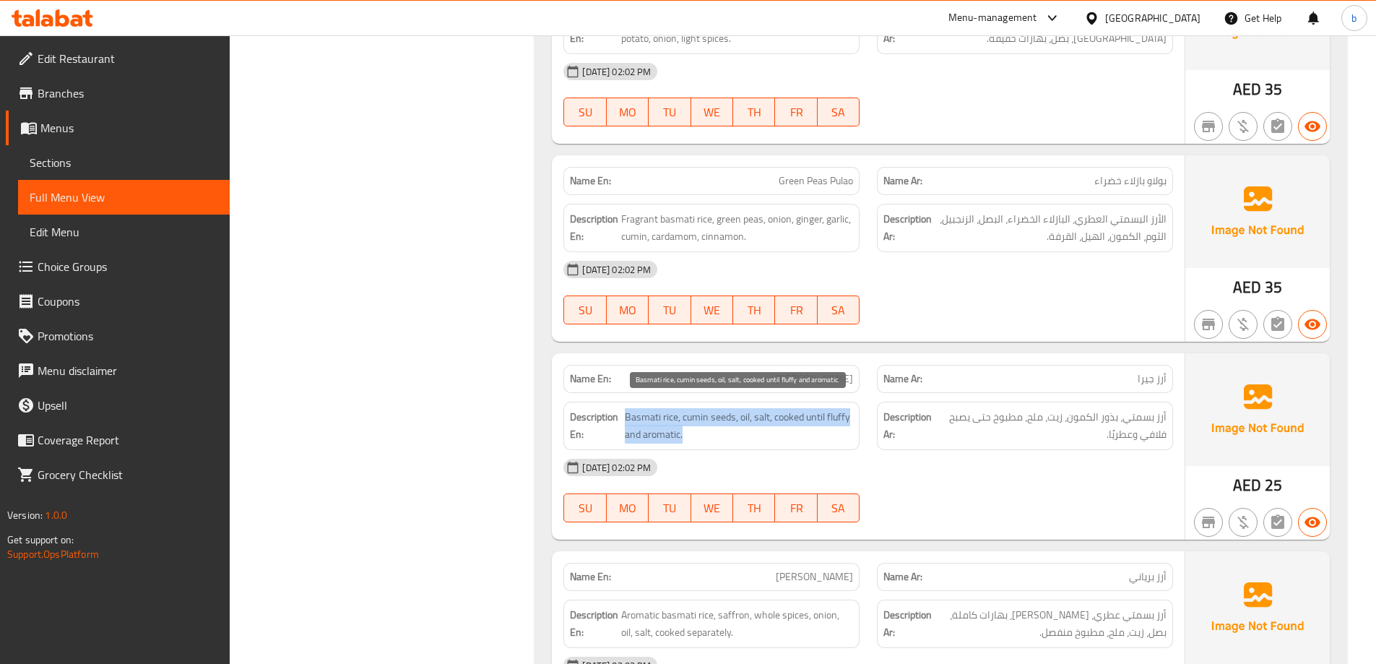
click at [712, 420] on span "Basmati rice, cumin seeds, oil, salt, cooked until fluffy and aromatic." at bounding box center [739, 425] width 228 height 35
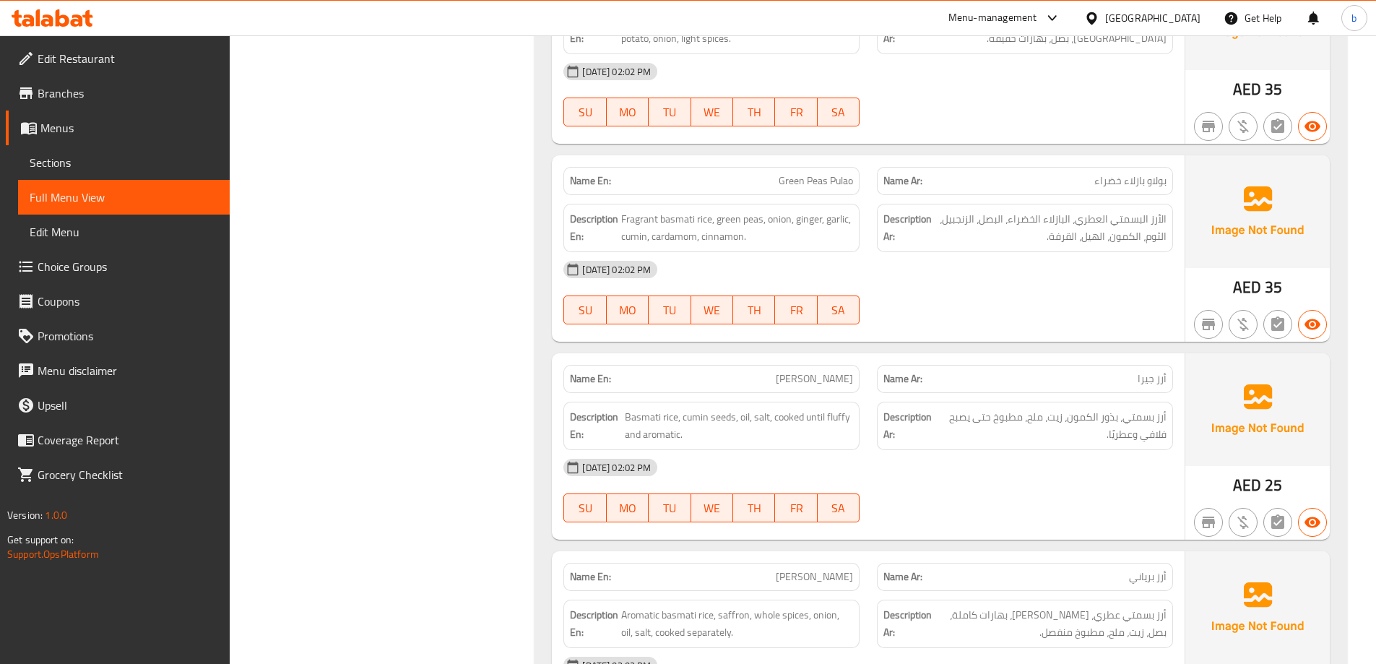
click at [1110, 478] on div "[DATE] 02:02 PM" at bounding box center [868, 467] width 627 height 35
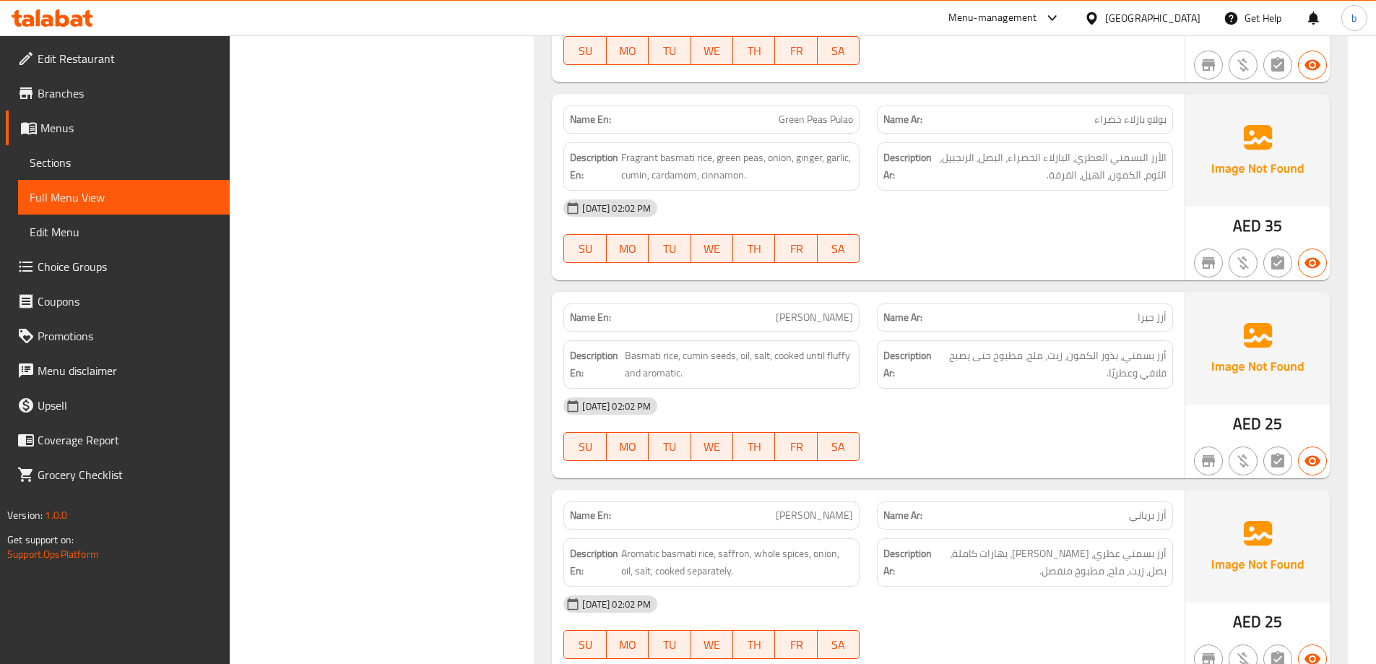
scroll to position [1806, 0]
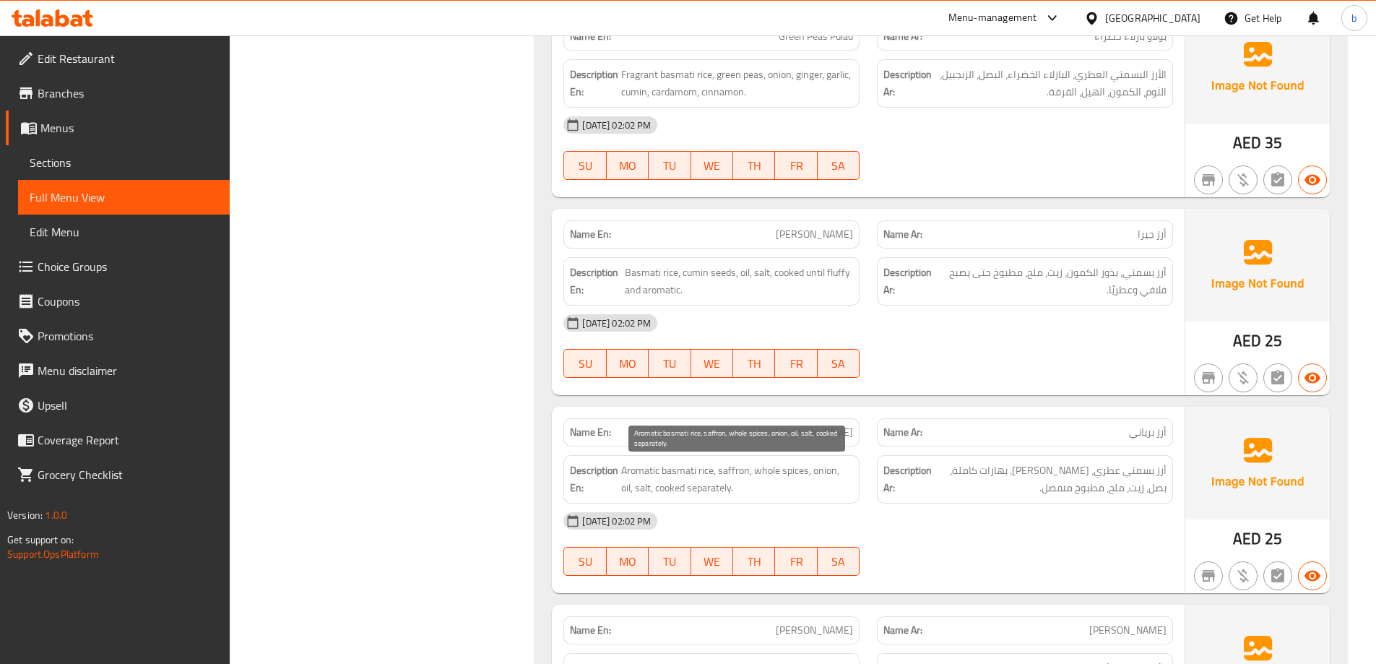
click at [748, 477] on span "Aromatic basmati rice, saffron, whole spices, onion, oil, salt, cooked separate…" at bounding box center [737, 479] width 232 height 35
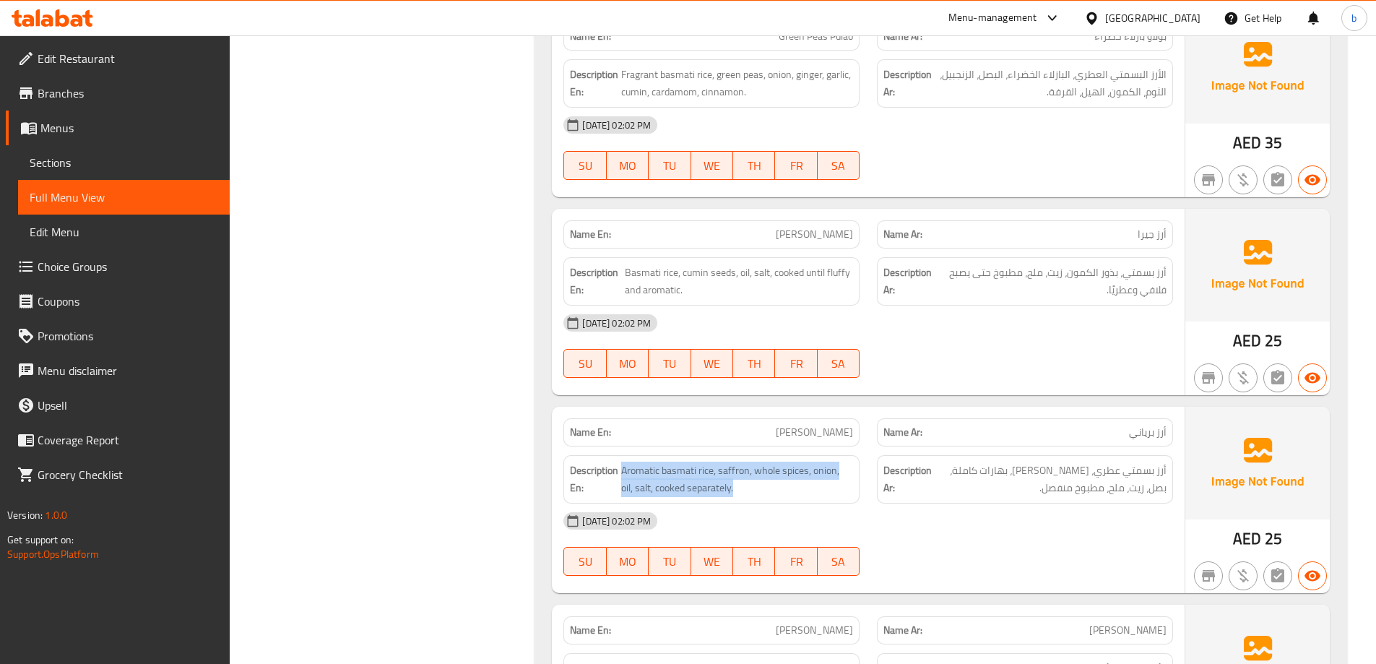
click at [1136, 536] on div "[DATE] 02:02 PM" at bounding box center [868, 520] width 627 height 35
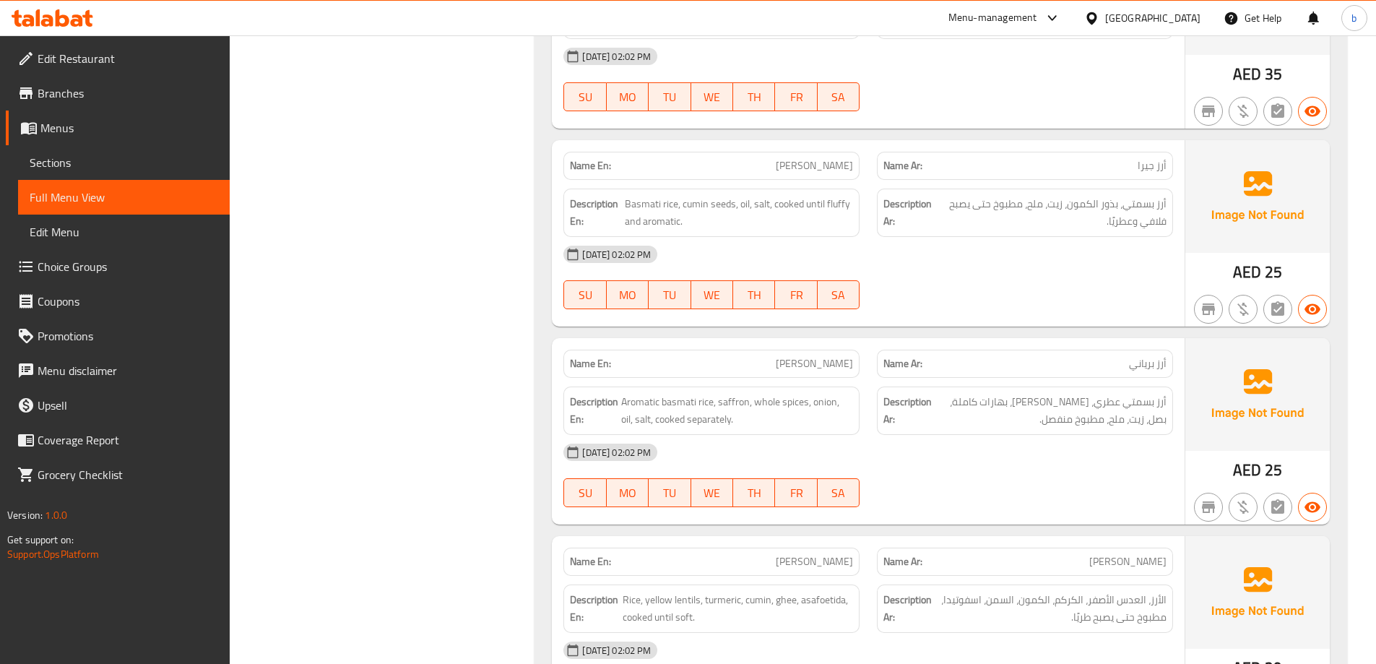
scroll to position [1950, 0]
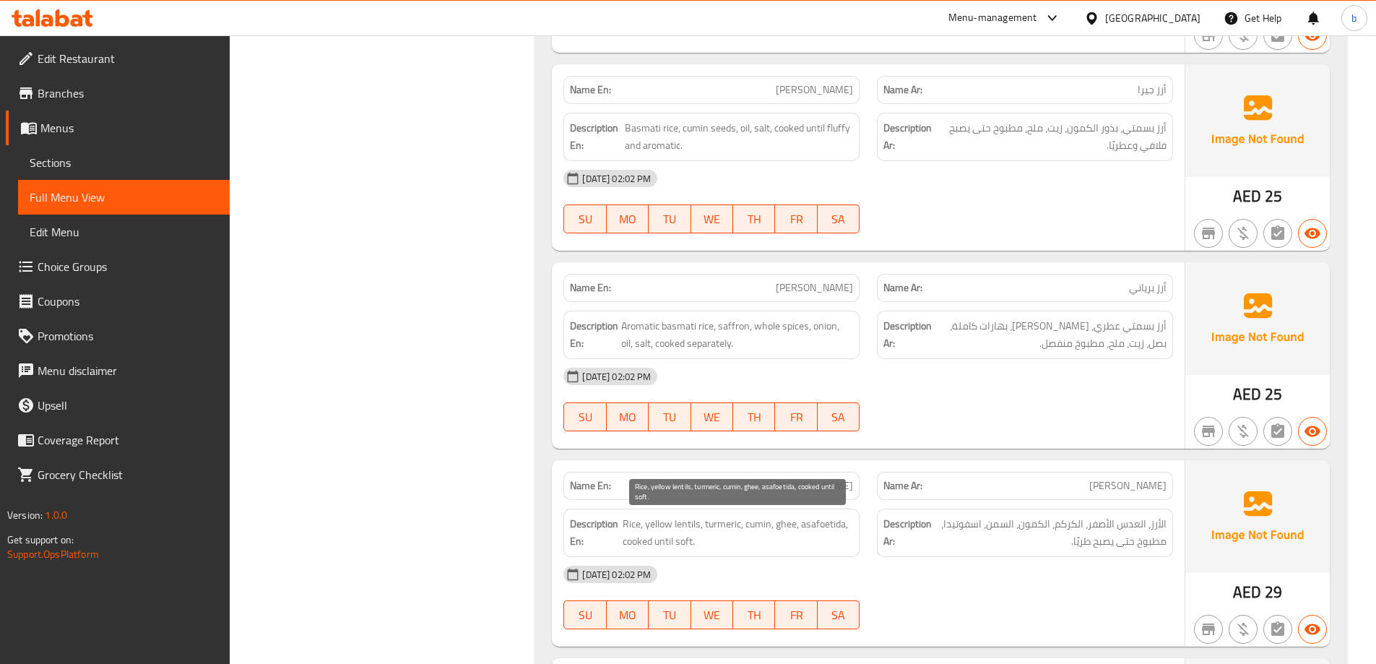
click at [690, 537] on span "Rice, yellow lentils, turmeric, cumin, ghee, asafoetida, cooked until soft." at bounding box center [738, 532] width 230 height 35
click at [826, 529] on span "Rice, yellow lentils, turmeric, cumin, ghee, asafoetida, cooked until soft." at bounding box center [738, 532] width 230 height 35
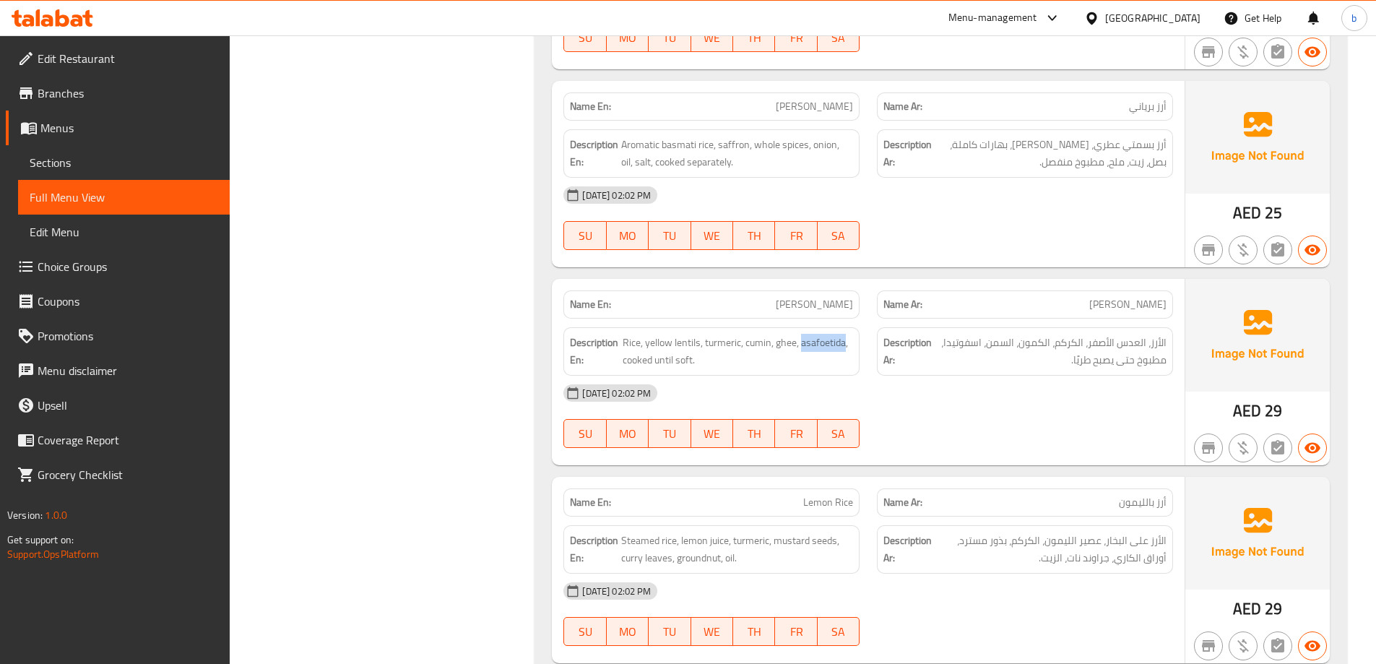
scroll to position [2189, 0]
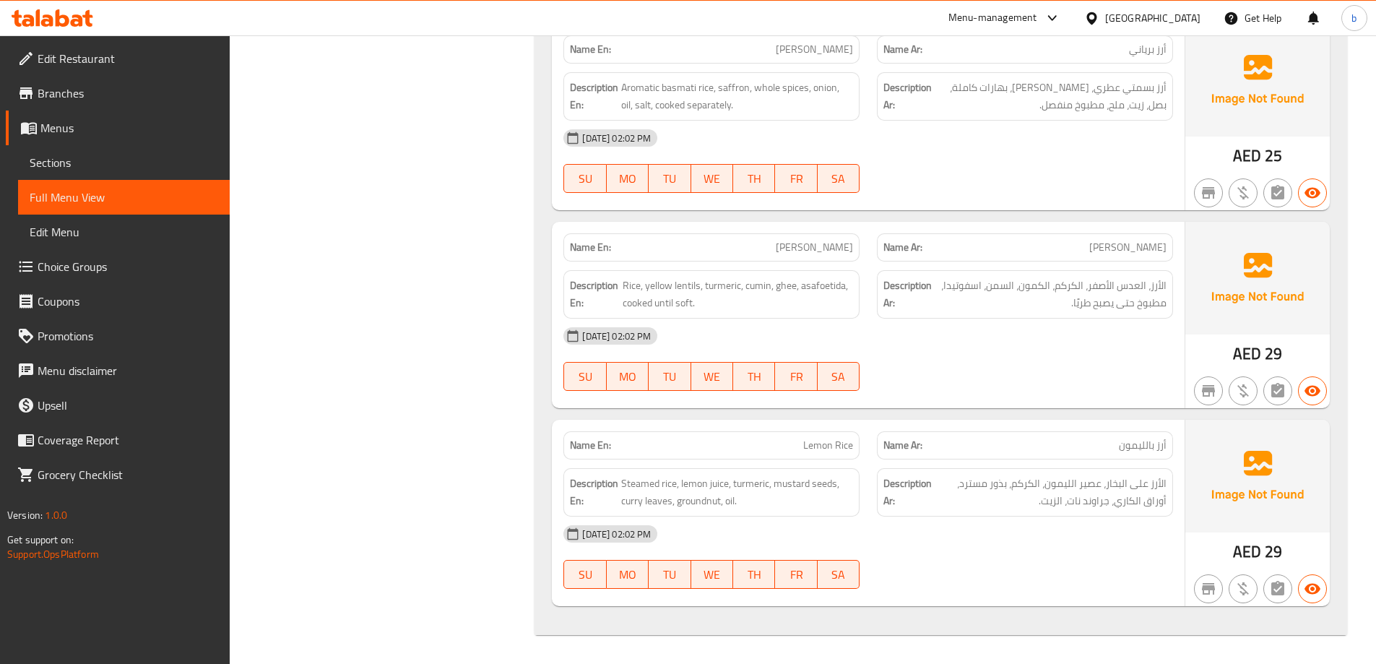
click at [823, 453] on span "Lemon Rice" at bounding box center [828, 445] width 50 height 15
click at [959, 552] on div "14-10-2025 02:02 PM SU MO TU WE TH FR SA" at bounding box center [868, 556] width 627 height 81
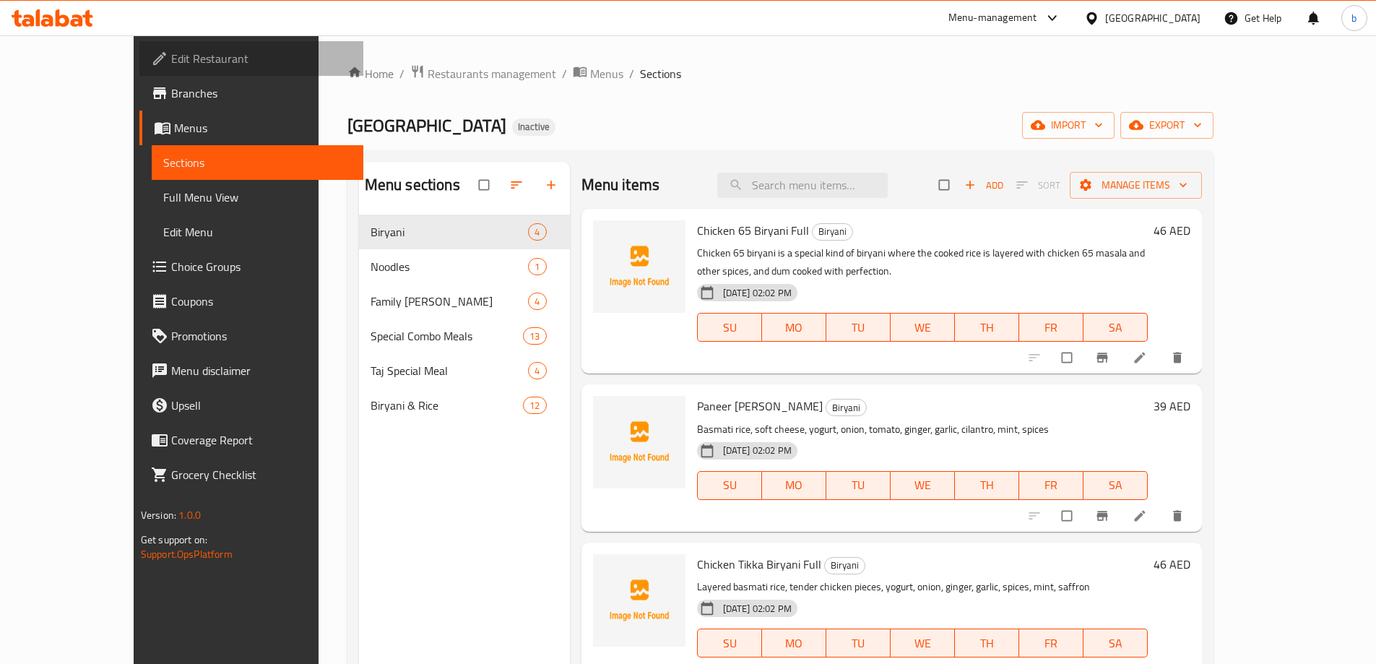
click at [139, 72] on link "Edit Restaurant" at bounding box center [251, 58] width 224 height 35
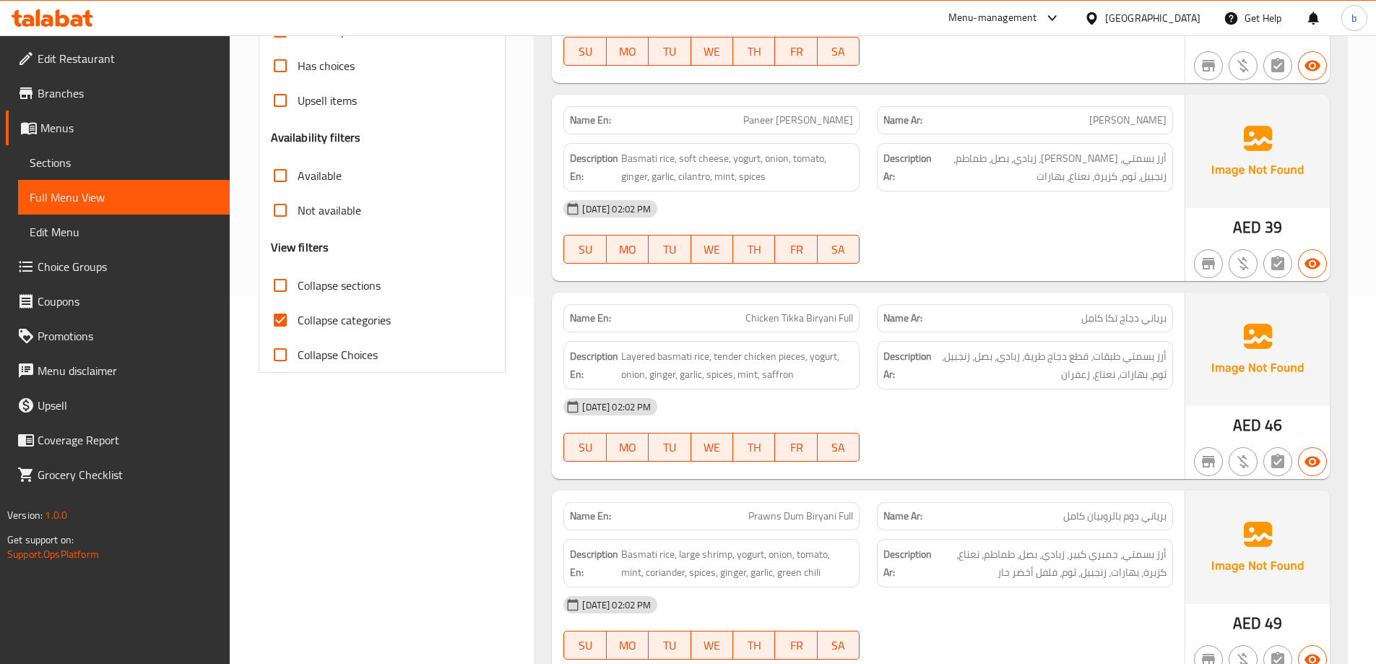
scroll to position [361, 0]
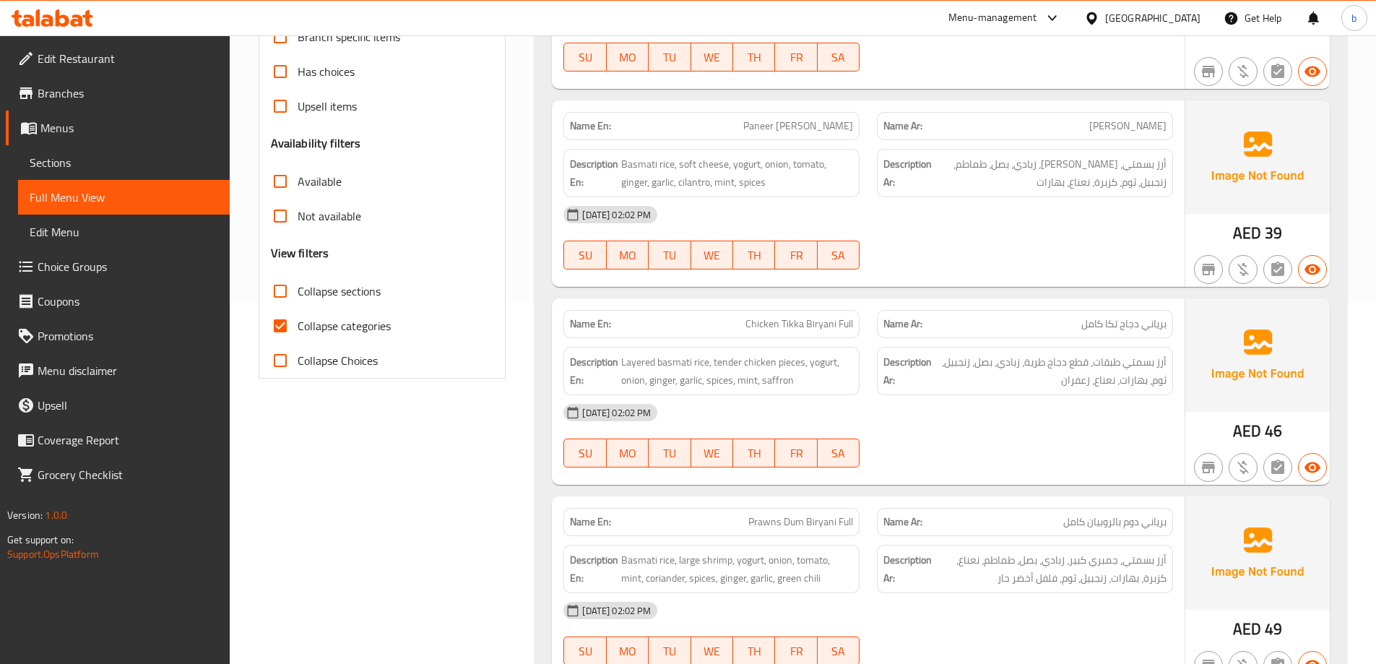
click at [277, 333] on input "Collapse categories" at bounding box center [280, 325] width 35 height 35
checkbox input "false"
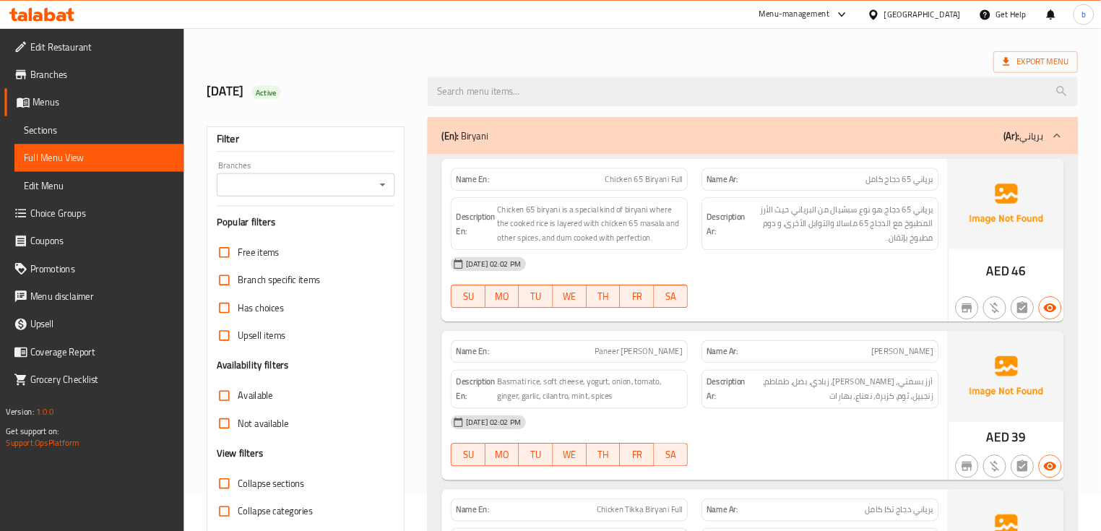
scroll to position [72, 0]
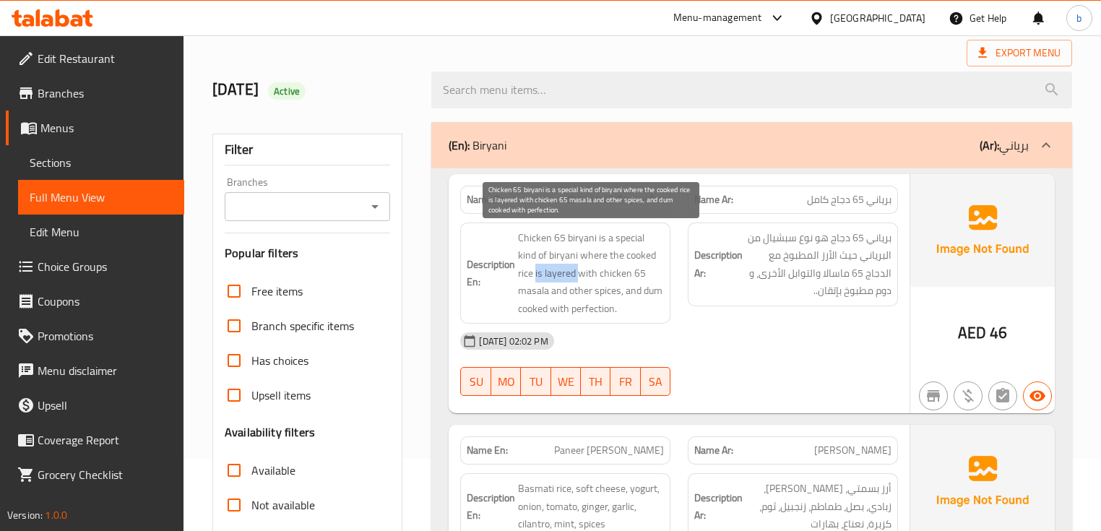
drag, startPoint x: 654, startPoint y: 254, endPoint x: 552, endPoint y: 277, distance: 104.3
click at [552, 277] on span "Chicken 65 biryani is a special kind of biryani where the cooked rice is layere…" at bounding box center [591, 273] width 146 height 89
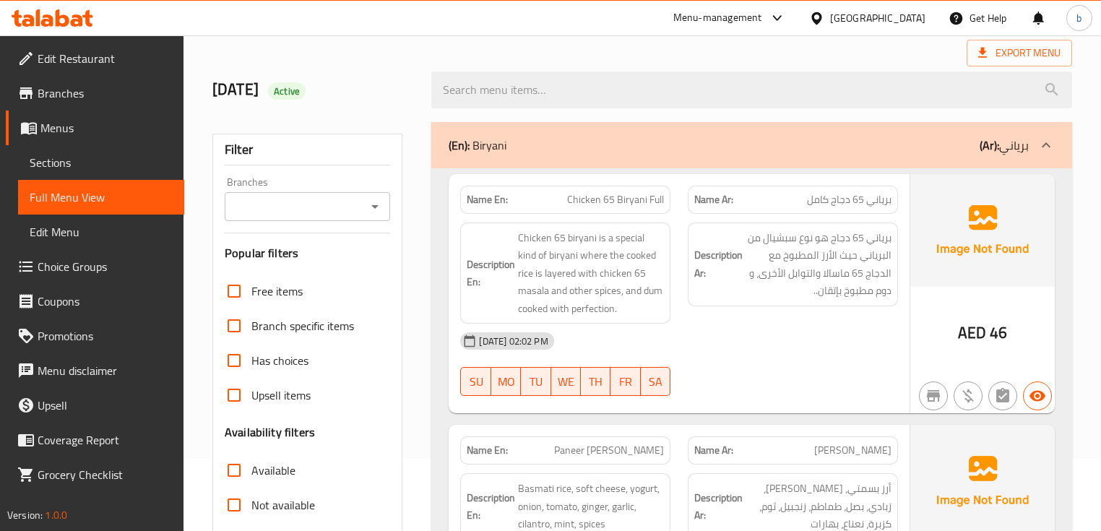
click at [606, 205] on span "Chicken 65 Biryani Full" at bounding box center [615, 199] width 97 height 15
copy span "Chicken 65 Biryani Full"
click at [769, 313] on div "Description Ar: برياني 65 دجاج هو نوع سبشيال من البرياني حيث الأرز المطبوخ مع ا…" at bounding box center [793, 273] width 228 height 119
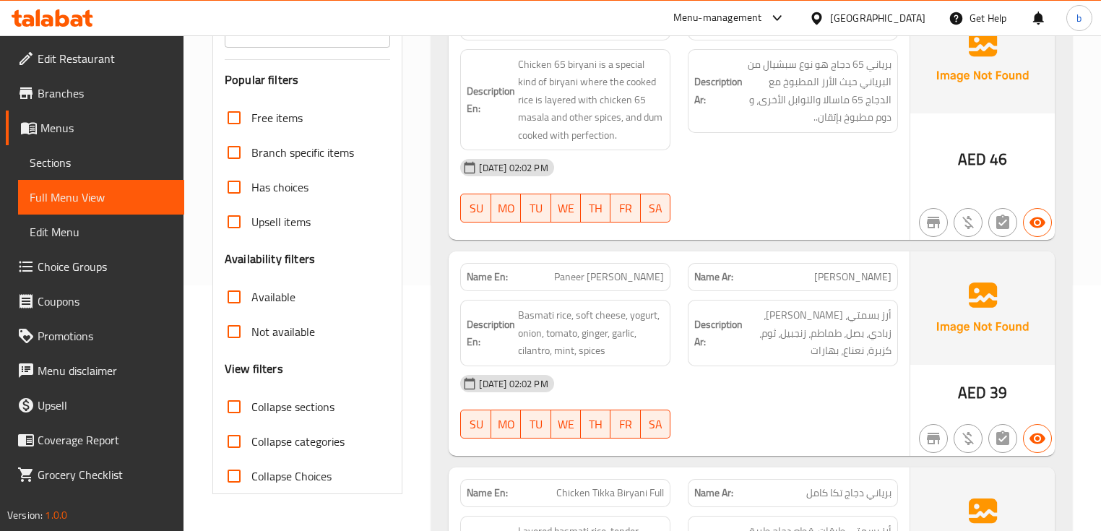
scroll to position [419, 0]
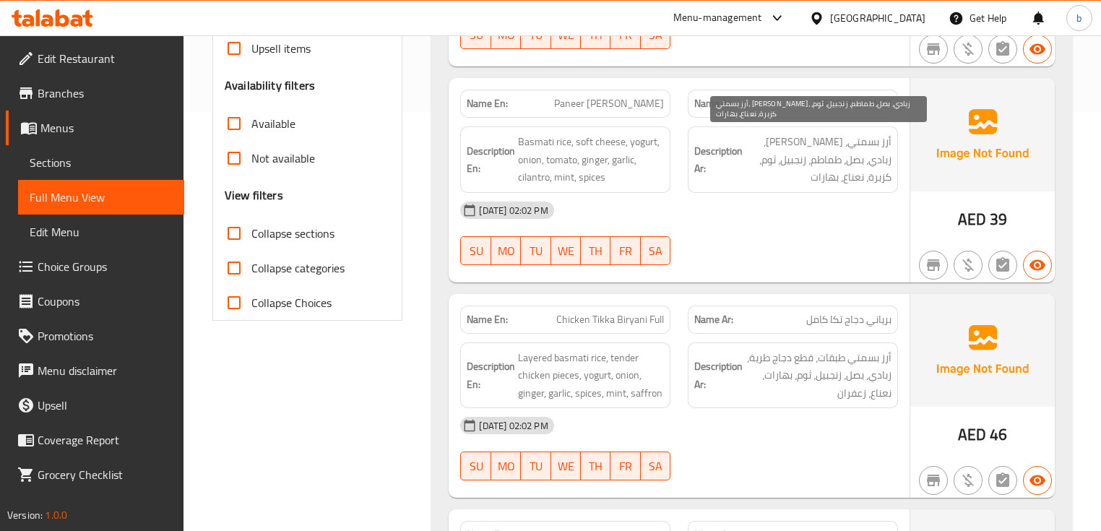
click at [796, 162] on span "أرز بسمتي، [PERSON_NAME]، زبادي، بصل، طماطم، زنجبيل، ثوم، كزبرة، نعناع، بهارات" at bounding box center [818, 159] width 146 height 53
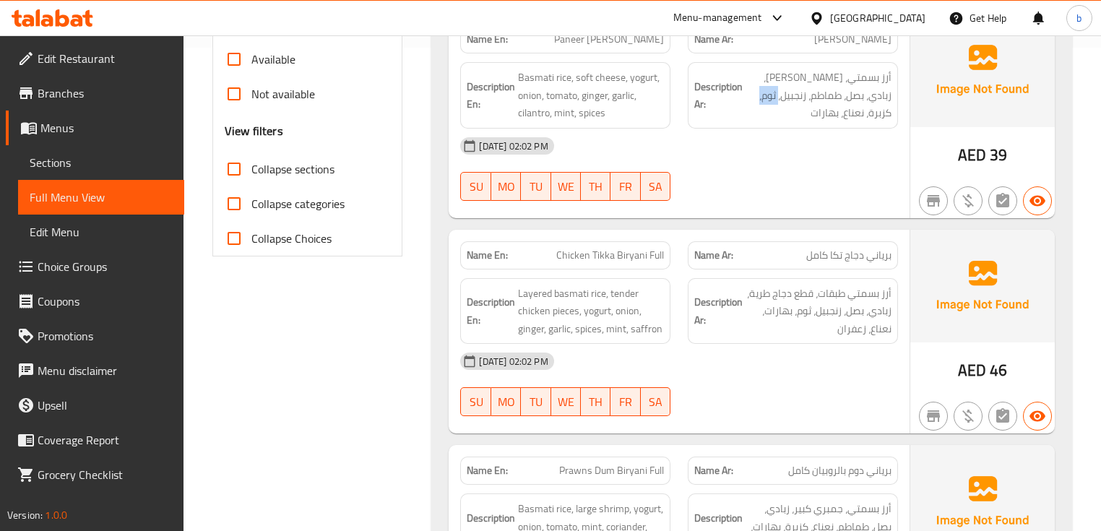
scroll to position [650, 0]
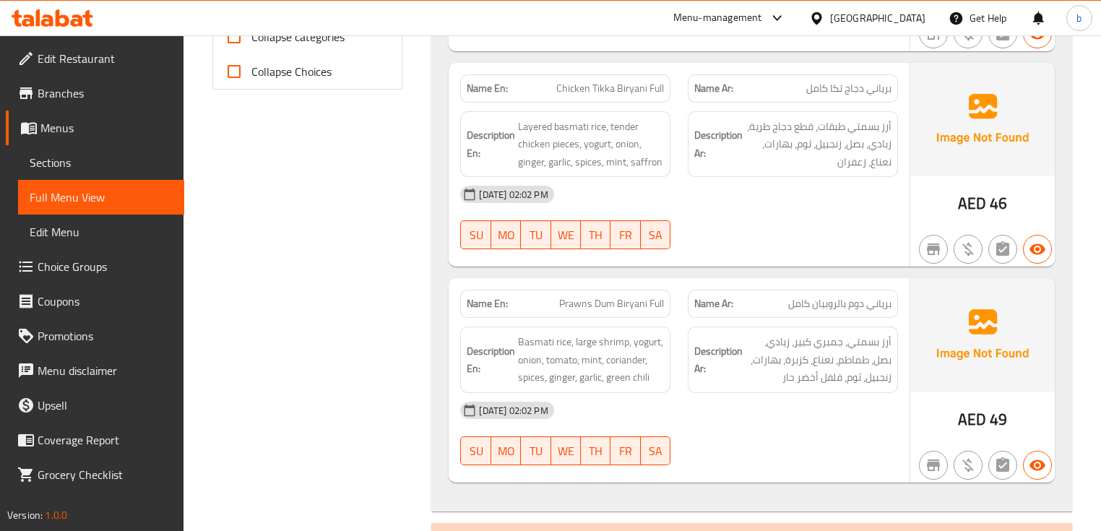
click at [592, 298] on span "Prawns Dum Biryani Full" at bounding box center [611, 303] width 105 height 15
copy span "Prawns Dum Biryani Full"
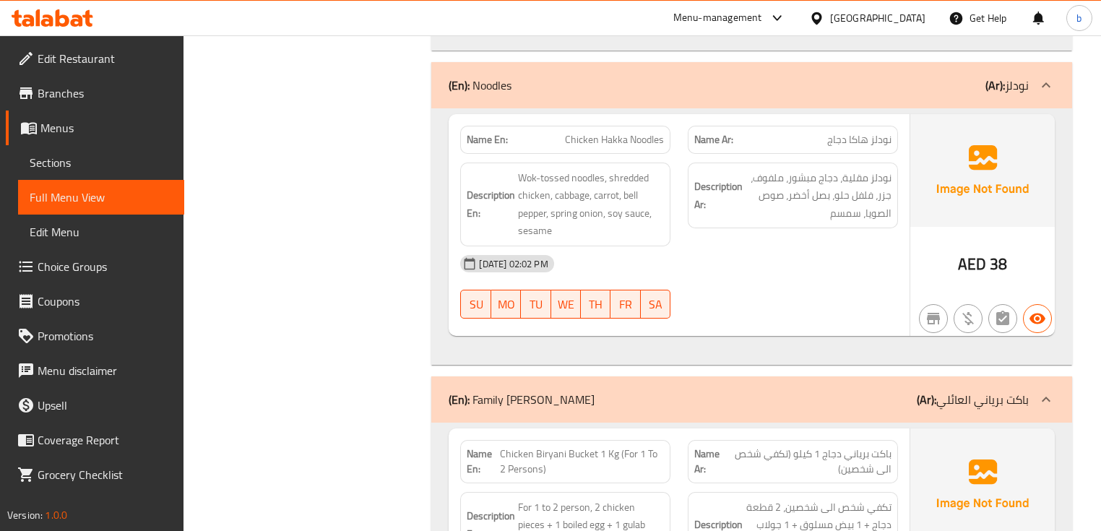
scroll to position [1112, 0]
drag, startPoint x: 570, startPoint y: 178, endPoint x: 512, endPoint y: 171, distance: 58.1
click at [512, 171] on h6 "Description En: Wok-tossed noodles, shredded chicken, cabbage, carrot, bell pep…" at bounding box center [565, 203] width 197 height 71
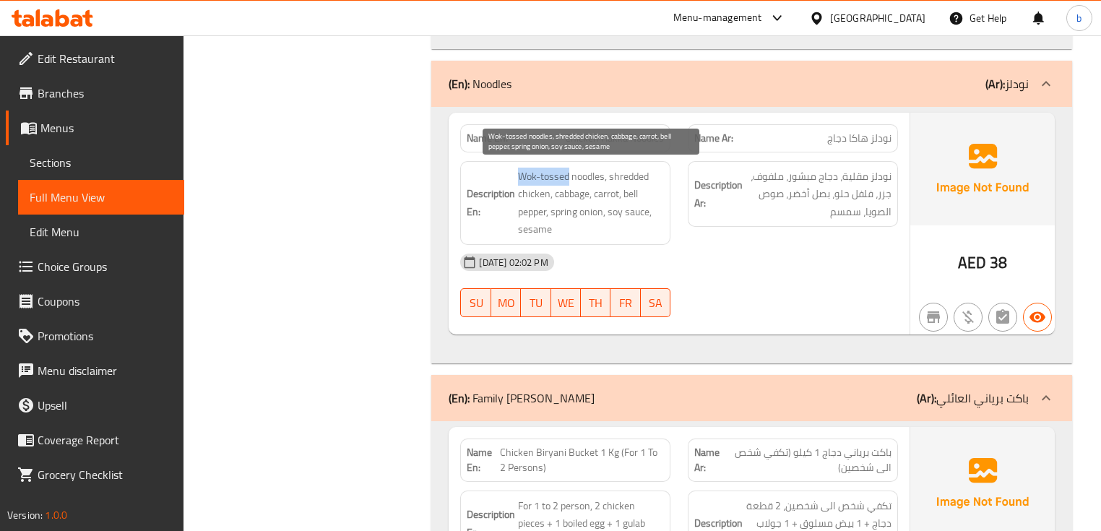
click at [550, 173] on span "Wok-tossed noodles, shredded chicken, cabbage, carrot, bell pepper, spring onio…" at bounding box center [591, 203] width 146 height 71
click at [554, 175] on span "Wok-tossed noodles, shredded chicken, cabbage, carrot, bell pepper, spring onio…" at bounding box center [591, 203] width 146 height 71
drag, startPoint x: 516, startPoint y: 176, endPoint x: 605, endPoint y: 176, distance: 89.6
click at [605, 176] on h6 "Description En: Wok-tossed noodles, shredded chicken, cabbage, carrot, bell pep…" at bounding box center [565, 203] width 197 height 71
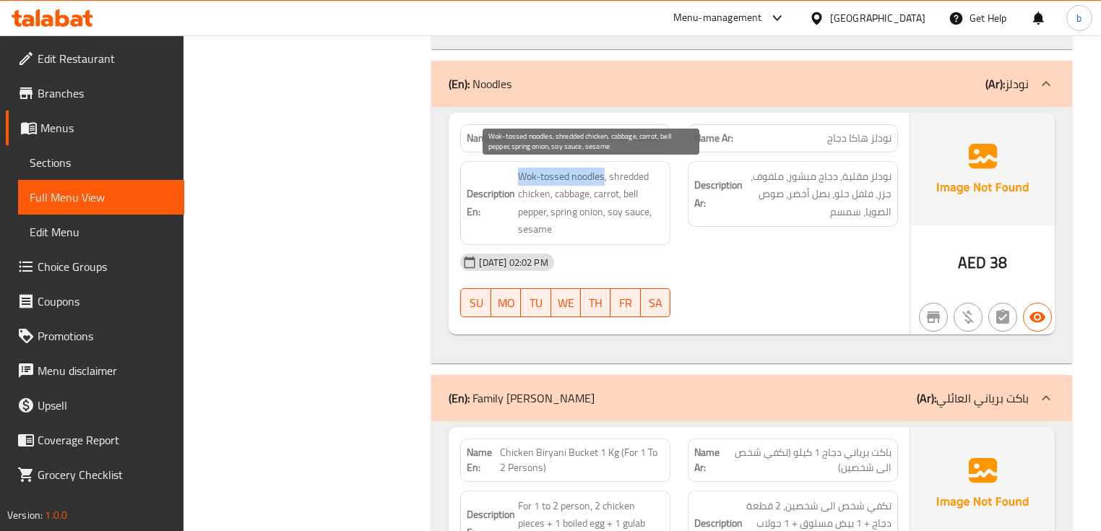
copy span "Wok-tossed noodles"
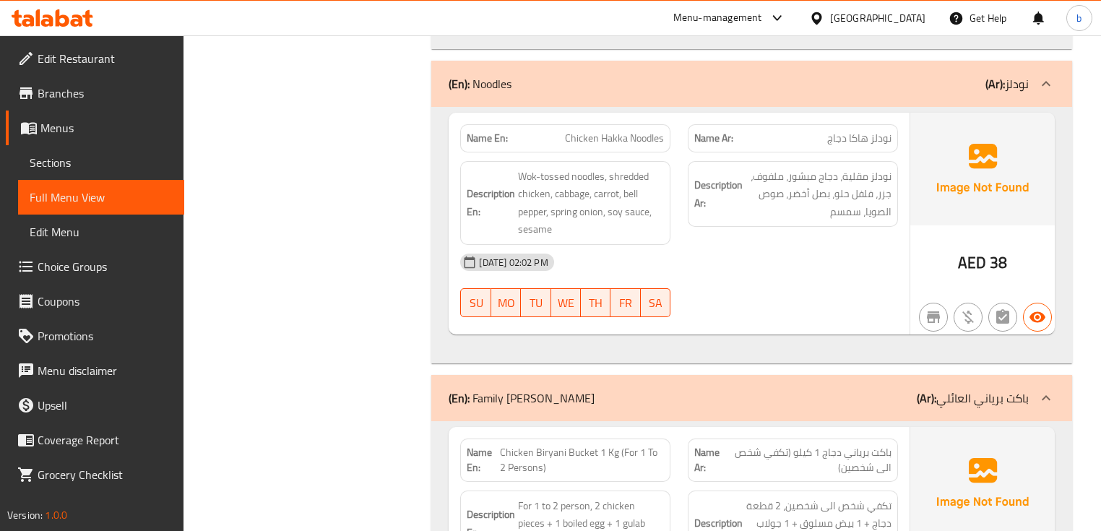
click at [636, 134] on span "Chicken Hakka Noodles" at bounding box center [614, 138] width 99 height 15
drag, startPoint x: 603, startPoint y: 178, endPoint x: 505, endPoint y: 178, distance: 98.2
click at [505, 178] on h6 "Description En: Wok-tossed noodles, shredded chicken, cabbage, carrot, bell pep…" at bounding box center [565, 203] width 197 height 71
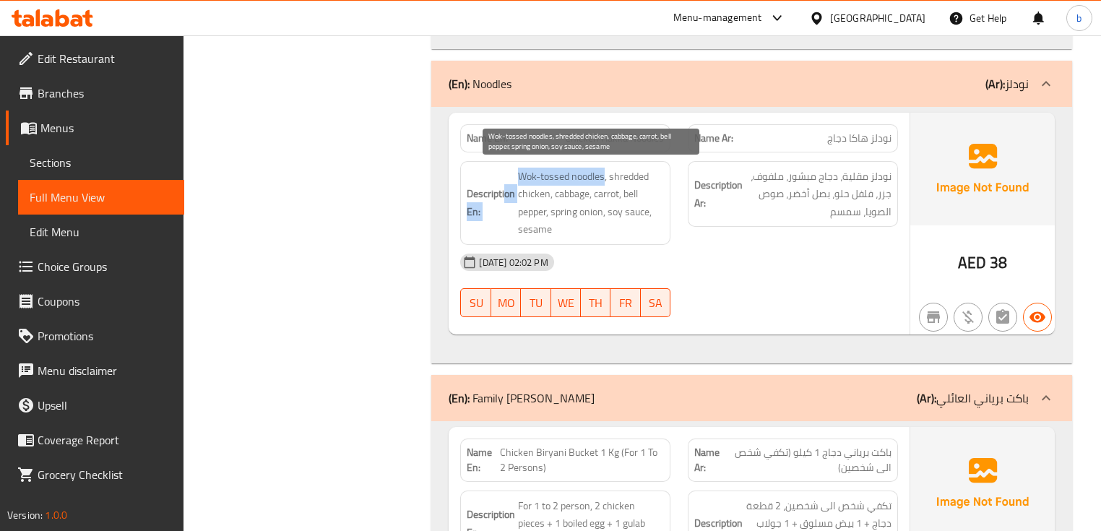
click at [555, 179] on span "Wok-tossed noodles, shredded chicken, cabbage, carrot, bell pepper, spring onio…" at bounding box center [591, 203] width 146 height 71
click at [605, 177] on span "Wok-tossed noodles, shredded chicken, cabbage, carrot, bell pepper, spring onio…" at bounding box center [591, 203] width 146 height 71
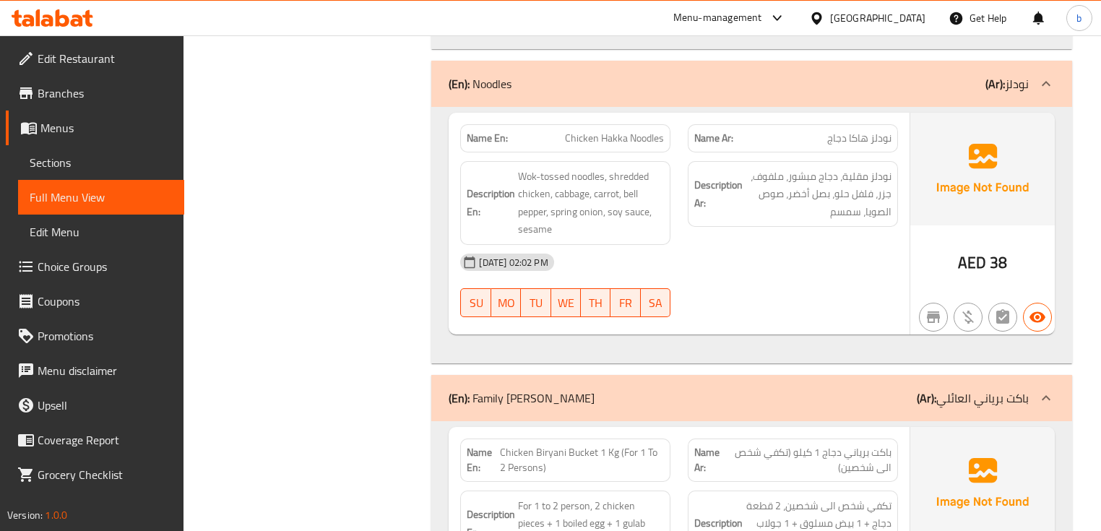
click at [636, 131] on span "Chicken Hakka Noodles" at bounding box center [614, 138] width 99 height 15
copy span "Chicken Hakka Noodles"
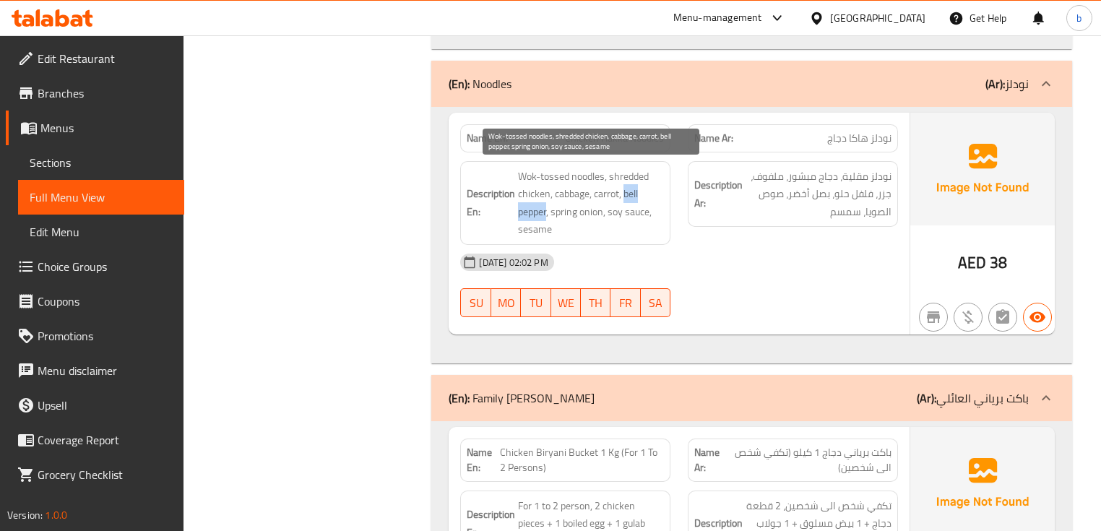
drag, startPoint x: 624, startPoint y: 188, endPoint x: 546, endPoint y: 213, distance: 82.0
click at [546, 213] on span "Wok-tossed noodles, shredded chicken, cabbage, carrot, bell pepper, spring onio…" at bounding box center [591, 203] width 146 height 71
copy span "bell pepper"
drag, startPoint x: 552, startPoint y: 207, endPoint x: 601, endPoint y: 215, distance: 49.8
click at [601, 215] on span "Wok-tossed noodles, shredded chicken, cabbage, carrot, bell pepper, spring onio…" at bounding box center [591, 203] width 146 height 71
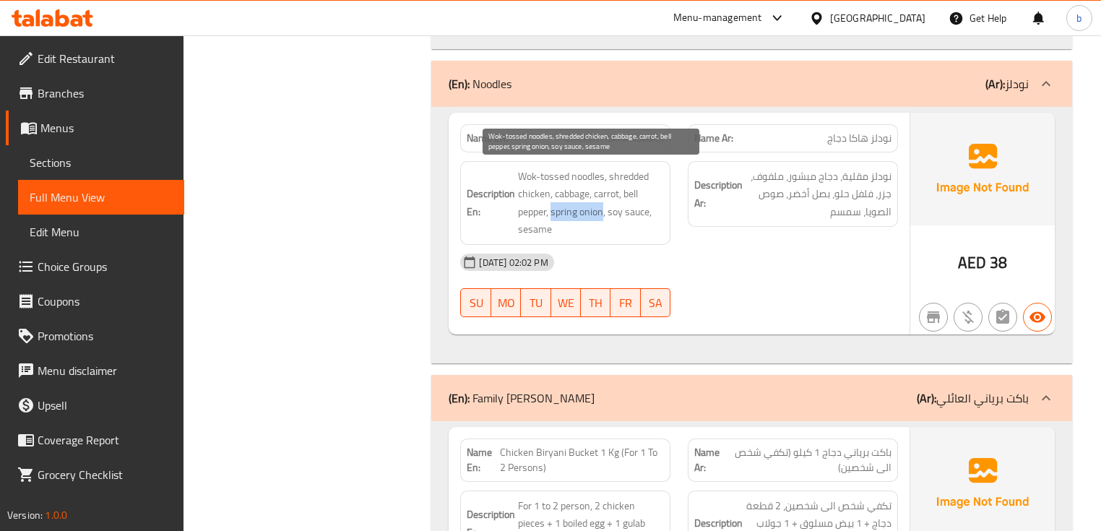
copy span "spring onion"
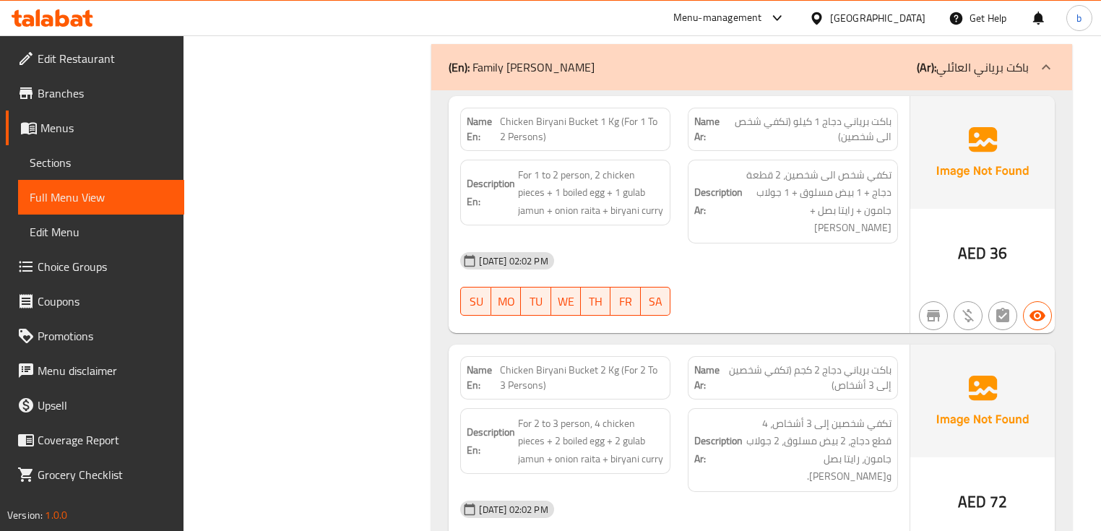
scroll to position [1445, 0]
drag, startPoint x: 624, startPoint y: 121, endPoint x: 649, endPoint y: 132, distance: 27.1
click at [649, 132] on span "Chicken Biryani Bucket 1 Kg (For 1 To 2 Persons)" at bounding box center [582, 128] width 164 height 30
click at [647, 134] on span "Chicken Biryani Bucket 1 Kg (For 1 To 2 Persons)" at bounding box center [582, 128] width 164 height 30
drag, startPoint x: 590, startPoint y: 173, endPoint x: 514, endPoint y: 166, distance: 76.2
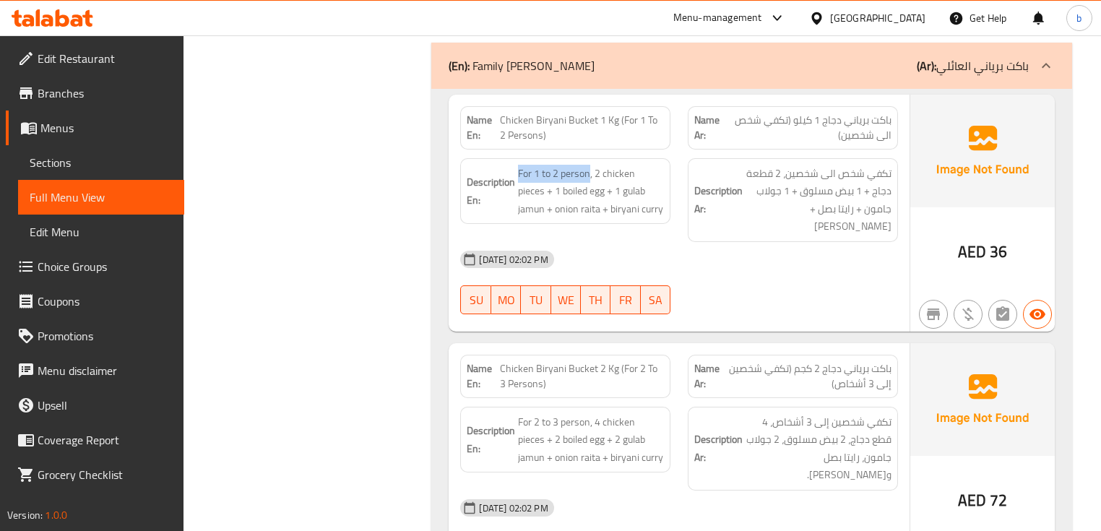
click at [514, 166] on h6 "Description En: For 1 to 2 person, 2 chicken pieces + 1 boiled egg + 1 gulab ja…" at bounding box center [565, 191] width 197 height 53
copy span "For 1 to 2 person"
click at [693, 242] on div "[DATE] 02:02 PM" at bounding box center [678, 259] width 454 height 35
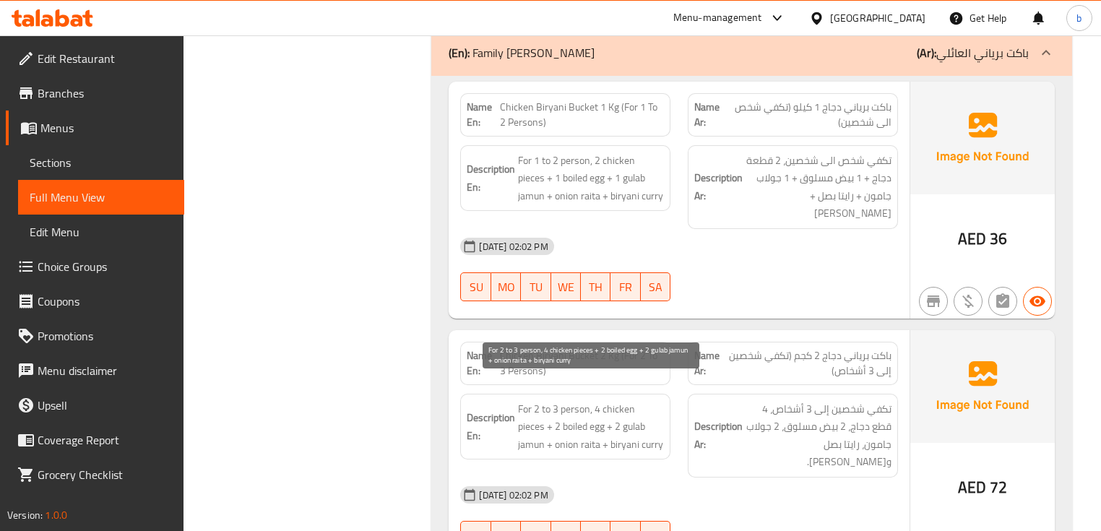
scroll to position [1502, 0]
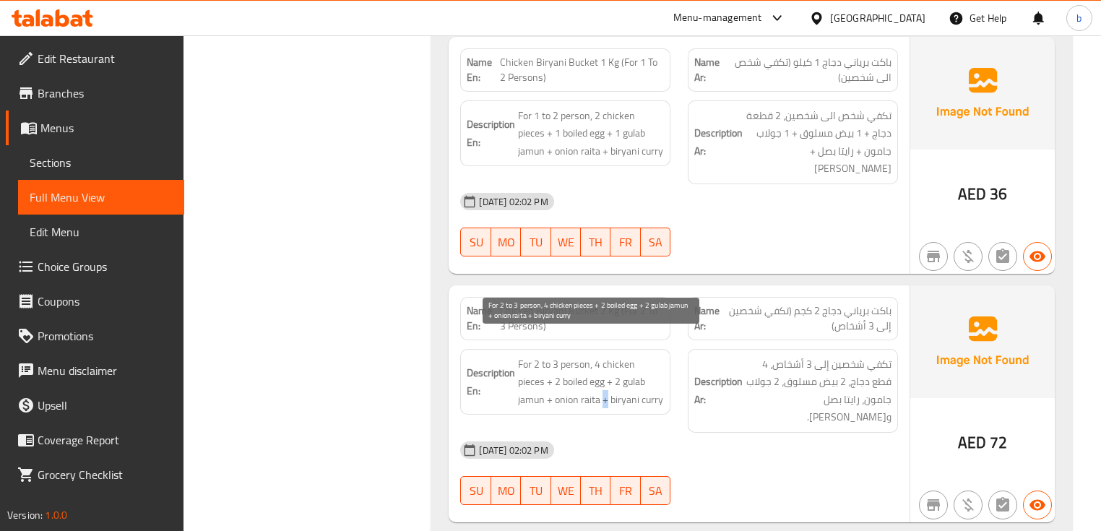
click at [572, 379] on span "For 2 to 3 person, 4 chicken pieces + 2 boiled egg + 2 gulab jamun + onion rait…" at bounding box center [591, 381] width 146 height 53
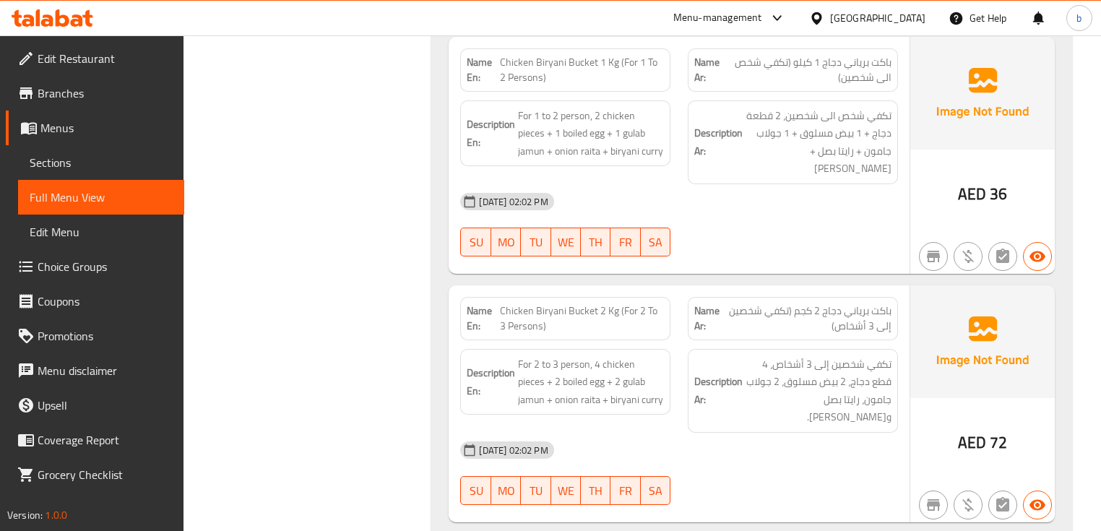
click at [629, 303] on span "Chicken Biryani Bucket 2 Kg (For 2 To 3 Persons)" at bounding box center [582, 318] width 164 height 30
copy span "Chicken Biryani Bucket 2 Kg (For 2 To 3 Persons)"
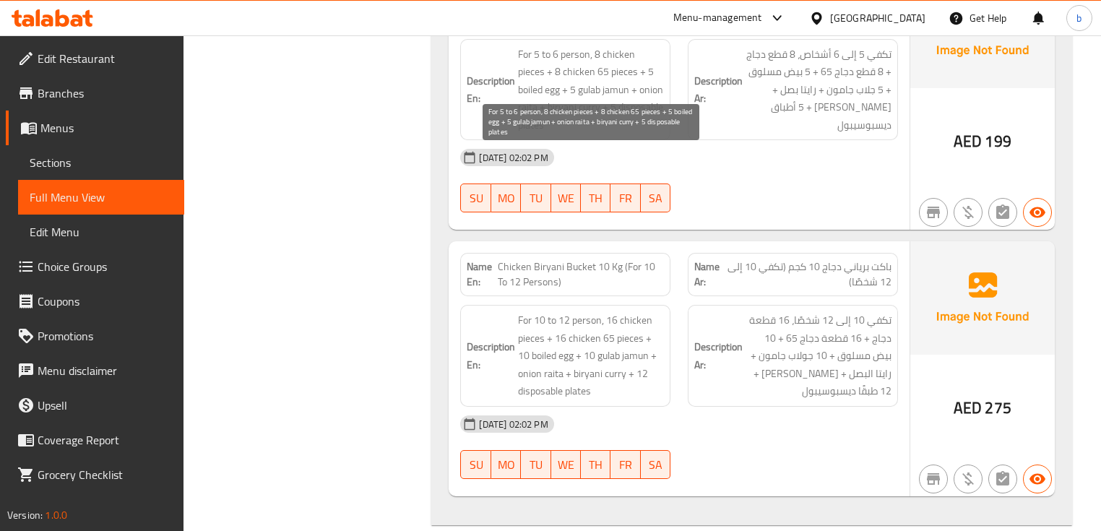
scroll to position [2080, 0]
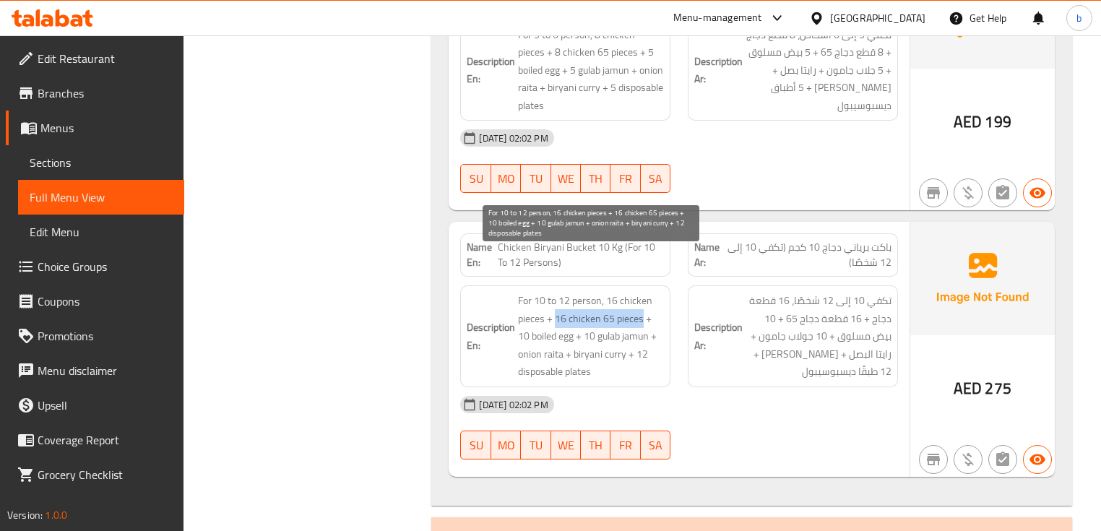
drag, startPoint x: 556, startPoint y: 276, endPoint x: 640, endPoint y: 272, distance: 83.9
click at [640, 292] on span "For 10 to 12 person, 16 chicken pieces + 16 chicken 65 pieces + 10 boiled egg +…" at bounding box center [591, 336] width 146 height 89
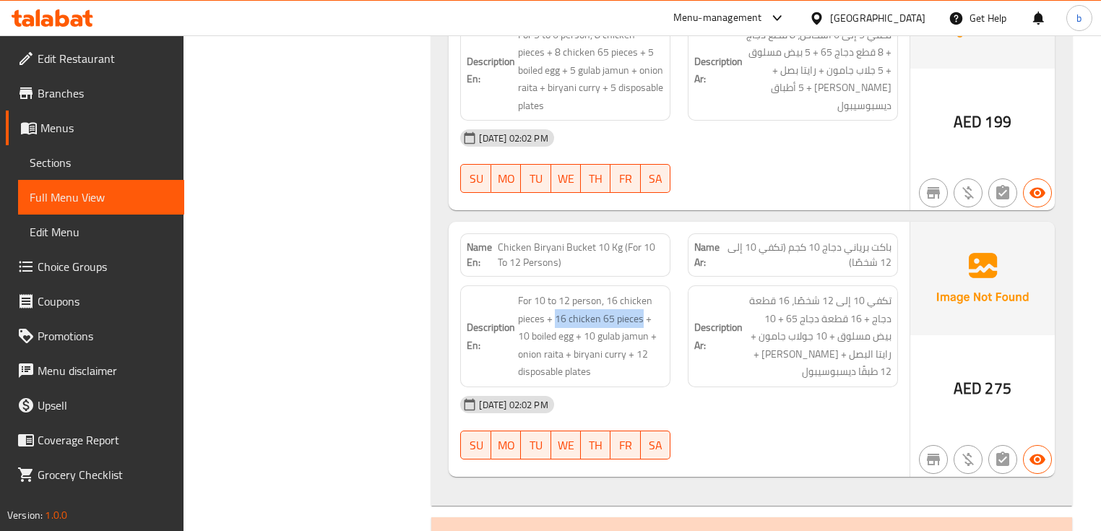
copy span "16 chicken 65 pieces"
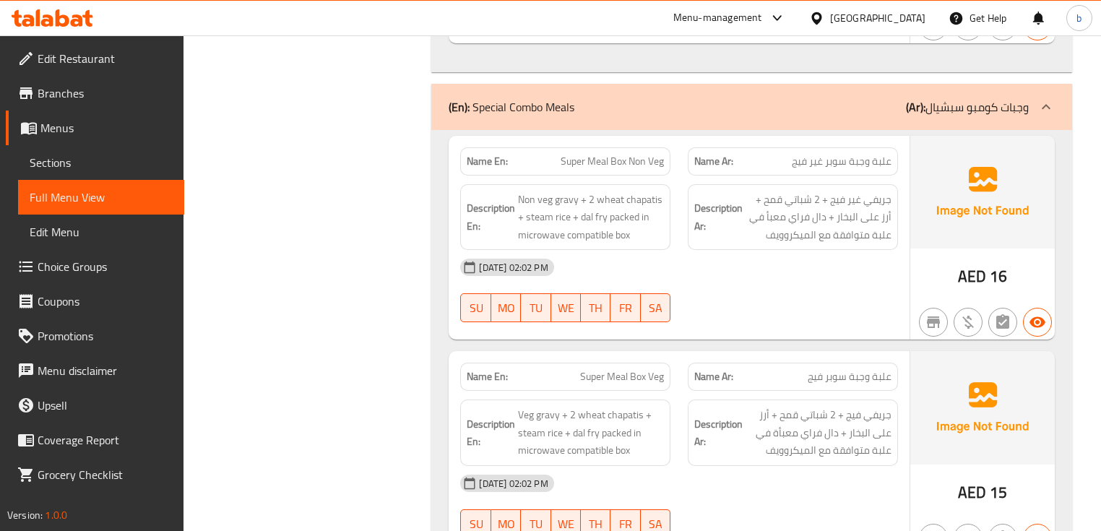
scroll to position [2485, 0]
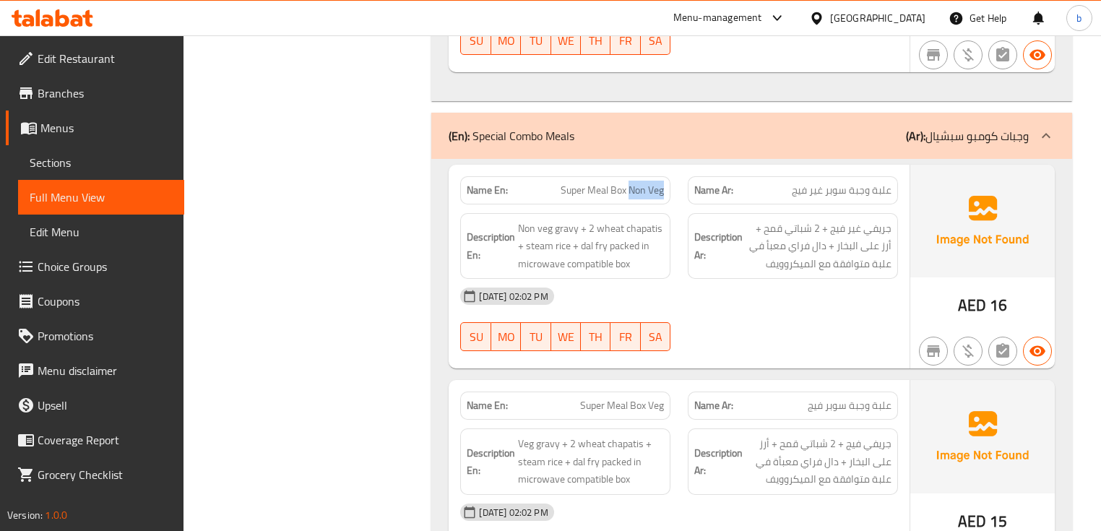
drag, startPoint x: 628, startPoint y: 150, endPoint x: 662, endPoint y: 156, distance: 34.6
click at [662, 183] on span "Super Meal Box Non Veg" at bounding box center [612, 190] width 103 height 15
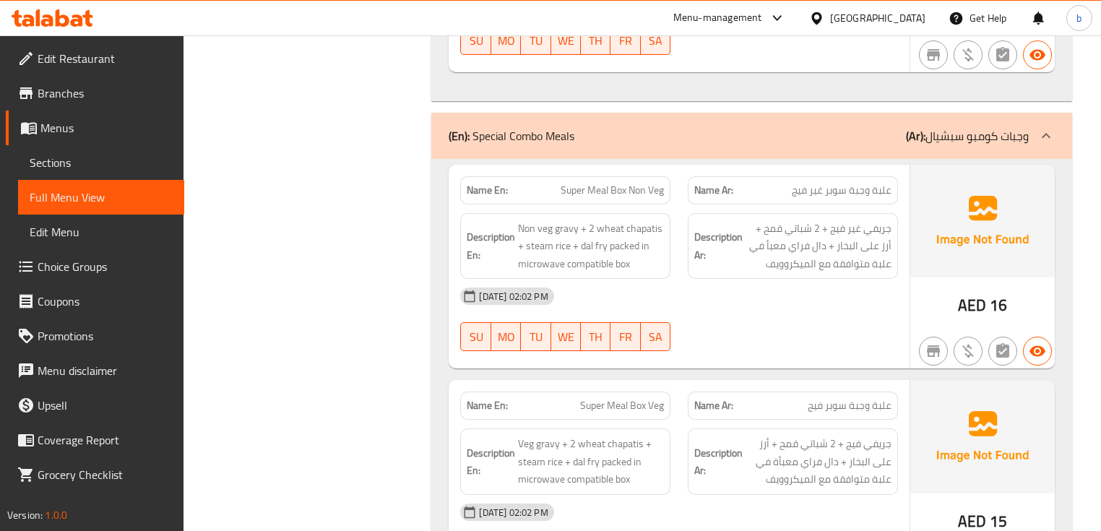
click at [662, 183] on span "Super Meal Box Non Veg" at bounding box center [612, 190] width 103 height 15
click at [631, 183] on span "Super Meal Box Non Veg" at bounding box center [612, 190] width 103 height 15
copy span "Super Meal Box Non Veg"
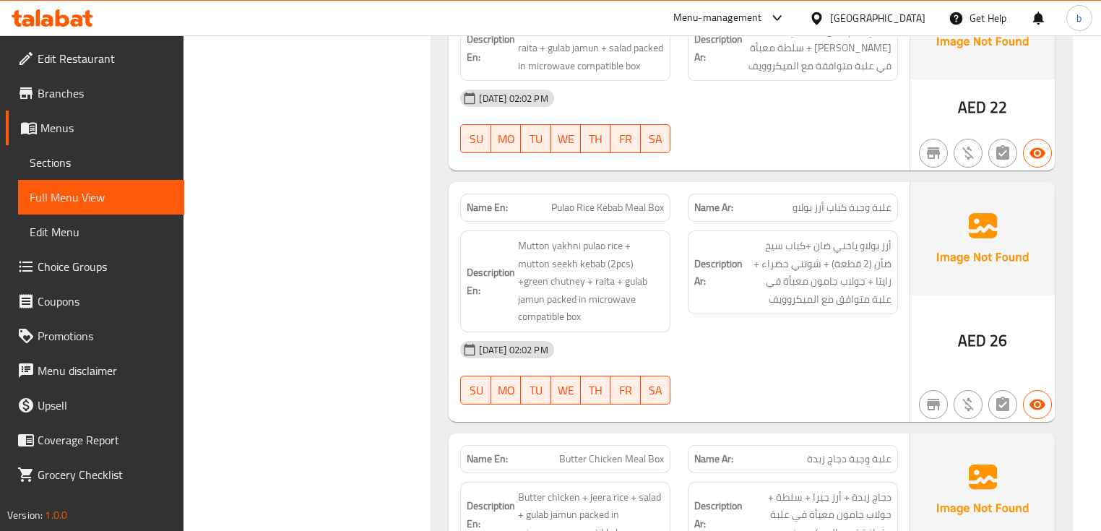
scroll to position [3352, 0]
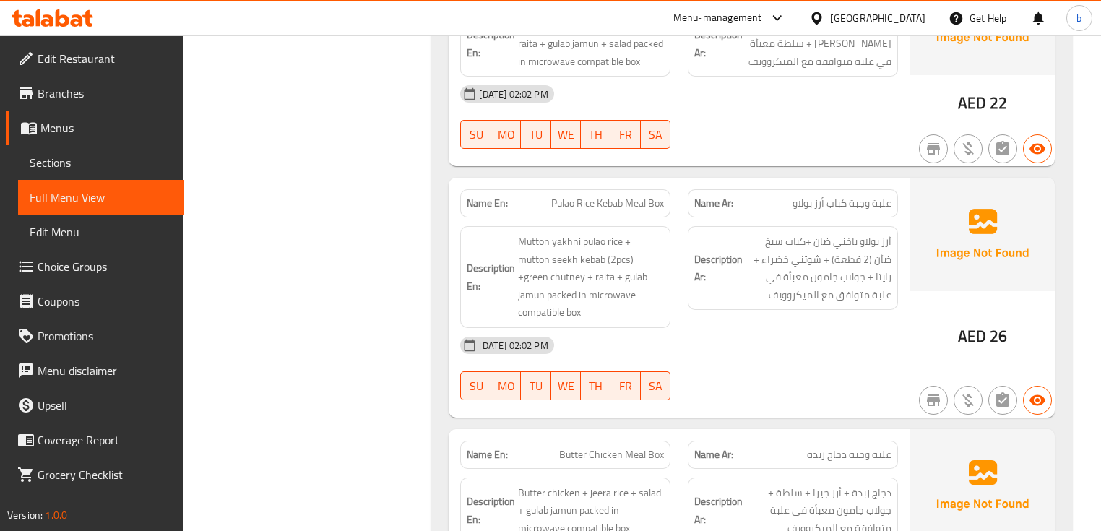
click at [522, 233] on span "Mutton yakhni pulao rice + mutton seekh kebab (2pcs) +green chutney + raita + g…" at bounding box center [591, 277] width 146 height 89
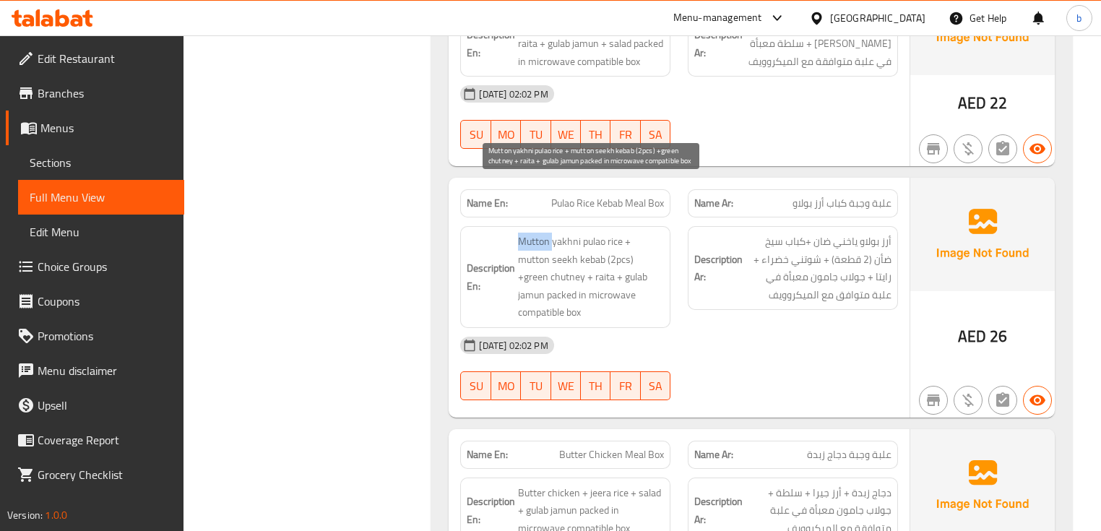
click at [522, 233] on span "Mutton yakhni pulao rice + mutton seekh kebab (2pcs) +green chutney + raita + g…" at bounding box center [591, 277] width 146 height 89
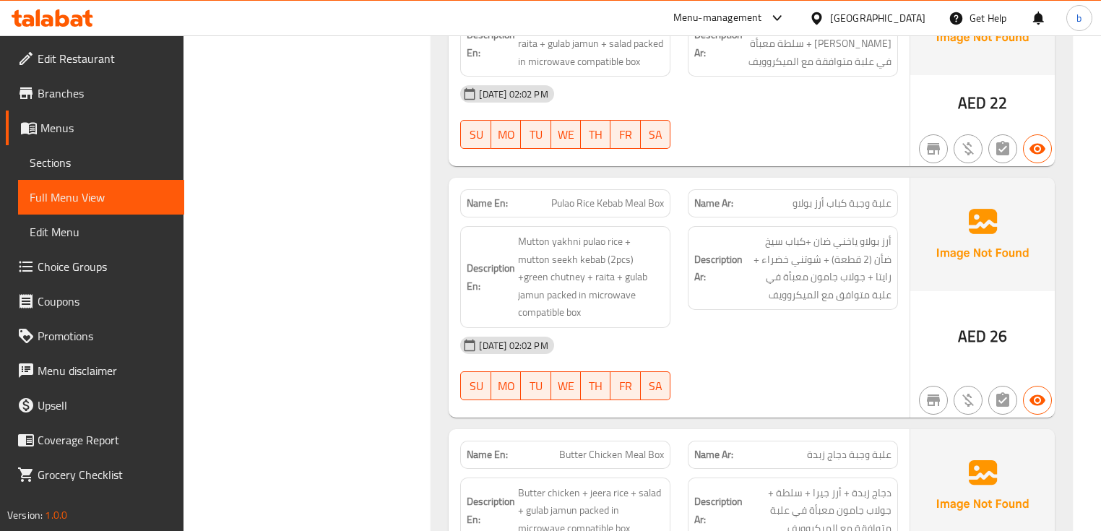
click at [585, 196] on span "Pulao Rice Kebab Meal Box" at bounding box center [607, 203] width 113 height 15
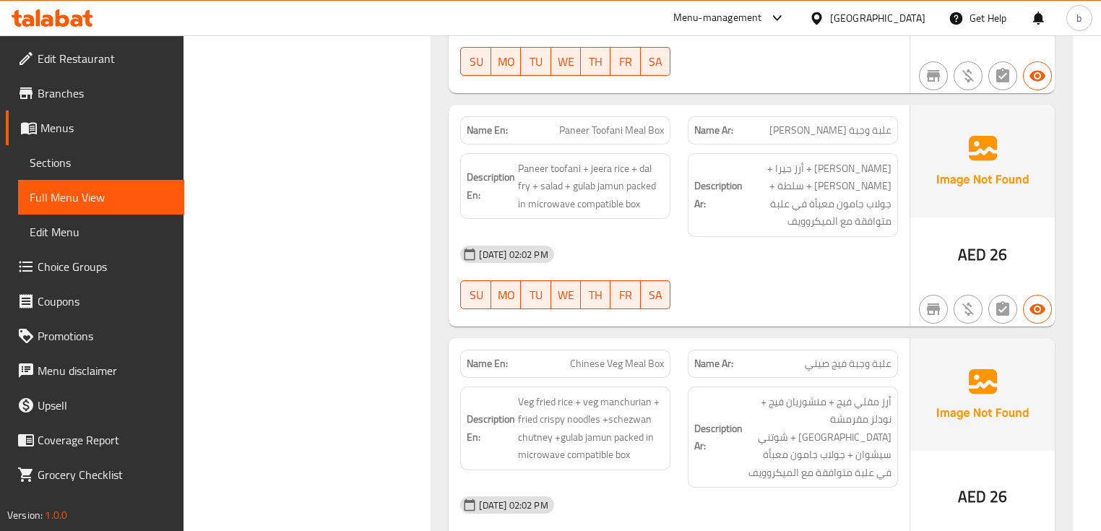
scroll to position [4161, 0]
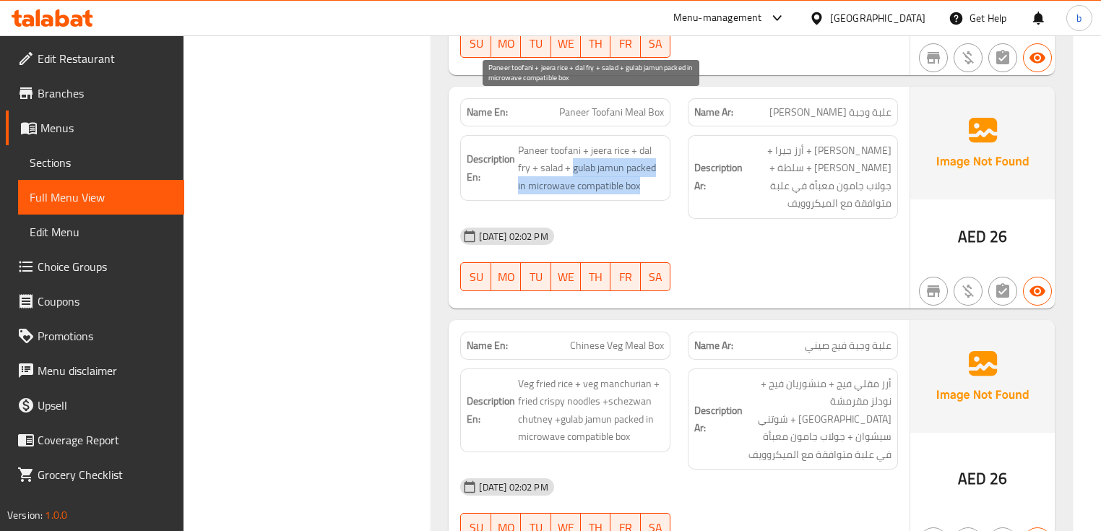
drag, startPoint x: 572, startPoint y: 122, endPoint x: 641, endPoint y: 146, distance: 72.6
click at [641, 146] on span "Paneer toofani + jeera rice + dal fry + salad + gulab jamun packed in microwave…" at bounding box center [591, 168] width 146 height 53
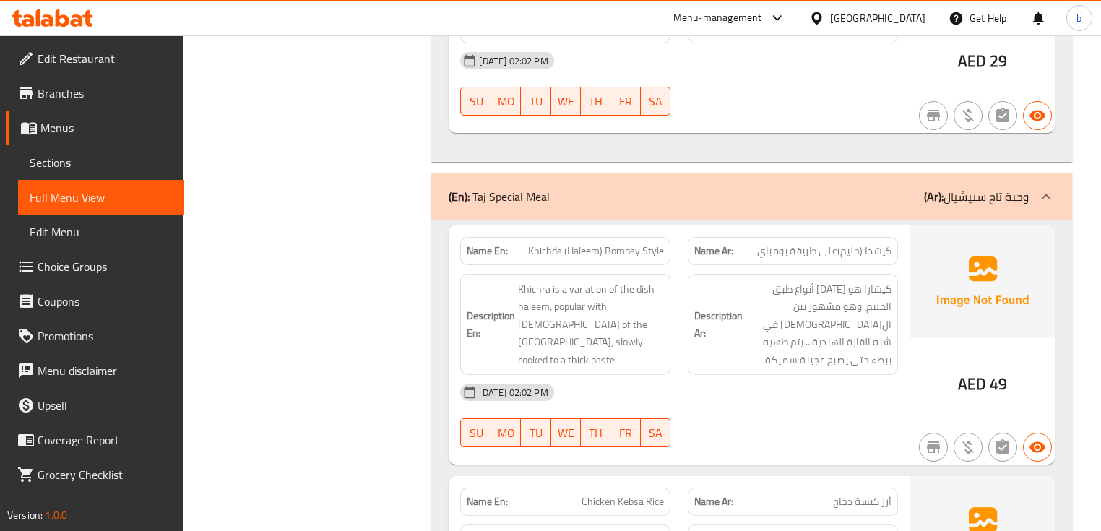
scroll to position [5586, 0]
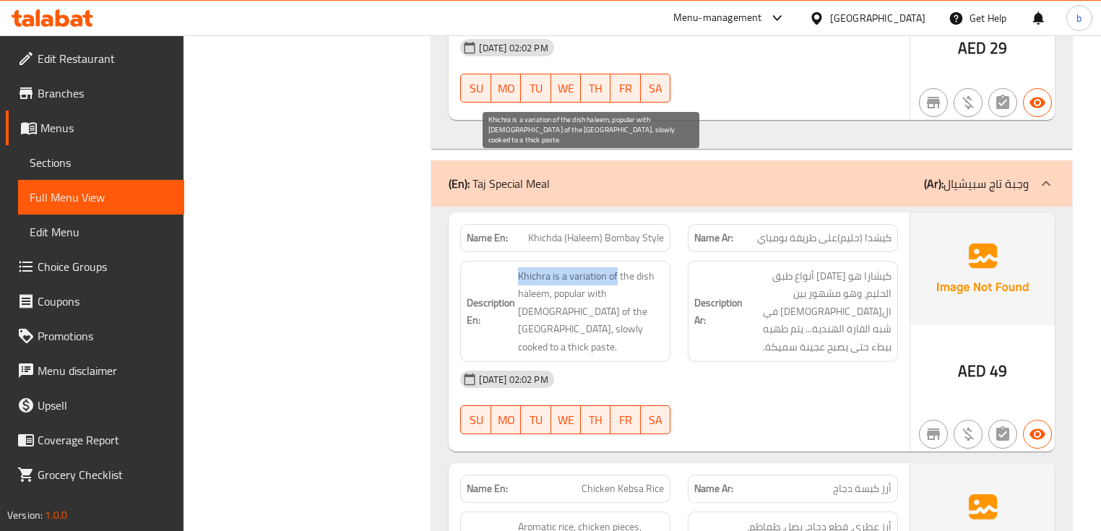
drag, startPoint x: 615, startPoint y: 156, endPoint x: 517, endPoint y: 152, distance: 98.3
click at [518, 267] on span "Khichra is a variation of the dish haleem, popular with [DEMOGRAPHIC_DATA] of t…" at bounding box center [591, 311] width 146 height 89
click at [595, 267] on span "Khichra is a variation of the dish haleem, popular with [DEMOGRAPHIC_DATA] of t…" at bounding box center [591, 311] width 146 height 89
click at [607, 267] on span "Khichra is a variation of the dish haleem, popular with [DEMOGRAPHIC_DATA] of t…" at bounding box center [591, 311] width 146 height 89
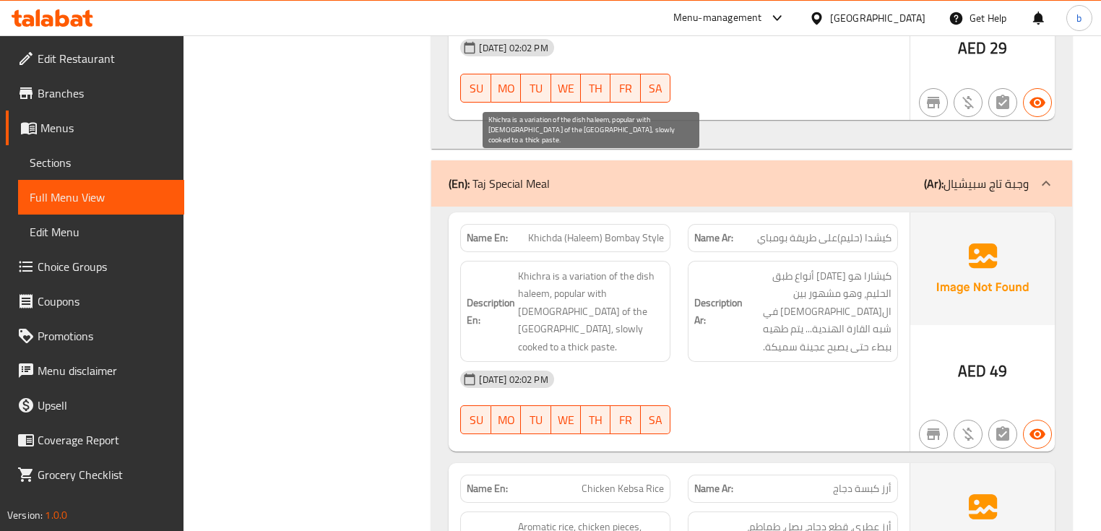
click at [607, 267] on span "Khichra is a variation of the dish haleem, popular with [DEMOGRAPHIC_DATA] of t…" at bounding box center [591, 311] width 146 height 89
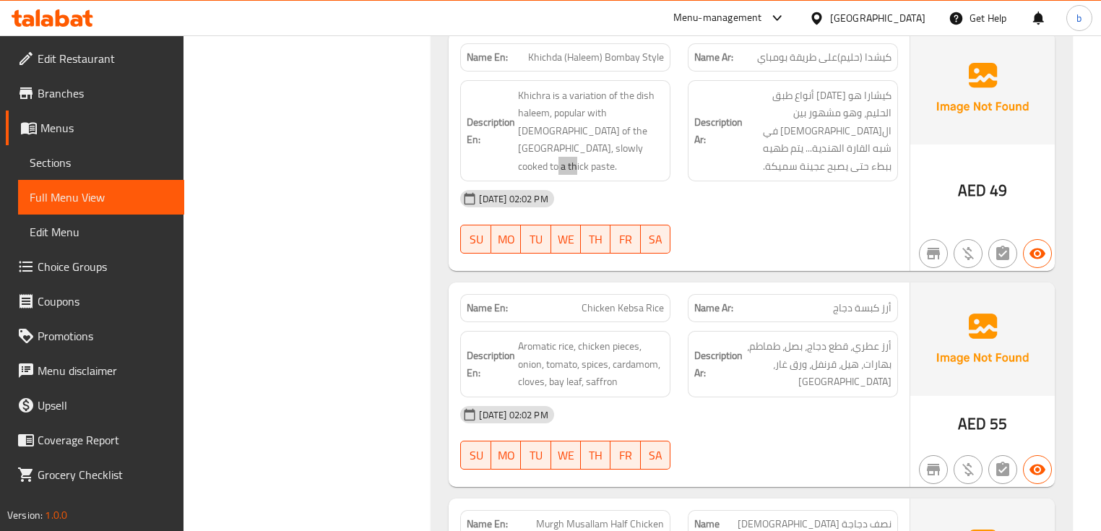
scroll to position [5818, 0]
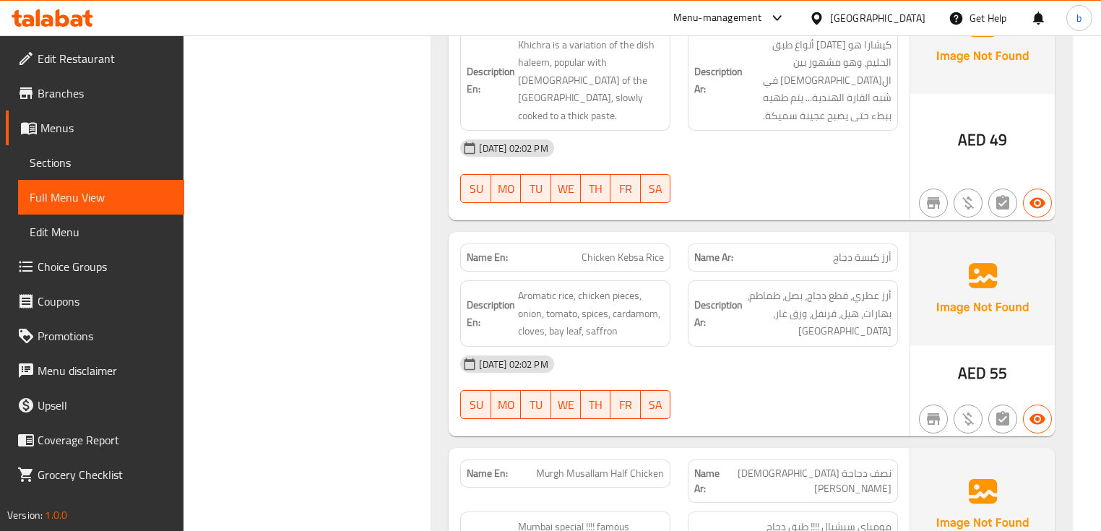
click at [636, 250] on span "Chicken Kebsa Rice" at bounding box center [622, 257] width 82 height 15
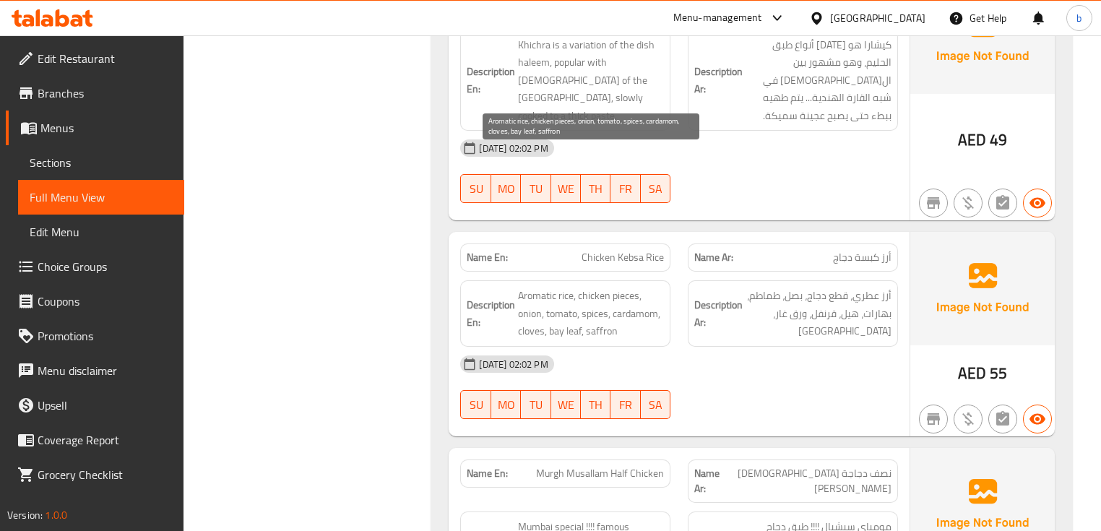
click at [535, 287] on span "Aromatic rice, chicken pieces, onion, tomato, spices, cardamom, cloves, bay lea…" at bounding box center [591, 313] width 146 height 53
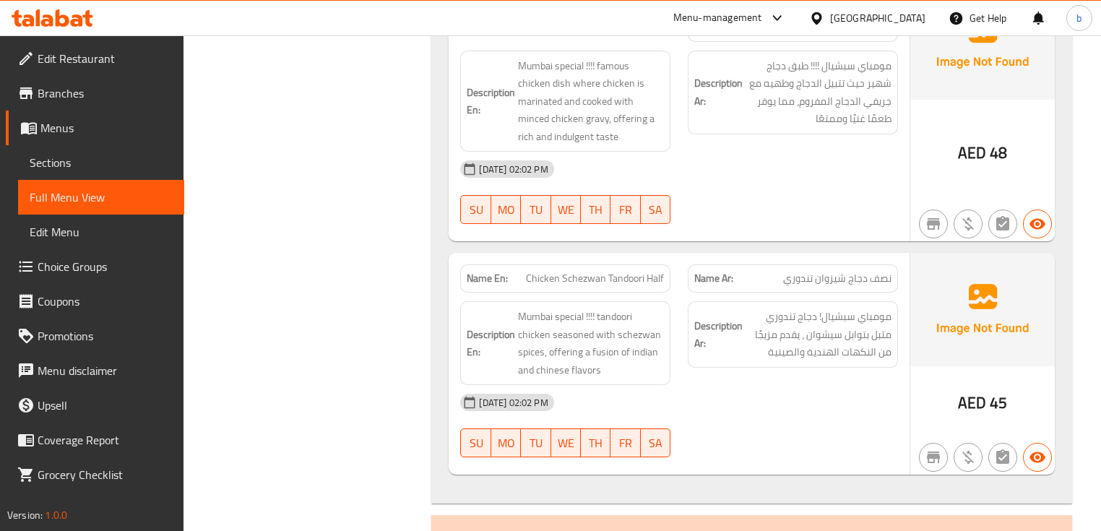
scroll to position [6280, 0]
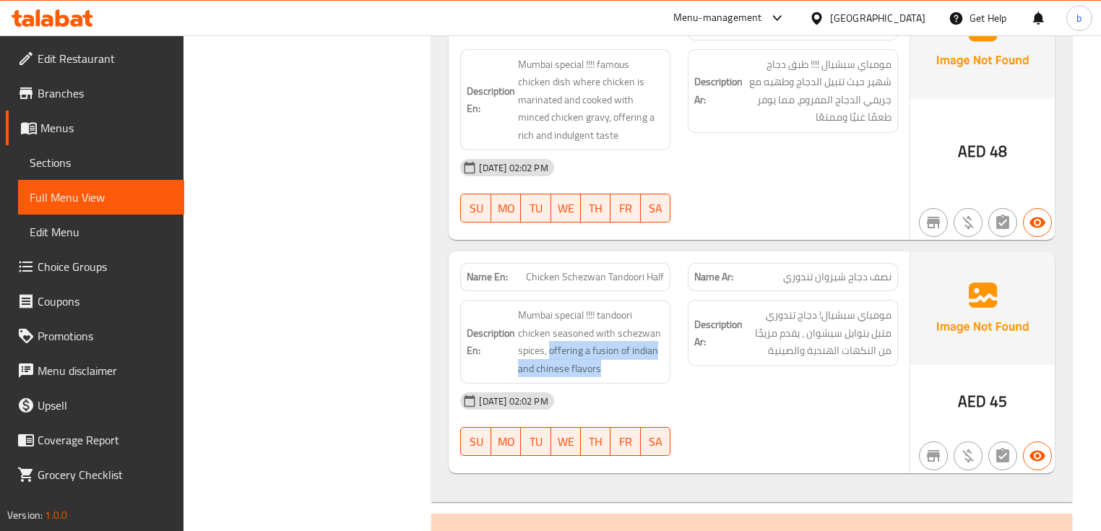
drag, startPoint x: 549, startPoint y: 197, endPoint x: 670, endPoint y: 220, distance: 123.5
click at [670, 291] on div "Description En: [GEOGRAPHIC_DATA] special !!!! tandoori chicken seasoned with s…" at bounding box center [565, 341] width 228 height 101
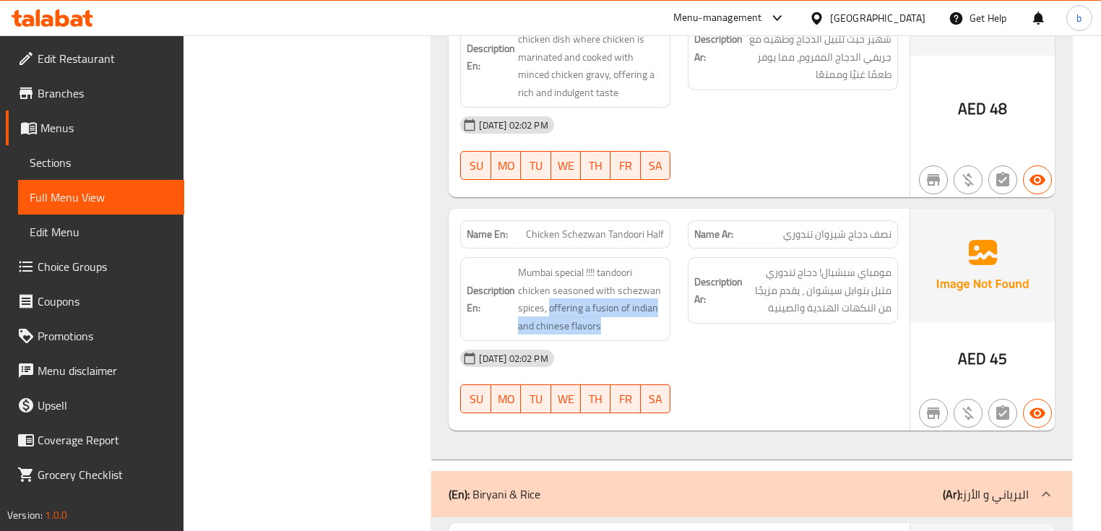
scroll to position [6395, 0]
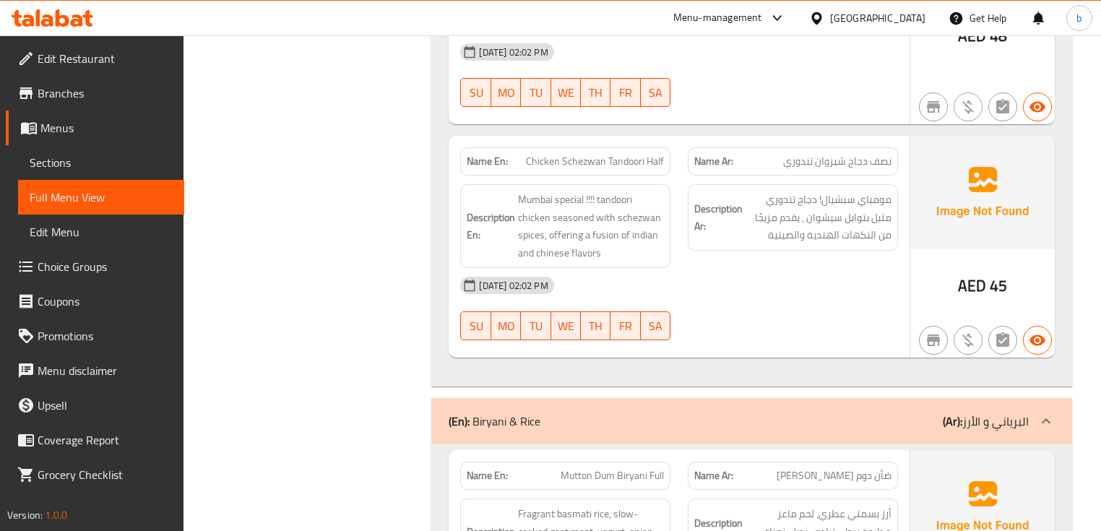
click at [756, 332] on div at bounding box center [793, 340] width 228 height 17
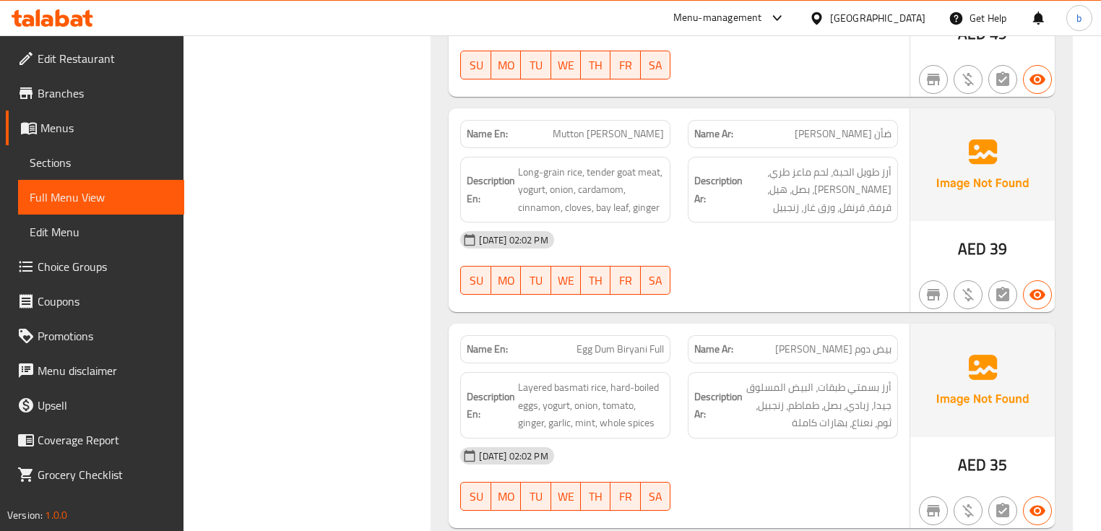
scroll to position [7204, 0]
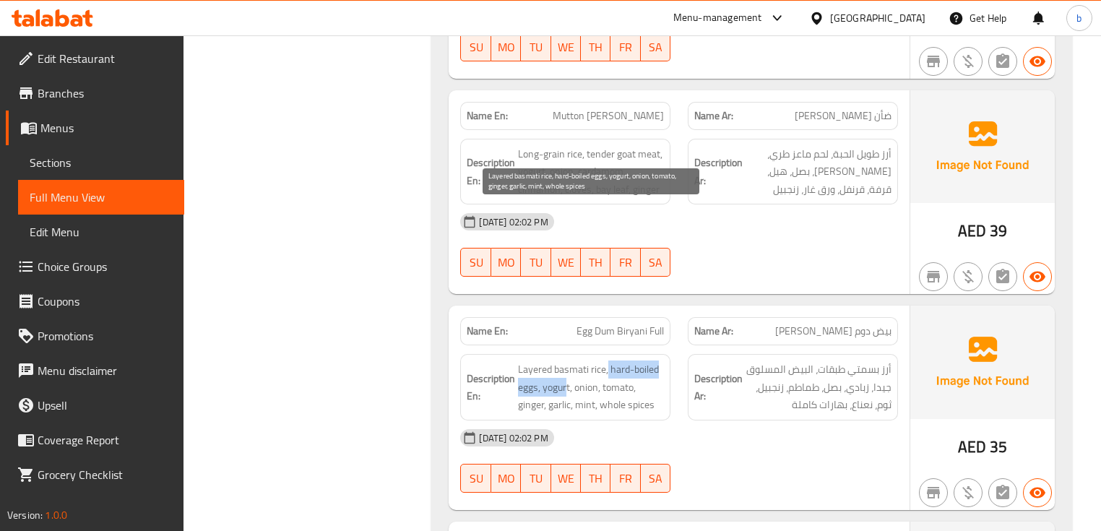
drag, startPoint x: 607, startPoint y: 212, endPoint x: 566, endPoint y: 235, distance: 47.6
click at [566, 360] on span "Layered basmati rice, hard-boiled eggs, yogurt, onion, tomato, ginger, garlic, …" at bounding box center [591, 386] width 146 height 53
click at [563, 360] on span "Layered basmati rice, hard-boiled eggs, yogurt, onion, tomato, ginger, garlic, …" at bounding box center [591, 386] width 146 height 53
click at [589, 360] on span "Layered basmati rice, hard-boiled eggs, yogurt, onion, tomato, ginger, garlic, …" at bounding box center [591, 386] width 146 height 53
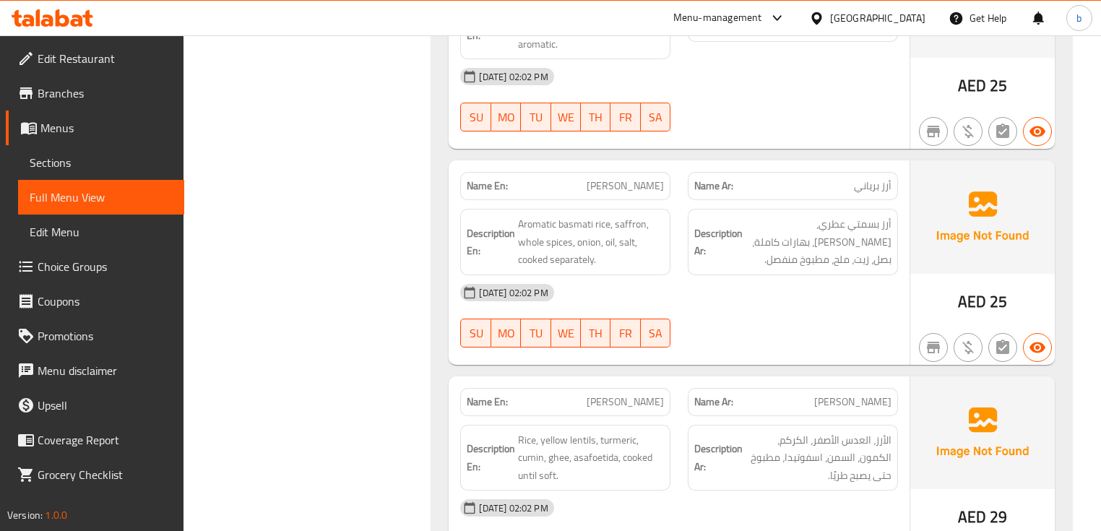
scroll to position [8707, 0]
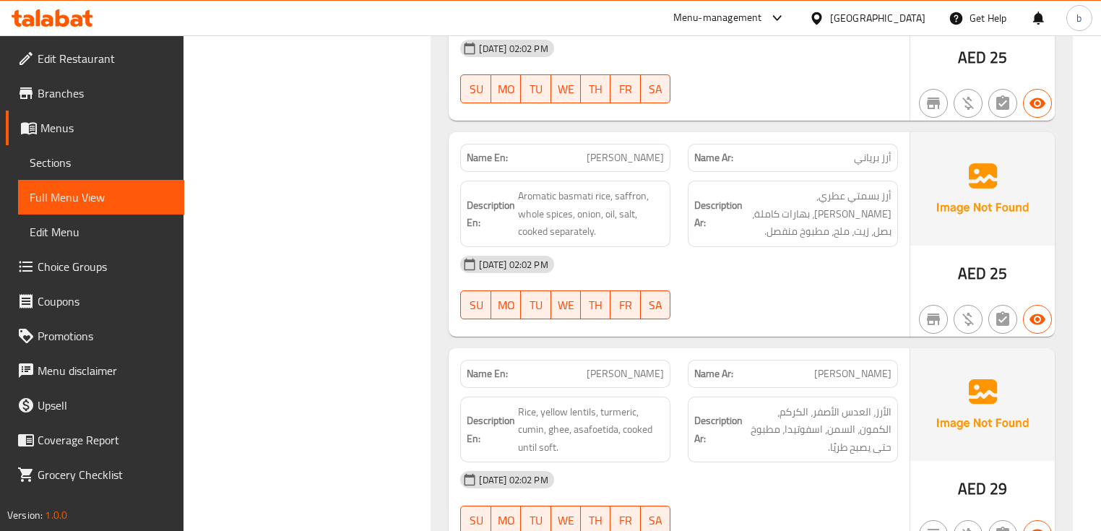
click at [650, 366] on span "[PERSON_NAME]" at bounding box center [625, 373] width 77 height 15
click at [646, 366] on span "[PERSON_NAME]" at bounding box center [625, 373] width 77 height 15
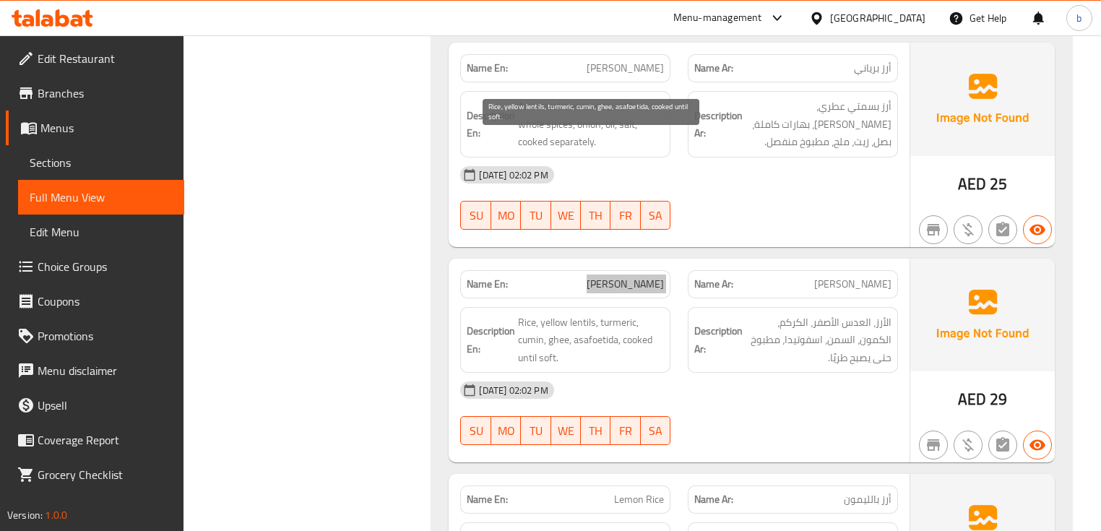
scroll to position [8822, 0]
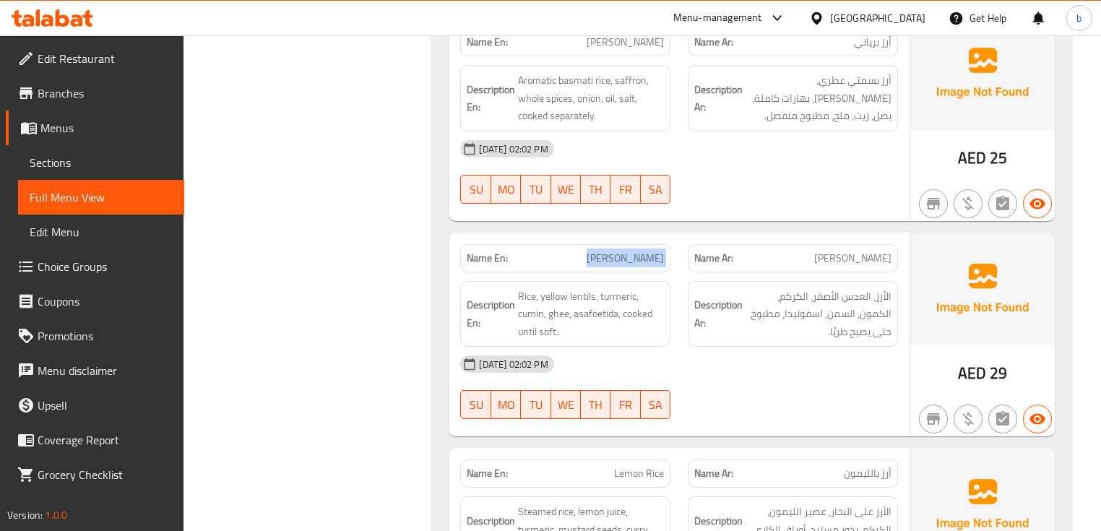
click at [97, 55] on span "Edit Restaurant" at bounding box center [105, 58] width 135 height 17
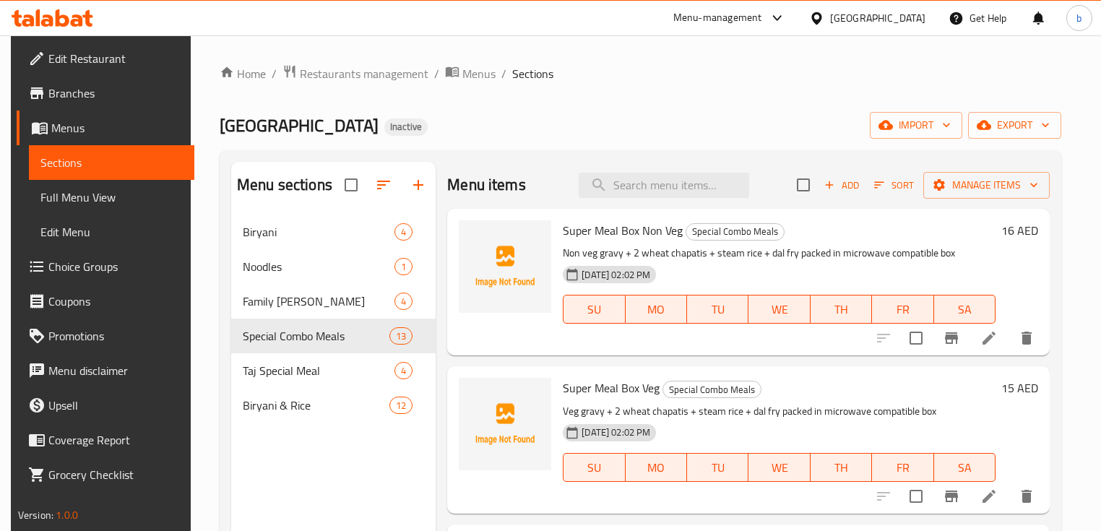
click at [47, 189] on span "Full Menu View" at bounding box center [111, 197] width 143 height 17
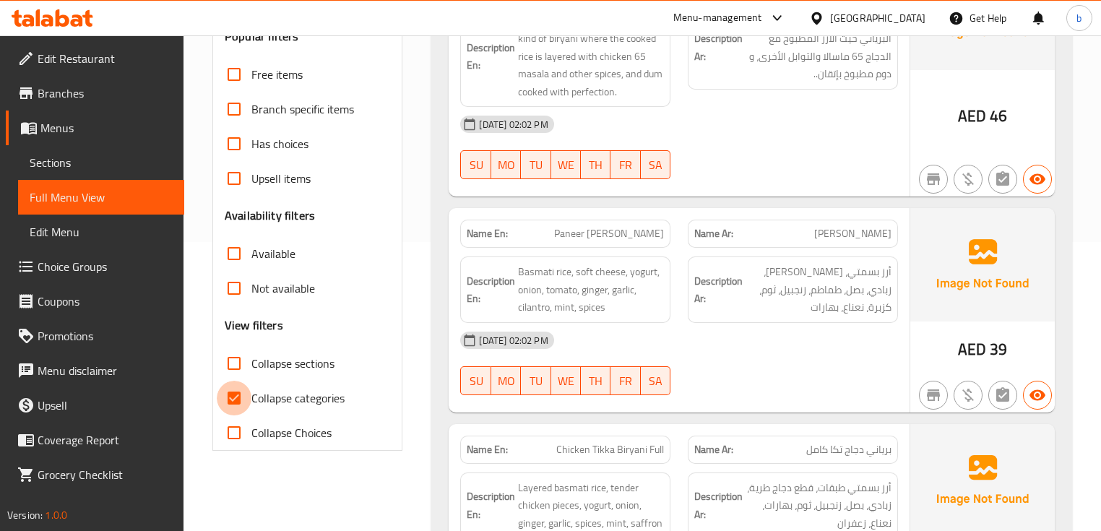
click at [251, 394] on input "Collapse categories" at bounding box center [234, 398] width 35 height 35
checkbox input "false"
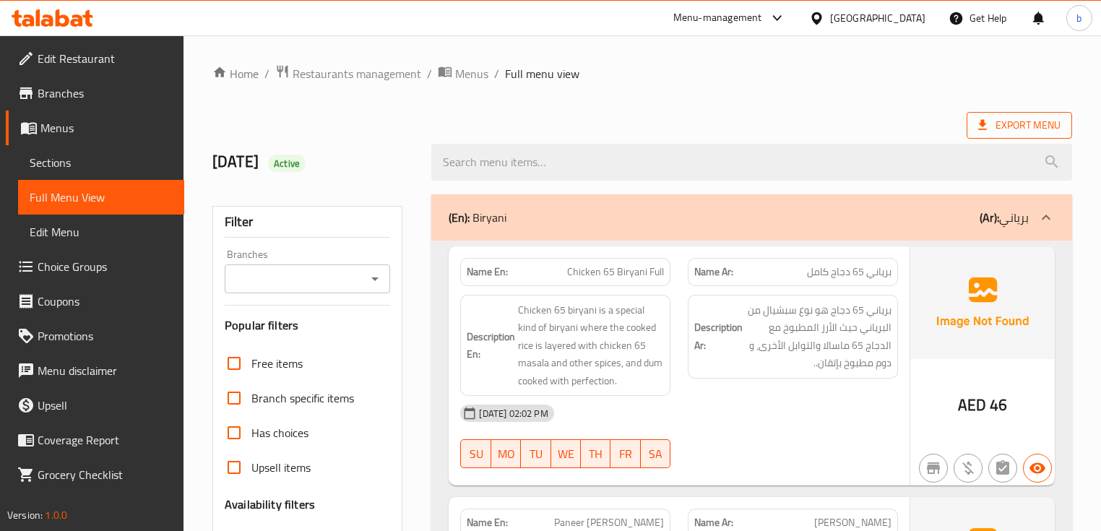
click at [995, 130] on span "Export Menu" at bounding box center [1019, 125] width 82 height 18
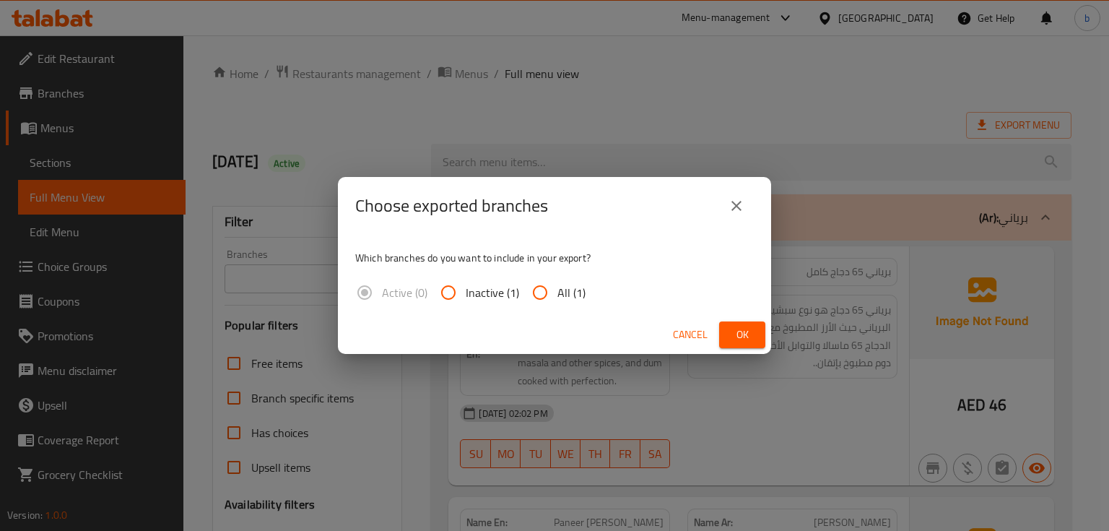
click at [558, 295] on span "All (1)" at bounding box center [572, 292] width 28 height 17
click at [558, 295] on input "All (1)" at bounding box center [540, 292] width 35 height 35
radio input "true"
click at [757, 335] on button "Ok" at bounding box center [742, 334] width 46 height 27
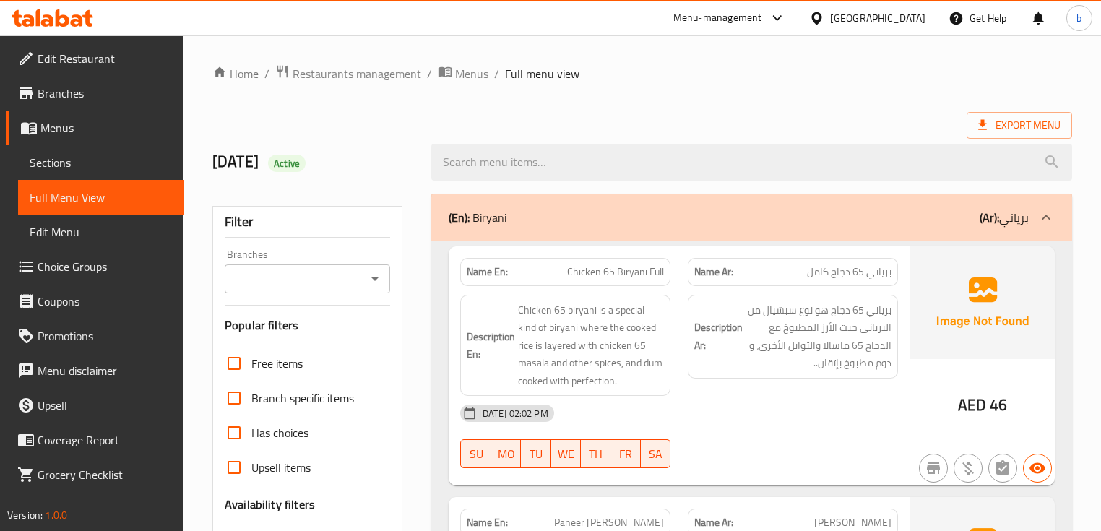
click at [467, 133] on div "14/10/2025 Active" at bounding box center [642, 162] width 877 height 64
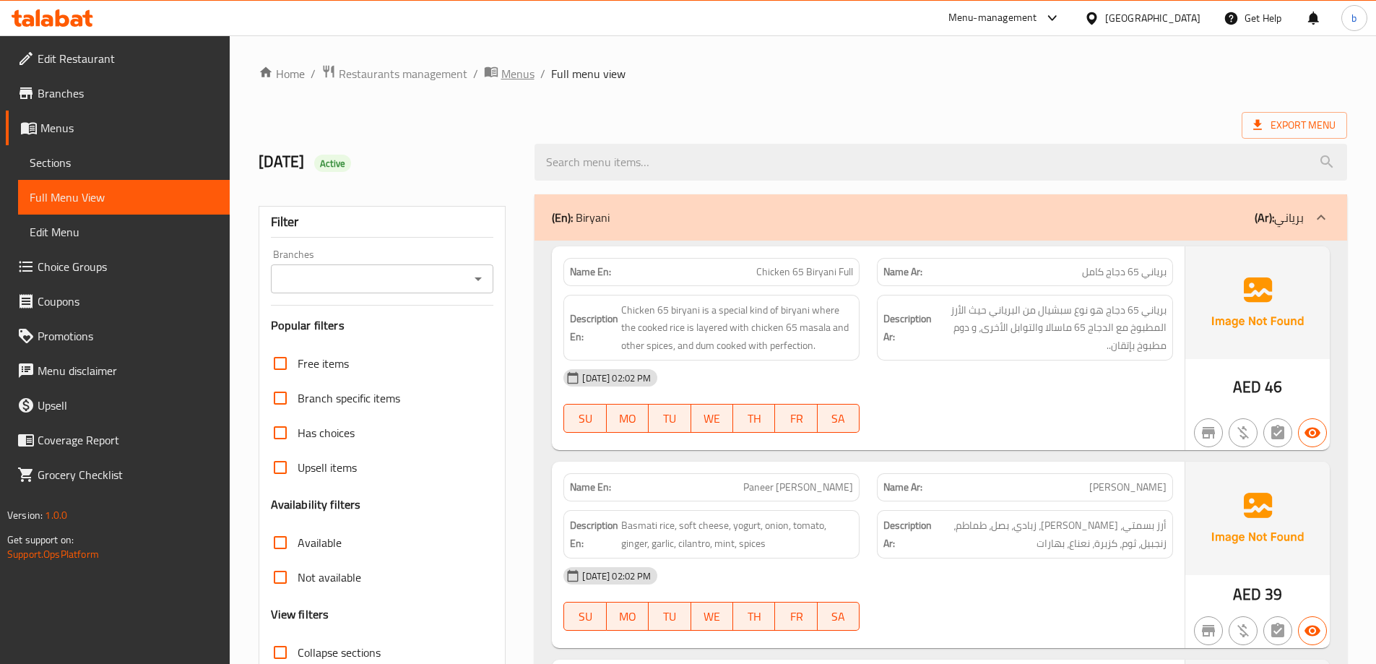
click at [527, 76] on span "Menus" at bounding box center [517, 73] width 33 height 17
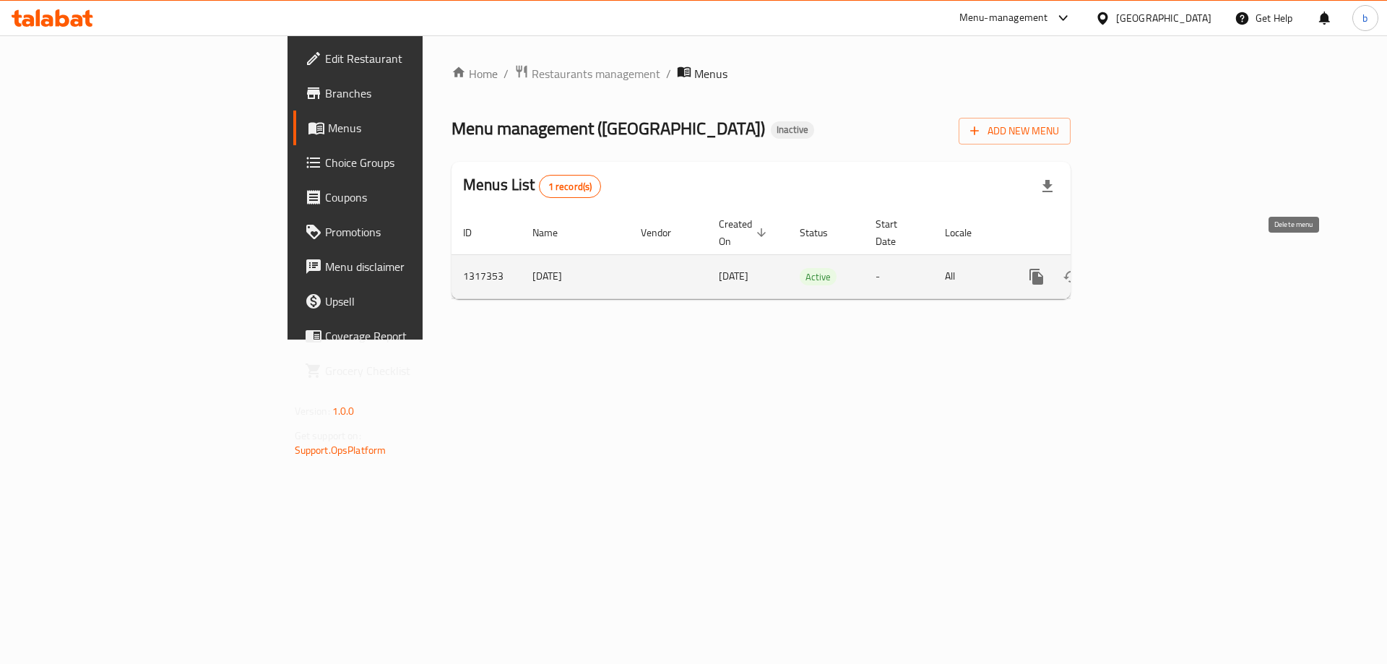
click at [1100, 268] on icon "enhanced table" at bounding box center [1105, 276] width 17 height 17
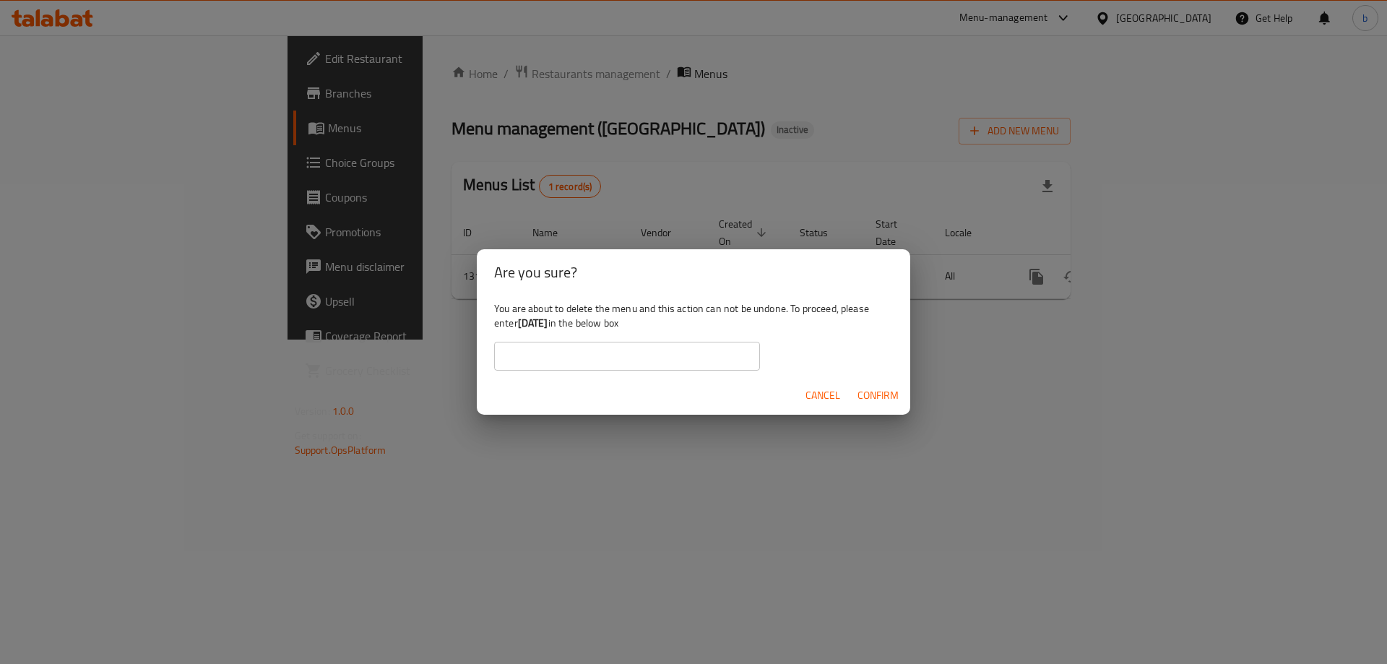
click at [664, 350] on input "text" at bounding box center [627, 356] width 266 height 29
type input "[DATE]"
click at [868, 395] on span "Confirm" at bounding box center [877, 395] width 41 height 18
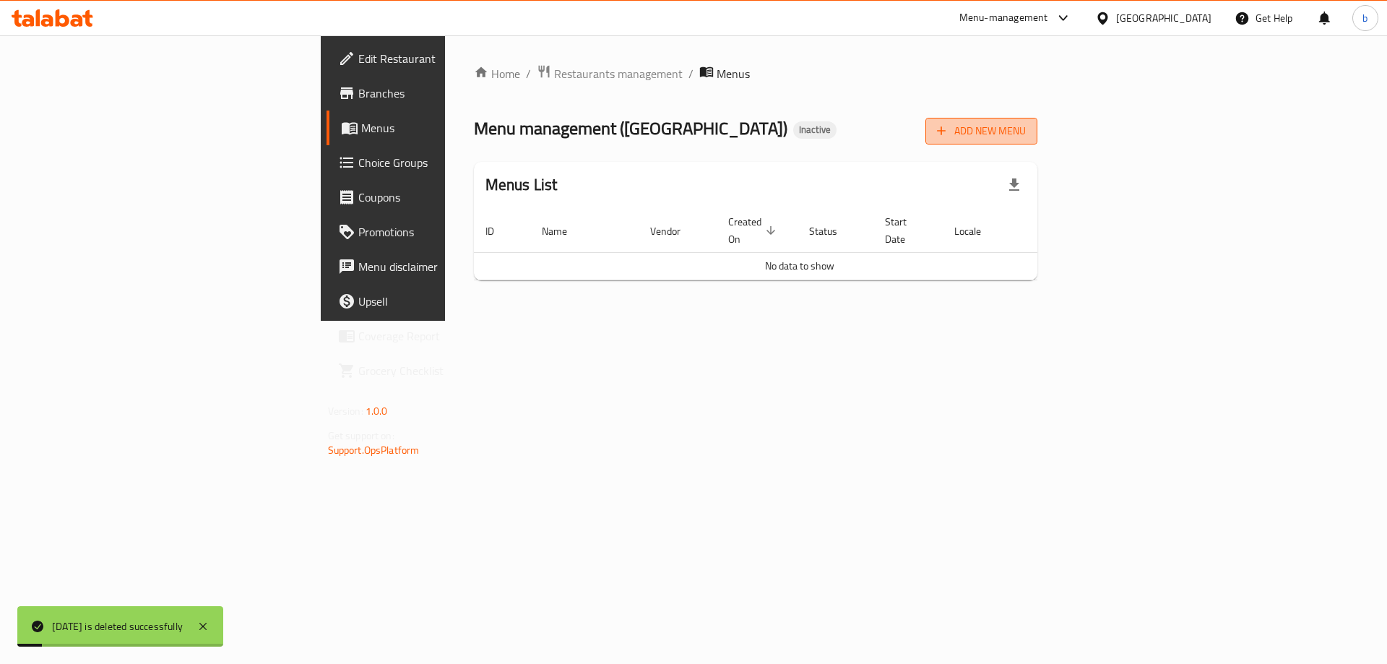
click at [1026, 135] on span "Add New Menu" at bounding box center [981, 131] width 89 height 18
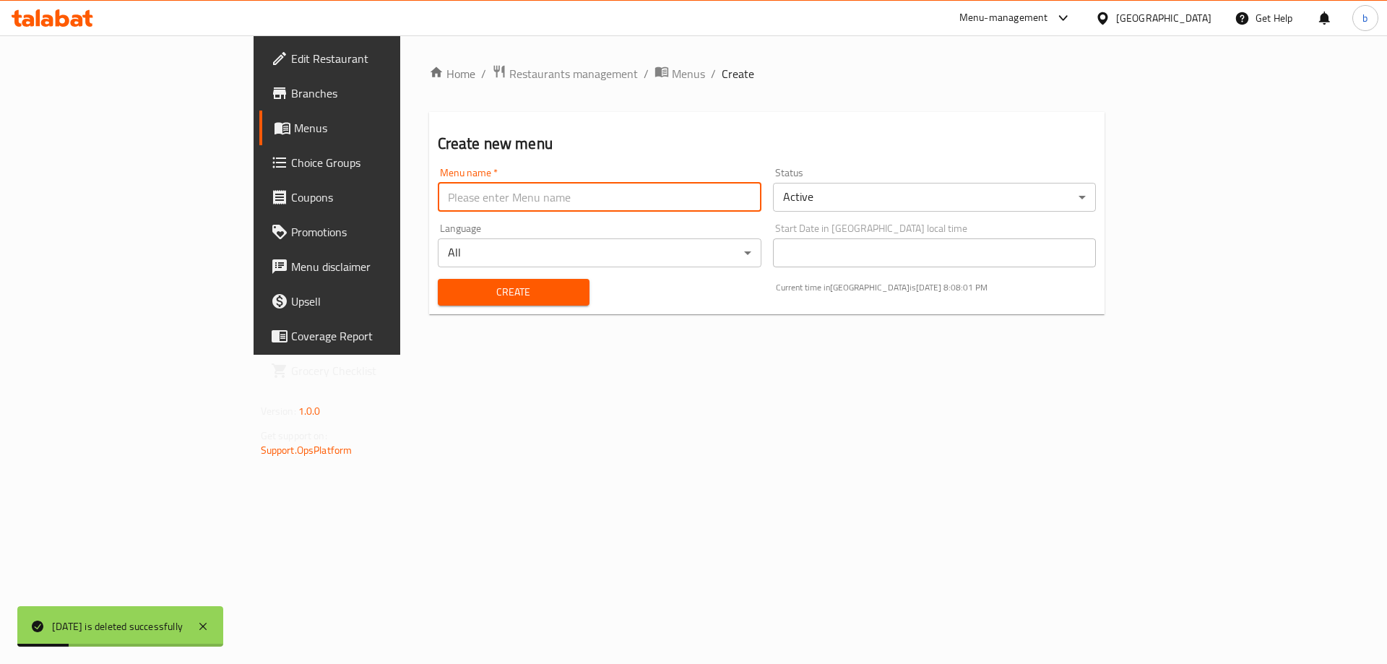
click at [651, 200] on input "text" at bounding box center [600, 197] width 324 height 29
type input "[DATE]"
click at [438, 279] on button "Create" at bounding box center [514, 292] width 152 height 27
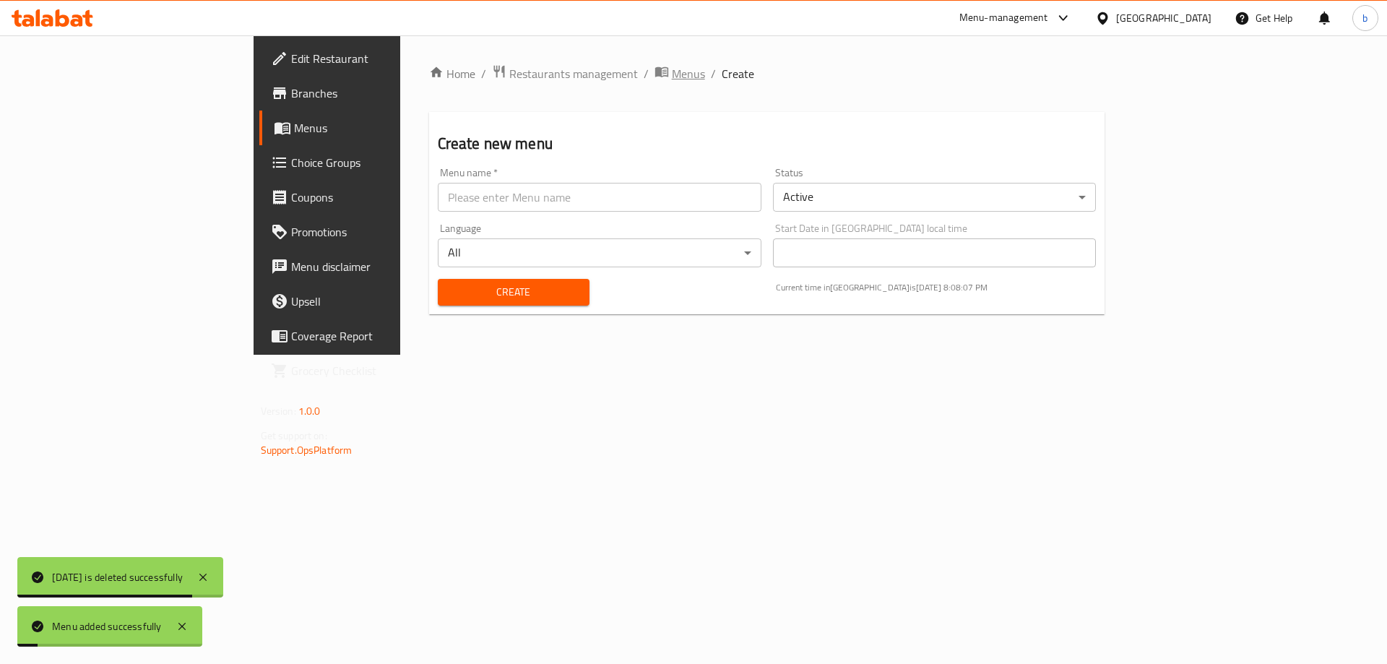
click at [672, 72] on span "Menus" at bounding box center [688, 73] width 33 height 17
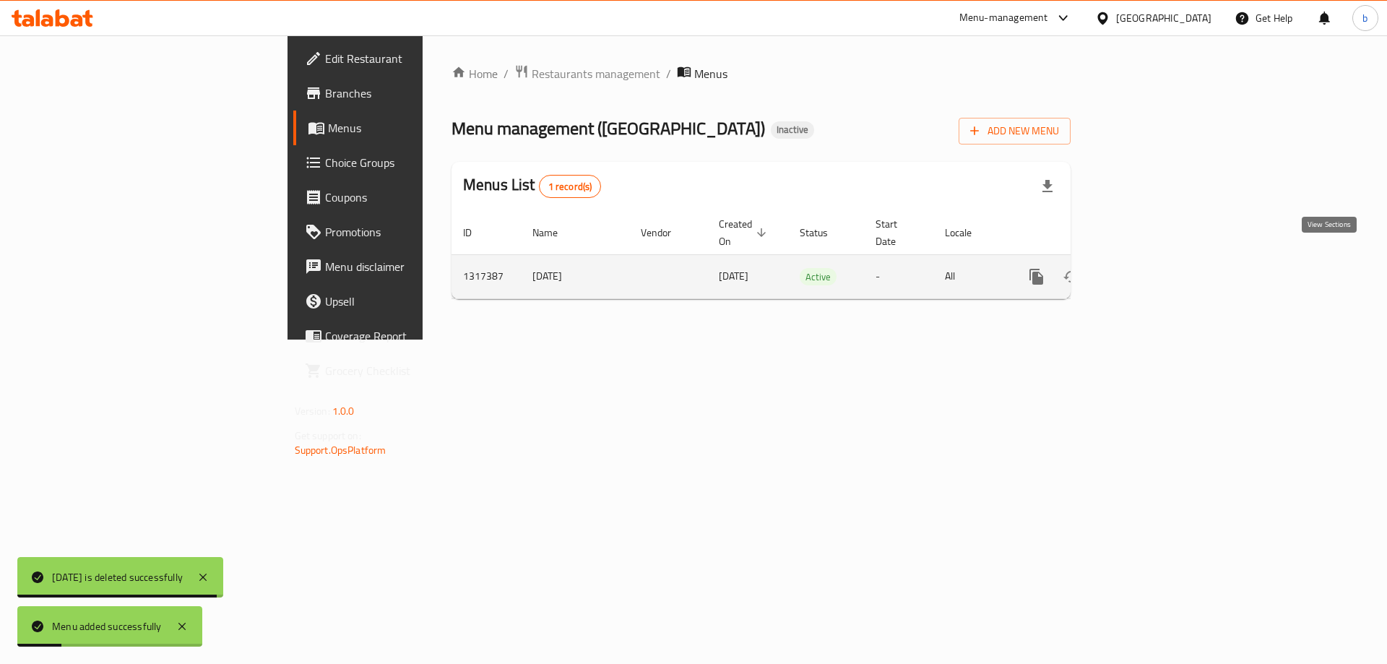
click at [1100, 259] on link "enhanced table" at bounding box center [1140, 276] width 35 height 35
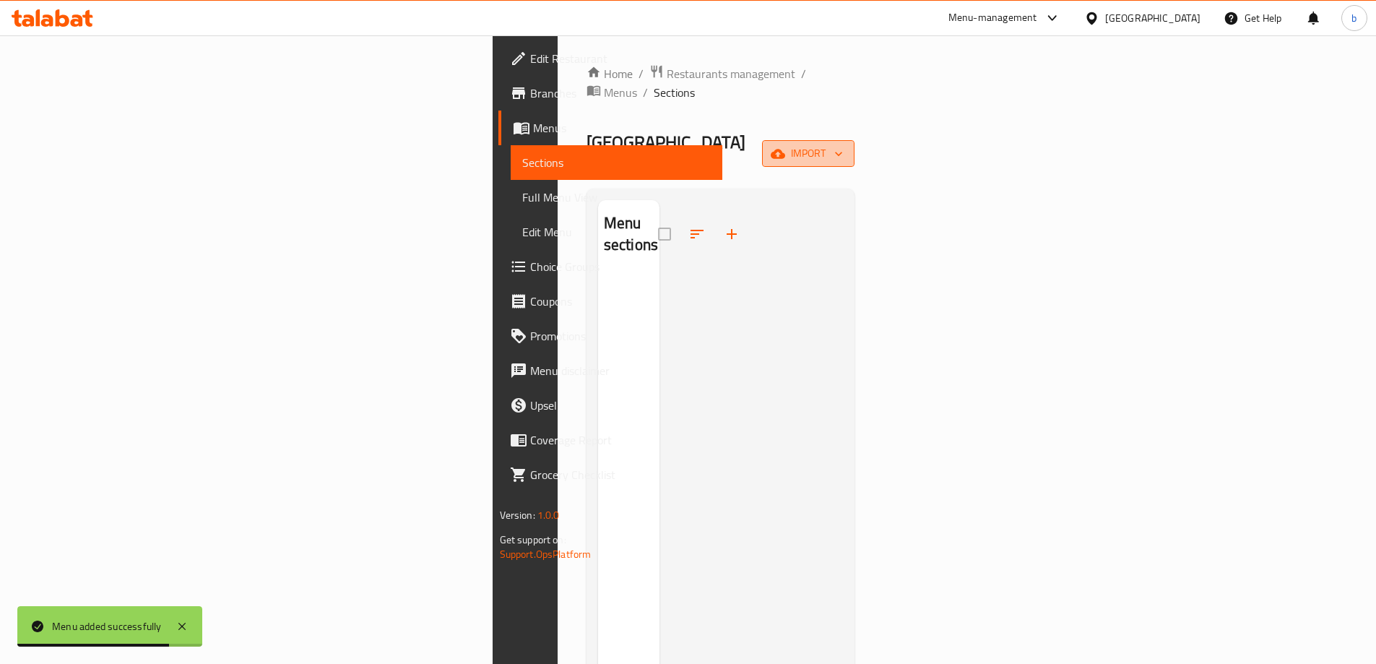
click at [843, 144] on span "import" at bounding box center [808, 153] width 69 height 18
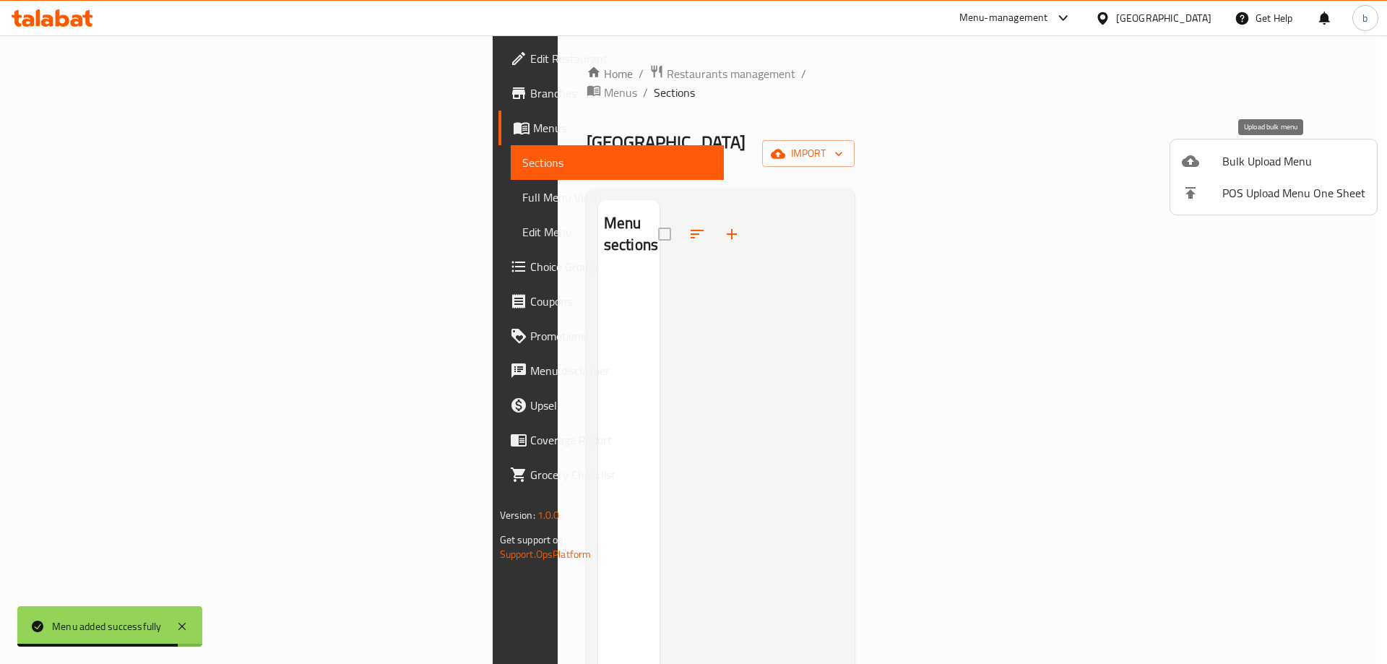
click at [1100, 158] on span "Bulk Upload Menu" at bounding box center [1293, 160] width 143 height 17
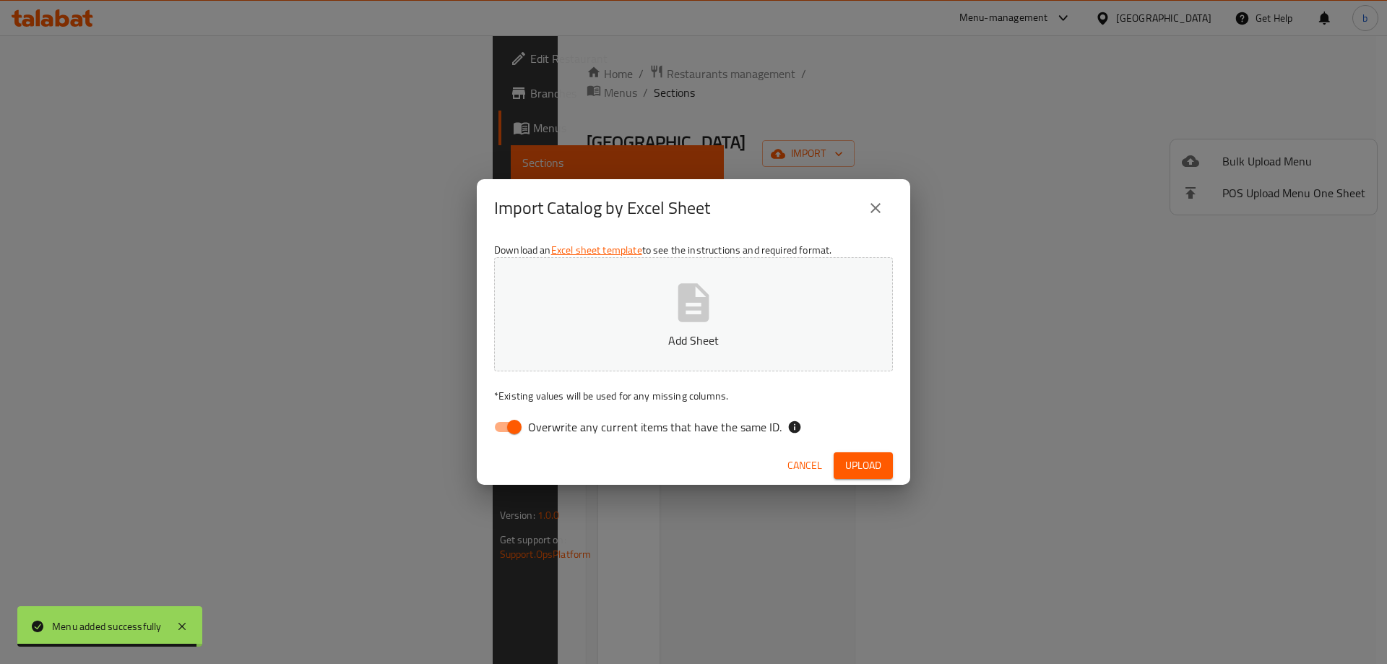
drag, startPoint x: 497, startPoint y: 424, endPoint x: 537, endPoint y: 388, distance: 54.2
click at [498, 424] on input "Overwrite any current items that have the same ID." at bounding box center [514, 426] width 82 height 27
checkbox input "false"
click at [698, 275] on button "Add Sheet" at bounding box center [693, 314] width 399 height 114
click at [878, 457] on span "Upload" at bounding box center [863, 466] width 36 height 18
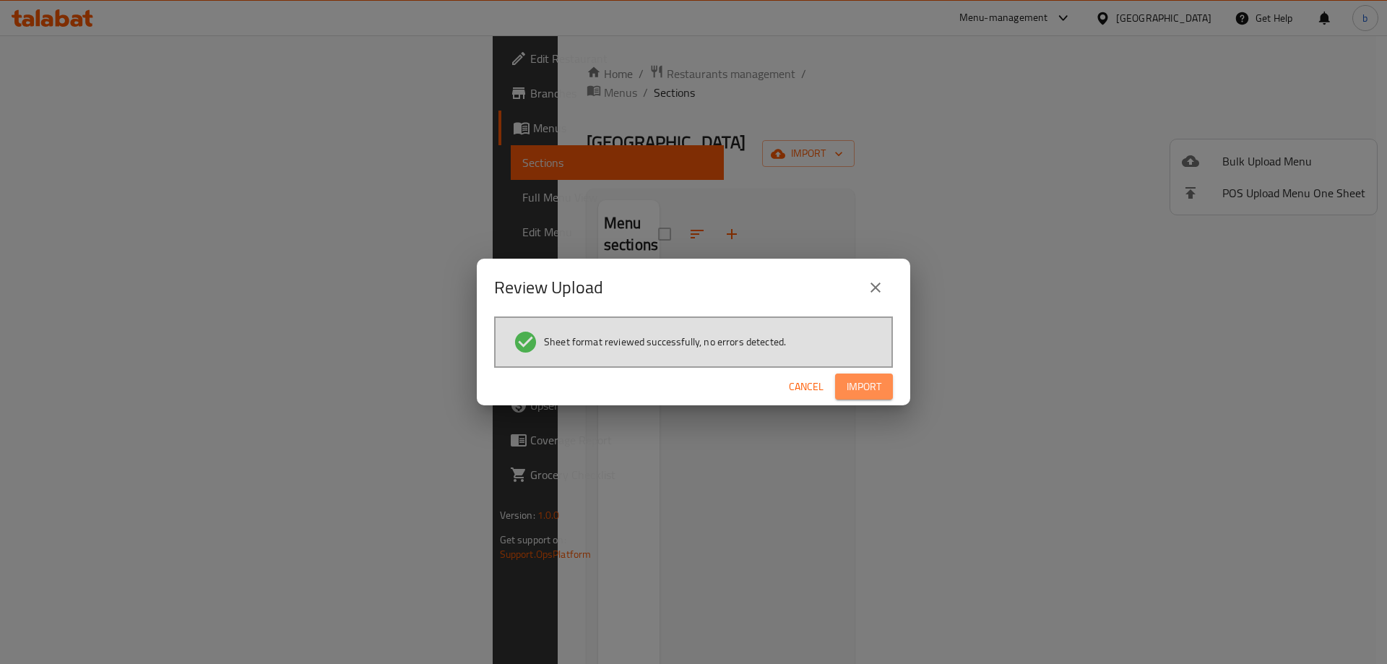
click at [859, 382] on span "Import" at bounding box center [864, 387] width 35 height 18
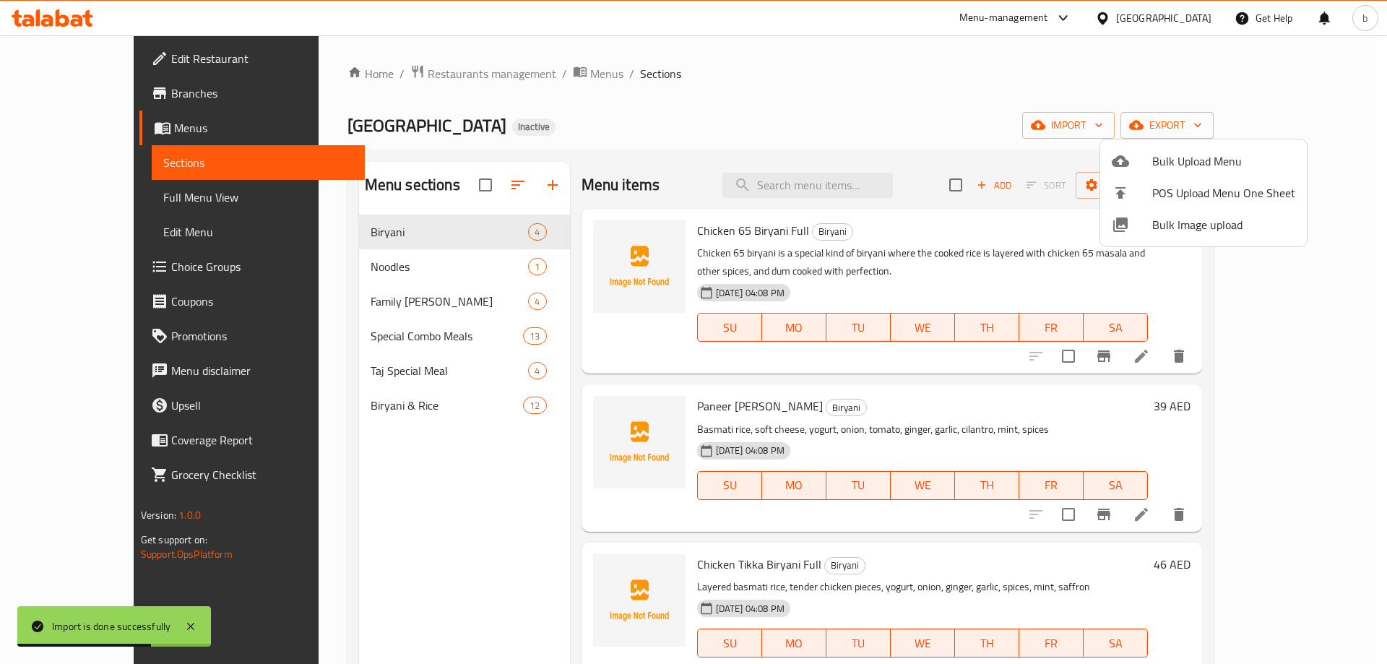
click at [105, 191] on div at bounding box center [693, 332] width 1387 height 664
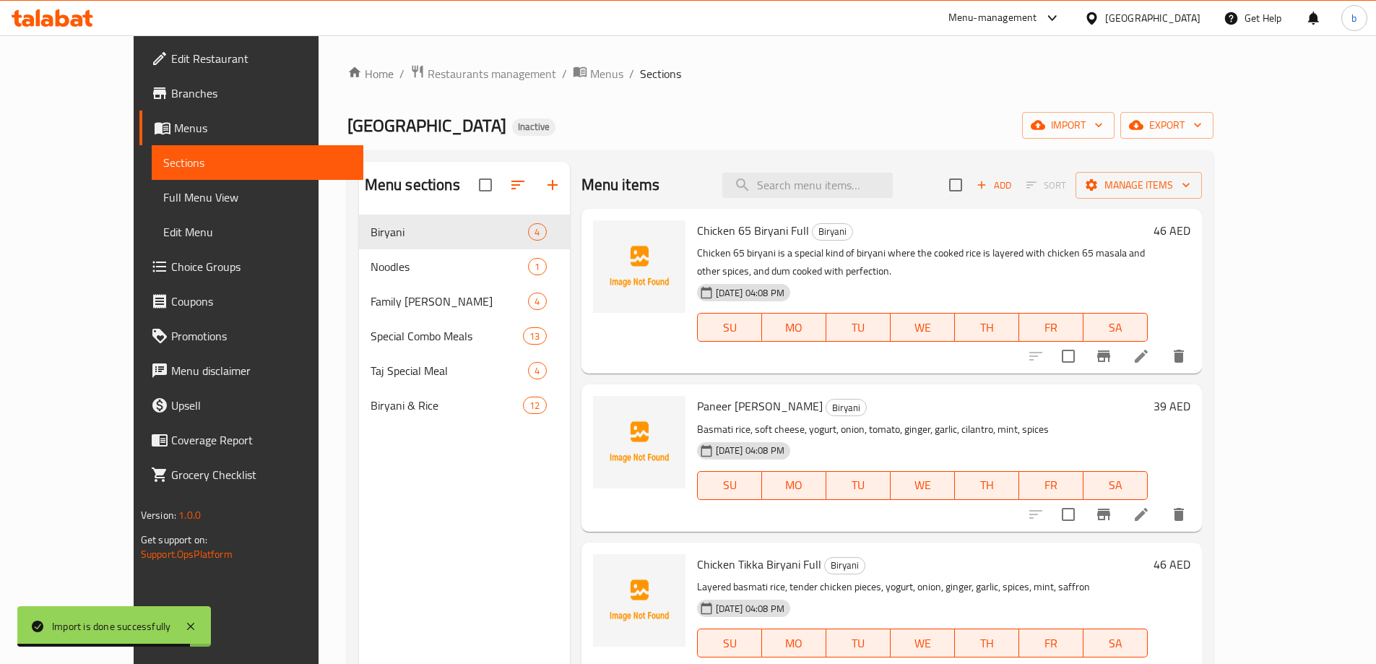
click at [163, 191] on span "Full Menu View" at bounding box center [257, 197] width 189 height 17
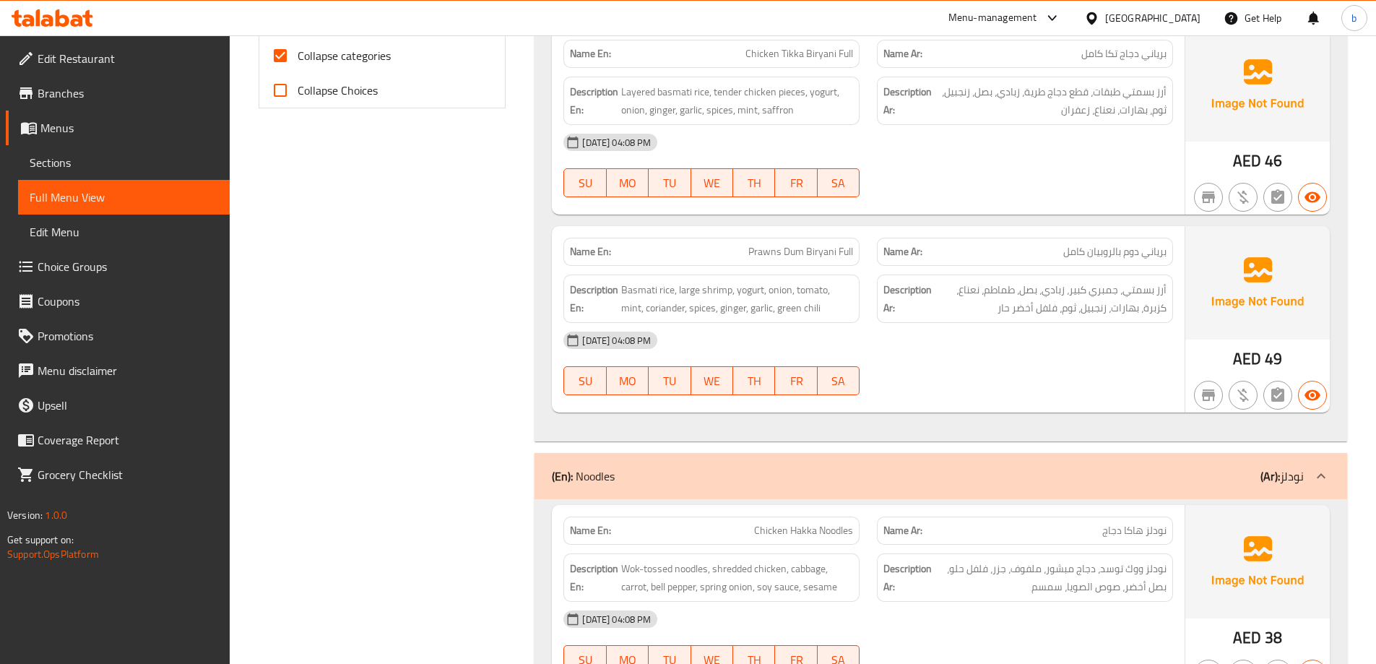
scroll to position [217, 0]
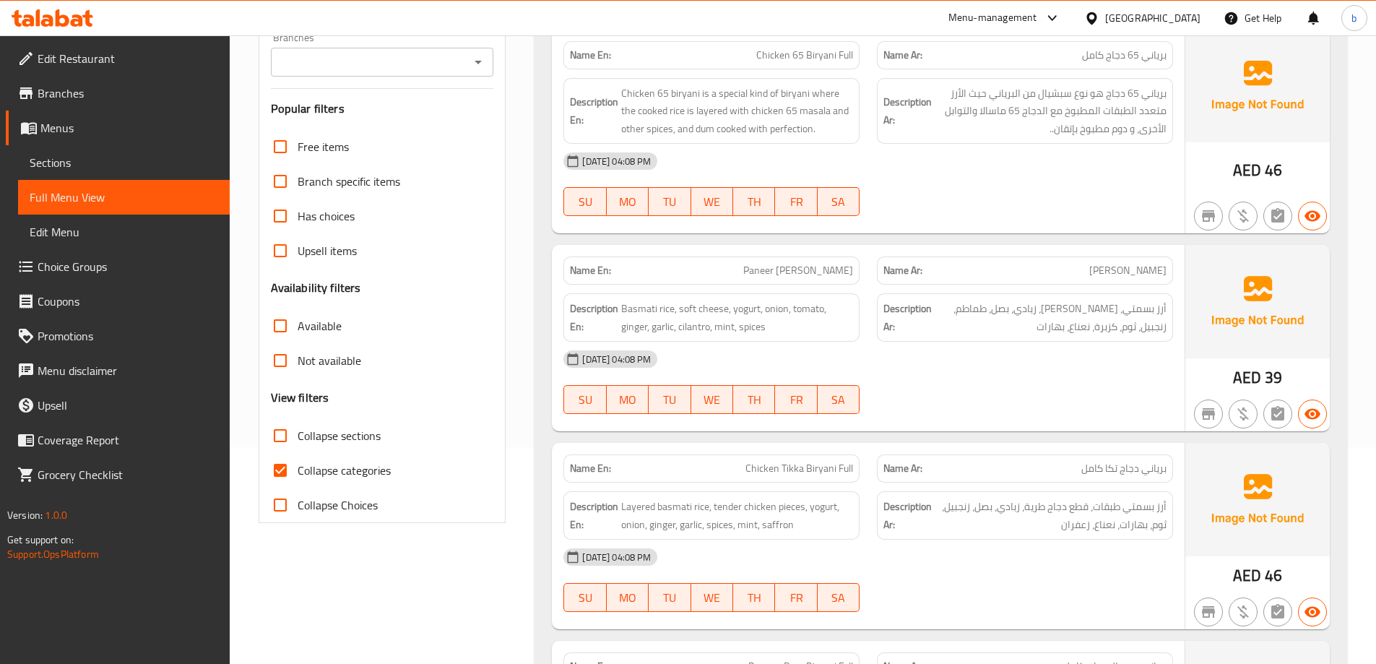
click at [292, 463] on input "Collapse categories" at bounding box center [280, 470] width 35 height 35
checkbox input "false"
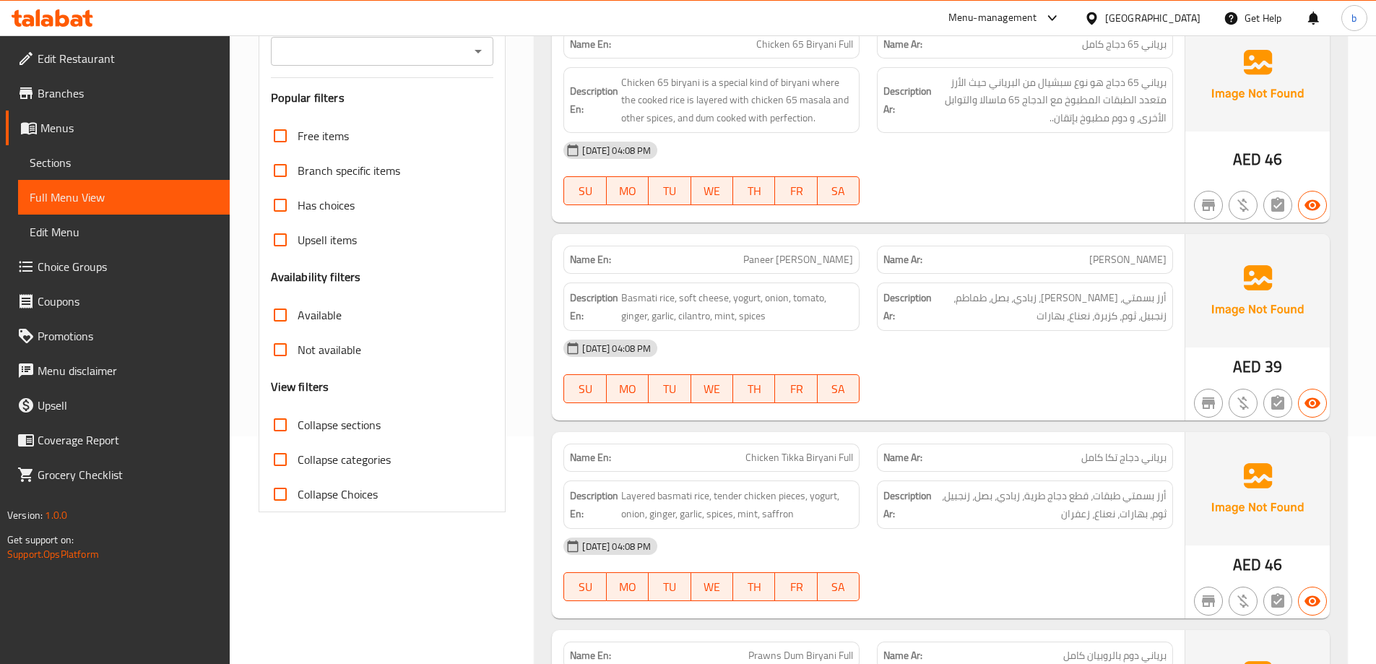
scroll to position [0, 0]
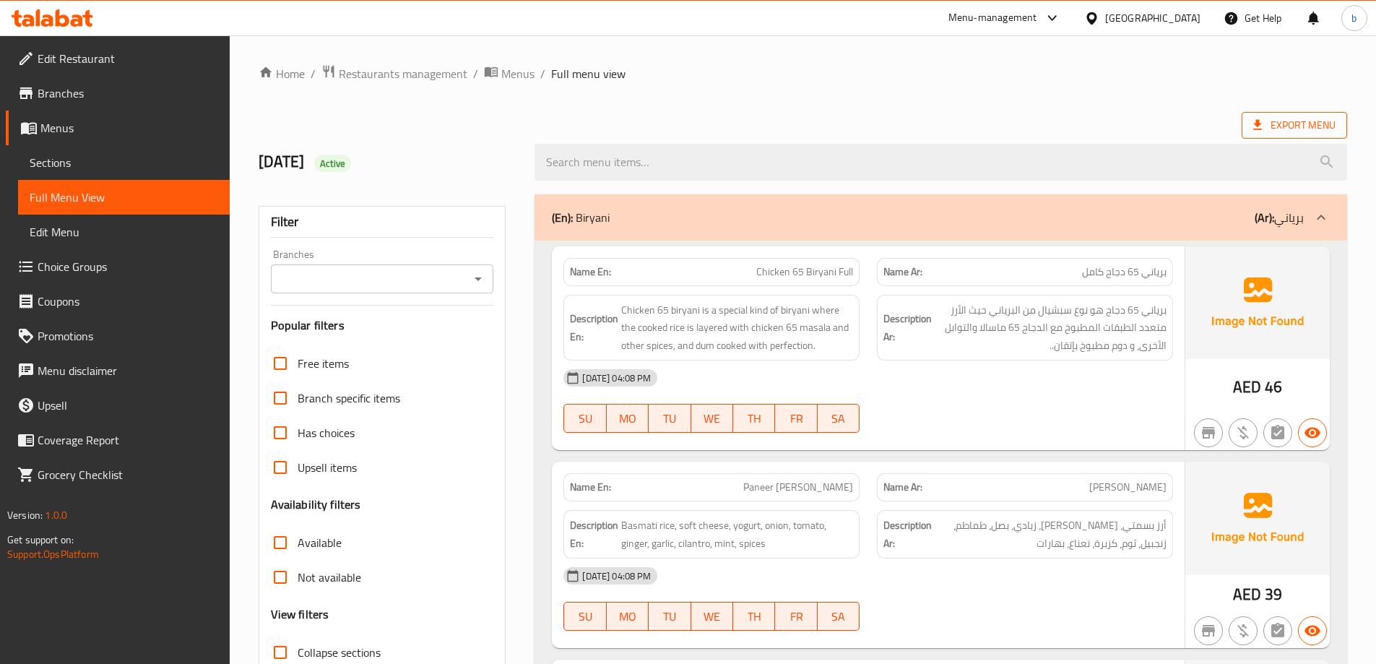
click at [1100, 131] on span "Export Menu" at bounding box center [1294, 125] width 82 height 18
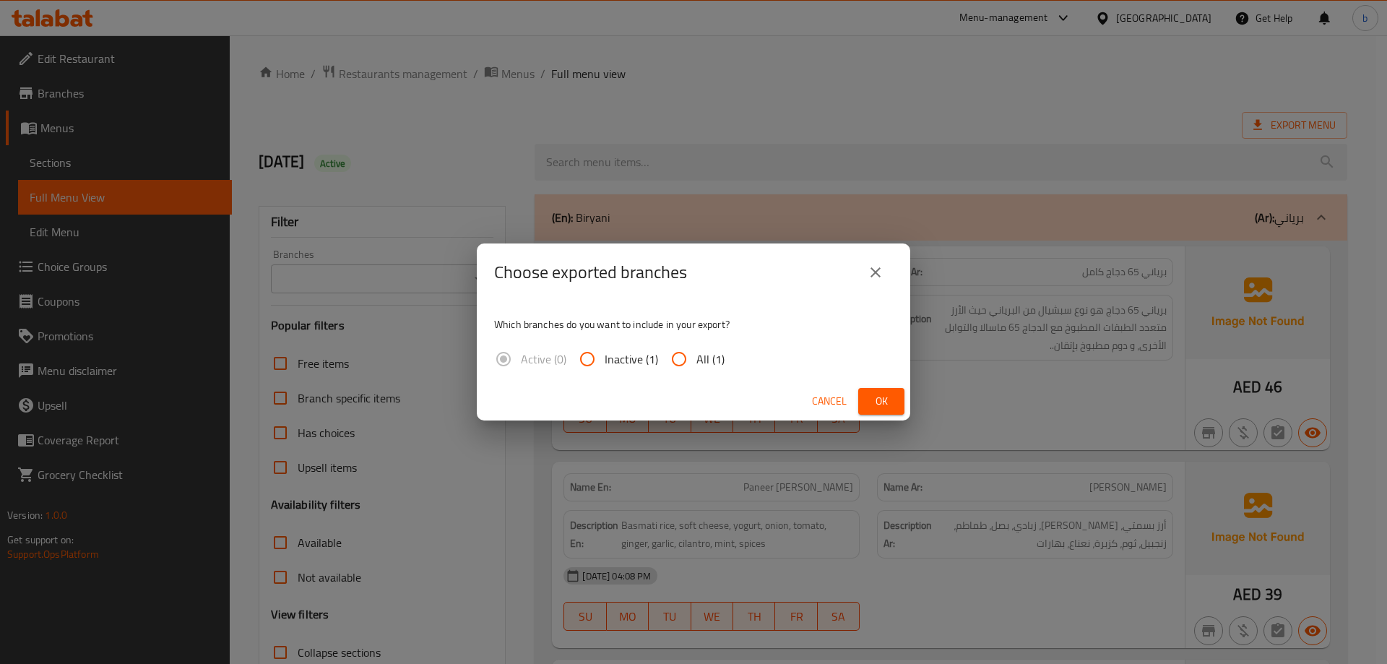
click at [696, 361] on span "All (1)" at bounding box center [710, 358] width 28 height 17
click at [696, 361] on input "All (1)" at bounding box center [679, 359] width 35 height 35
radio input "true"
click at [869, 397] on button "Ok" at bounding box center [881, 401] width 46 height 27
